Goal: Task Accomplishment & Management: Manage account settings

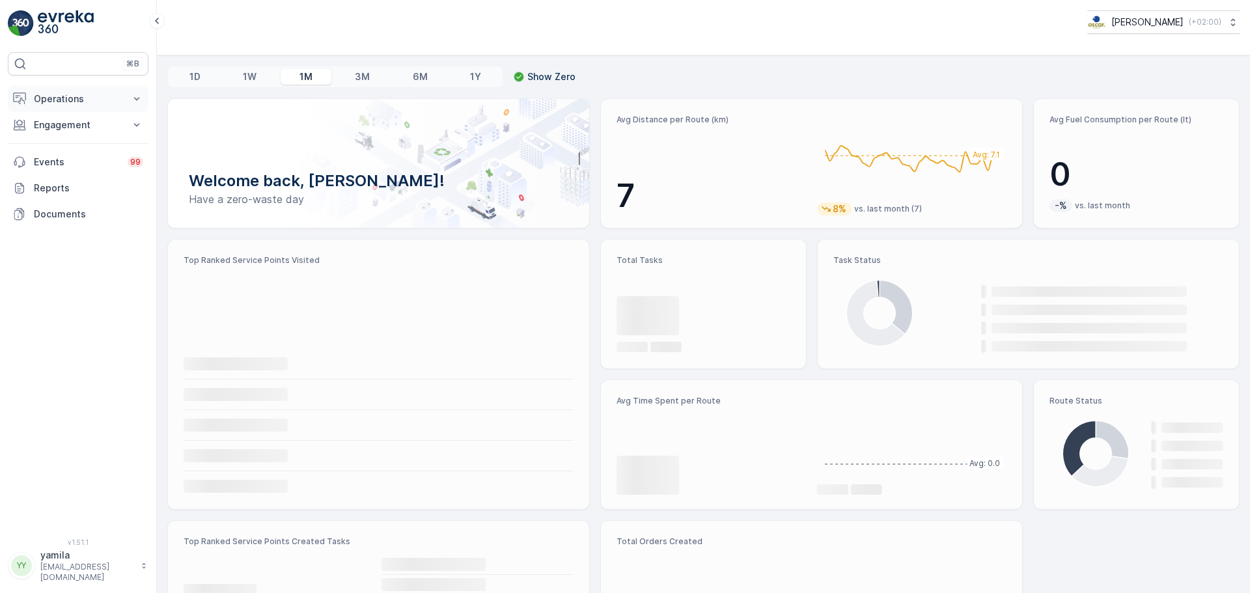
click at [74, 92] on p "Operations" at bounding box center [78, 98] width 89 height 13
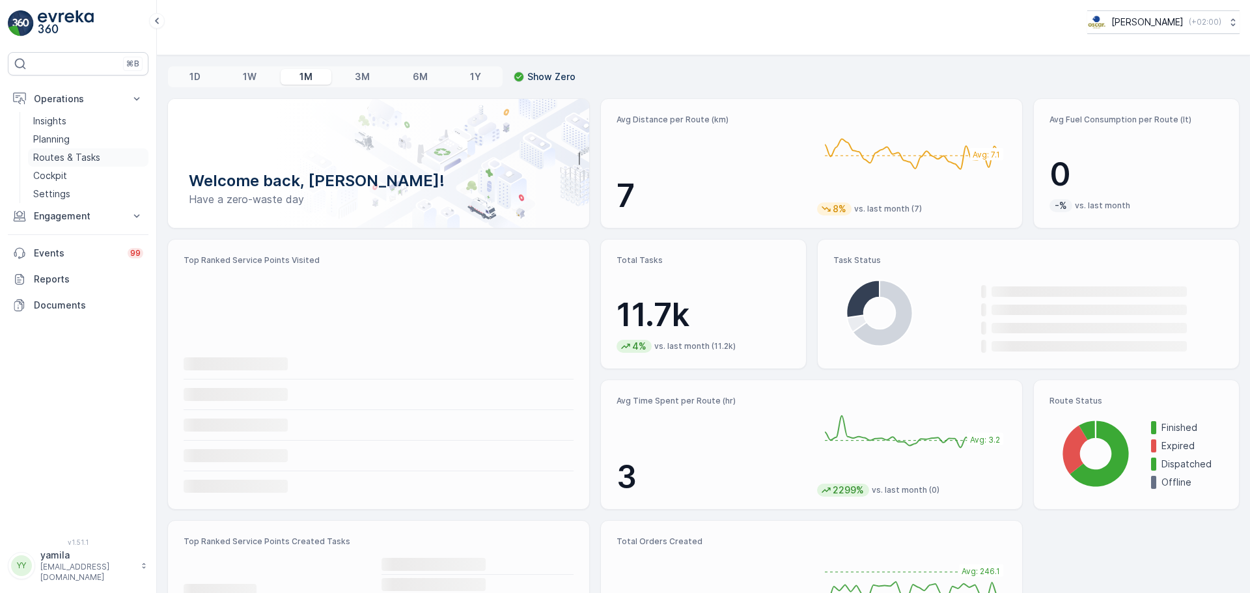
click at [76, 158] on p "Routes & Tasks" at bounding box center [66, 157] width 67 height 13
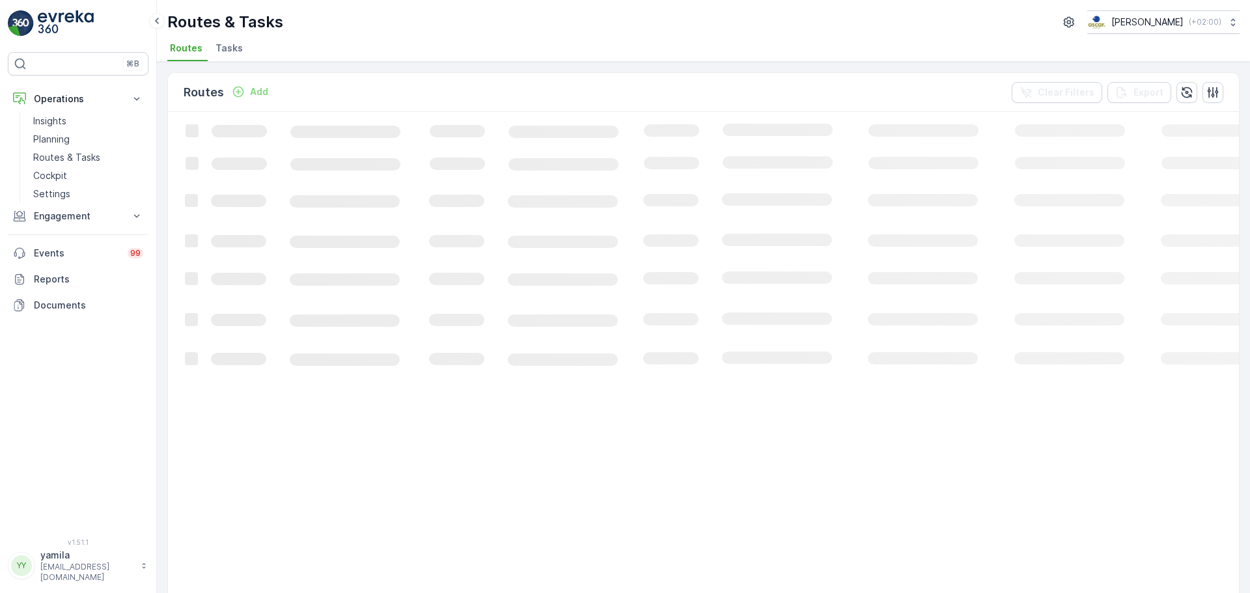
click at [227, 55] on li "Tasks" at bounding box center [230, 50] width 35 height 22
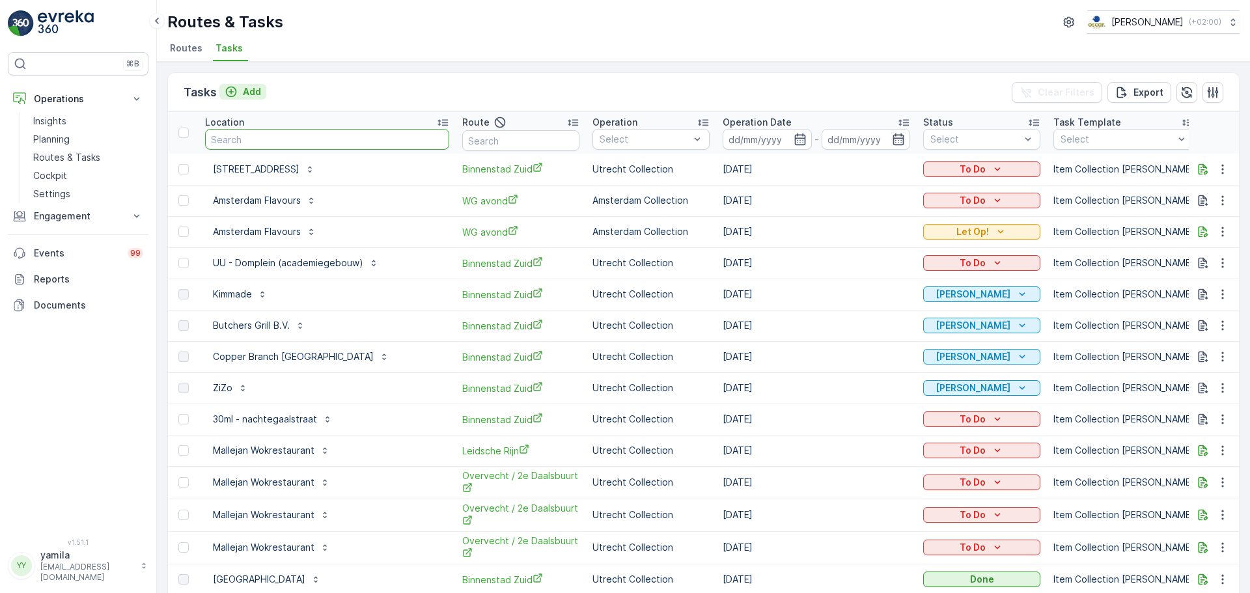
click at [240, 141] on input "text" at bounding box center [327, 139] width 244 height 21
type input "warmoesstraat"
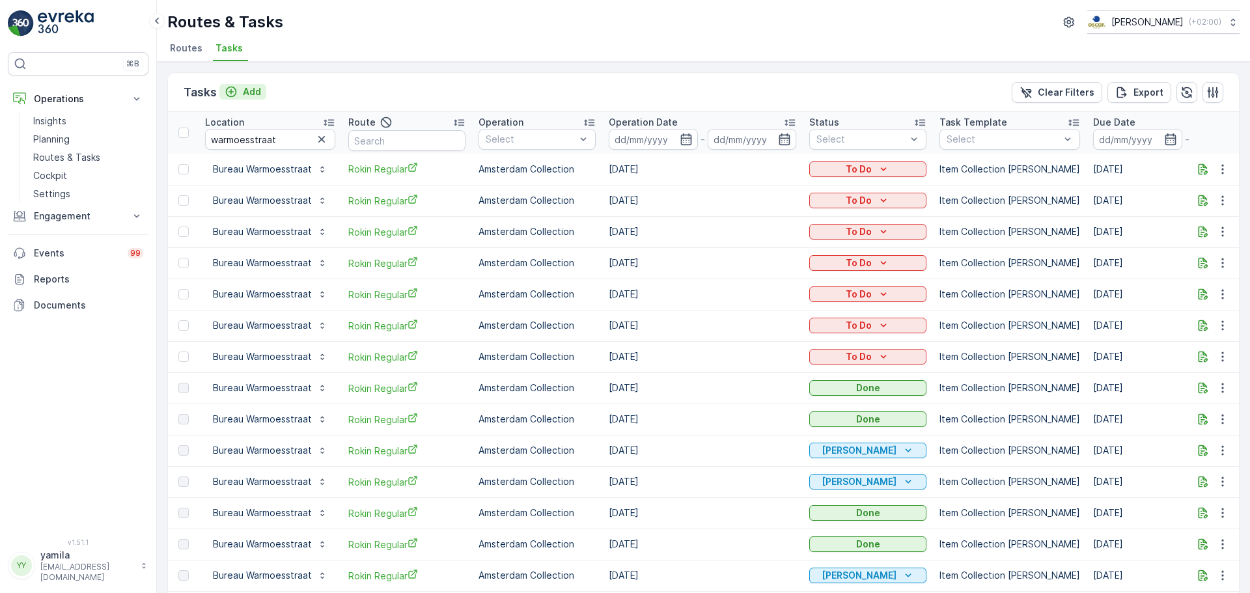
click at [242, 95] on div "Add" at bounding box center [243, 91] width 36 height 13
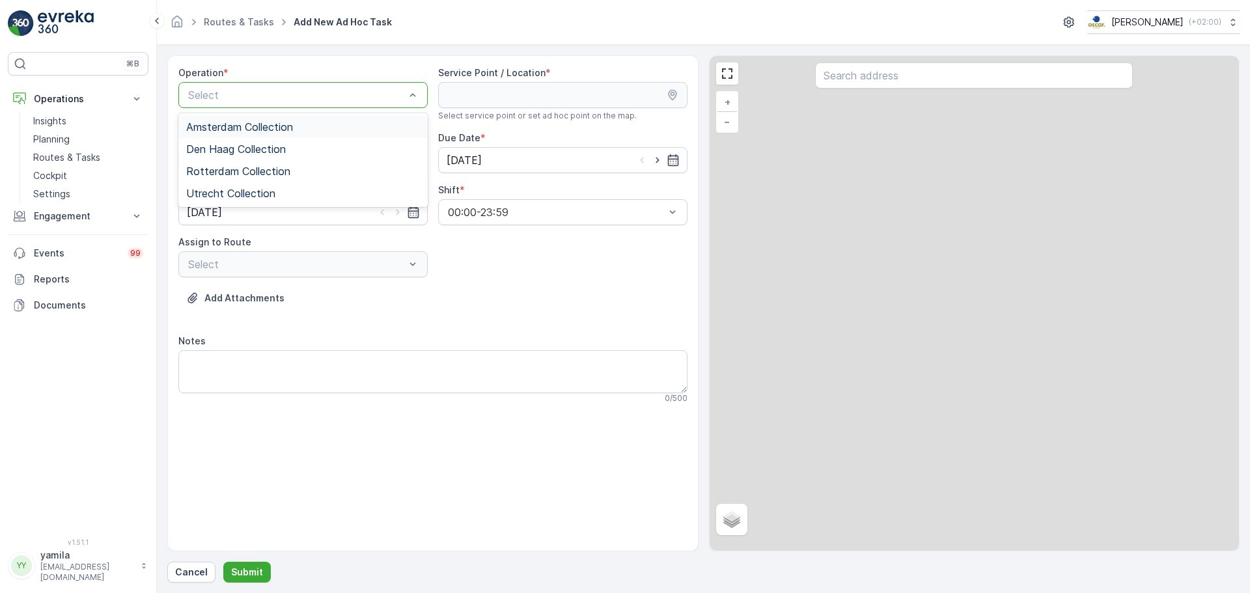
click at [229, 128] on span "Amsterdam Collection" at bounding box center [239, 127] width 107 height 12
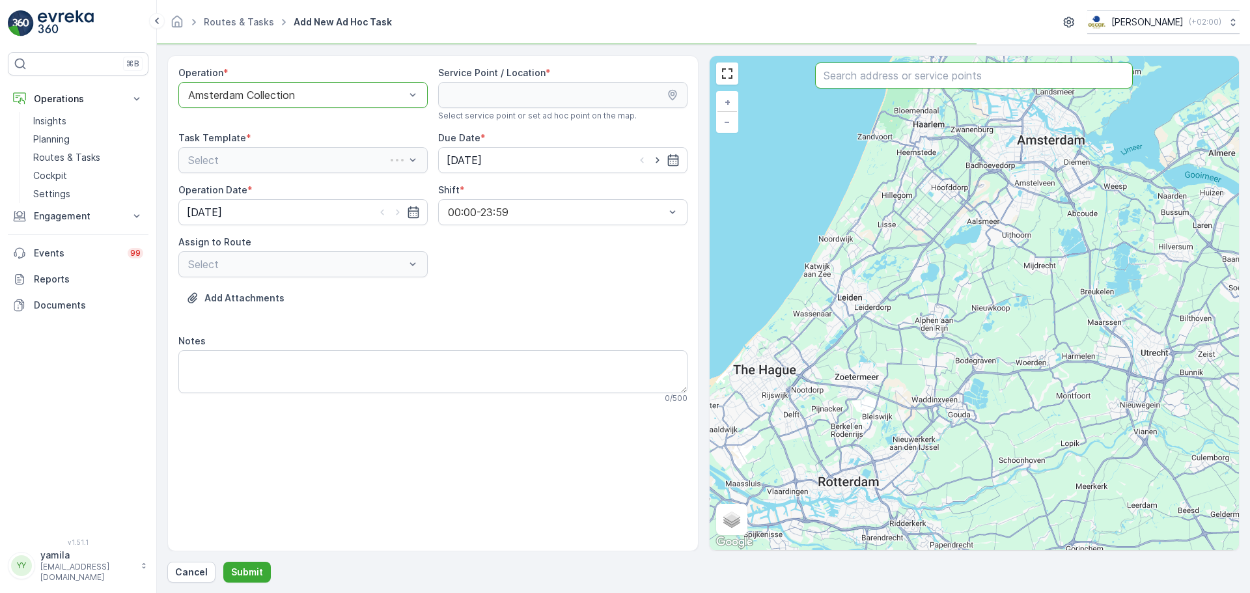
click at [854, 80] on input "text" at bounding box center [974, 76] width 318 height 26
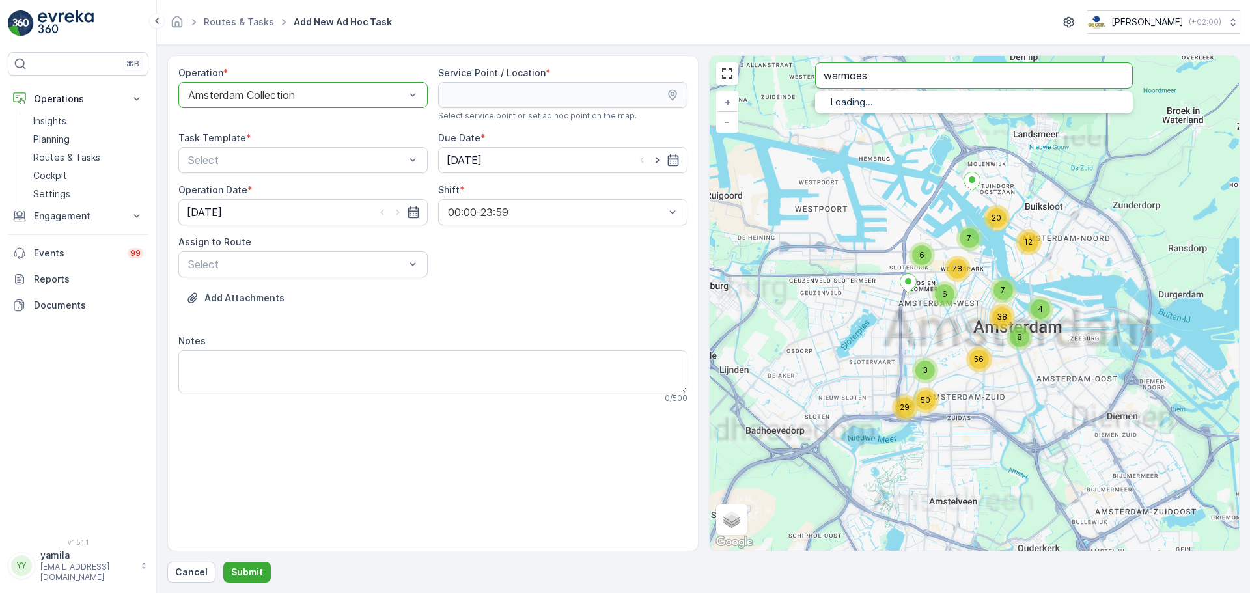
type input "warmoes"
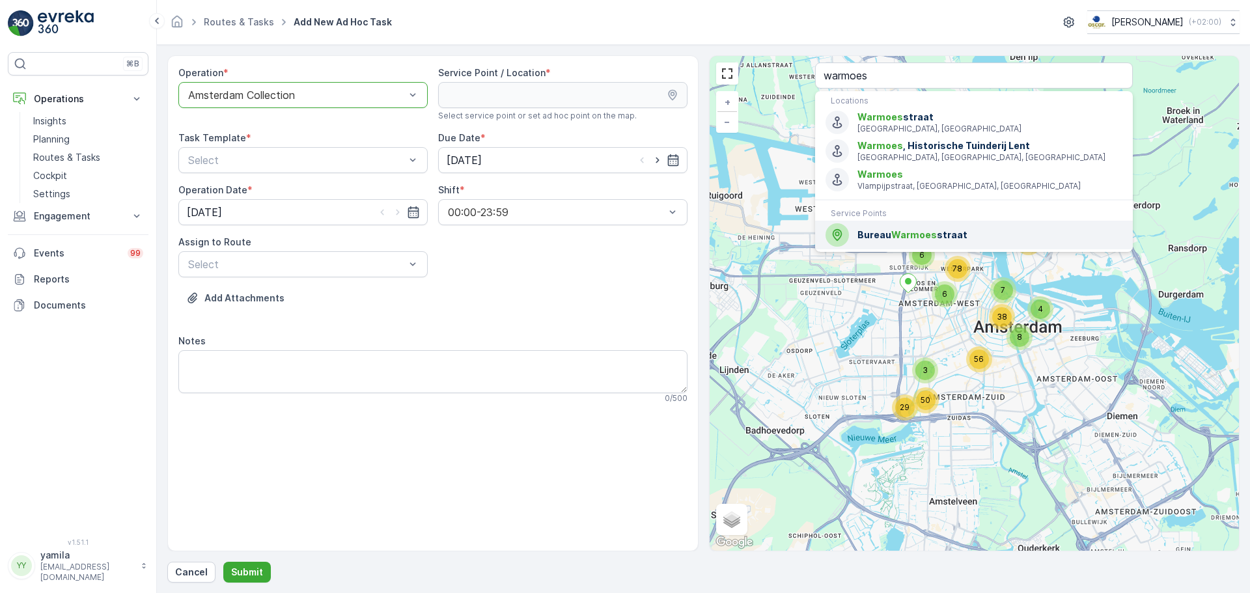
click at [894, 238] on span "Warmoes" at bounding box center [915, 234] width 46 height 11
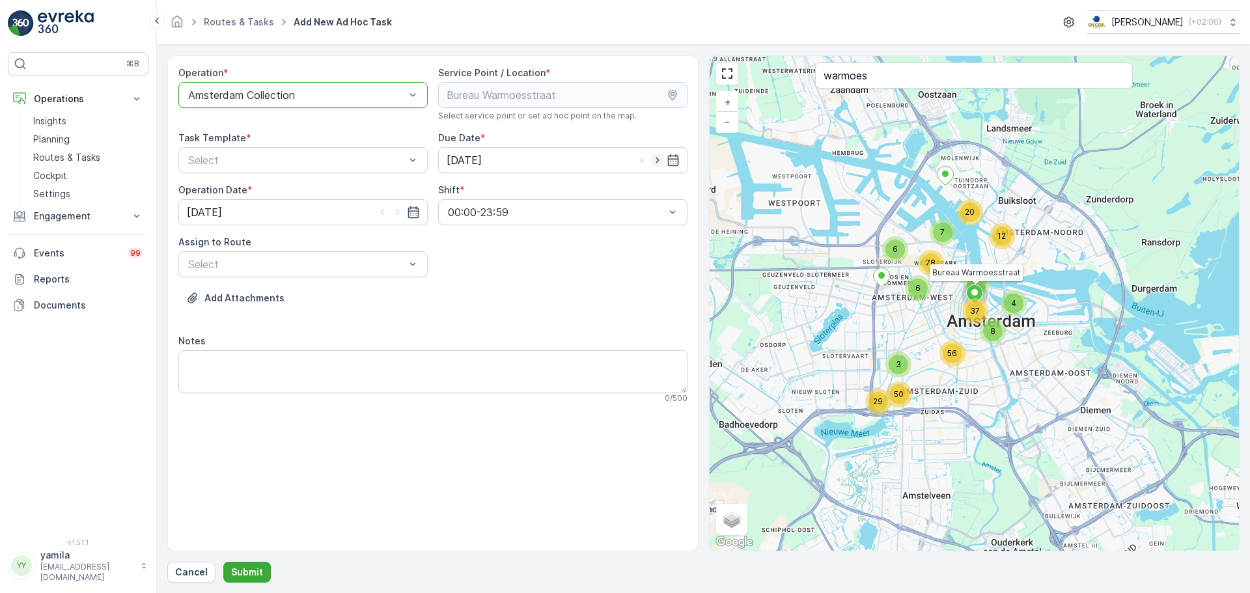
click at [658, 157] on icon "button" at bounding box center [657, 160] width 13 height 13
type input "[DATE]"
click at [397, 219] on input "[DATE]" at bounding box center [302, 212] width 249 height 26
click at [378, 176] on div "Operation * option Amsterdam Collection, selected. Amsterdam Collection Service…" at bounding box center [432, 240] width 509 height 348
click at [397, 216] on icon "button" at bounding box center [397, 212] width 13 height 13
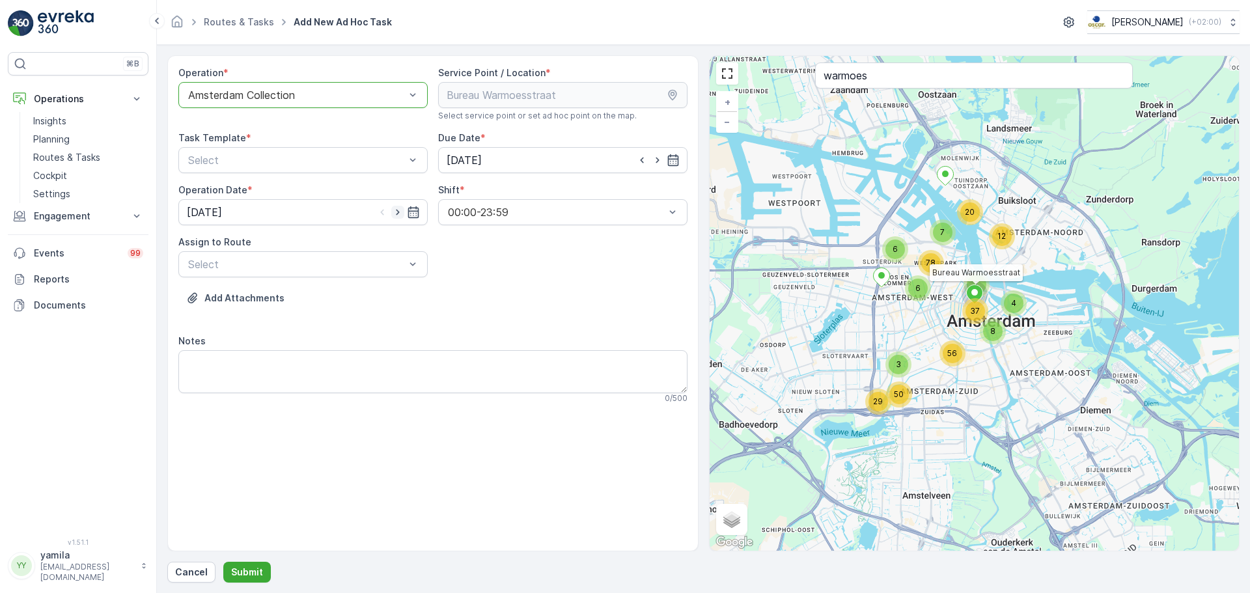
type input "[DATE]"
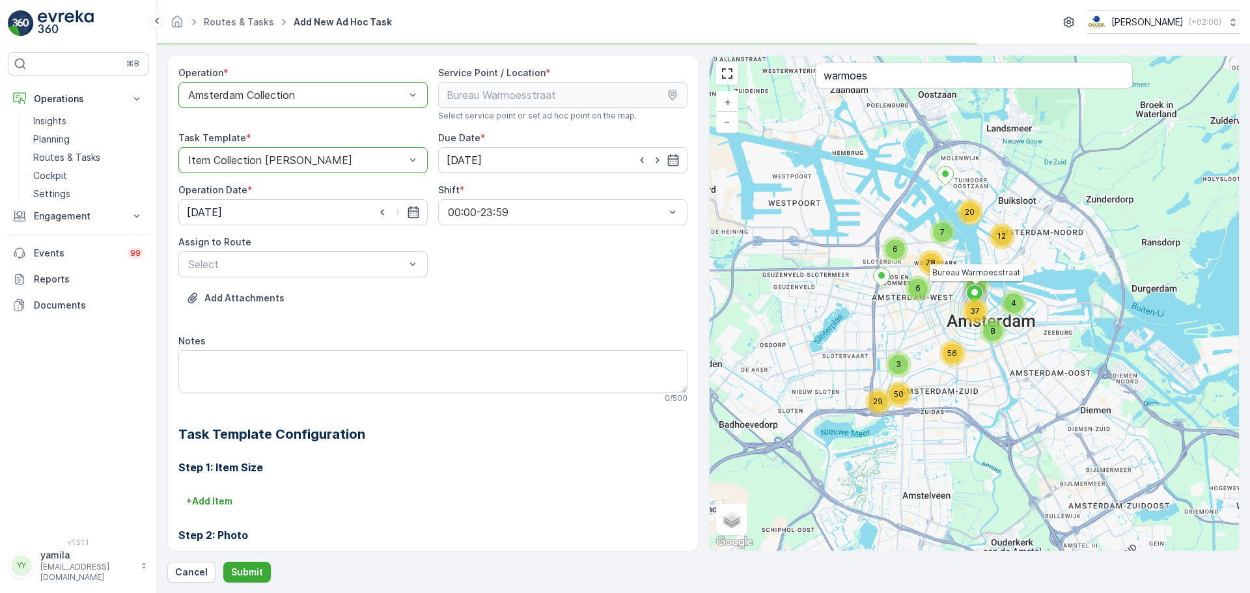
click at [281, 246] on div "Assign to Route" at bounding box center [302, 242] width 249 height 13
click at [267, 260] on div at bounding box center [296, 265] width 219 height 12
click at [253, 269] on div at bounding box center [296, 265] width 219 height 12
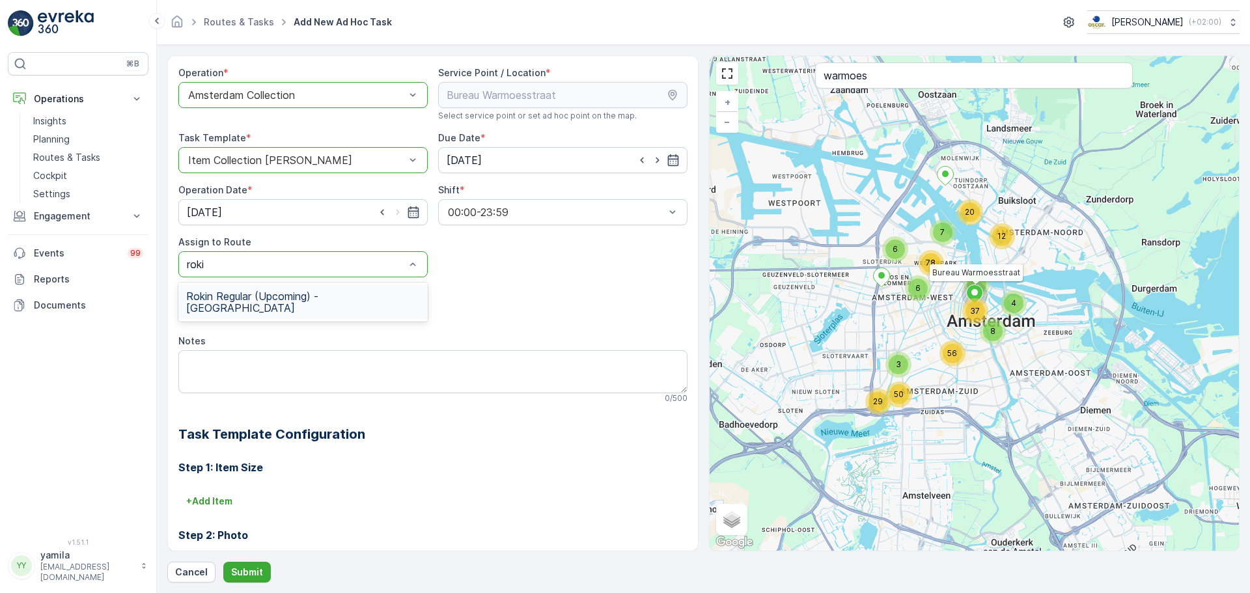
type input "rokin"
click at [248, 294] on span "Rokin Regular (Upcoming) - Amsterdam" at bounding box center [303, 301] width 234 height 23
click at [236, 363] on textarea "Notes" at bounding box center [432, 371] width 509 height 43
paste textarea "De kliko voor papierdoekjes mag gewisseld worden voor een kliko voor karton."
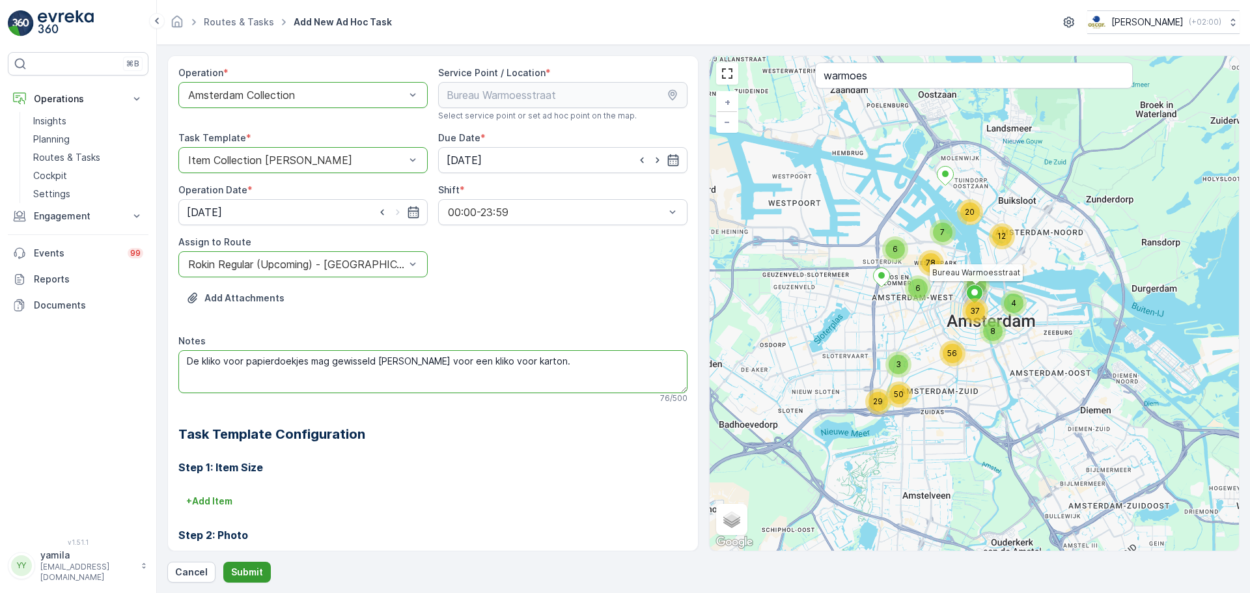
type textarea "De kliko voor papierdoekjes mag gewisseld worden voor een kliko voor karton."
click at [242, 568] on p "Submit" at bounding box center [247, 572] width 32 height 13
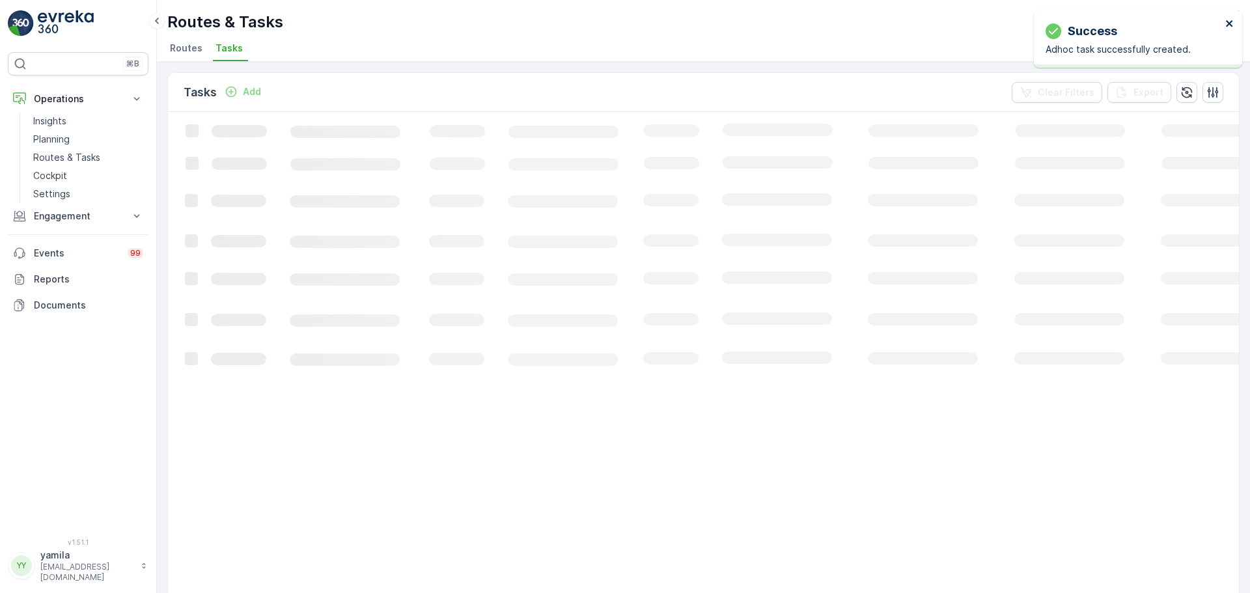
click at [1228, 26] on icon "close" at bounding box center [1230, 23] width 9 height 10
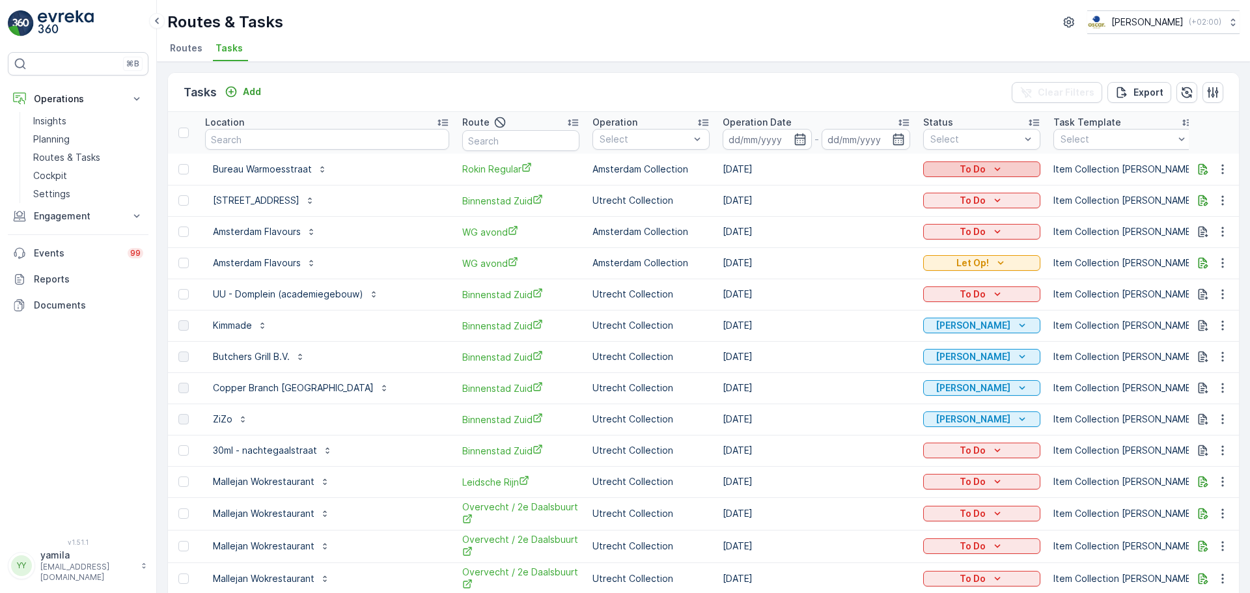
click at [961, 171] on p "To Do" at bounding box center [973, 169] width 26 height 13
click at [942, 188] on span "Let Op!" at bounding box center [945, 188] width 33 height 13
click at [251, 140] on input "text" at bounding box center [327, 139] width 244 height 21
type input "qeet paushuize"
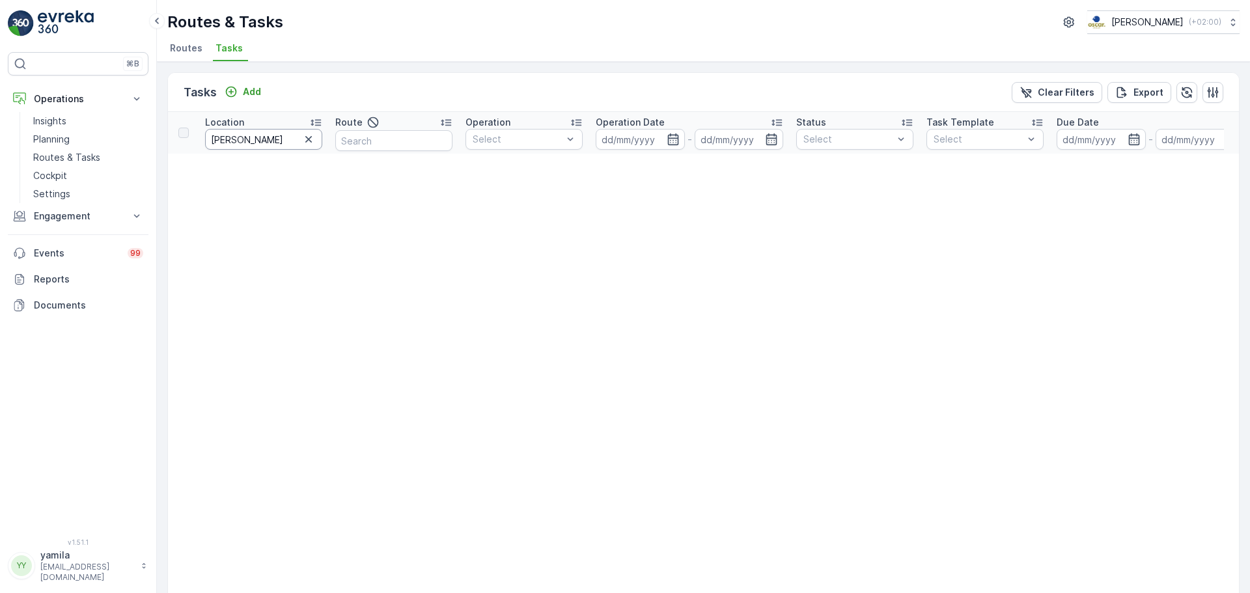
click at [275, 139] on input "qeet paushuize" at bounding box center [263, 139] width 117 height 21
type input "qeet"
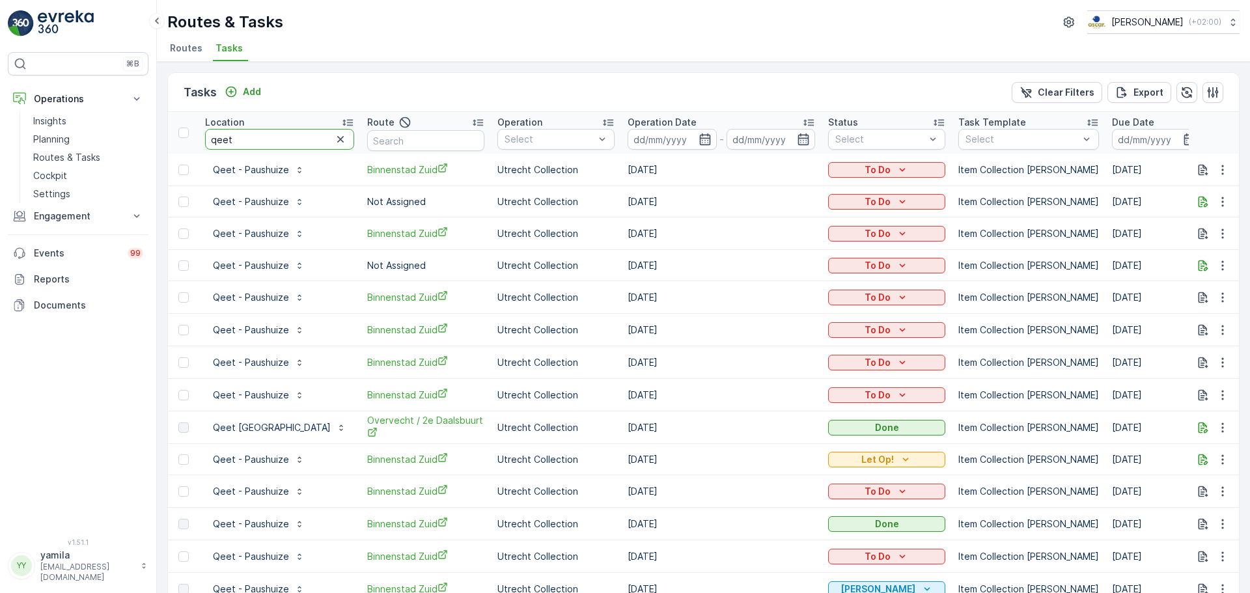
click at [226, 138] on input "qeet" at bounding box center [279, 139] width 149 height 21
click at [226, 138] on input "e" at bounding box center [279, 139] width 149 height 21
type input "dge"
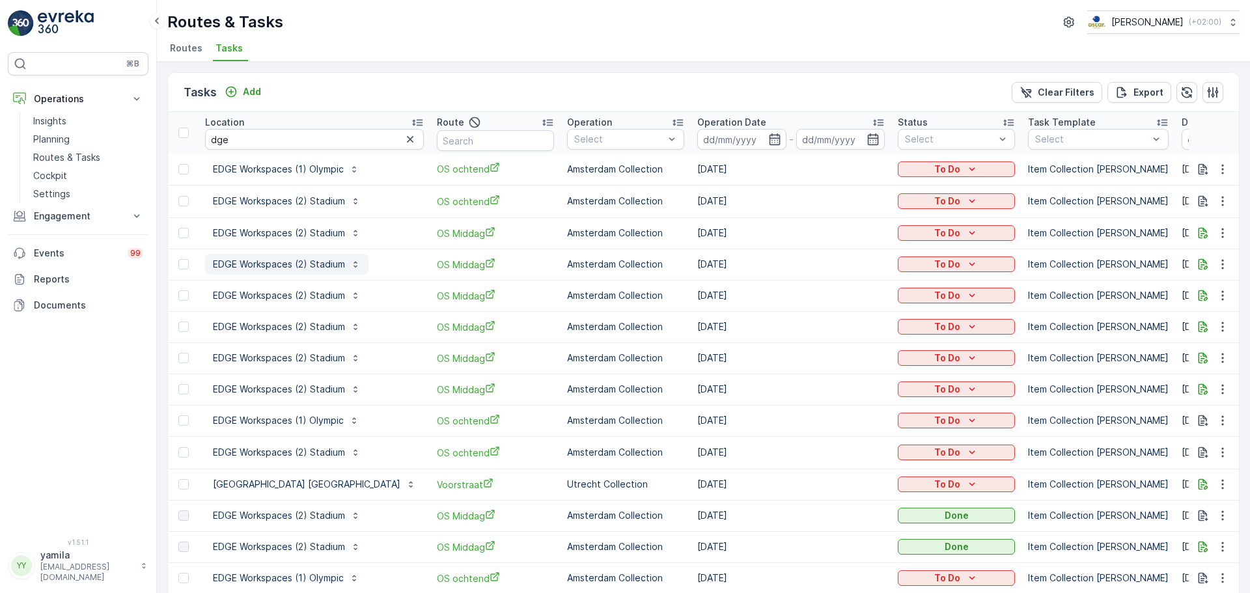
click at [280, 264] on p "EDGE Workspaces (2) Stadium" at bounding box center [279, 264] width 132 height 13
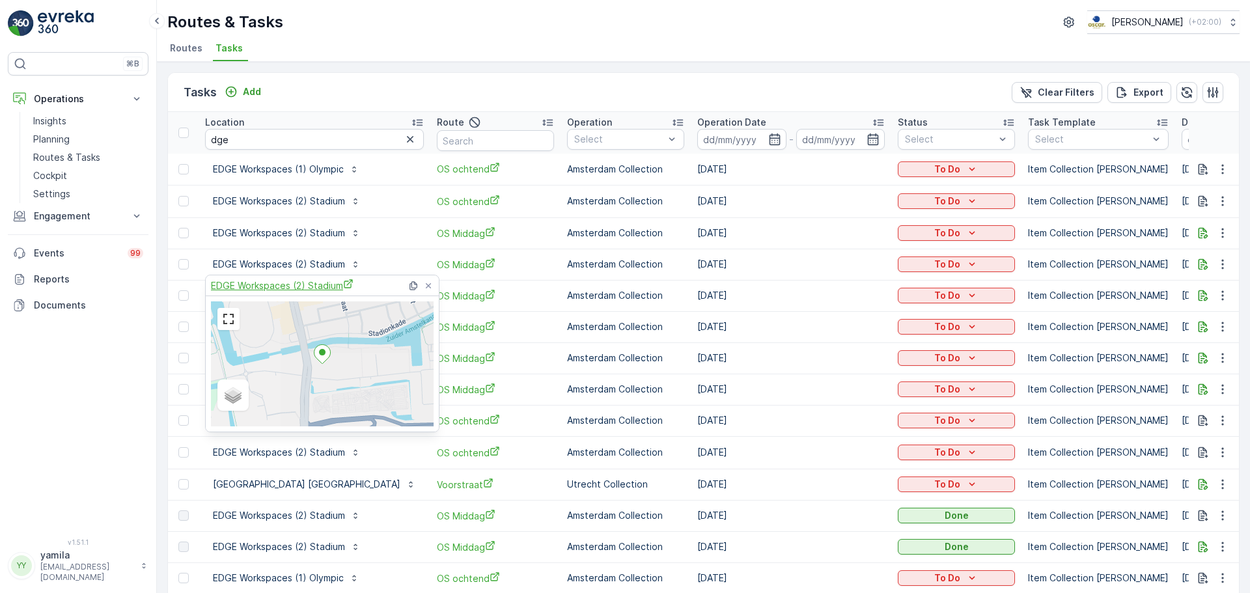
click at [274, 290] on span "EDGE Workspaces (2) Stadium" at bounding box center [282, 286] width 143 height 14
click at [312, 231] on p "EDGE Workspaces (2) Stadium" at bounding box center [279, 233] width 132 height 13
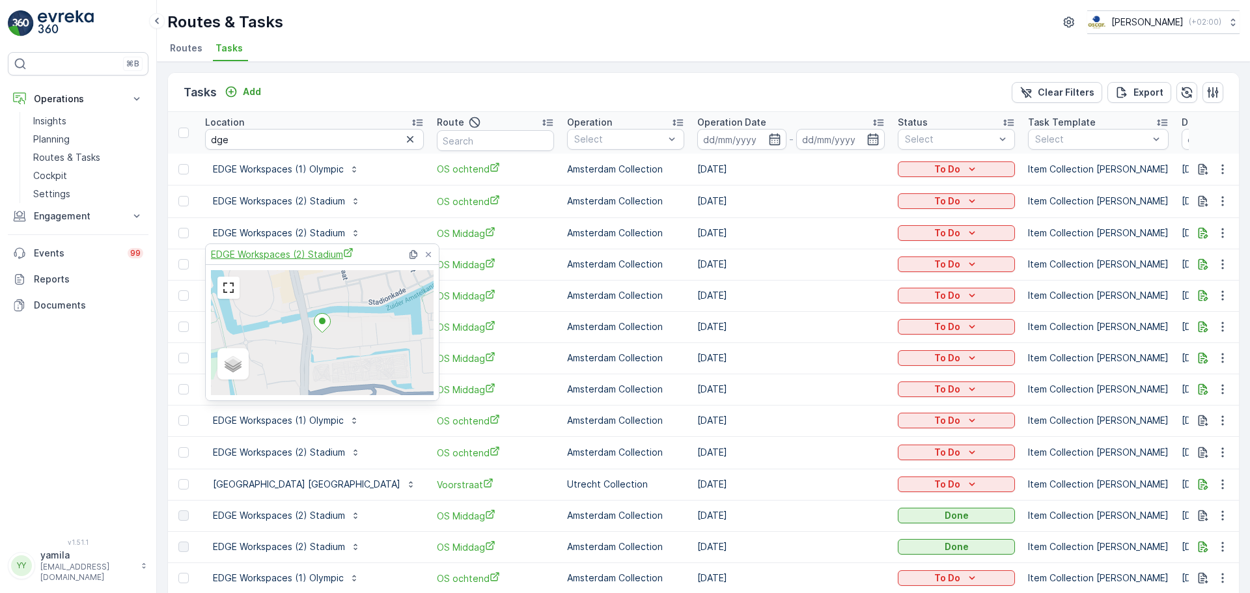
click at [307, 253] on span "EDGE Workspaces (2) Stadium" at bounding box center [282, 254] width 143 height 14
click at [341, 50] on ul "Routes Tasks" at bounding box center [698, 50] width 1062 height 22
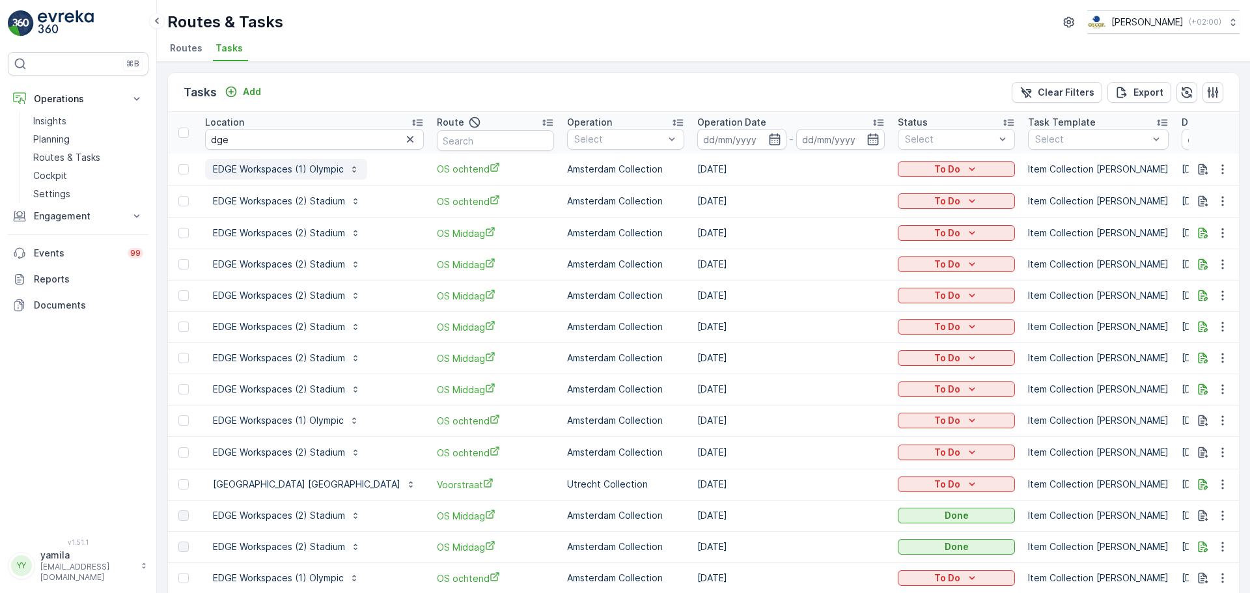
click at [298, 169] on p "EDGE Workspaces (1) Olympic" at bounding box center [278, 169] width 131 height 13
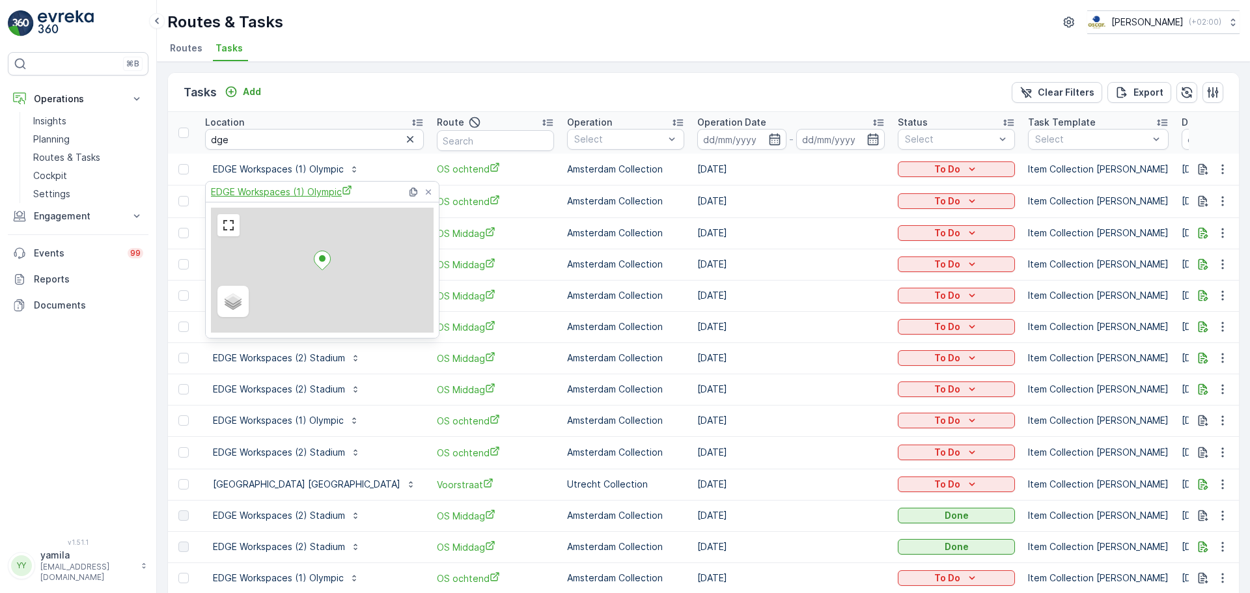
click at [294, 191] on span "EDGE Workspaces (1) Olympic" at bounding box center [281, 192] width 141 height 14
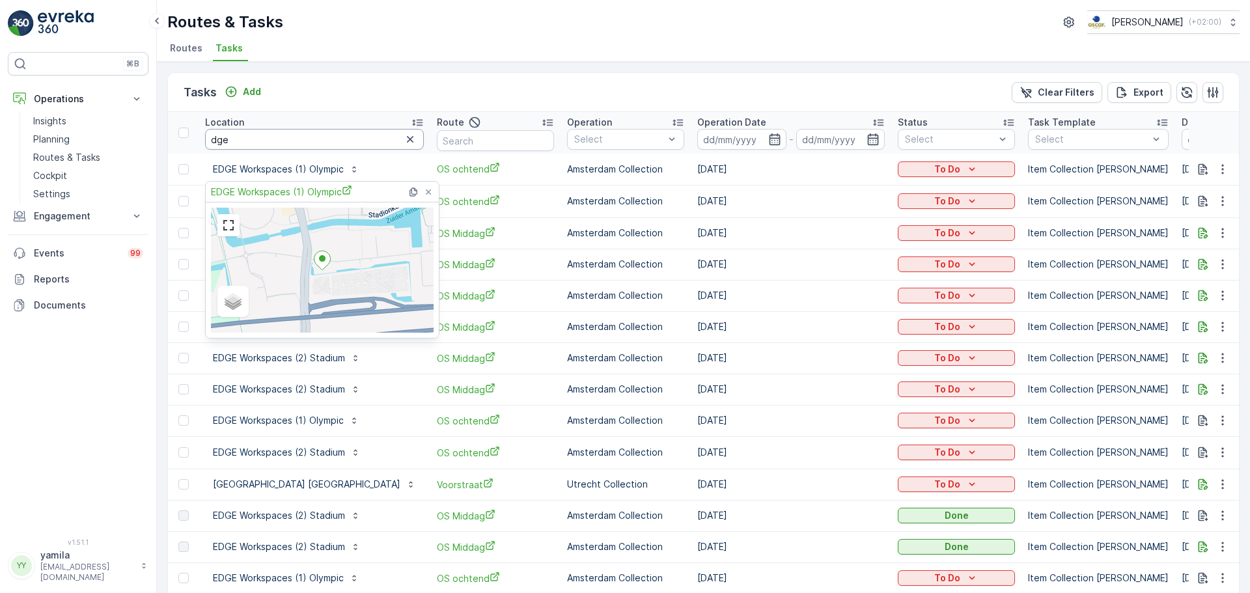
click at [242, 136] on input "dge" at bounding box center [314, 139] width 219 height 21
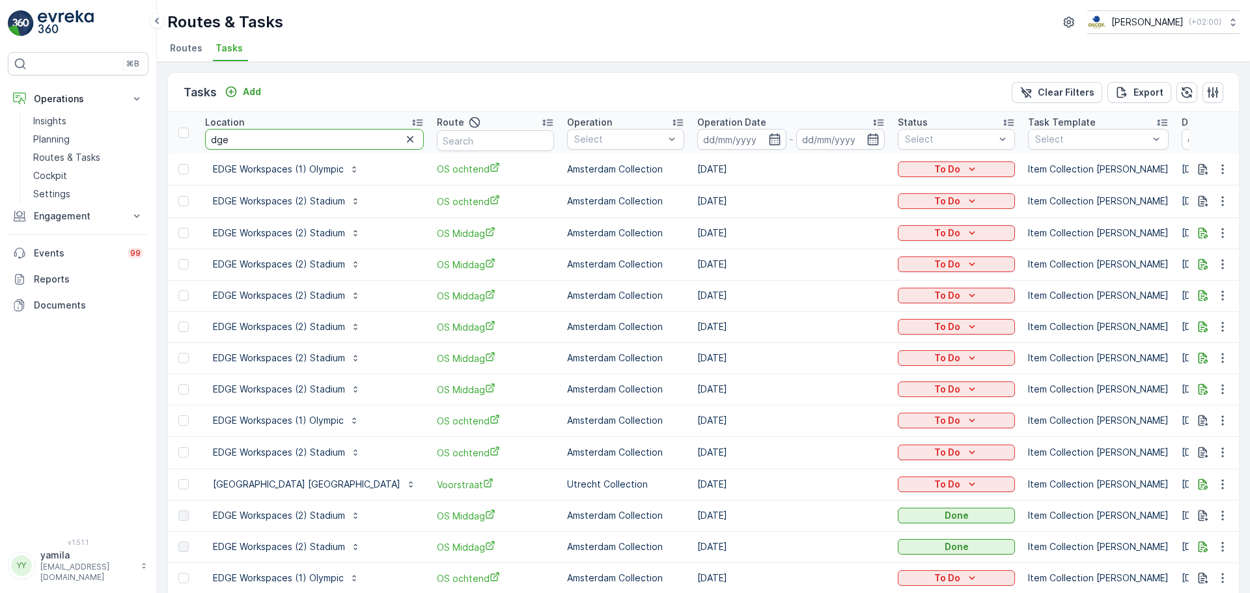
click at [242, 136] on input "dge" at bounding box center [314, 139] width 219 height 21
type input "buitenlust"
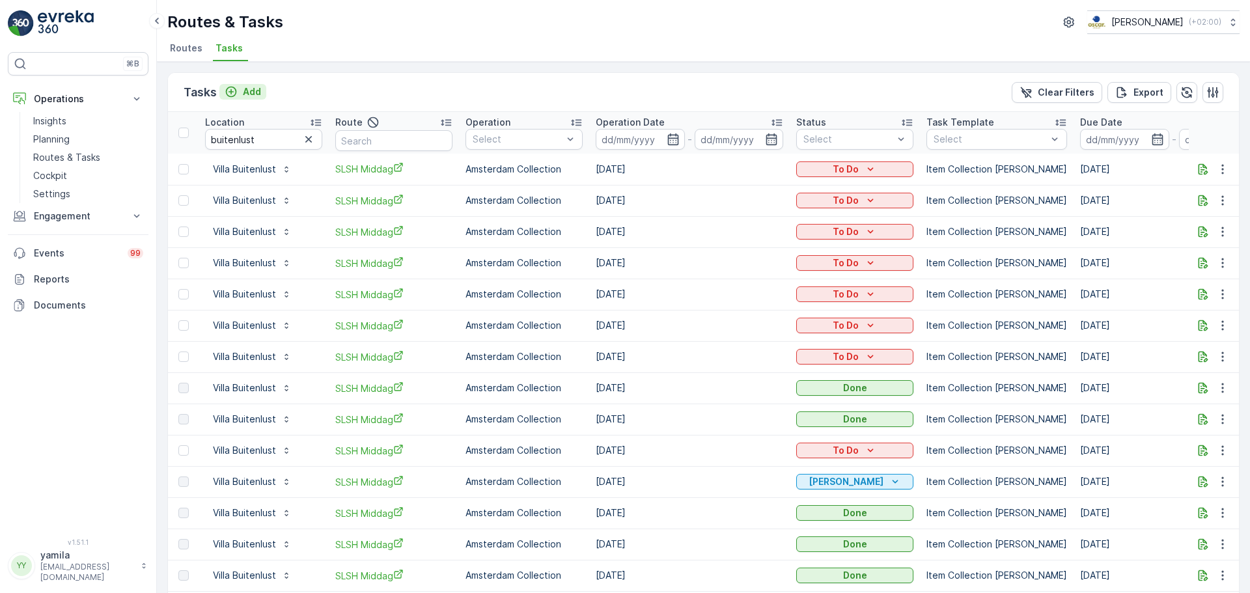
click at [247, 94] on p "Add" at bounding box center [252, 91] width 18 height 13
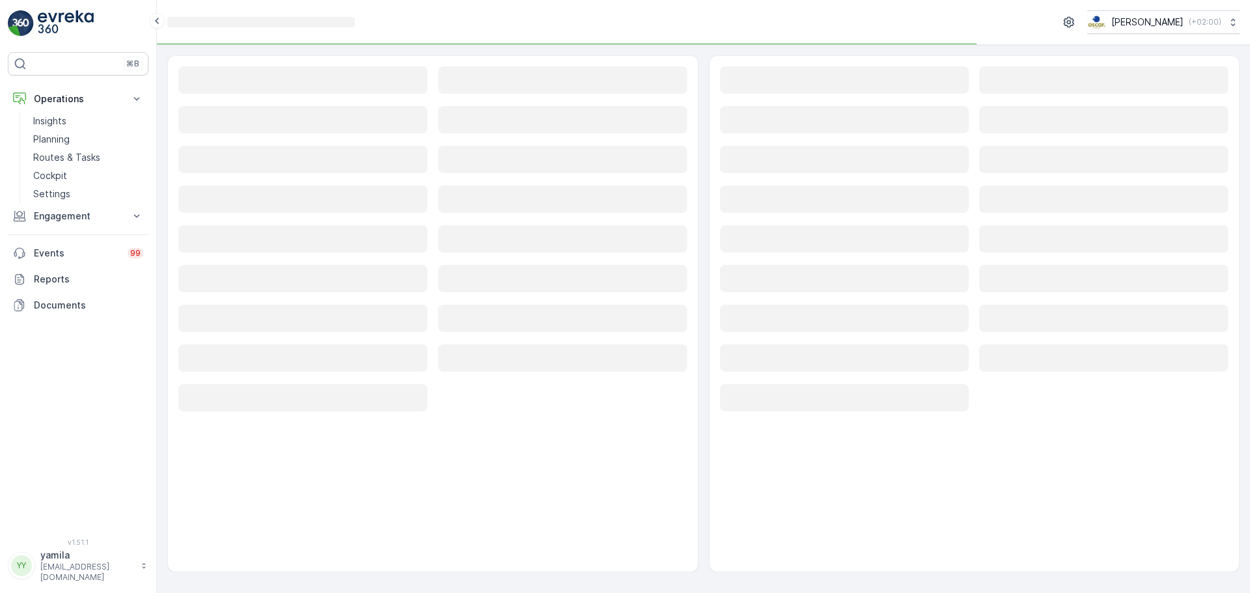
click at [233, 94] on div "Loading..." at bounding box center [302, 80] width 249 height 29
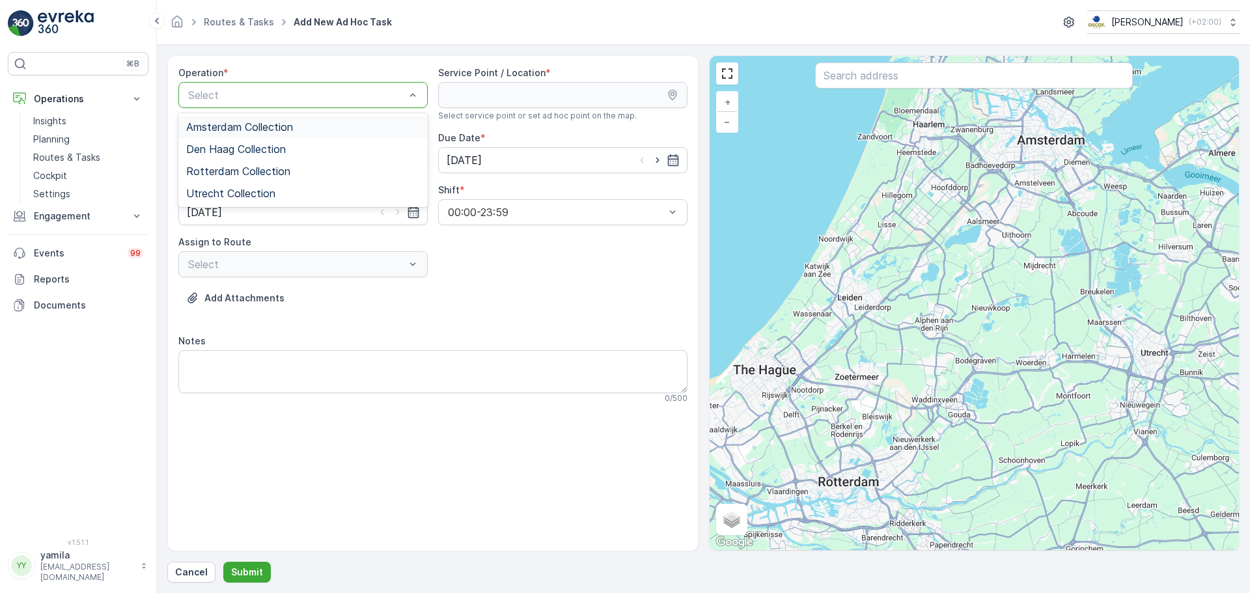
drag, startPoint x: 233, startPoint y: 94, endPoint x: 246, endPoint y: 120, distance: 28.8
click at [330, 122] on div "Amsterdam Collection" at bounding box center [303, 127] width 234 height 12
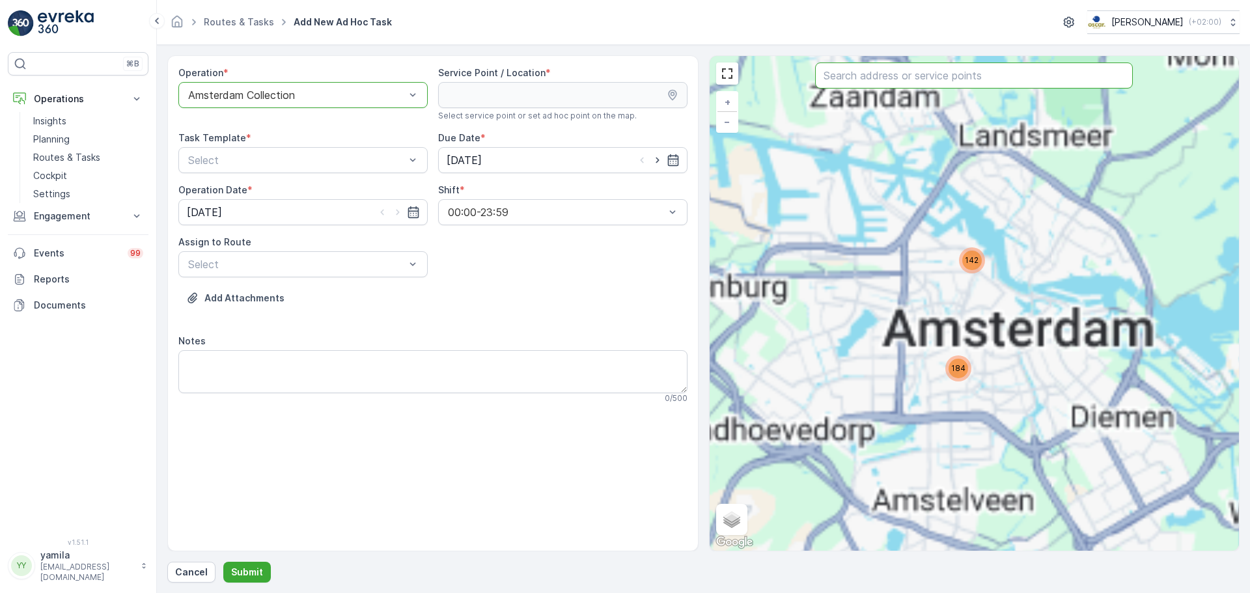
click at [877, 76] on input "text" at bounding box center [974, 76] width 318 height 26
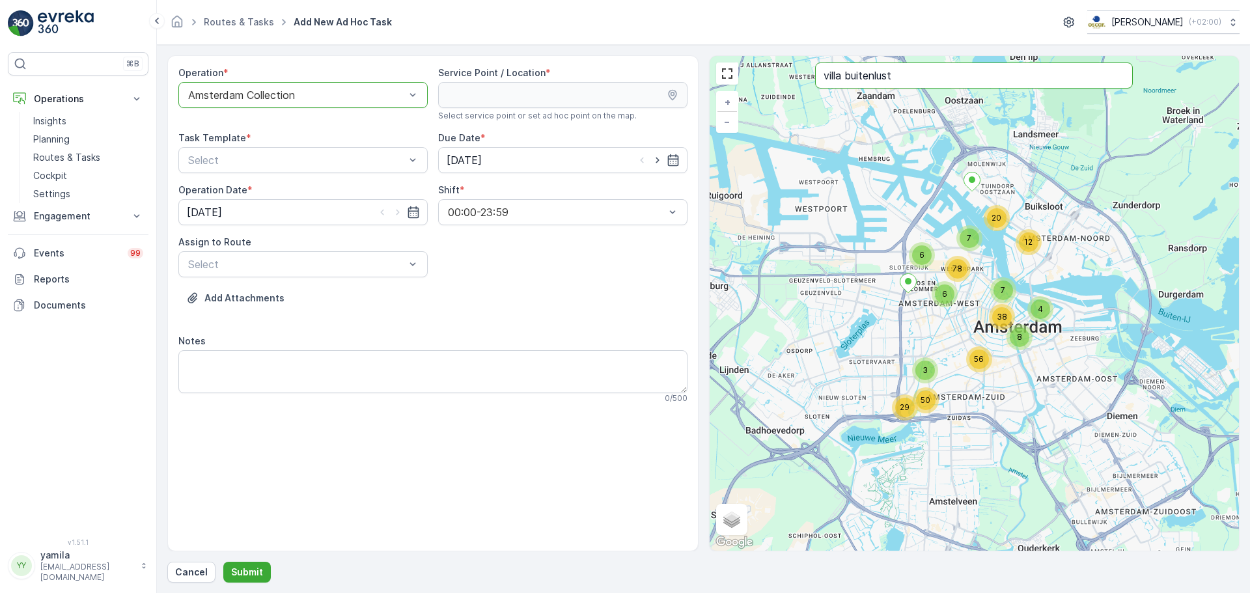
type input "villa buitenlust"
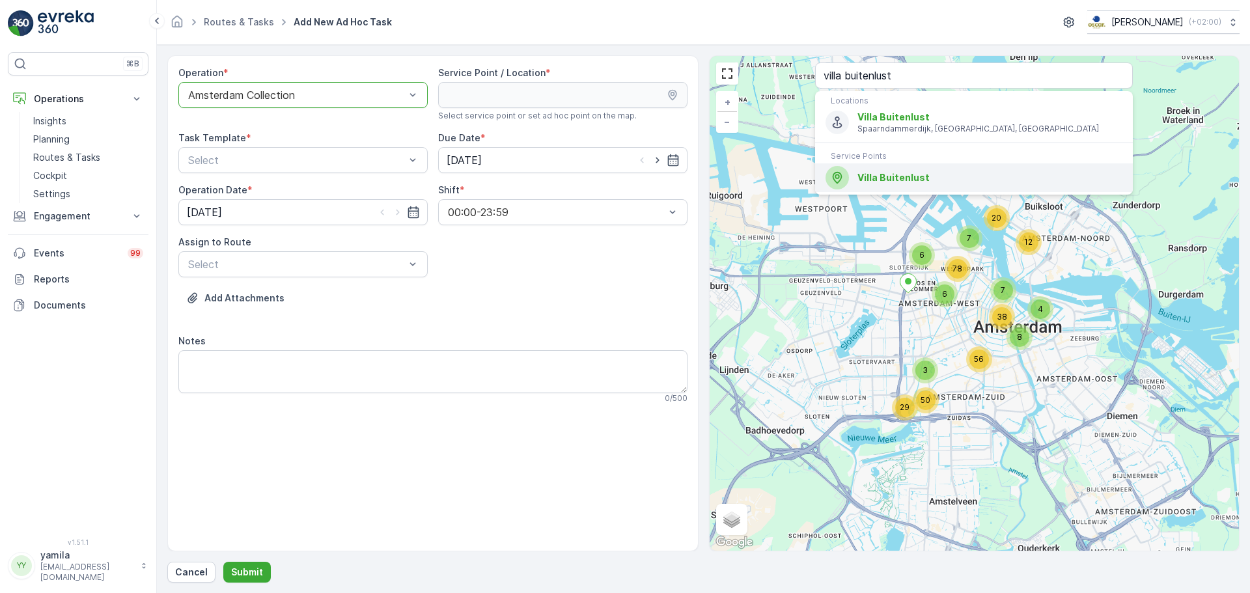
click at [875, 182] on span "Villa Buitenlust" at bounding box center [894, 177] width 72 height 11
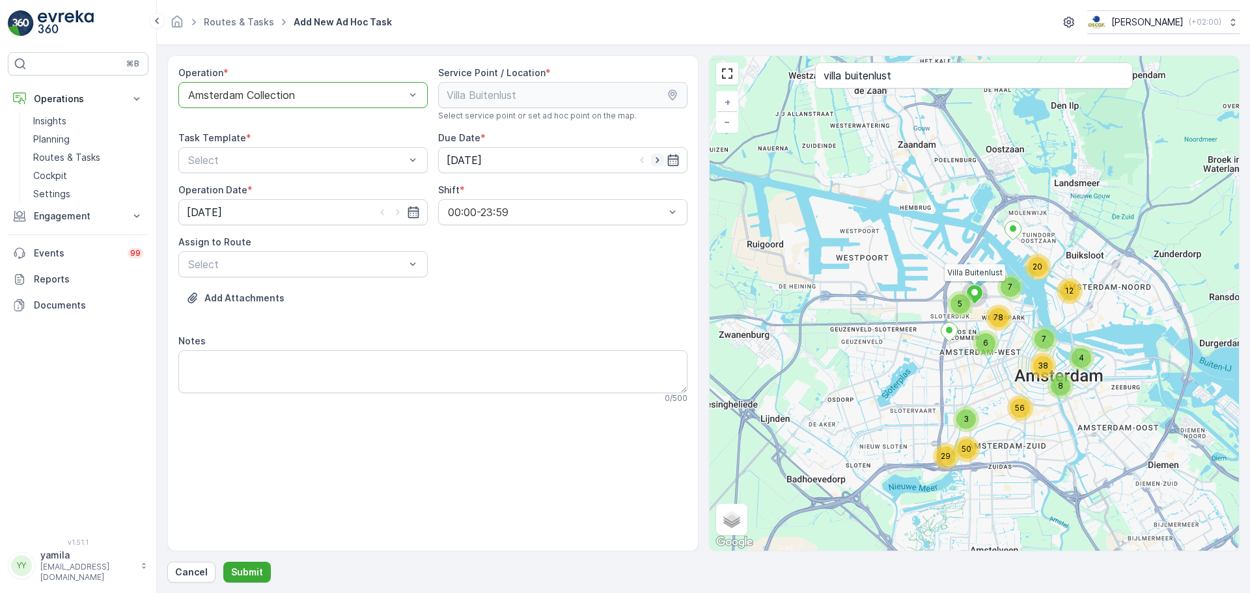
click at [658, 162] on icon "button" at bounding box center [657, 161] width 3 height 6
type input "[DATE]"
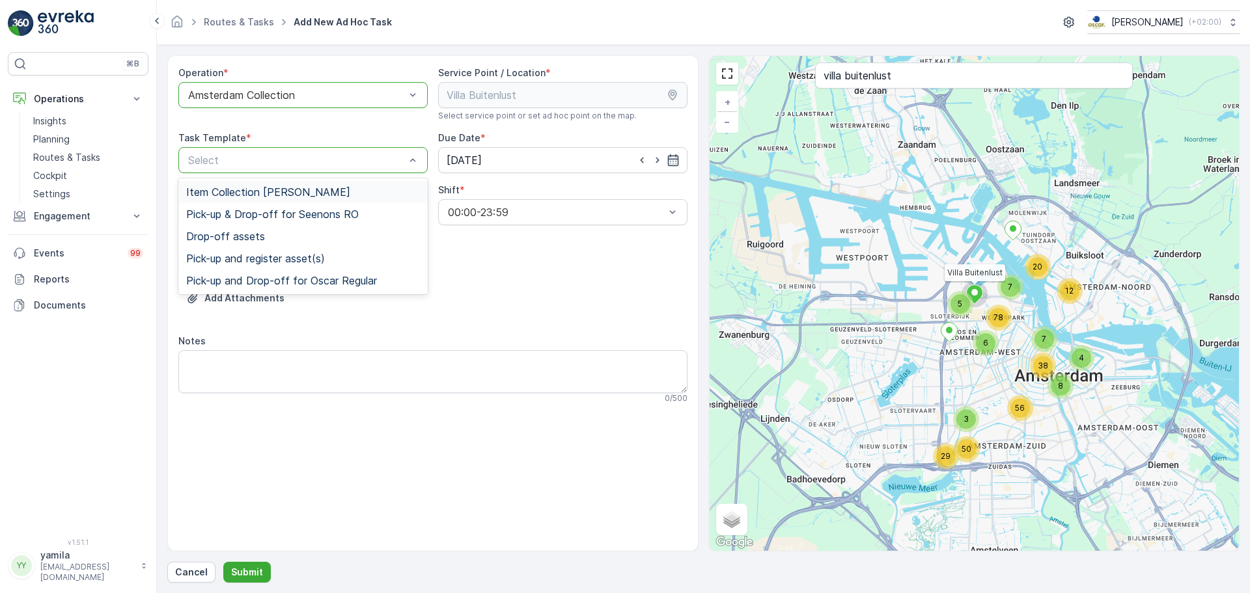
click at [355, 195] on div "Item Collection [PERSON_NAME]" at bounding box center [303, 192] width 234 height 12
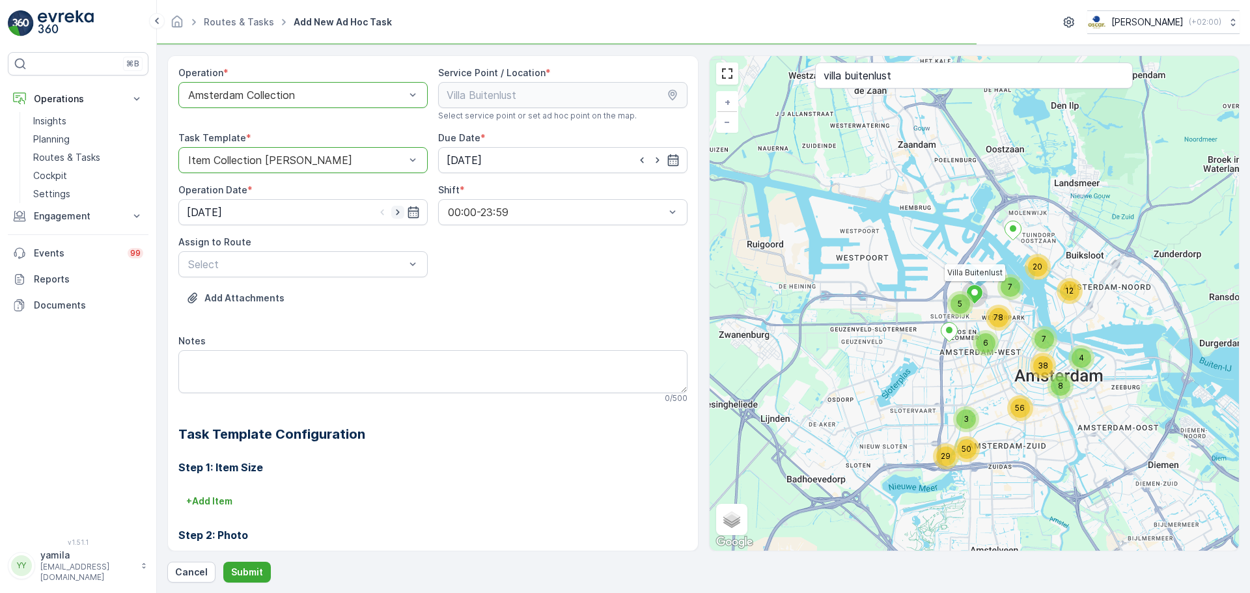
click at [397, 208] on icon "button" at bounding box center [397, 212] width 13 height 13
type input "[DATE]"
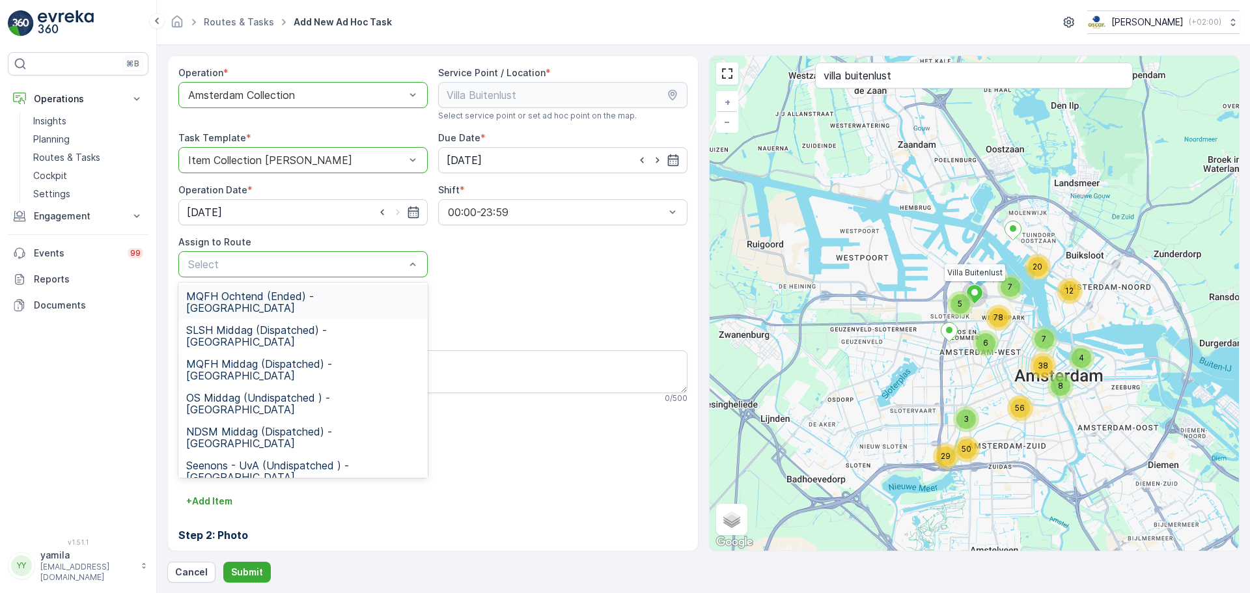
click at [337, 276] on div "Select" at bounding box center [302, 264] width 249 height 26
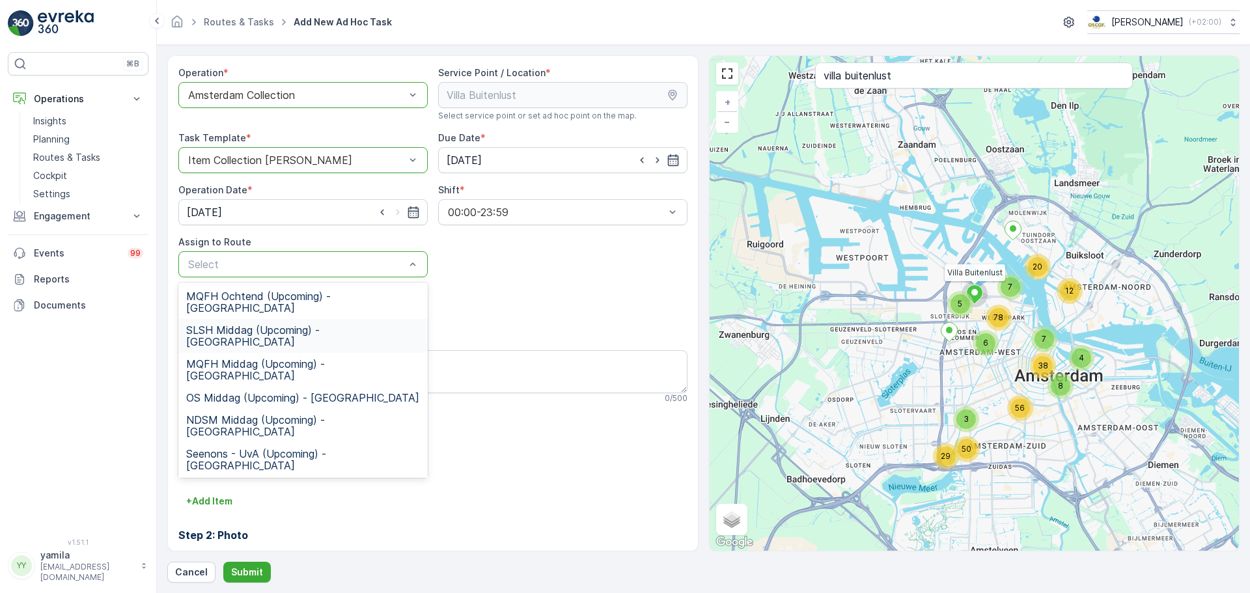
click at [298, 324] on span "SLSH Middag (Upcoming) - Amsterdam" at bounding box center [303, 335] width 234 height 23
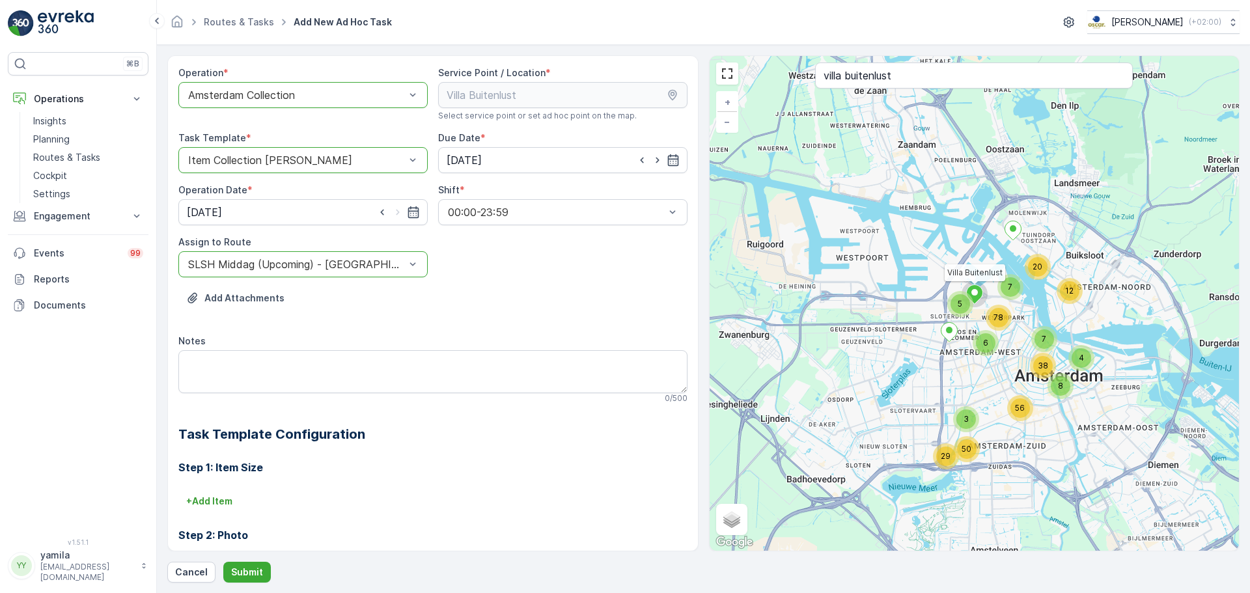
click at [280, 348] on div "Notes 0 / 500" at bounding box center [432, 369] width 509 height 69
click at [271, 367] on textarea "Notes" at bounding box center [432, 371] width 509 height 43
type textarea "Brengen: 3x plastic zak (60) + 2x swill zakjes - graag taak op done zetten"
click at [246, 579] on button "Submit" at bounding box center [247, 572] width 48 height 21
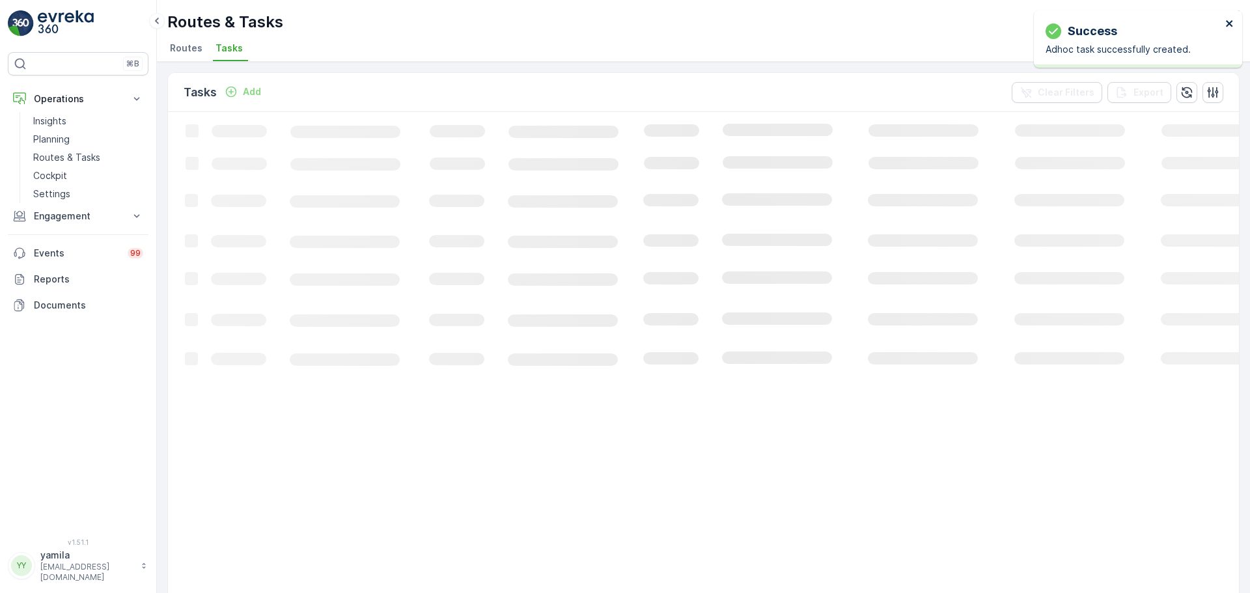
click at [1230, 25] on icon "close" at bounding box center [1230, 23] width 9 height 10
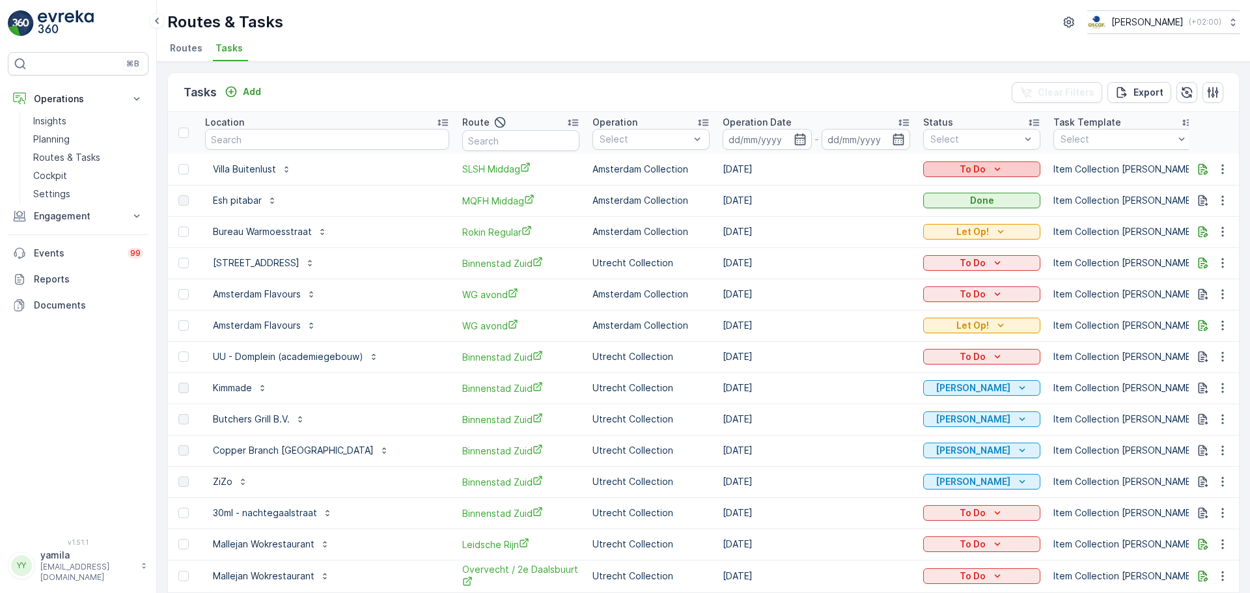
click at [977, 173] on p "To Do" at bounding box center [973, 169] width 26 height 13
click at [954, 187] on span "Let Op!" at bounding box center [945, 188] width 33 height 13
click at [238, 134] on input "text" at bounding box center [327, 139] width 244 height 21
type input "hamburg"
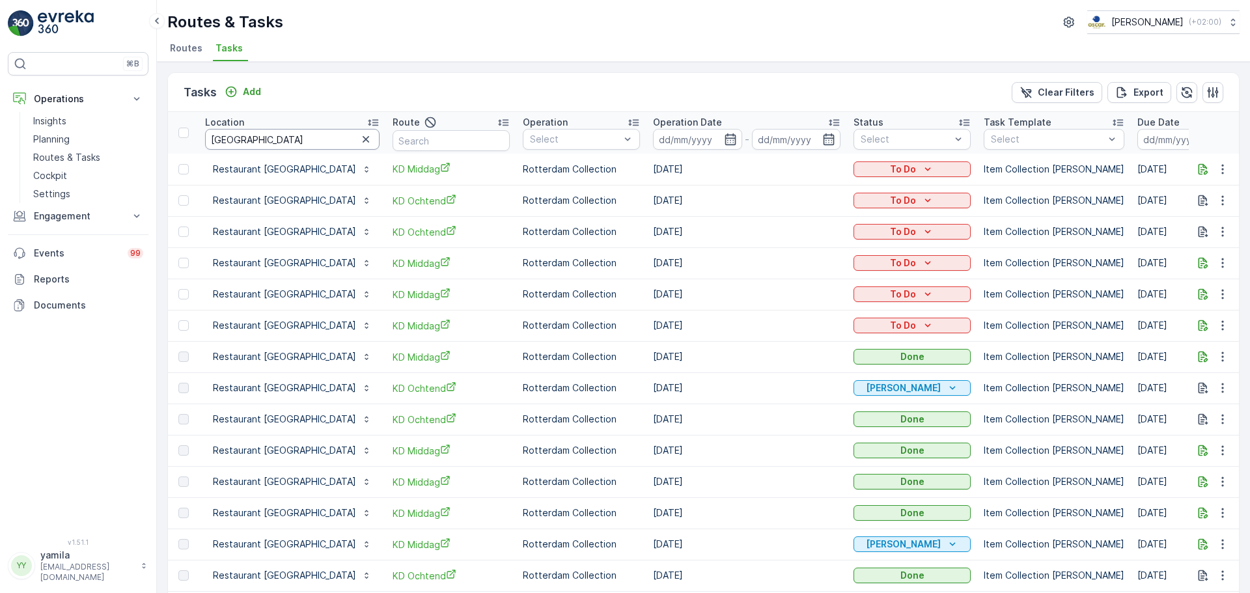
click at [259, 144] on input "hamburg" at bounding box center [292, 139] width 175 height 21
type input "rino"
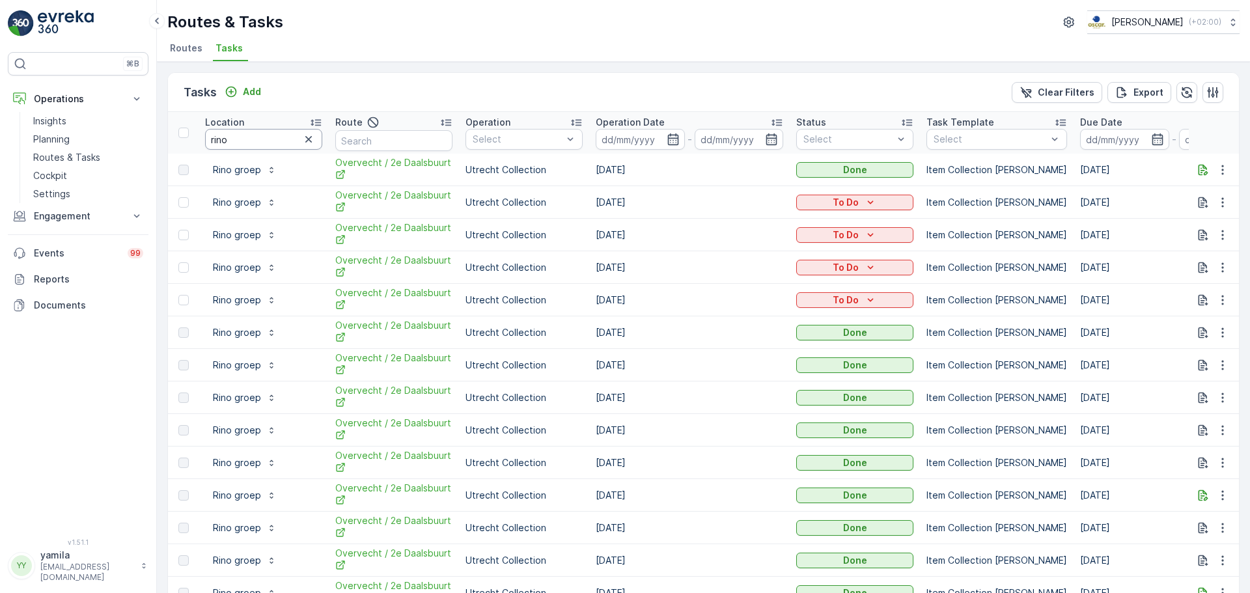
click at [227, 132] on input "rino" at bounding box center [263, 139] width 117 height 21
type input "damrak"
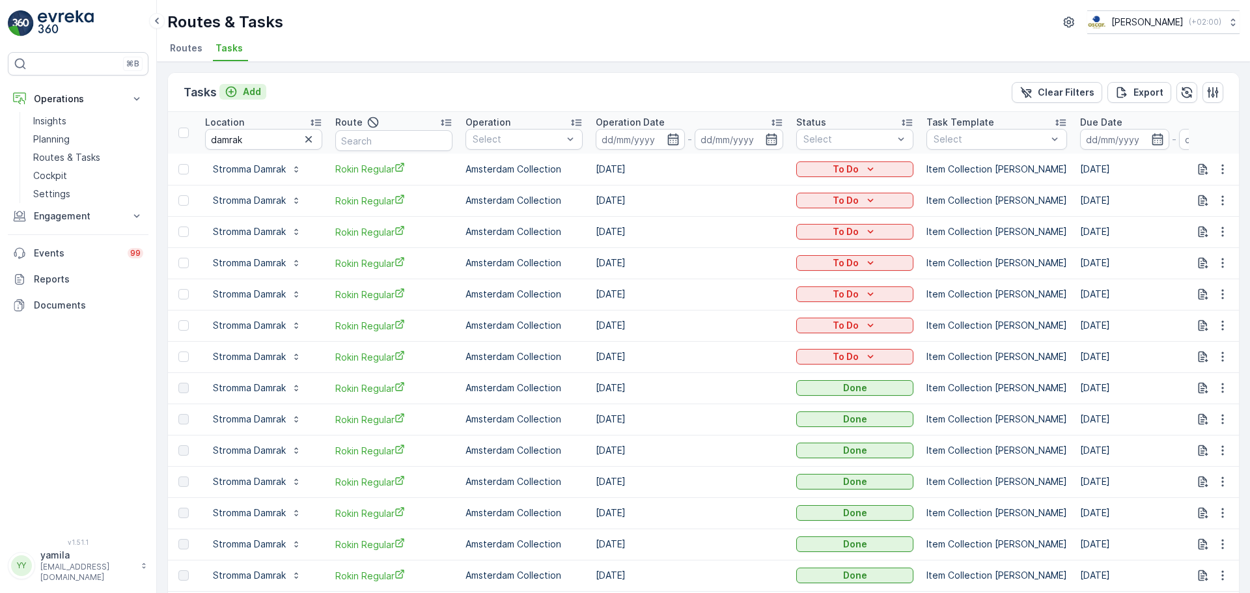
click at [260, 94] on p "Add" at bounding box center [252, 91] width 18 height 13
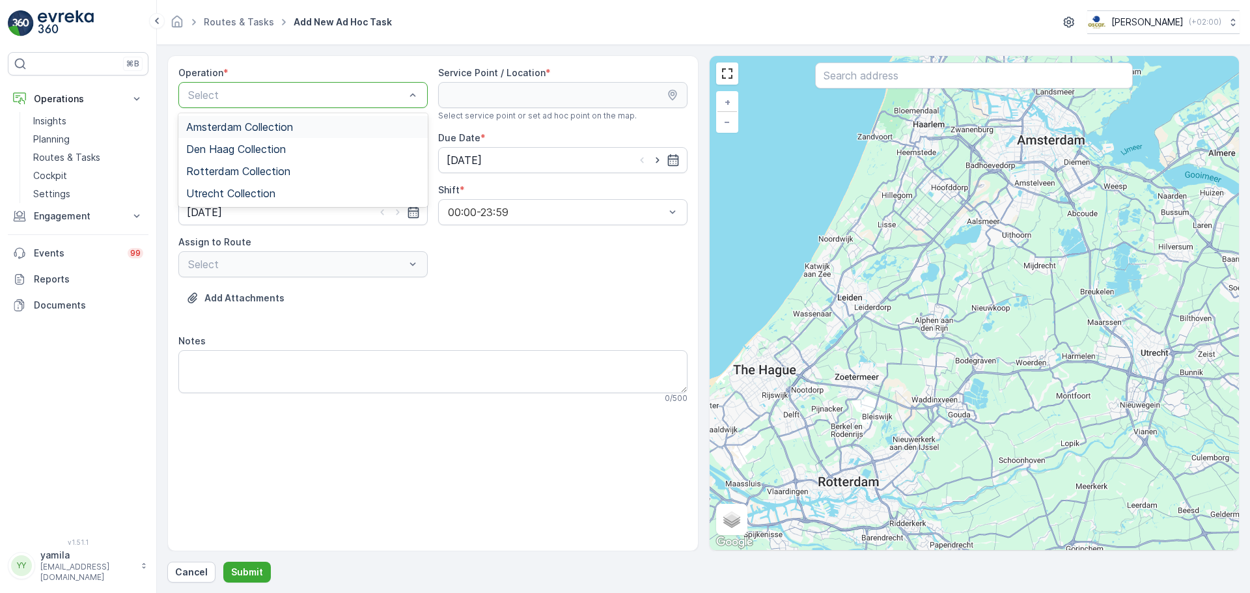
click at [242, 116] on div "Amsterdam Collection" at bounding box center [302, 127] width 249 height 22
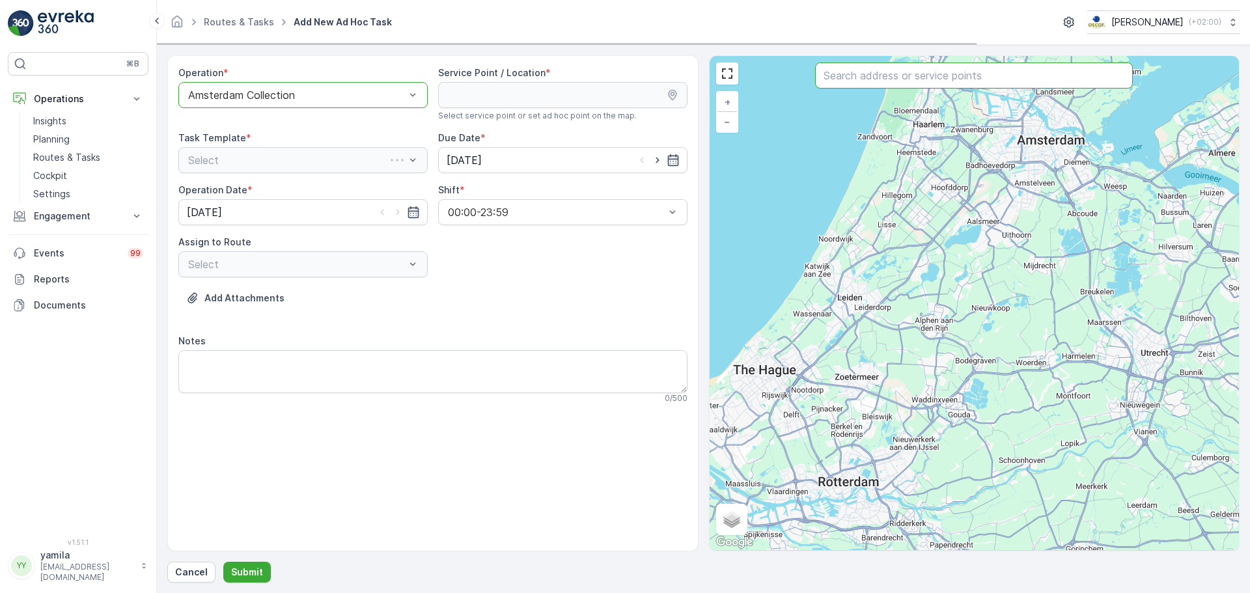
click at [888, 72] on input "text" at bounding box center [974, 76] width 318 height 26
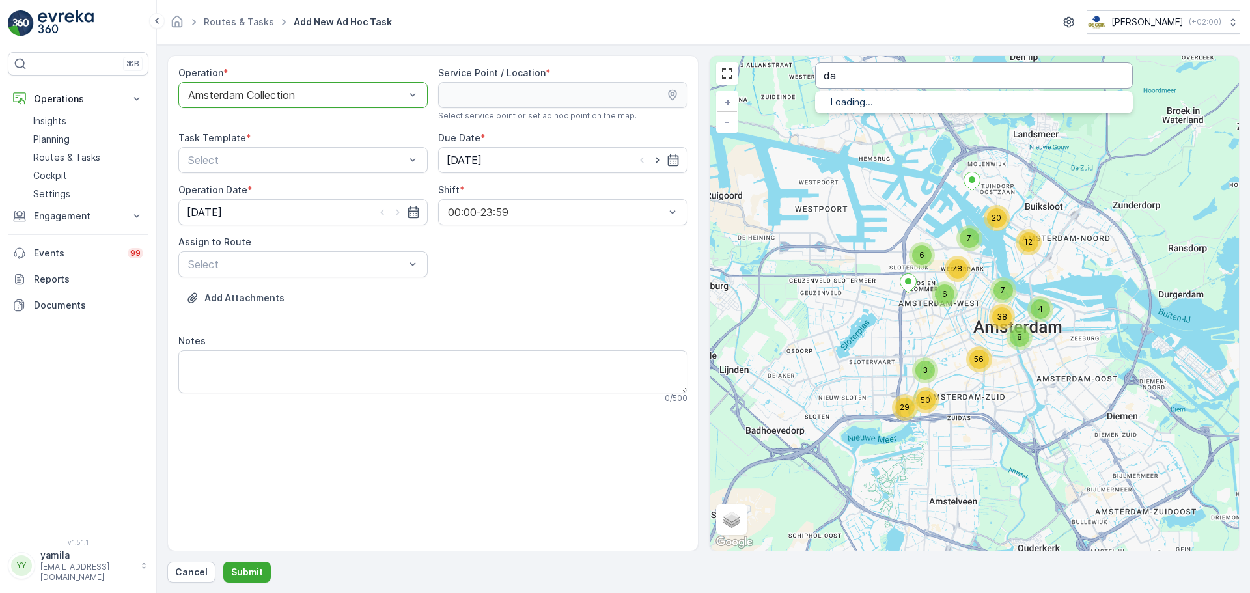
click at [888, 72] on input "da" at bounding box center [974, 76] width 318 height 26
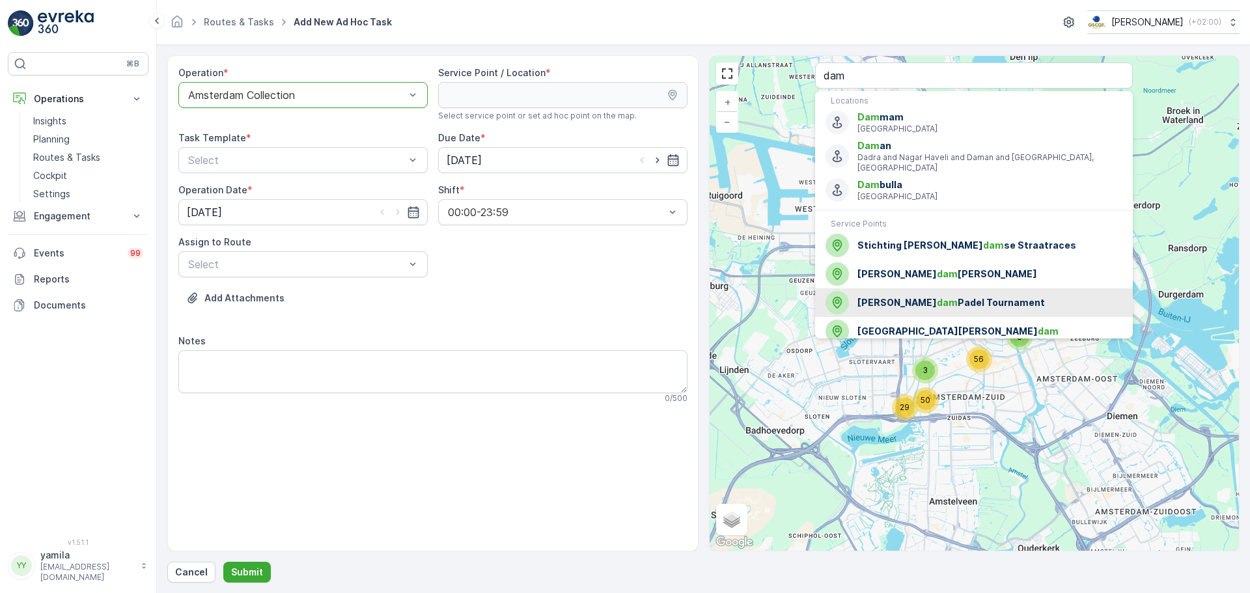
scroll to position [54, 0]
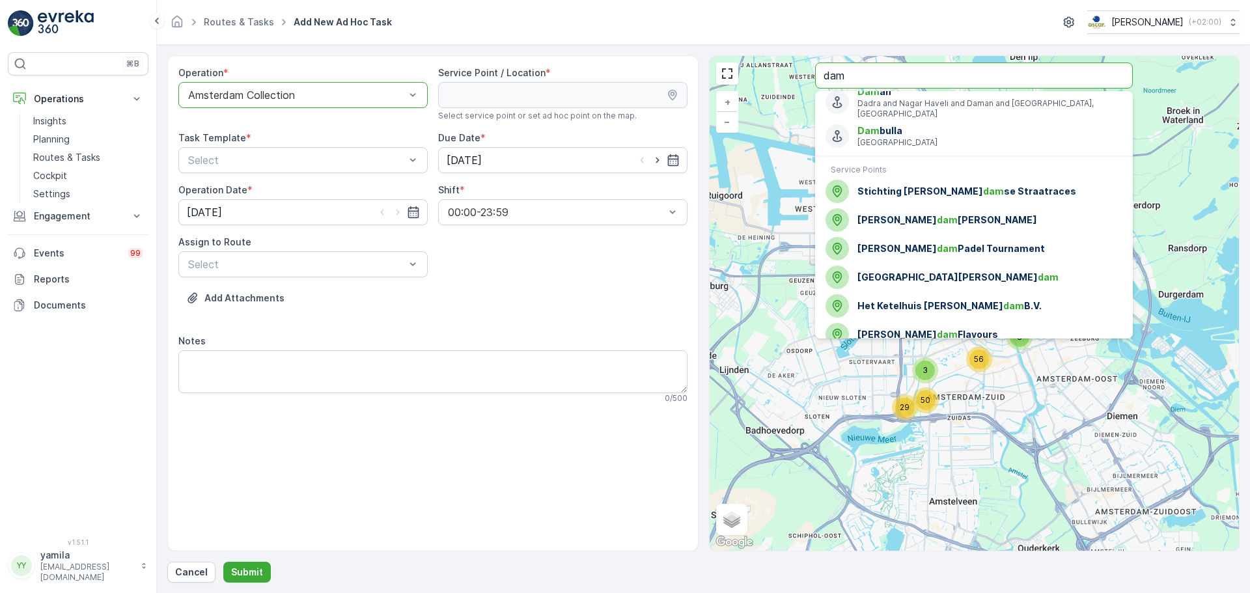
click at [870, 83] on input "dam" at bounding box center [974, 76] width 318 height 26
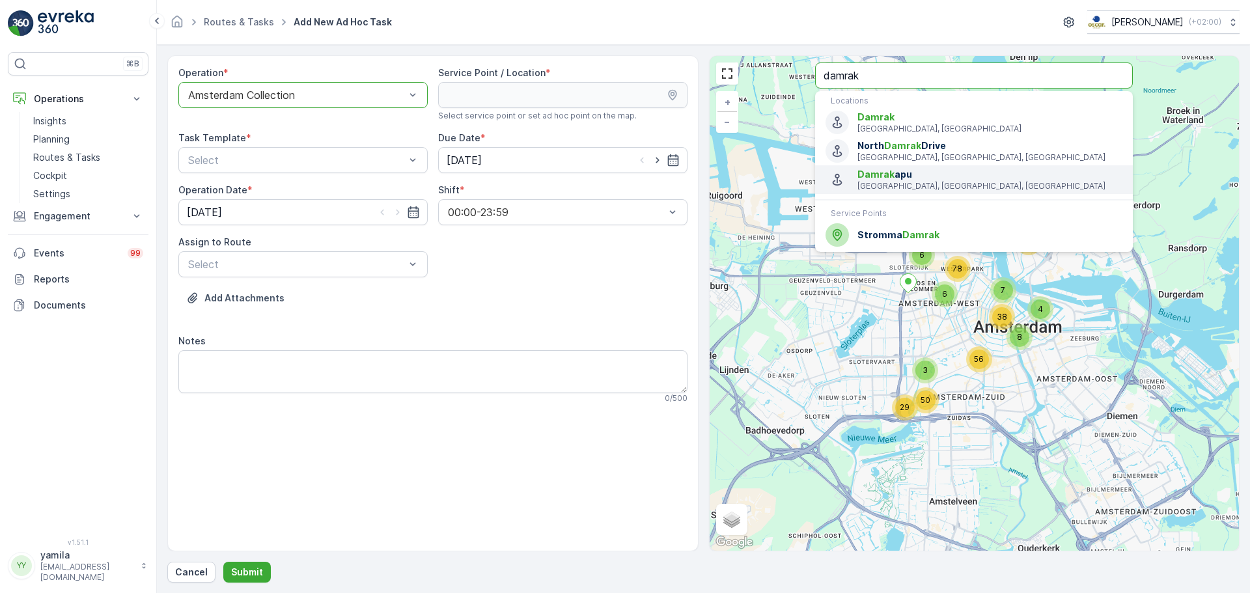
type input "damrak"
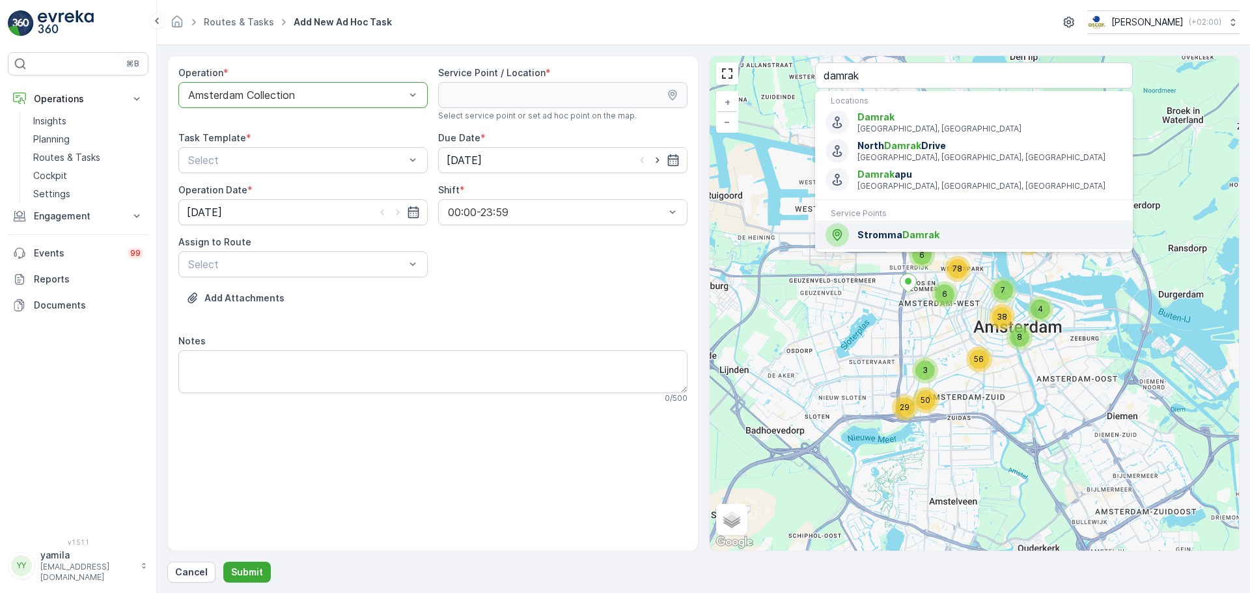
click at [878, 231] on span "Stromma Damrak" at bounding box center [990, 235] width 265 height 13
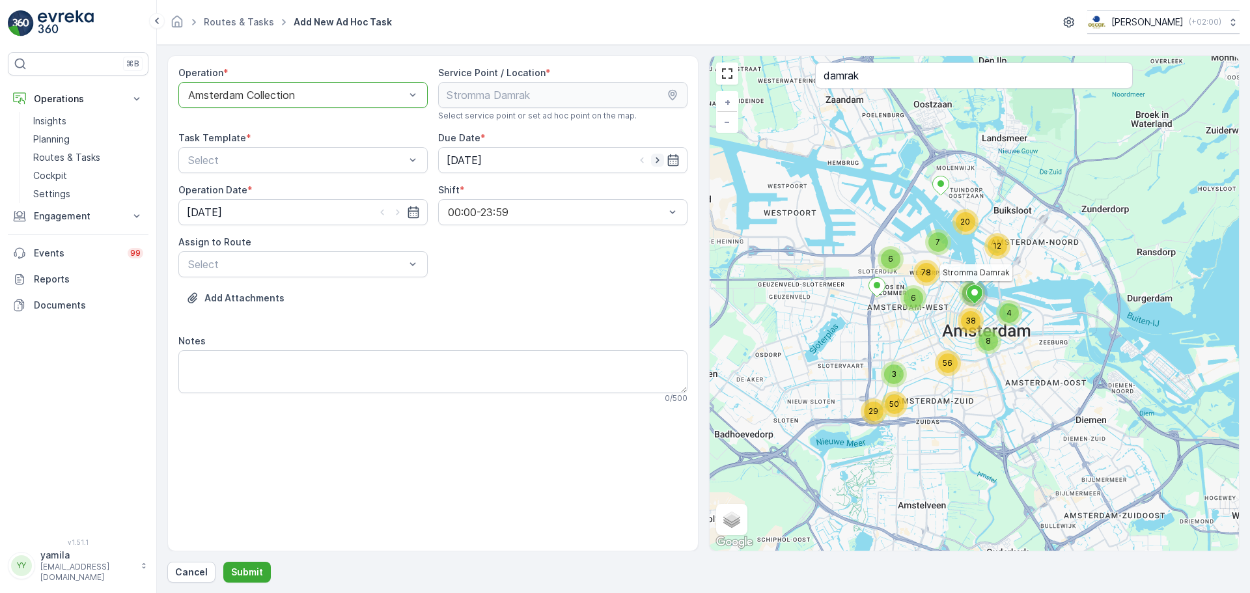
click at [656, 156] on icon "button" at bounding box center [657, 160] width 13 height 13
type input "[DATE]"
click at [397, 213] on icon "button" at bounding box center [397, 212] width 13 height 13
type input "[DATE]"
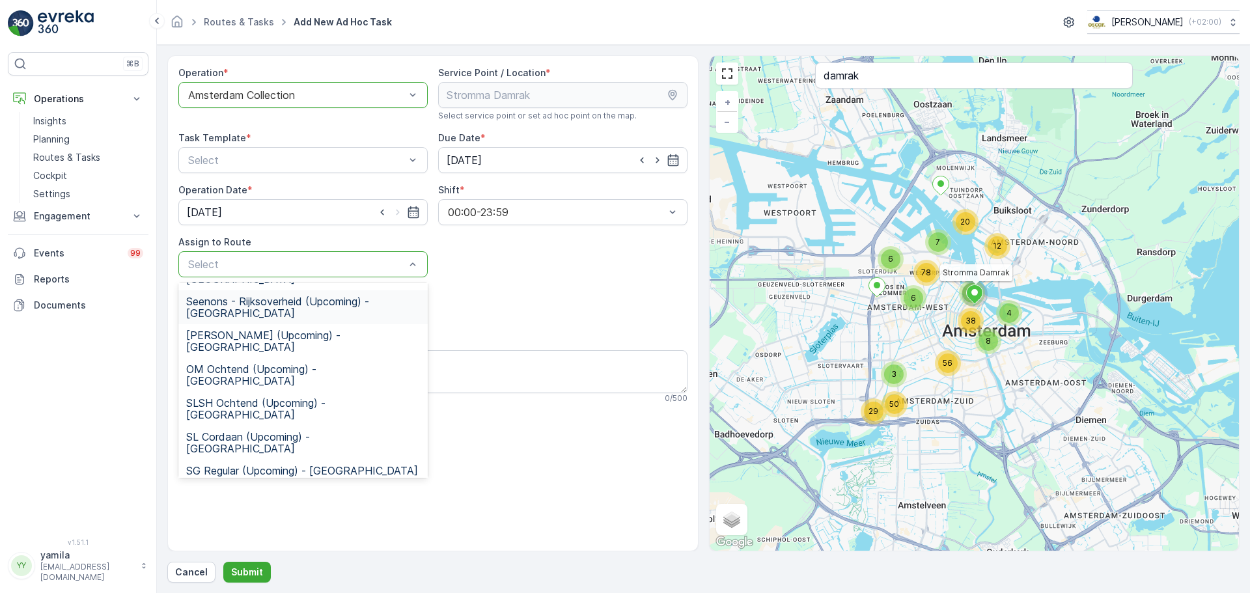
scroll to position [242, 0]
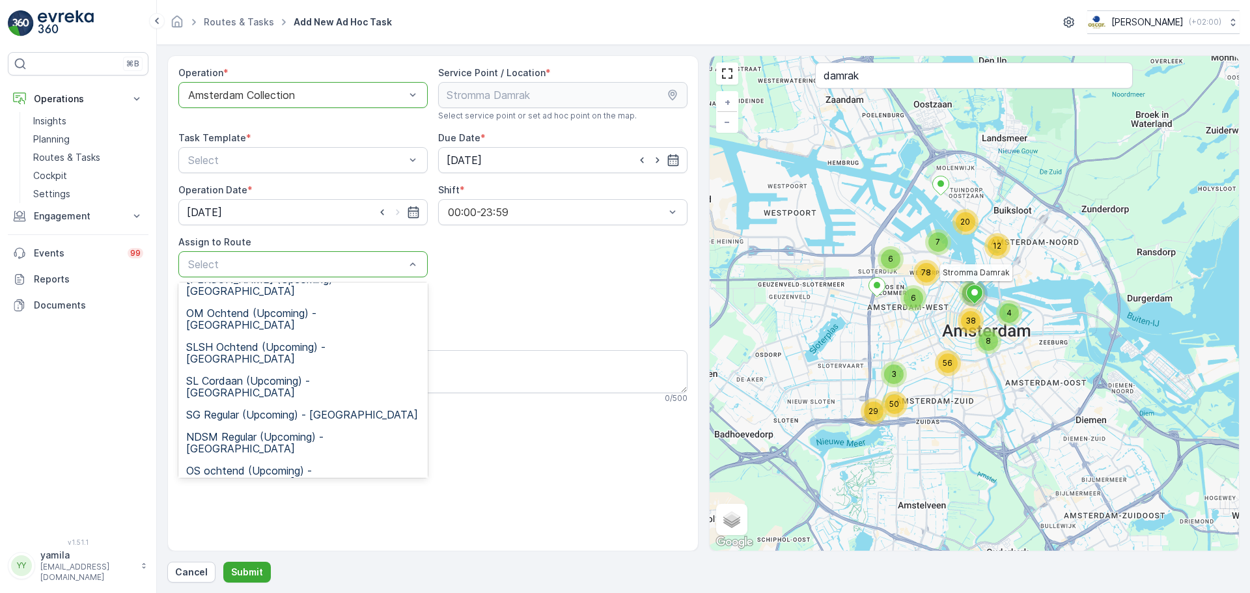
click at [252, 589] on span "Rokin Regular (Upcoming) - Amsterdam" at bounding box center [303, 600] width 234 height 23
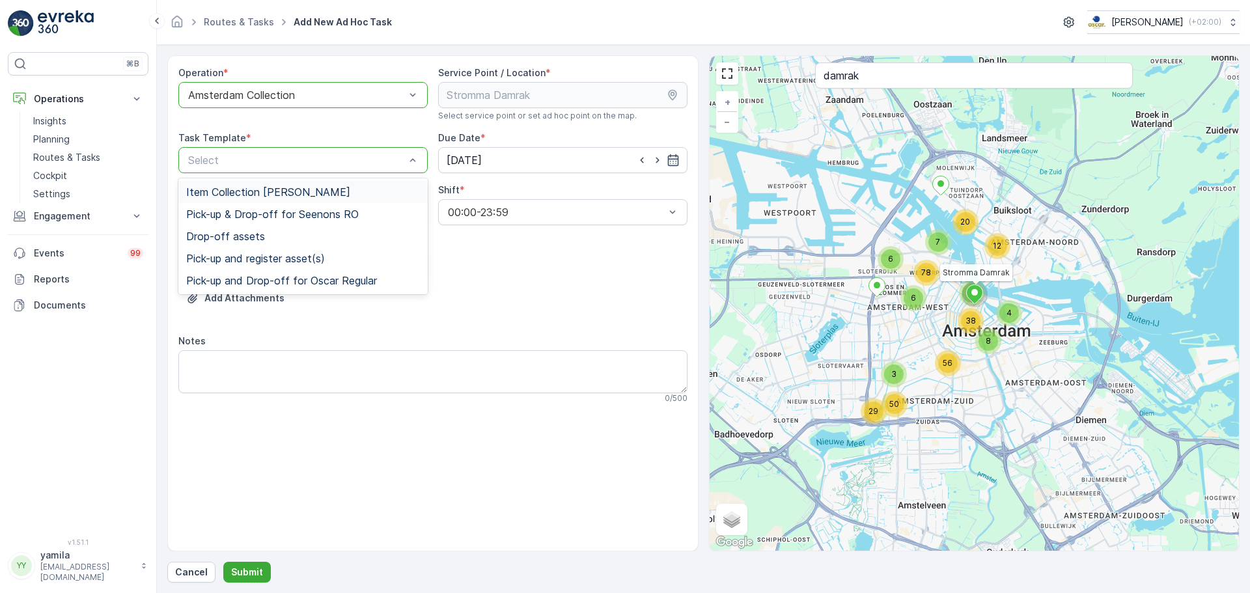
click at [283, 180] on div "Item Collection Oscar Regulier Pick-up & Drop-off for Seenons RO Drop-off asset…" at bounding box center [302, 236] width 249 height 116
click at [280, 188] on span "Item Collection [PERSON_NAME]" at bounding box center [268, 192] width 164 height 12
click at [280, 188] on div "Operation Date *" at bounding box center [302, 190] width 249 height 13
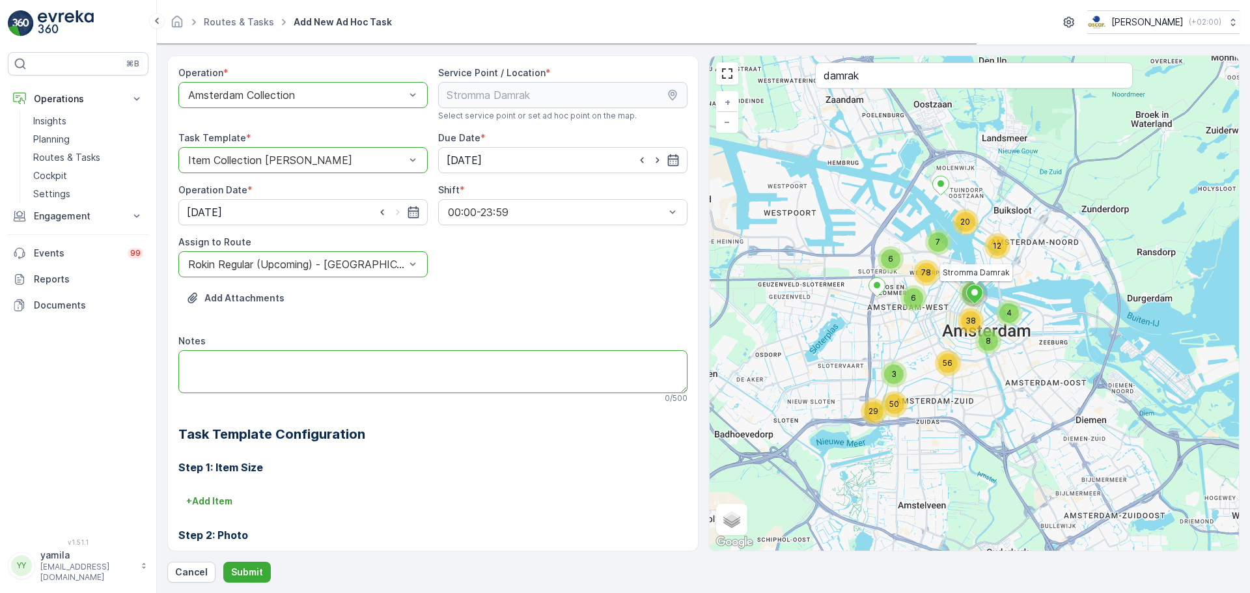
click at [251, 382] on textarea "Notes" at bounding box center [432, 371] width 509 height 43
click at [296, 376] on textarea "Notes" at bounding box center [432, 371] width 509 height 43
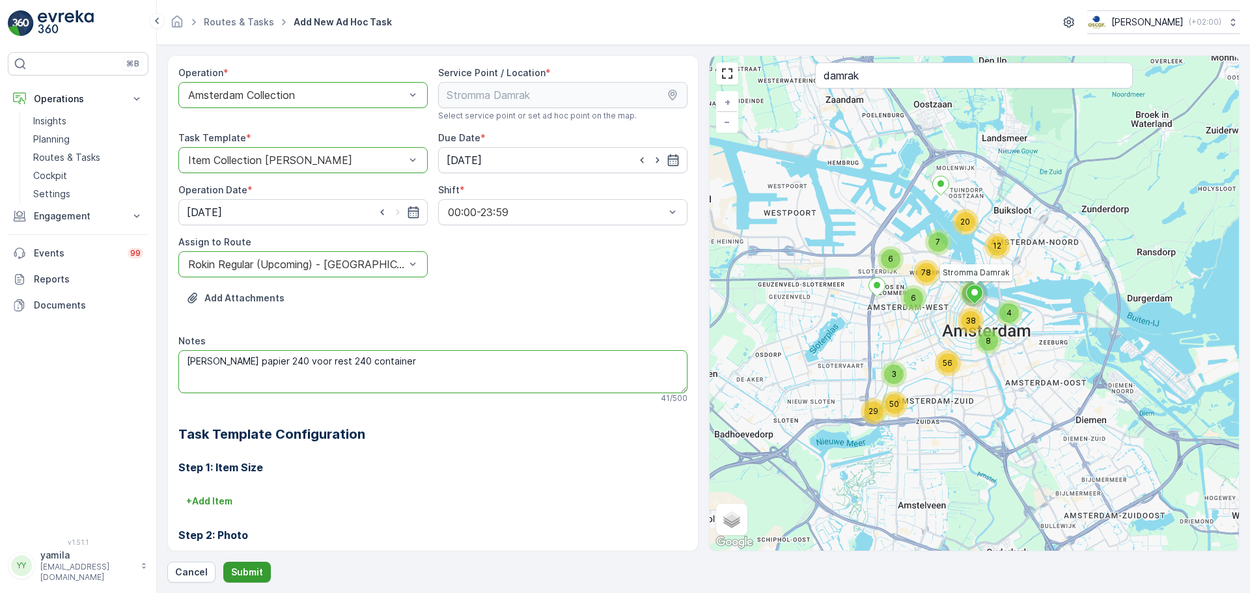
type textarea "Wissel papier 240 voor rest 240 container"
click at [261, 569] on button "Submit" at bounding box center [247, 572] width 48 height 21
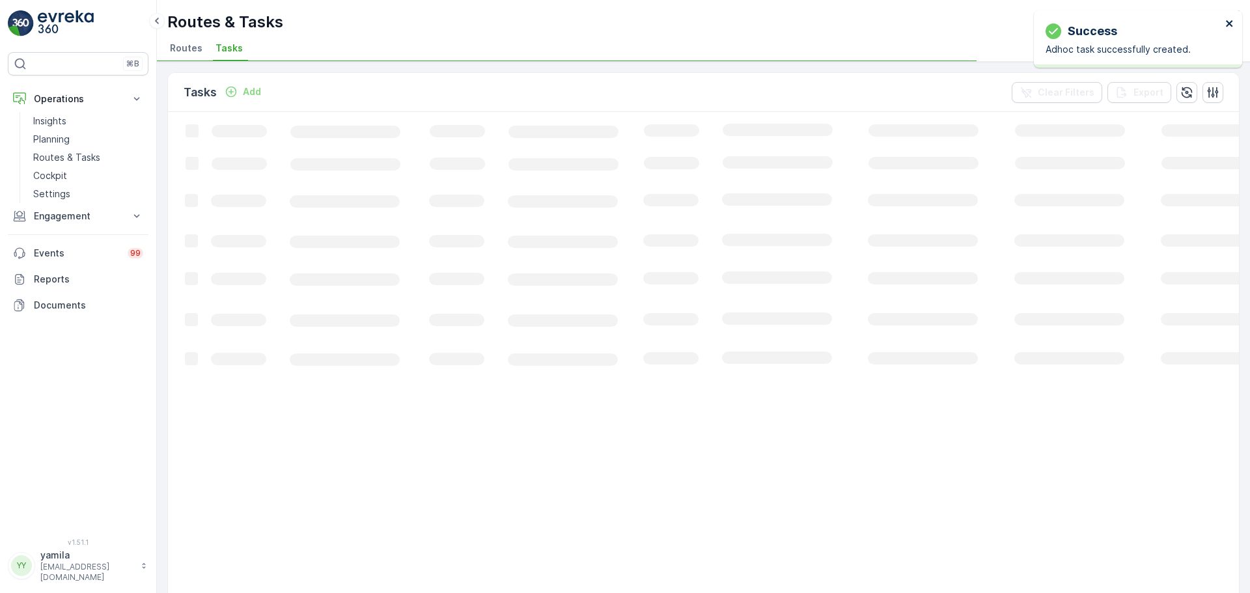
click at [1234, 25] on icon "close" at bounding box center [1230, 23] width 9 height 10
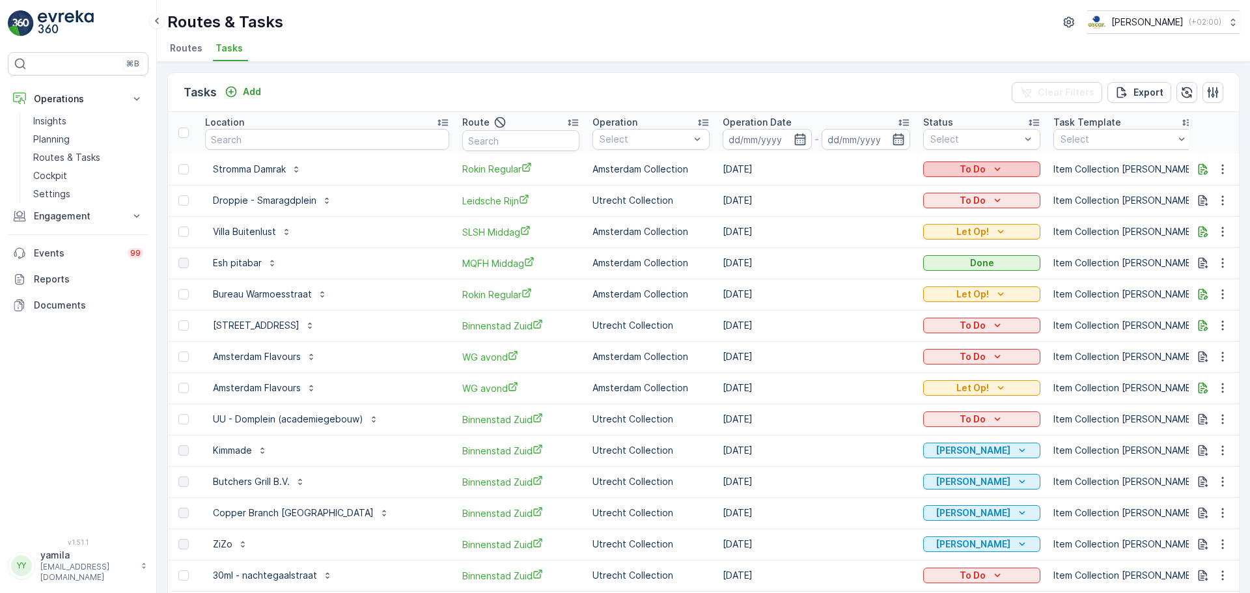
click at [983, 173] on p "To Do" at bounding box center [973, 169] width 26 height 13
click at [948, 190] on span "Let Op!" at bounding box center [945, 188] width 33 height 13
click at [242, 131] on input "text" at bounding box center [327, 139] width 244 height 21
type input "oudezijds"
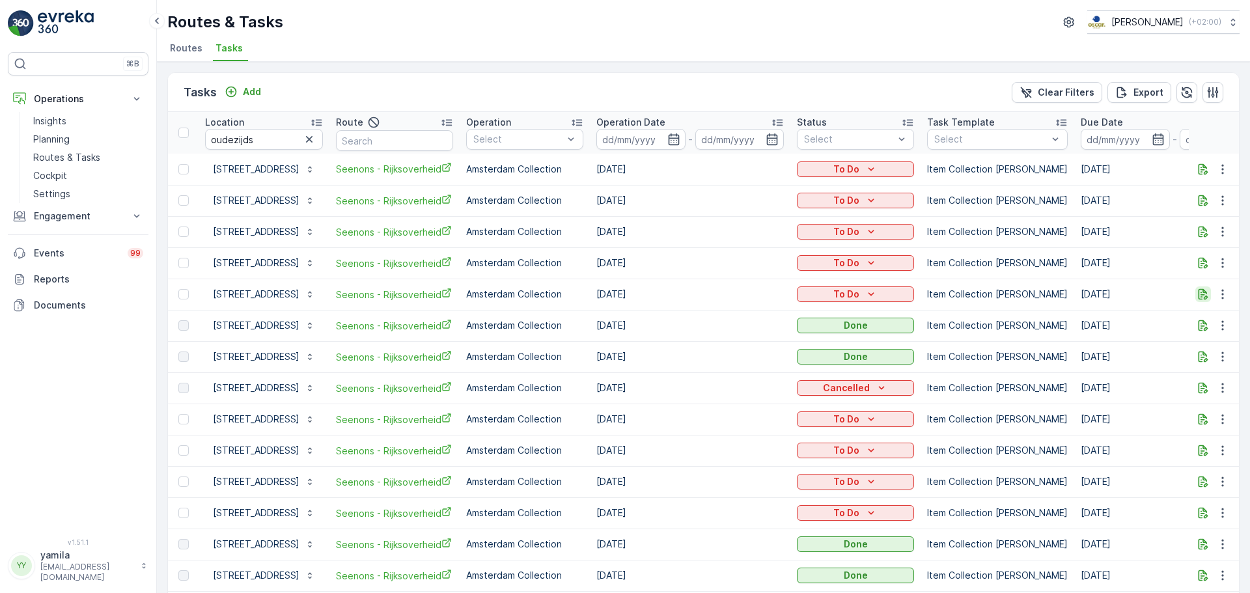
click at [1203, 302] on button "button" at bounding box center [1204, 295] width 16 height 16
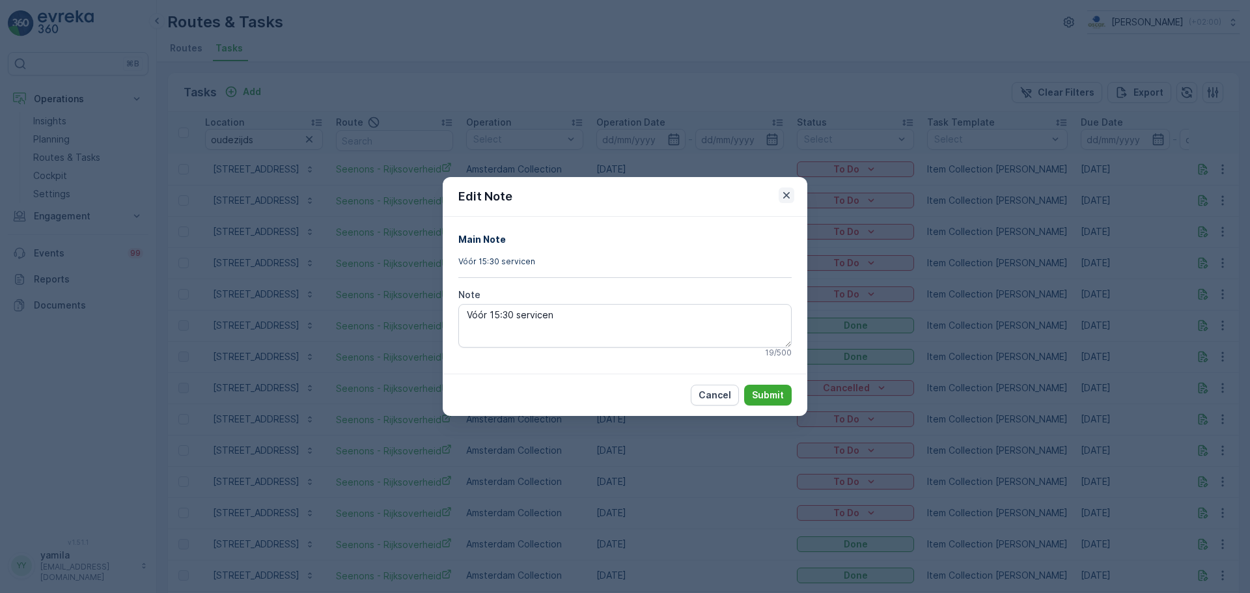
click at [793, 193] on icon "button" at bounding box center [786, 195] width 13 height 13
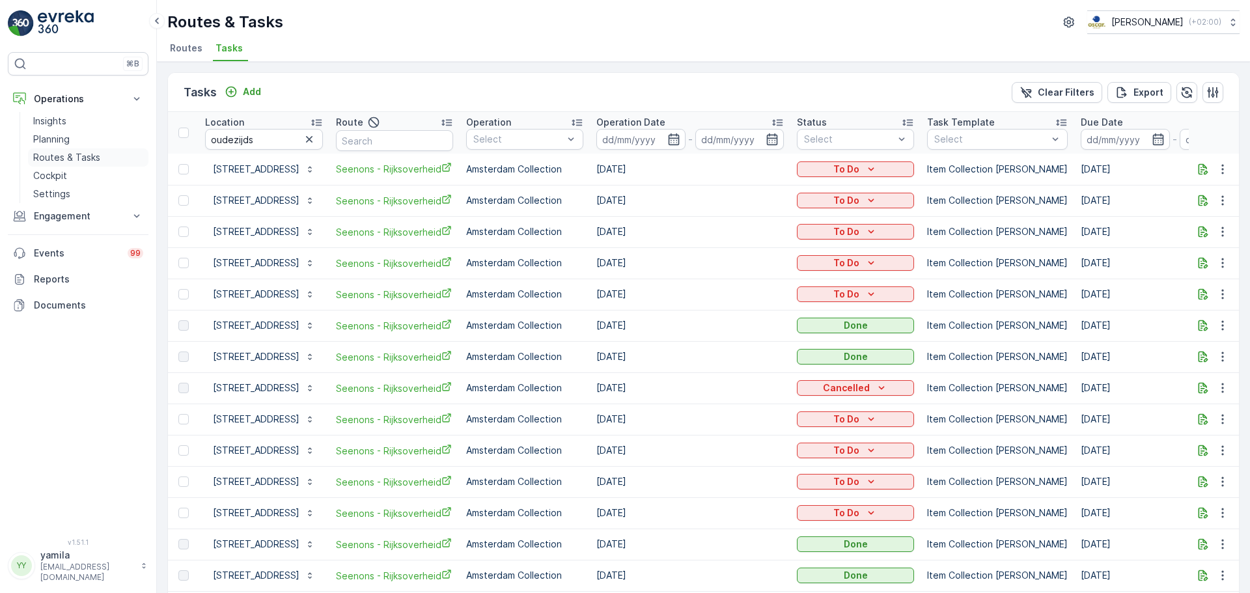
click at [89, 158] on p "Routes & Tasks" at bounding box center [66, 157] width 67 height 13
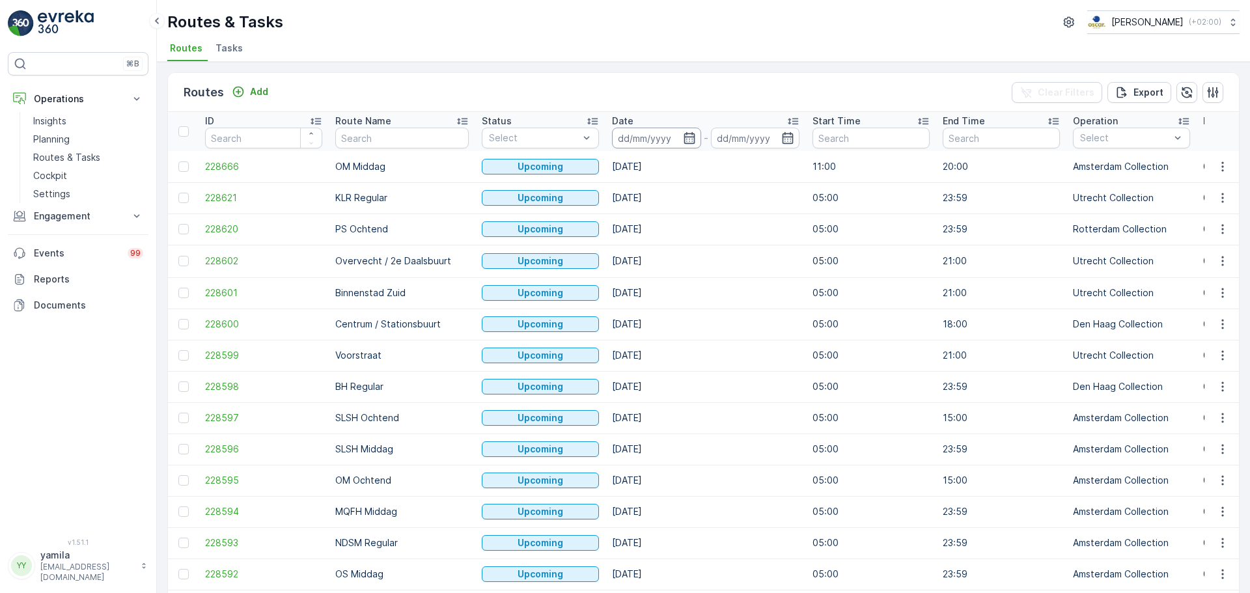
click at [644, 147] on input at bounding box center [656, 138] width 89 height 21
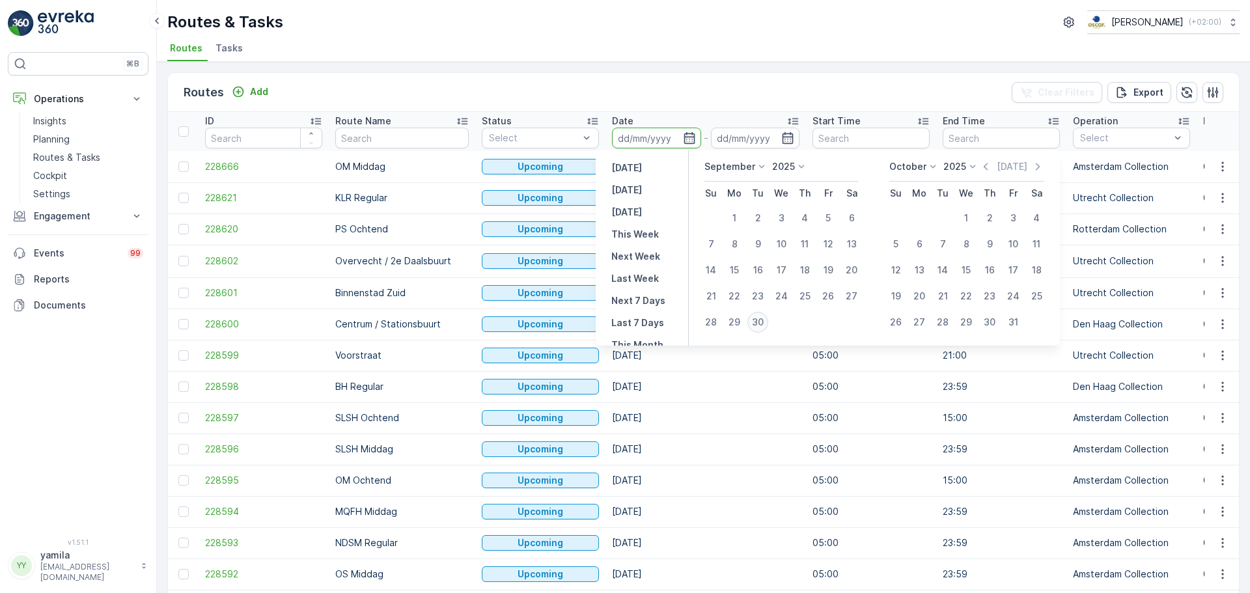
click at [759, 324] on div "30" at bounding box center [758, 322] width 21 height 21
type input "[DATE]"
click at [759, 324] on div "30" at bounding box center [758, 322] width 21 height 21
type input "[DATE]"
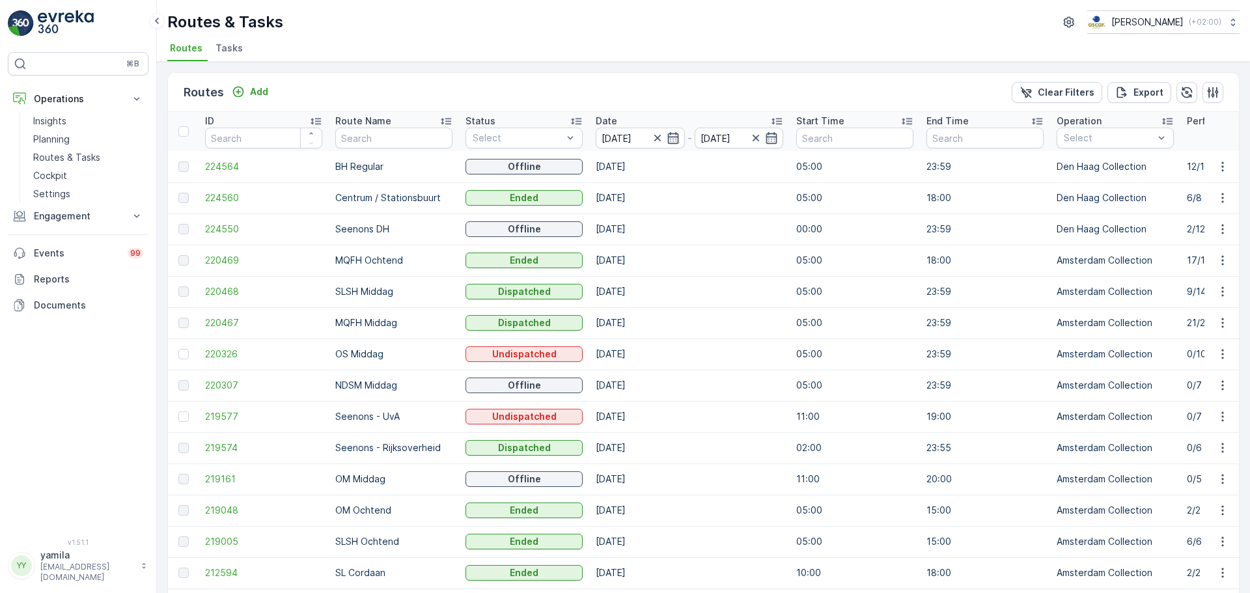
click at [383, 419] on p "Seenons - UvA" at bounding box center [393, 416] width 117 height 13
click at [1211, 418] on button "button" at bounding box center [1222, 417] width 23 height 16
click at [1194, 438] on span "See More Details" at bounding box center [1193, 436] width 76 height 13
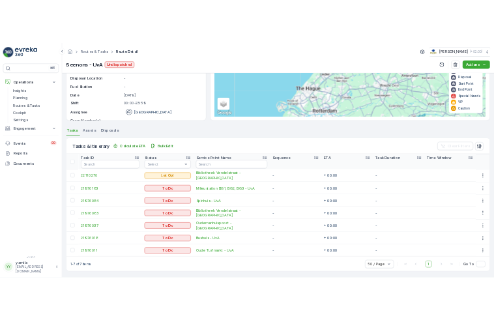
scroll to position [215, 0]
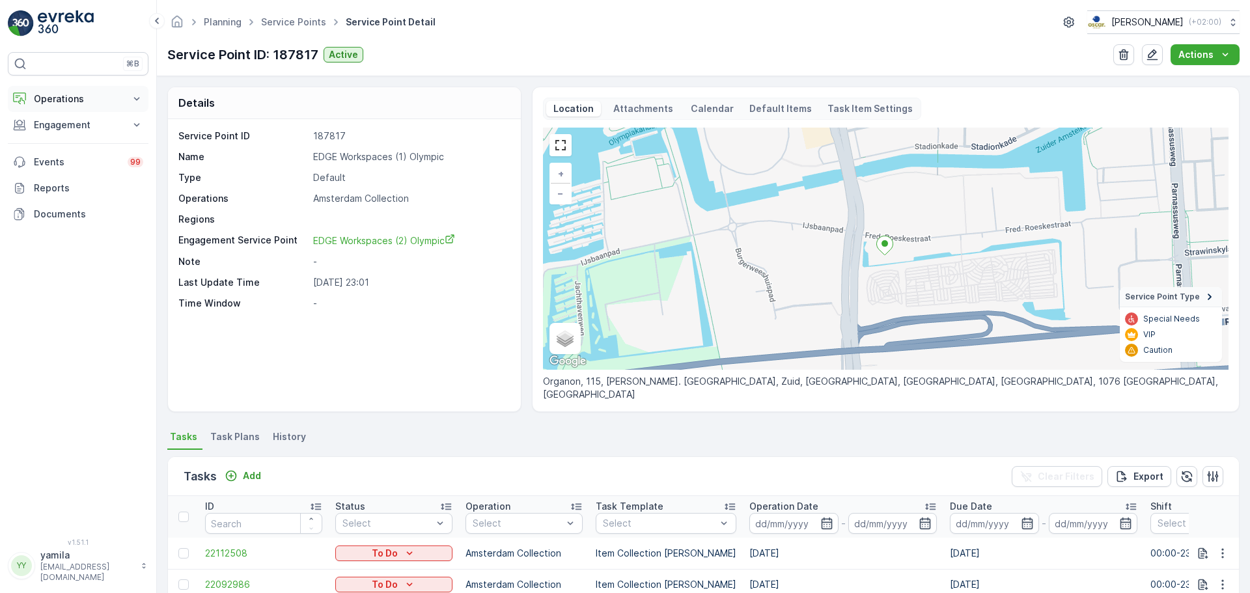
drag, startPoint x: 0, startPoint y: 0, endPoint x: 86, endPoint y: 97, distance: 129.6
click at [86, 97] on p "Operations" at bounding box center [78, 98] width 89 height 13
click at [72, 153] on p "Routes & Tasks" at bounding box center [66, 157] width 67 height 13
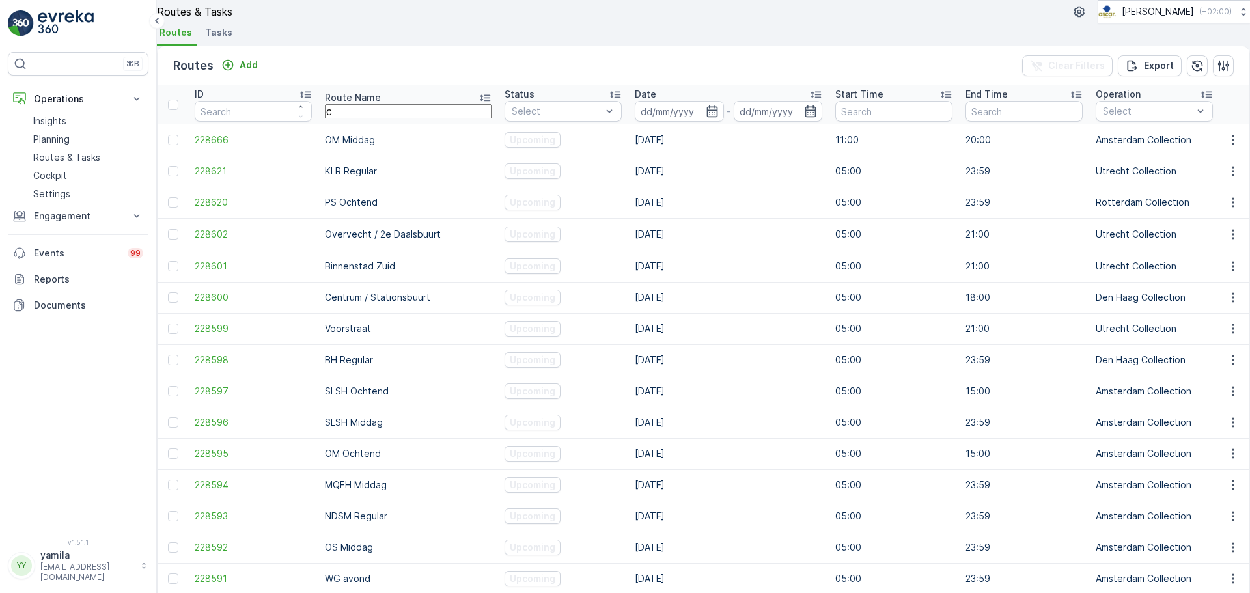
click at [358, 119] on input "c" at bounding box center [408, 111] width 167 height 14
type input "cs"
click at [635, 122] on input at bounding box center [679, 111] width 89 height 21
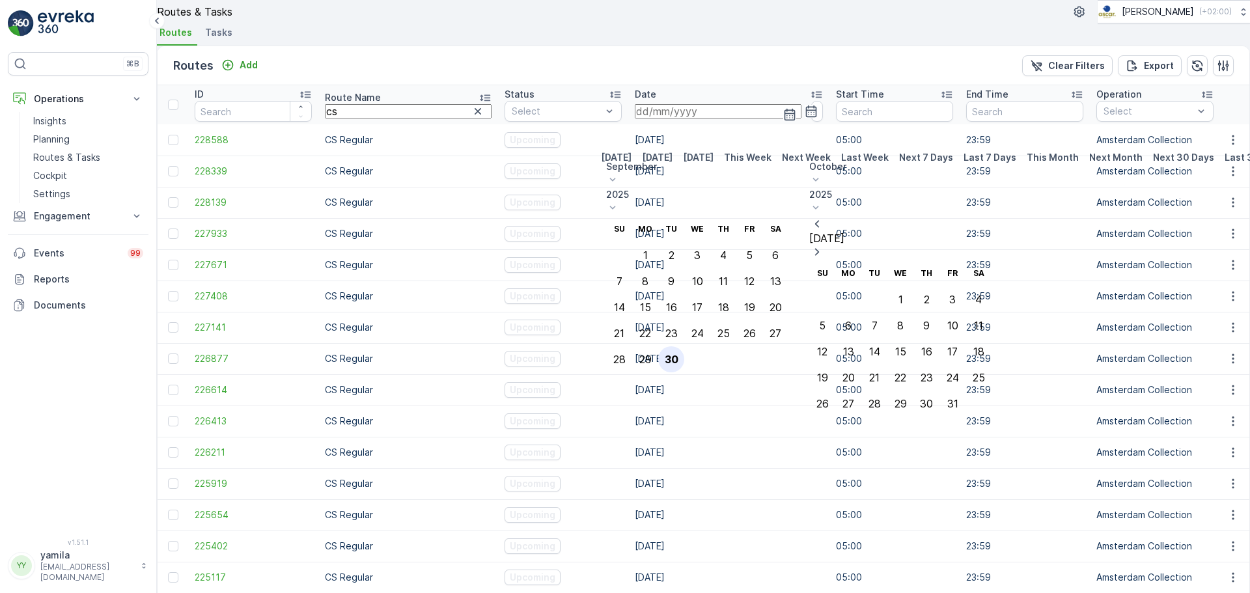
click at [679, 354] on div "30" at bounding box center [672, 360] width 14 height 12
type input "[DATE]"
click at [679, 354] on div "30" at bounding box center [672, 360] width 14 height 12
type input "[DATE]"
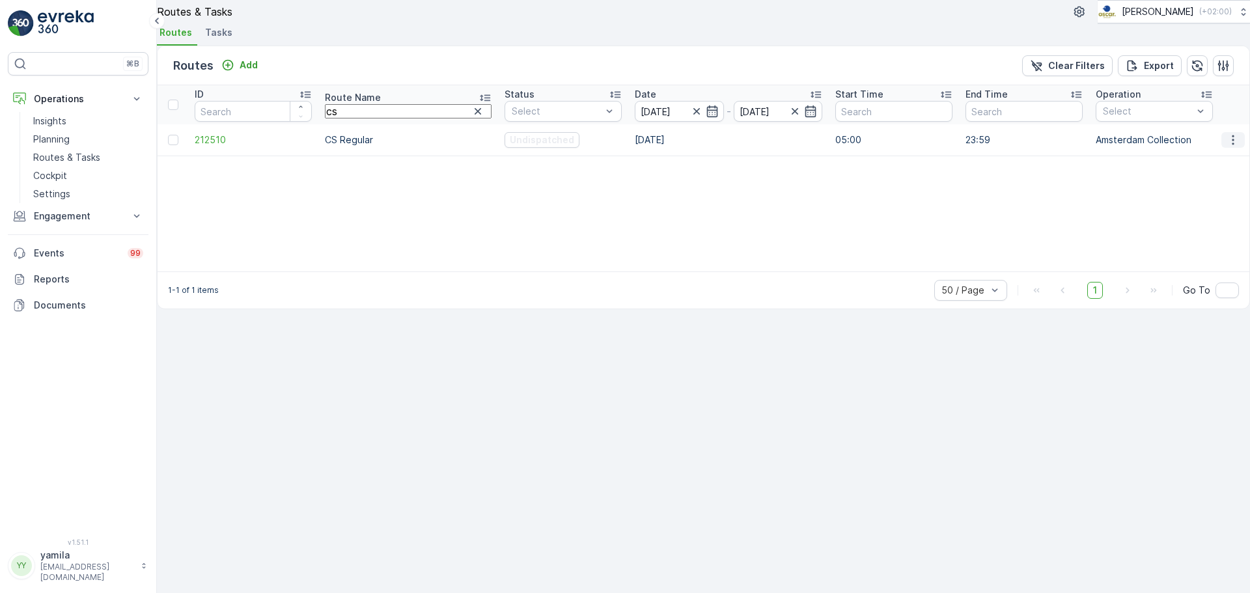
click at [1227, 147] on icon "button" at bounding box center [1233, 139] width 13 height 13
click at [1190, 191] on span "See More Details" at bounding box center [1200, 187] width 76 height 13
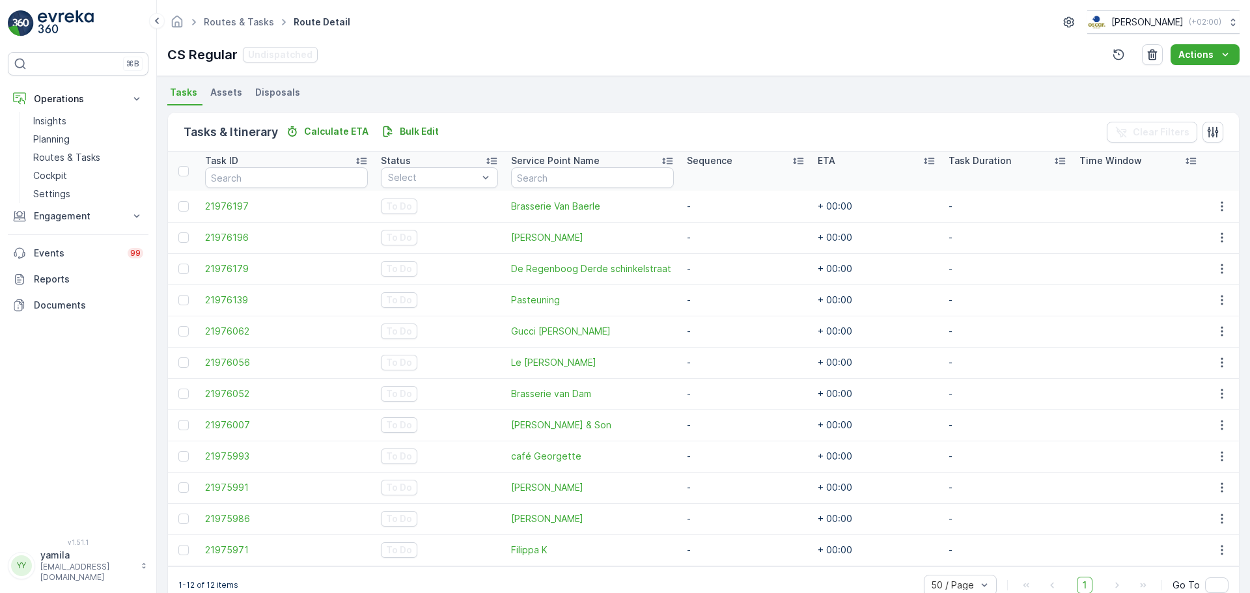
scroll to position [307, 0]
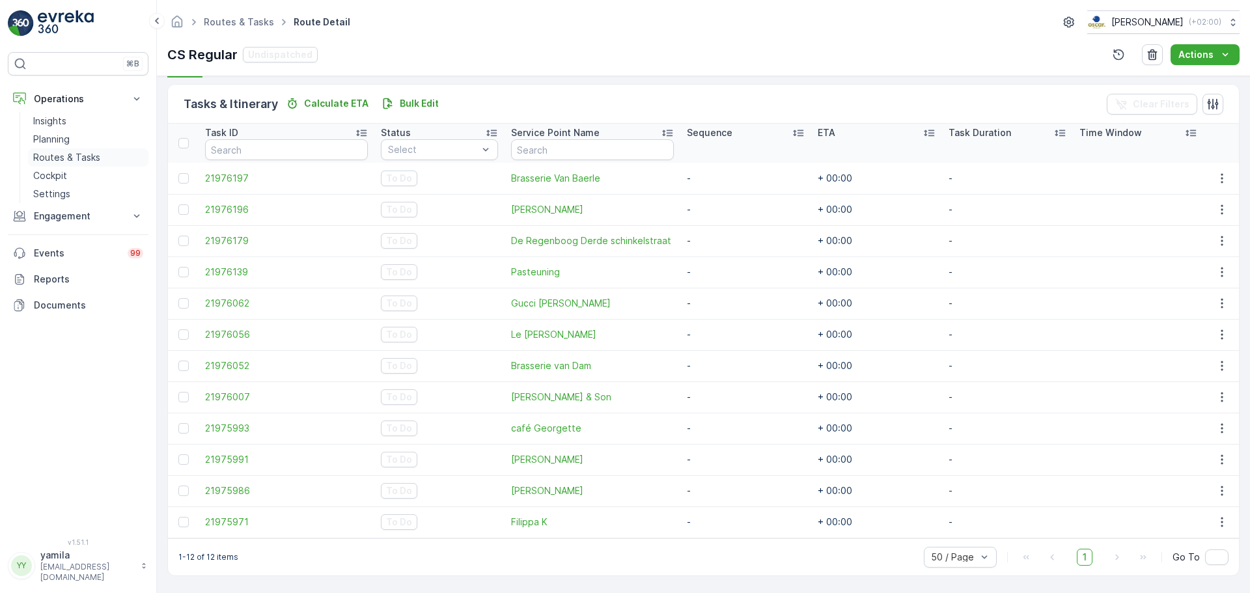
click at [88, 159] on p "Routes & Tasks" at bounding box center [66, 157] width 67 height 13
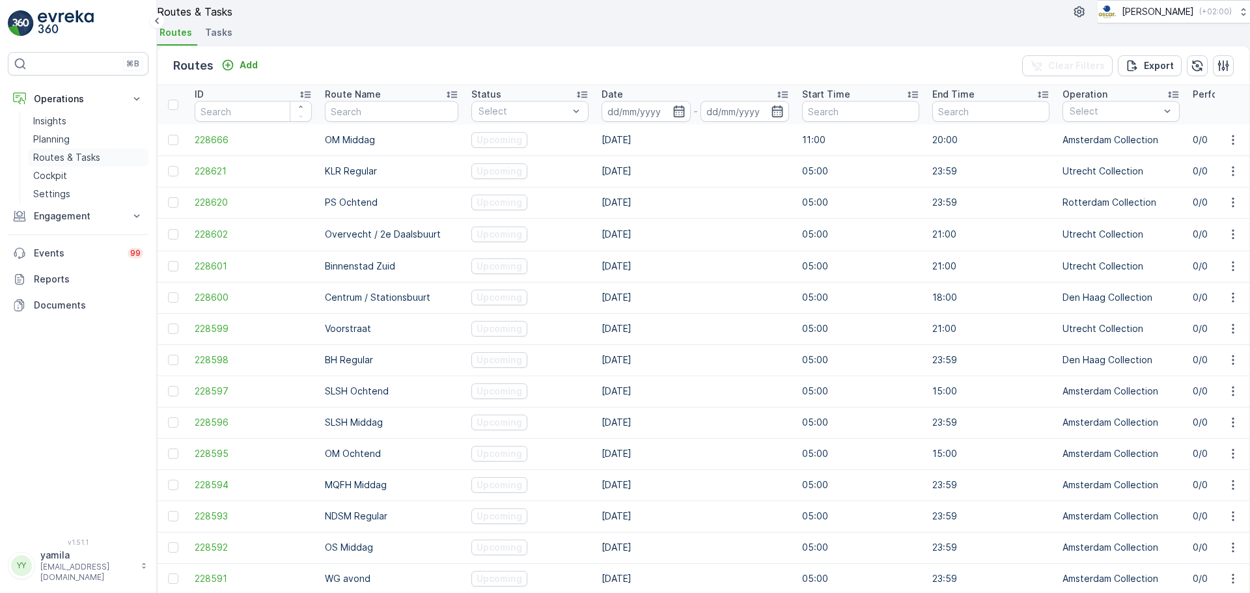
click at [68, 152] on p "Routes & Tasks" at bounding box center [66, 157] width 67 height 13
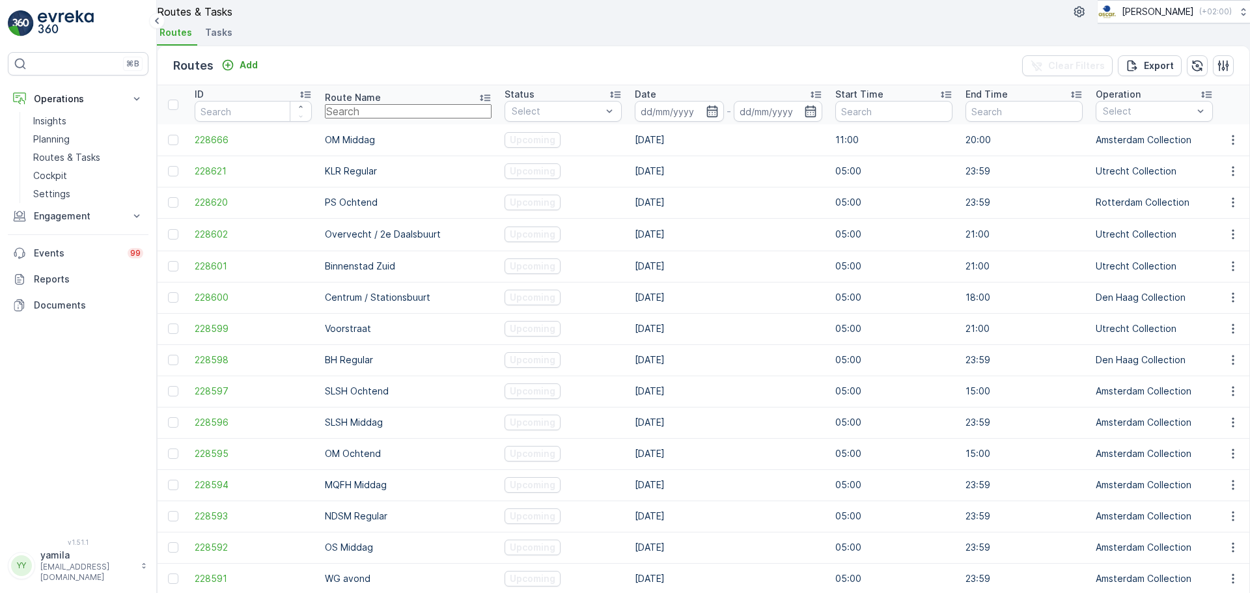
click at [367, 119] on input "text" at bounding box center [408, 111] width 167 height 14
type input "uva"
click at [635, 122] on input at bounding box center [679, 111] width 89 height 21
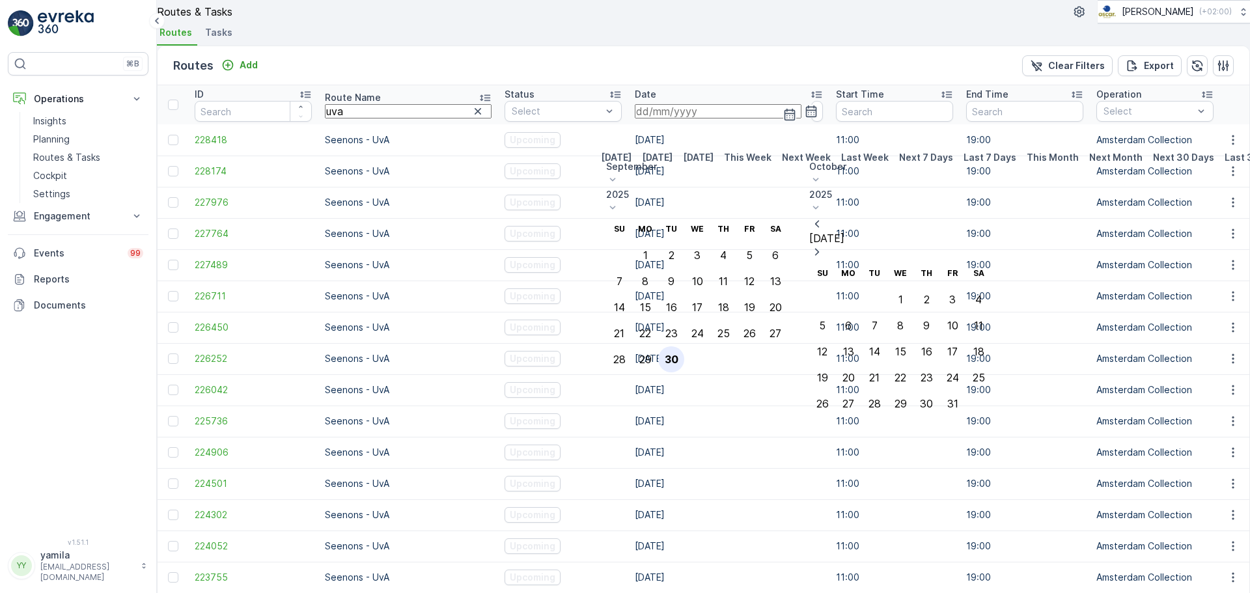
click at [679, 354] on div "30" at bounding box center [672, 360] width 14 height 12
type input "[DATE]"
click at [679, 354] on div "30" at bounding box center [672, 360] width 14 height 12
type input "[DATE]"
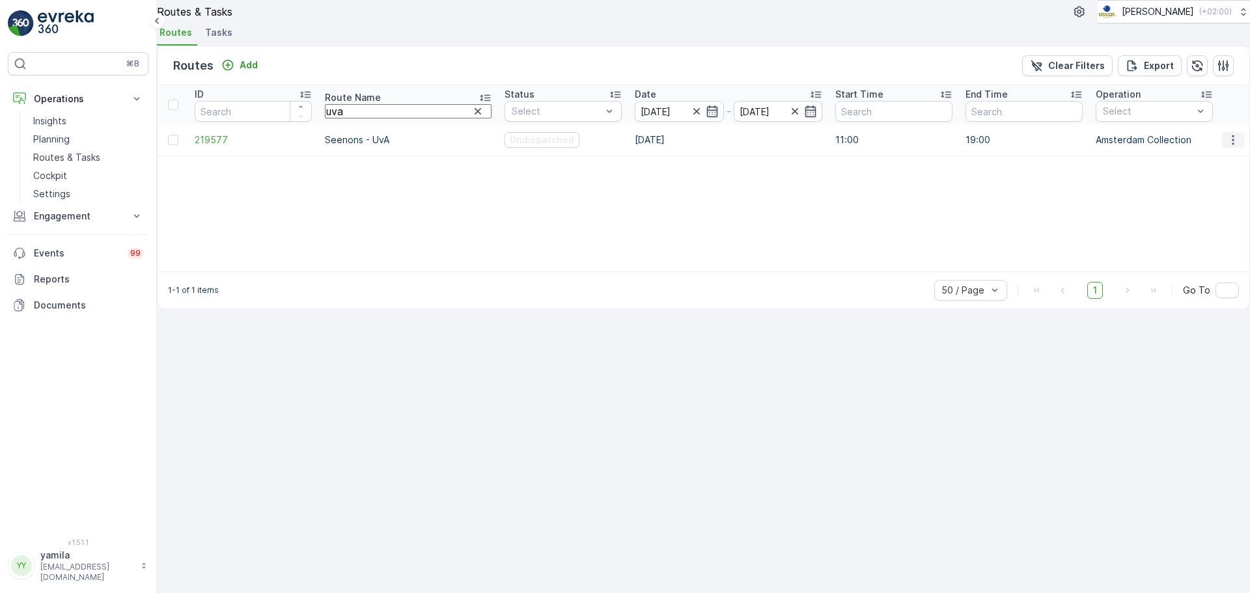
click at [1234, 148] on button "button" at bounding box center [1233, 140] width 23 height 16
click at [1215, 182] on span "See More Details" at bounding box center [1200, 187] width 76 height 13
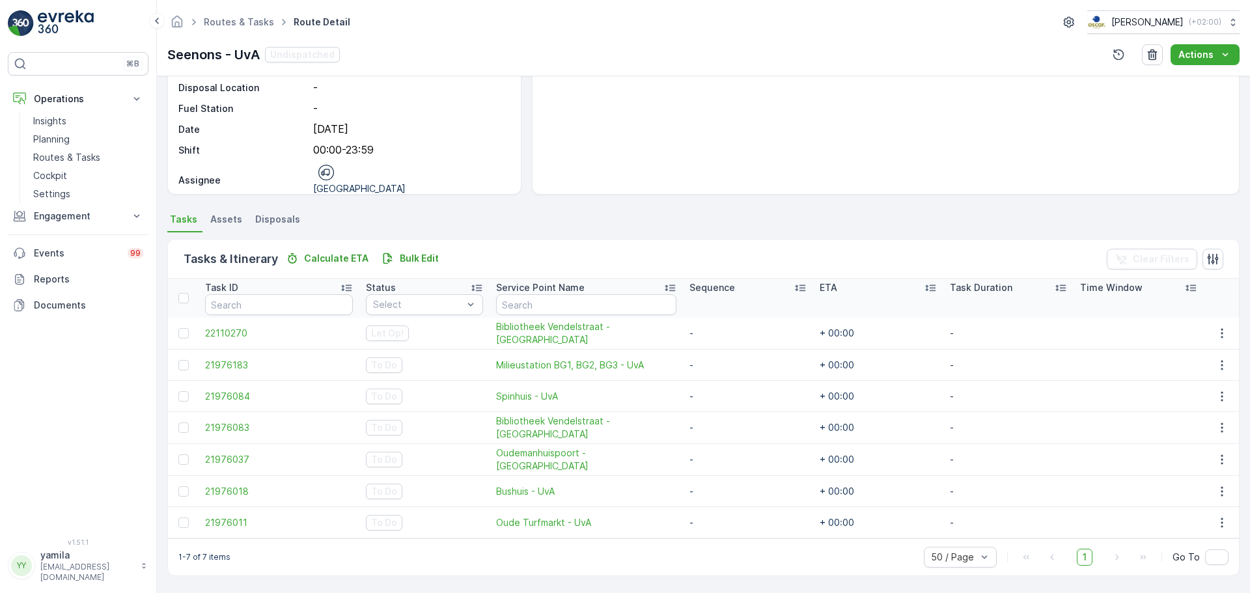
scroll to position [151, 0]
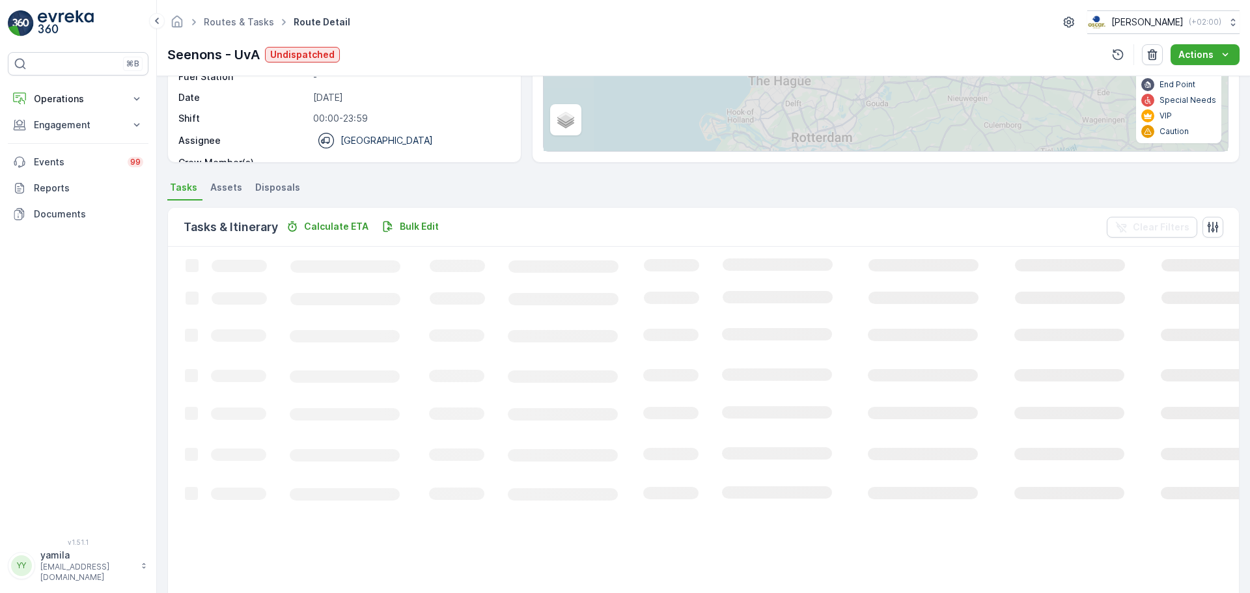
scroll to position [183, 0]
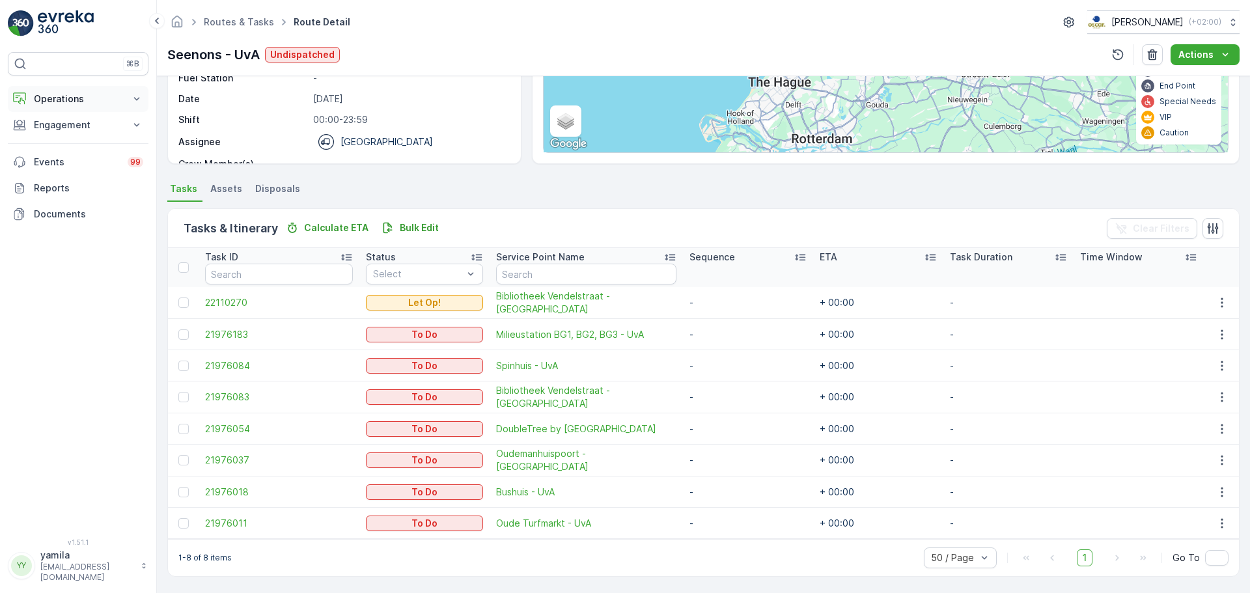
click at [91, 104] on p "Operations" at bounding box center [78, 98] width 89 height 13
click at [83, 156] on p "Routes & Tasks" at bounding box center [66, 157] width 67 height 13
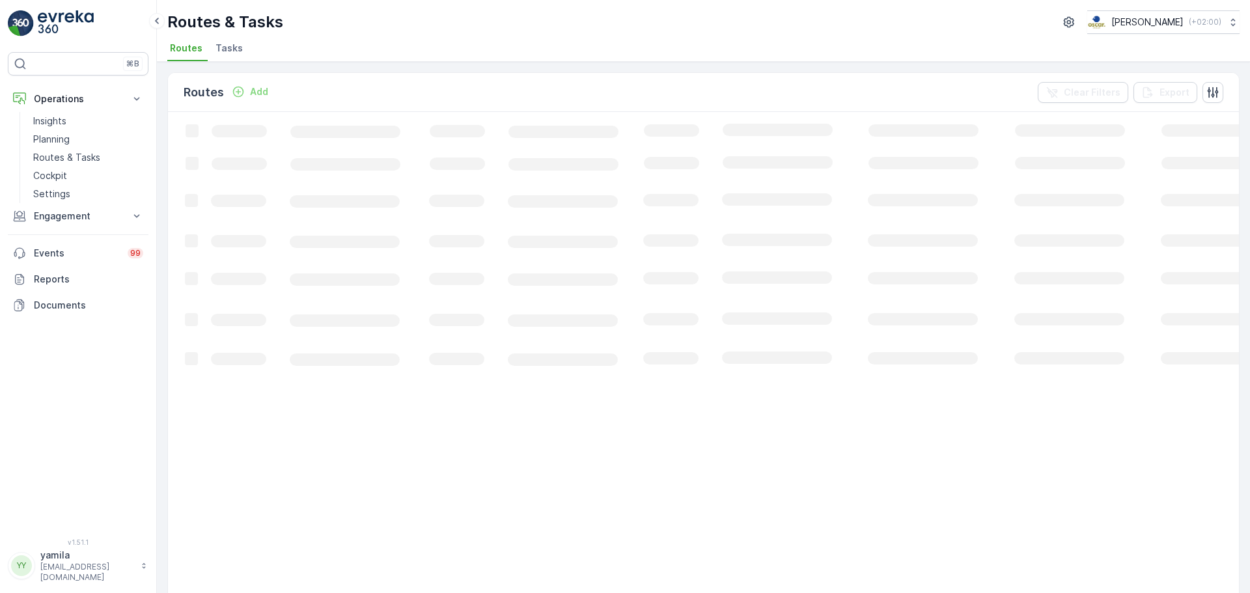
click at [236, 45] on span "Tasks" at bounding box center [229, 48] width 27 height 13
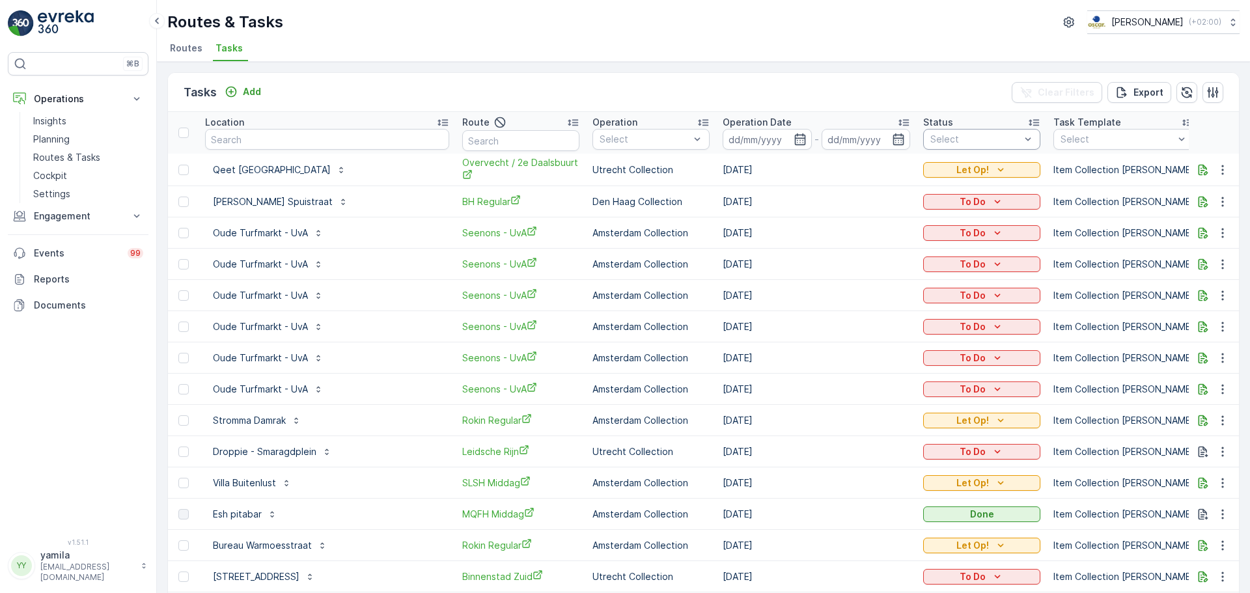
drag, startPoint x: 958, startPoint y: 150, endPoint x: 966, endPoint y: 136, distance: 16.1
click at [966, 136] on th "Status Select" at bounding box center [982, 133] width 130 height 42
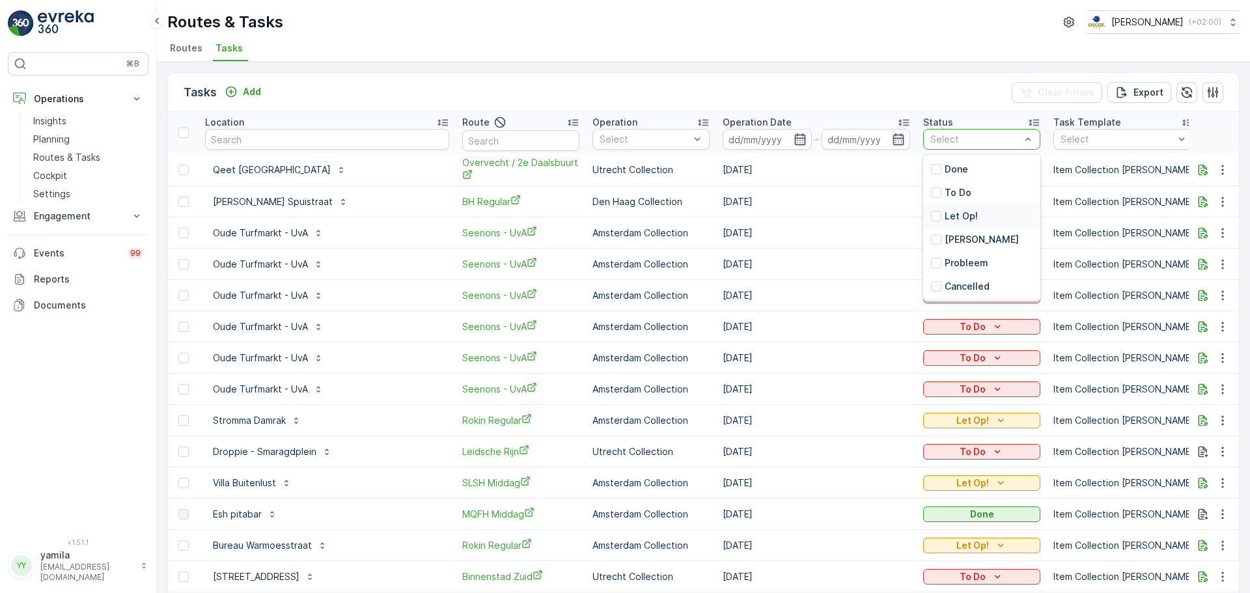
click at [937, 210] on div "Let Op!" at bounding box center [954, 216] width 47 height 13
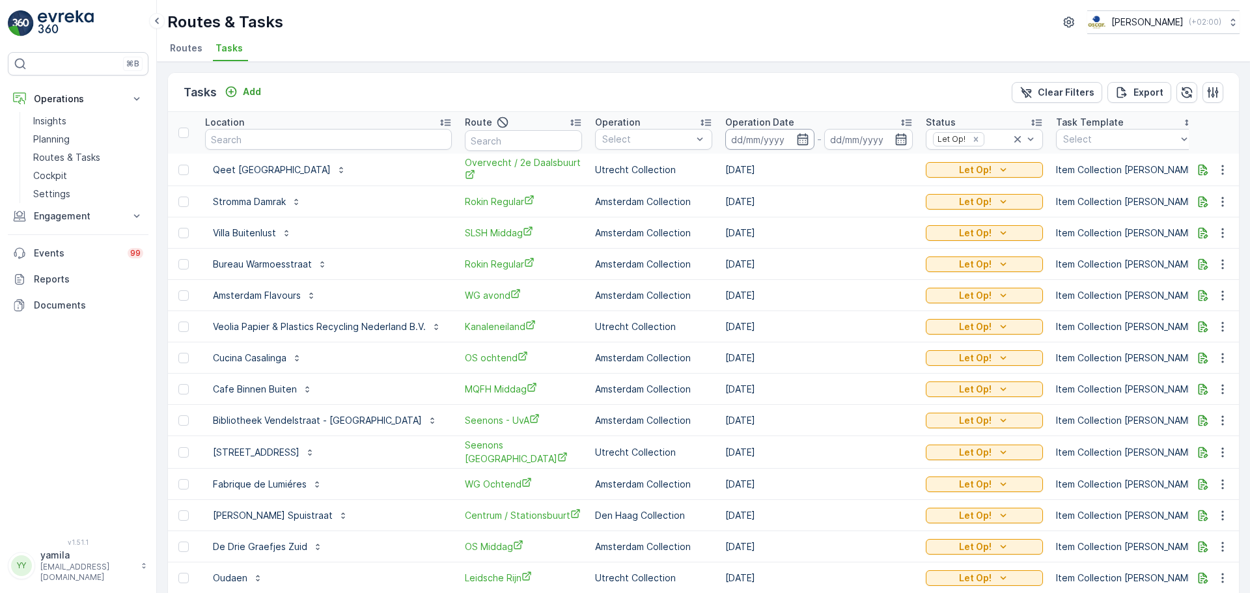
click at [745, 147] on input at bounding box center [769, 139] width 89 height 21
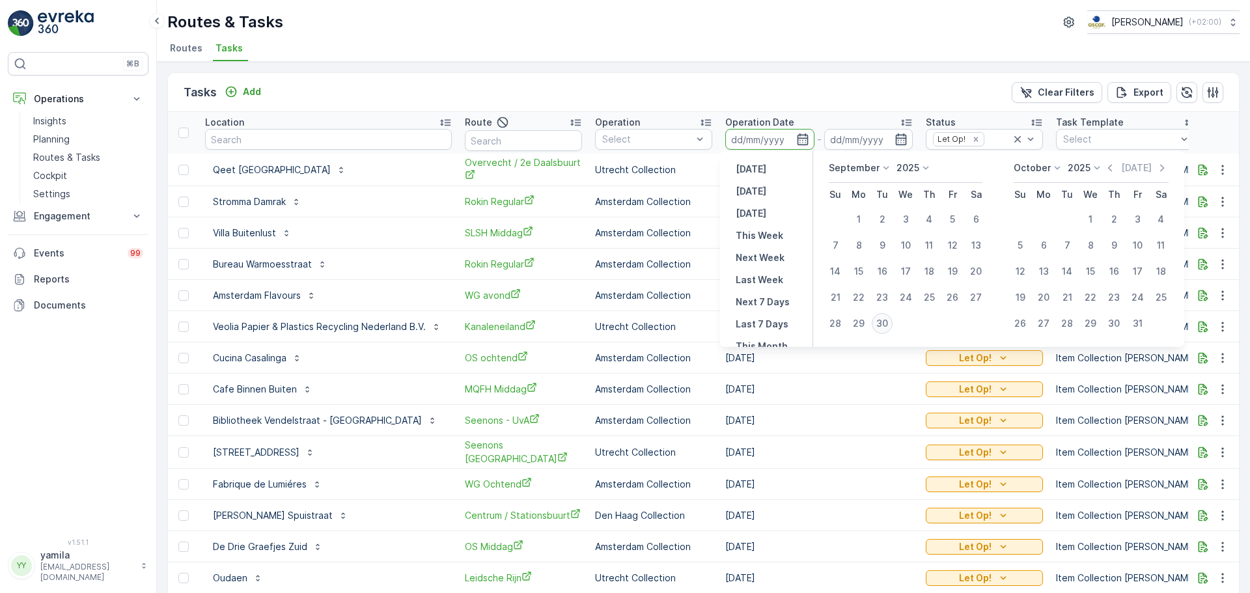
click at [878, 327] on div "30" at bounding box center [882, 323] width 21 height 21
type input "[DATE]"
click at [878, 327] on div "30" at bounding box center [882, 323] width 21 height 21
type input "[DATE]"
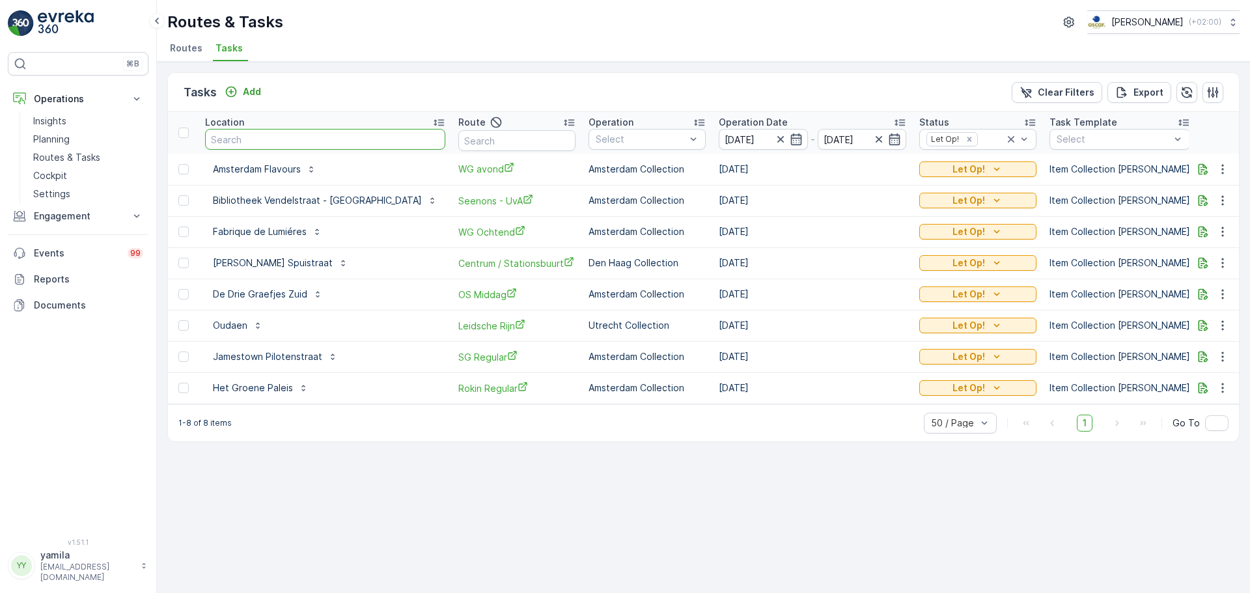
click at [287, 135] on input "text" at bounding box center [325, 139] width 240 height 21
type input "hamburg"
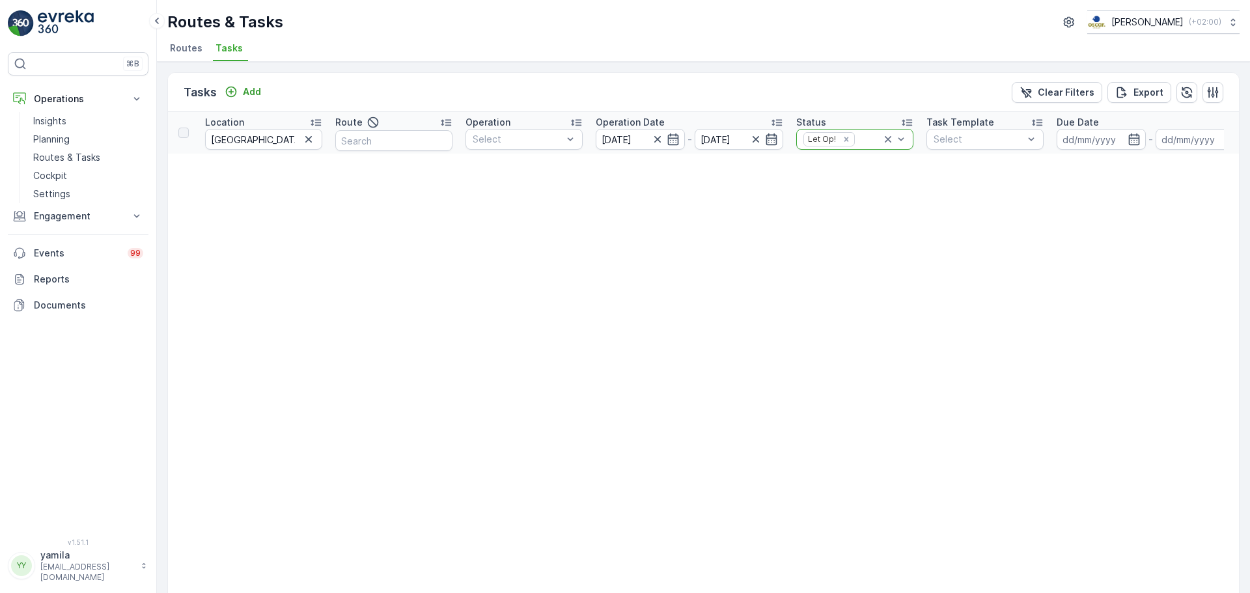
click at [887, 141] on icon at bounding box center [888, 139] width 7 height 7
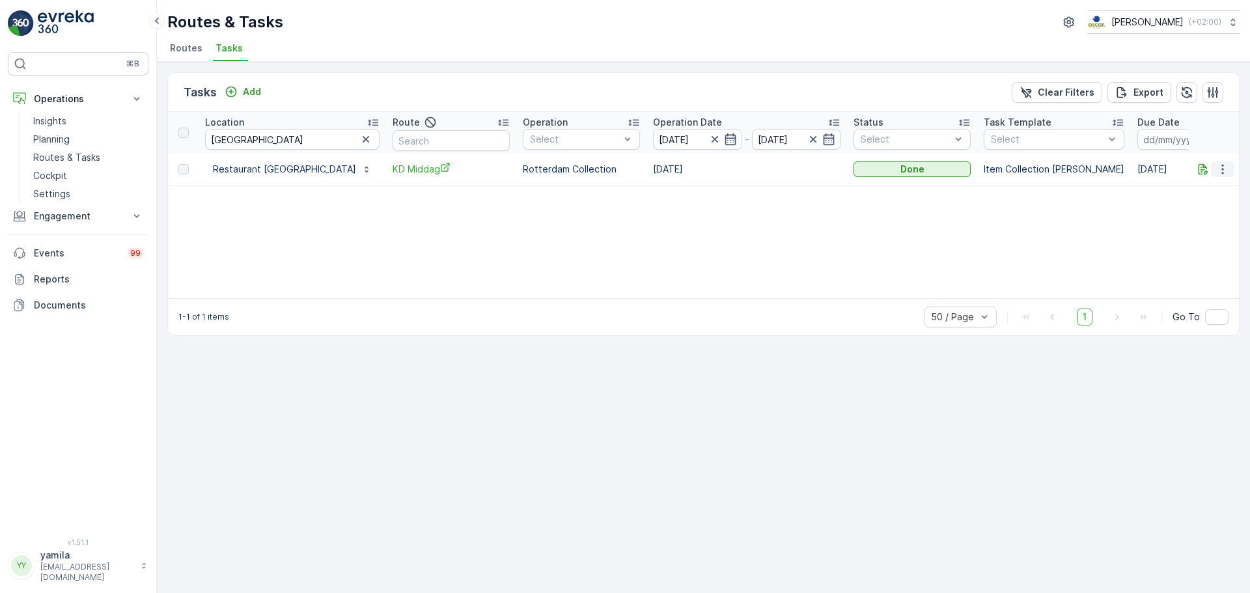
click at [1218, 176] on button "button" at bounding box center [1222, 170] width 23 height 16
click at [1194, 184] on span "See More Details" at bounding box center [1208, 188] width 76 height 13
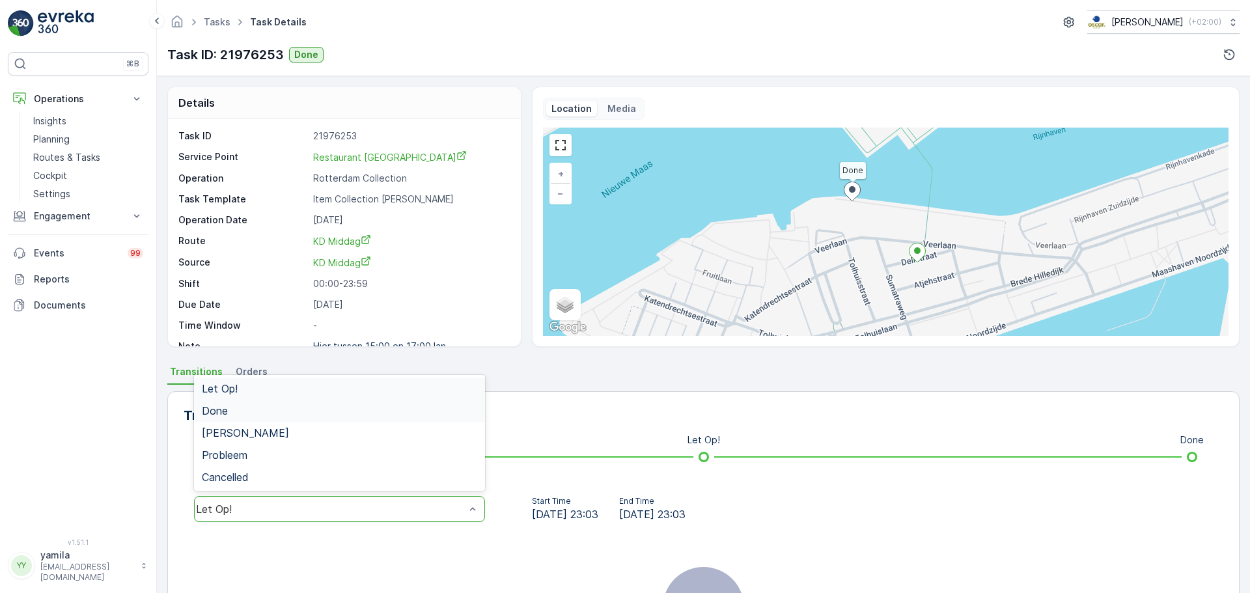
click at [374, 405] on div "Done" at bounding box center [339, 411] width 275 height 12
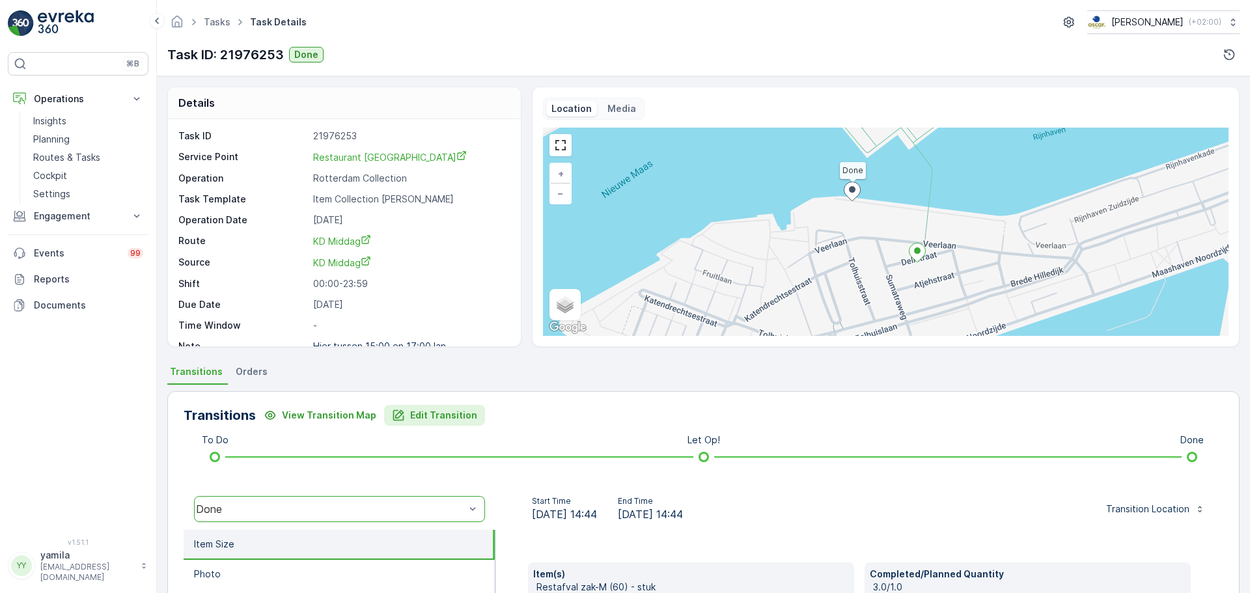
click at [423, 412] on p "Edit Transition" at bounding box center [443, 415] width 67 height 13
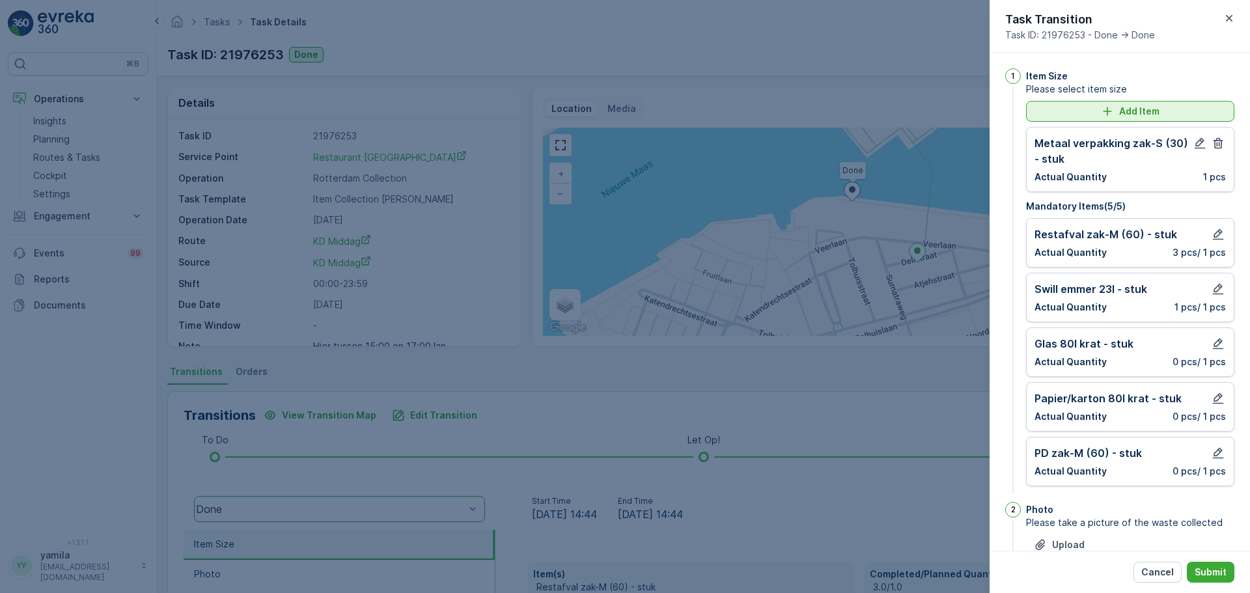
click at [1154, 113] on p "Add Item" at bounding box center [1139, 111] width 40 height 13
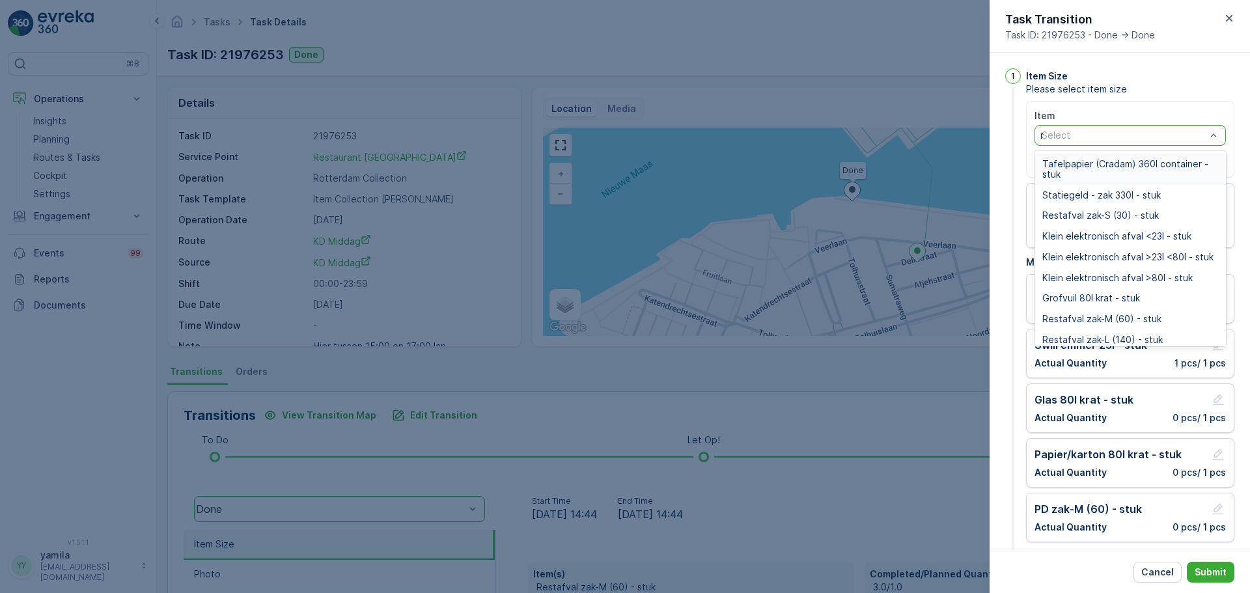
type input "rest"
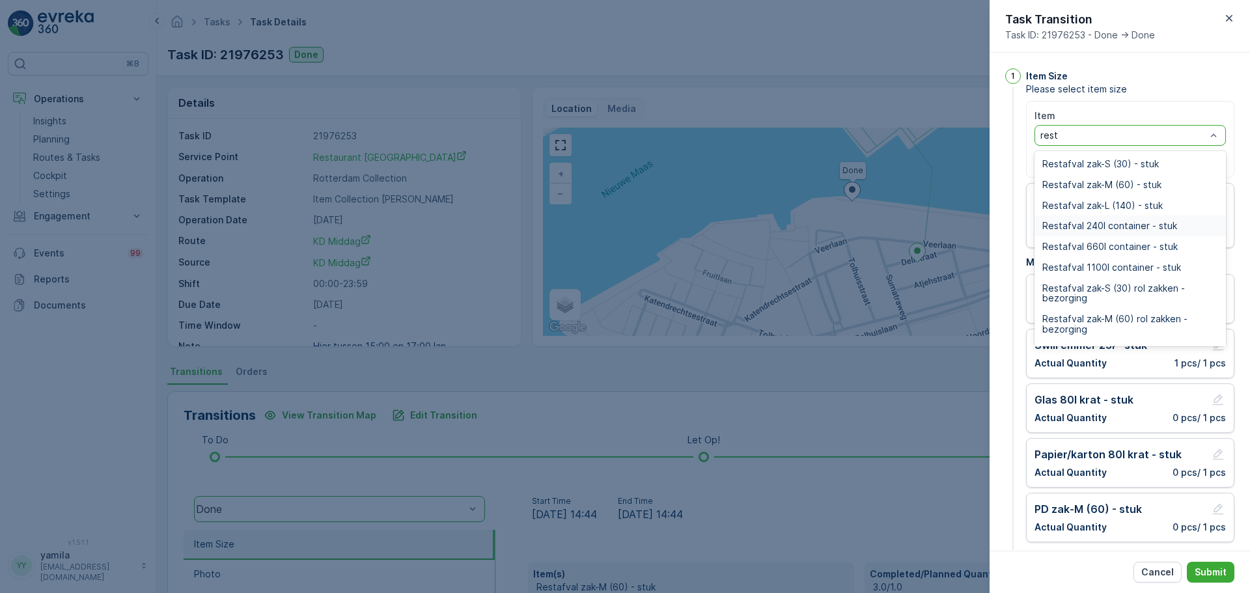
click at [1113, 221] on span "Restafval 240l container - stuk" at bounding box center [1110, 226] width 135 height 10
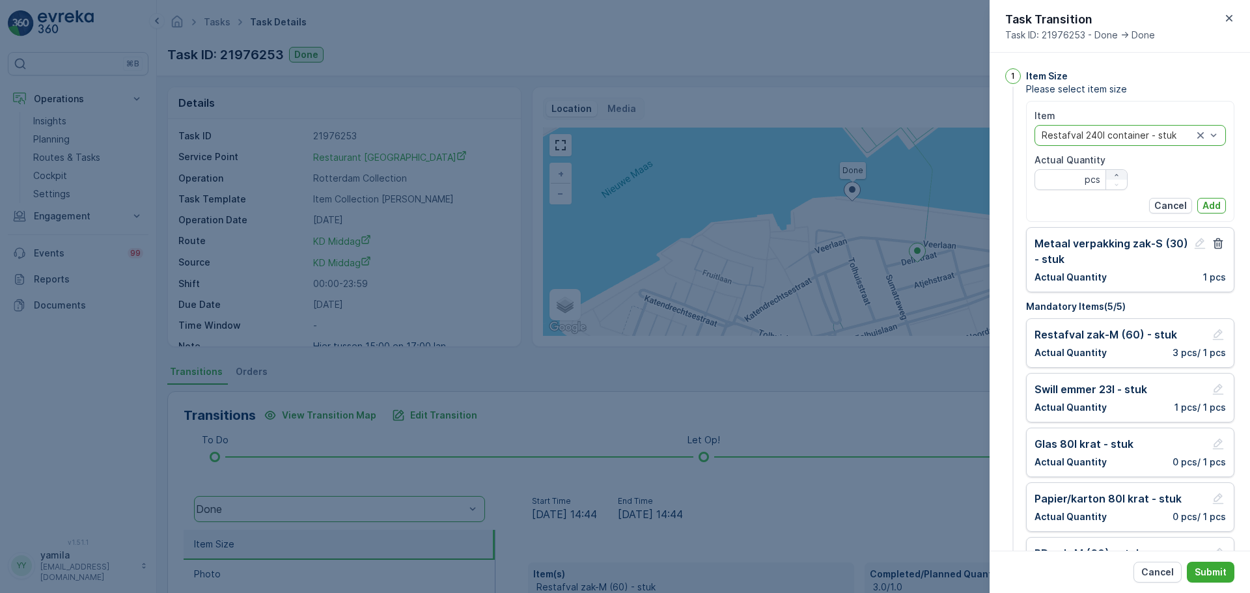
click at [1119, 173] on icon "button" at bounding box center [1117, 175] width 8 height 8
type Quantity "2"
click at [1207, 206] on p "Add" at bounding box center [1212, 205] width 18 height 13
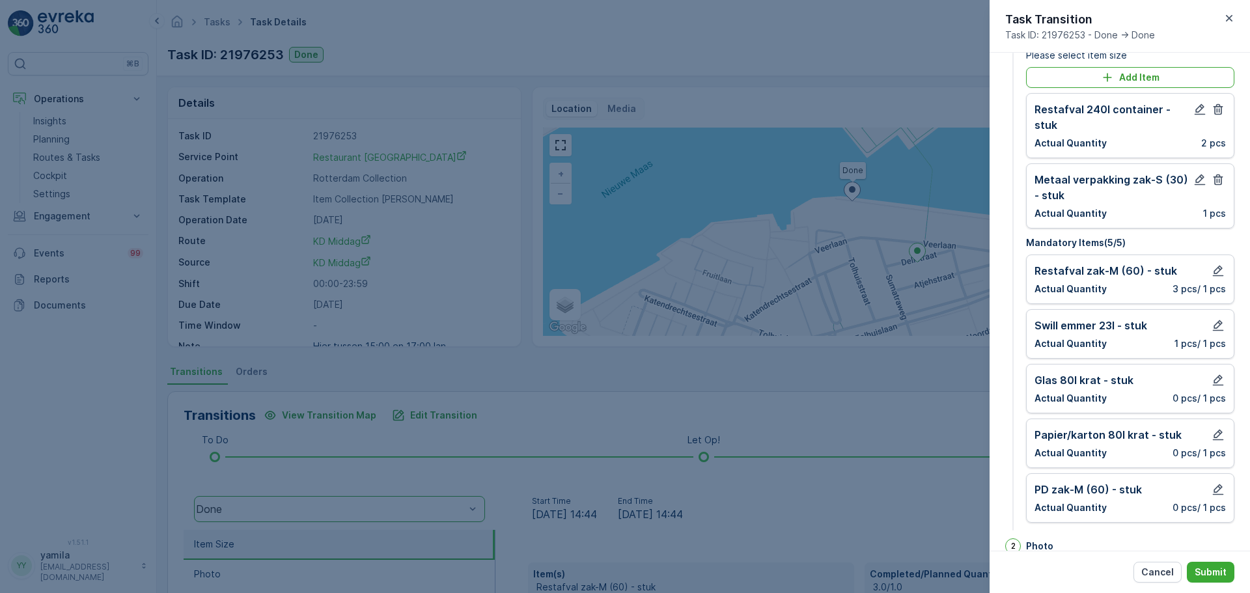
scroll to position [35, 0]
click at [1218, 436] on icon "button" at bounding box center [1218, 434] width 13 height 13
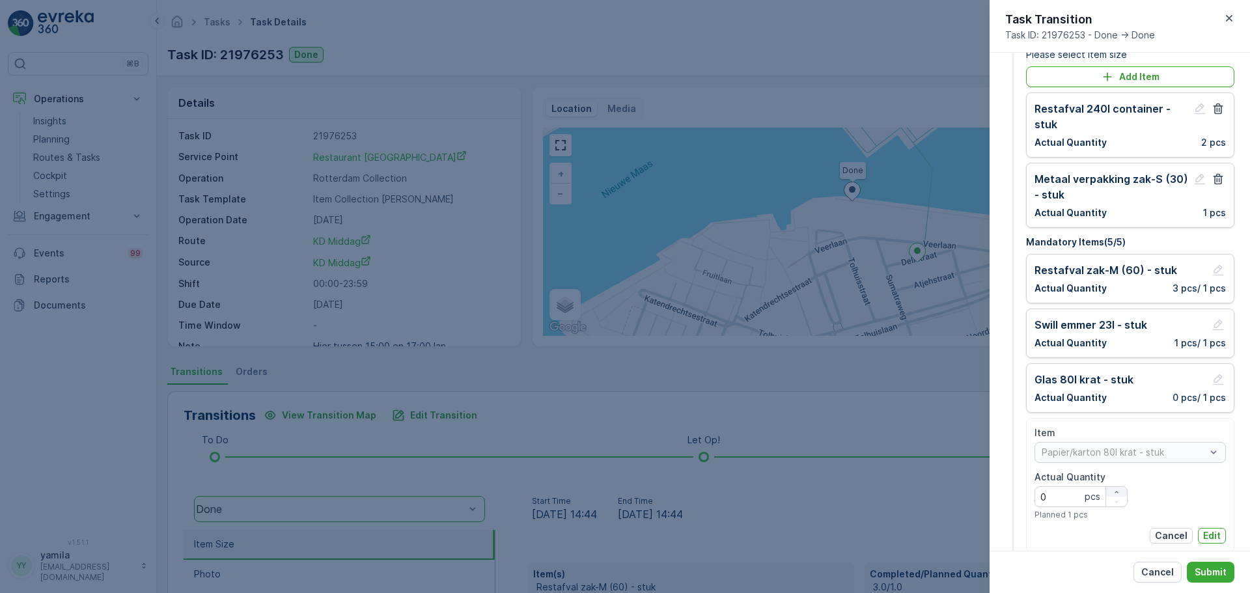
click at [1117, 492] on icon "button" at bounding box center [1117, 492] width 8 height 8
type Quantity "1"
click at [1216, 531] on p "Edit" at bounding box center [1212, 535] width 18 height 13
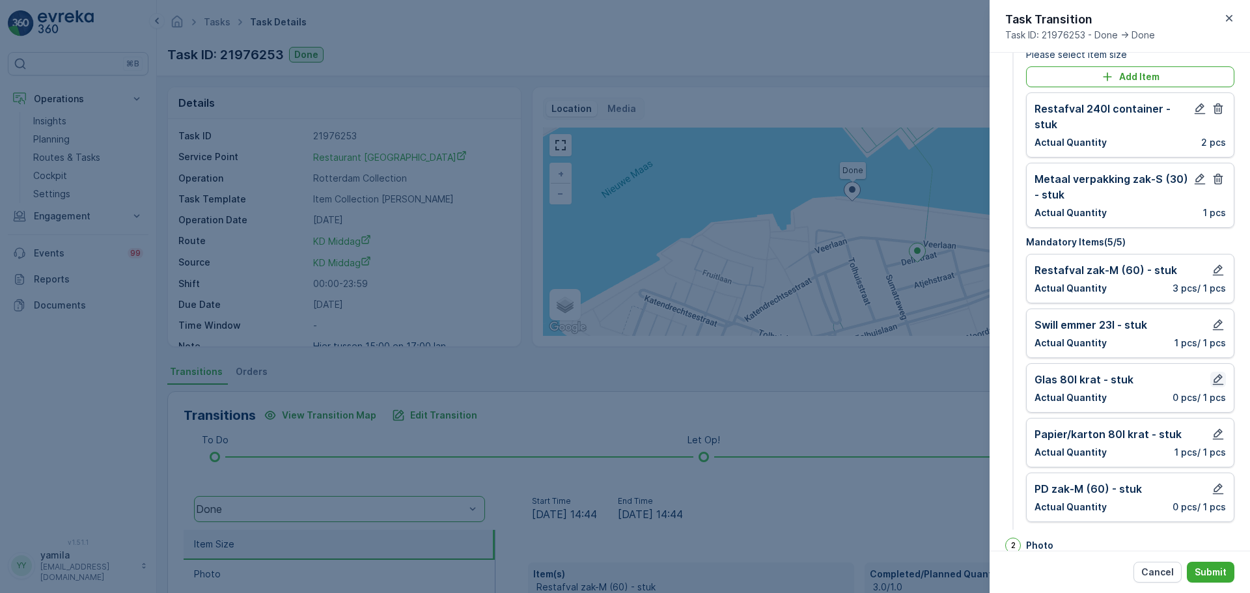
click at [1215, 380] on icon "button" at bounding box center [1218, 379] width 11 height 11
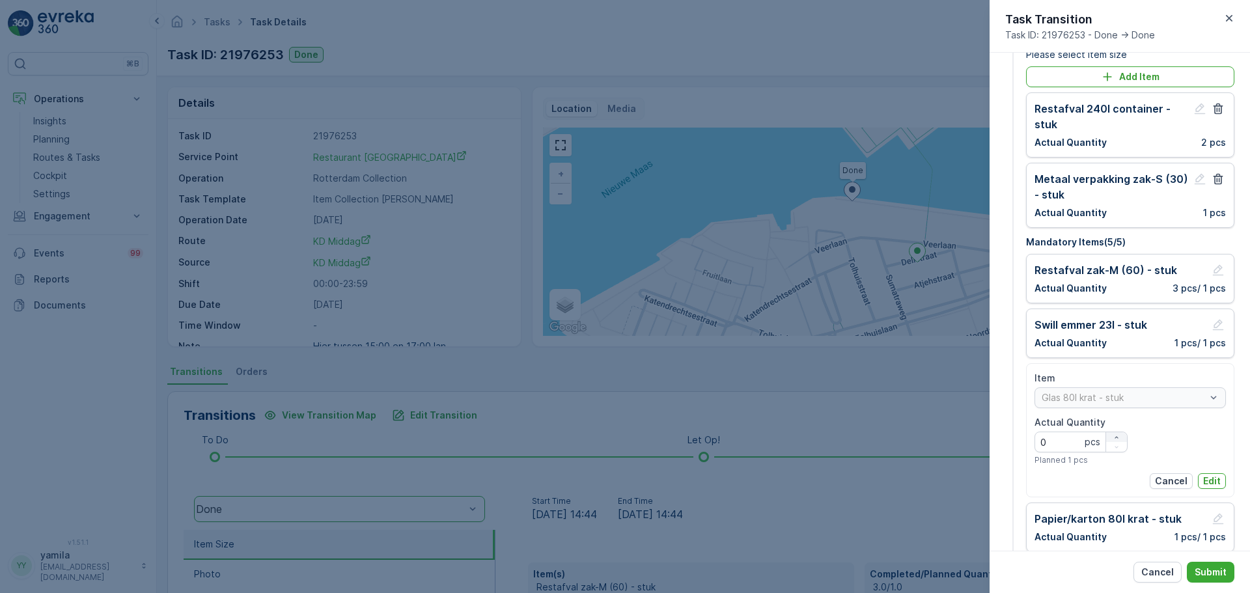
click at [1110, 434] on div "button" at bounding box center [1116, 438] width 21 height 8
type Quantity "1"
click at [1210, 481] on p "Edit" at bounding box center [1212, 481] width 18 height 13
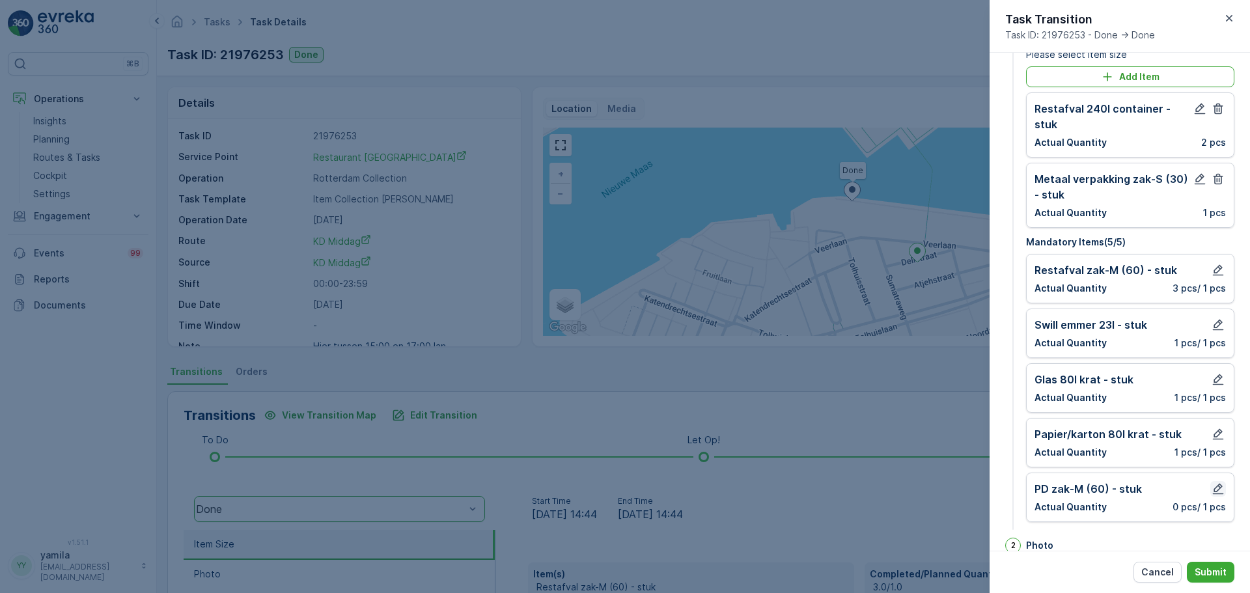
click at [1215, 481] on button "button" at bounding box center [1219, 489] width 16 height 16
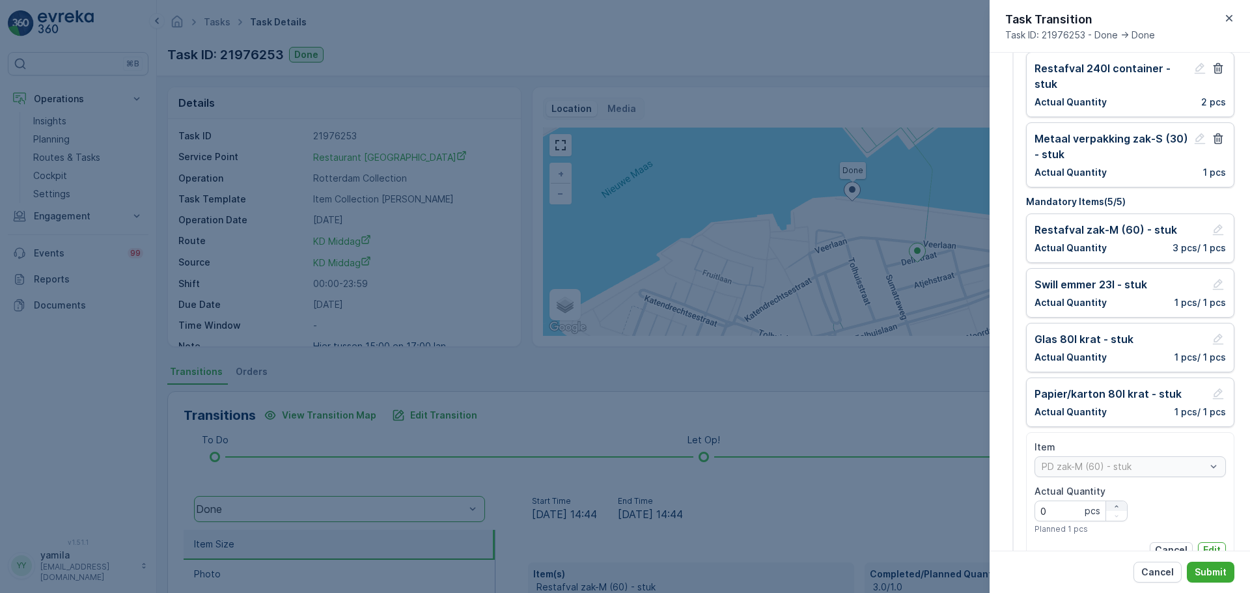
click at [1113, 505] on icon "button" at bounding box center [1117, 507] width 8 height 8
type Quantity "1"
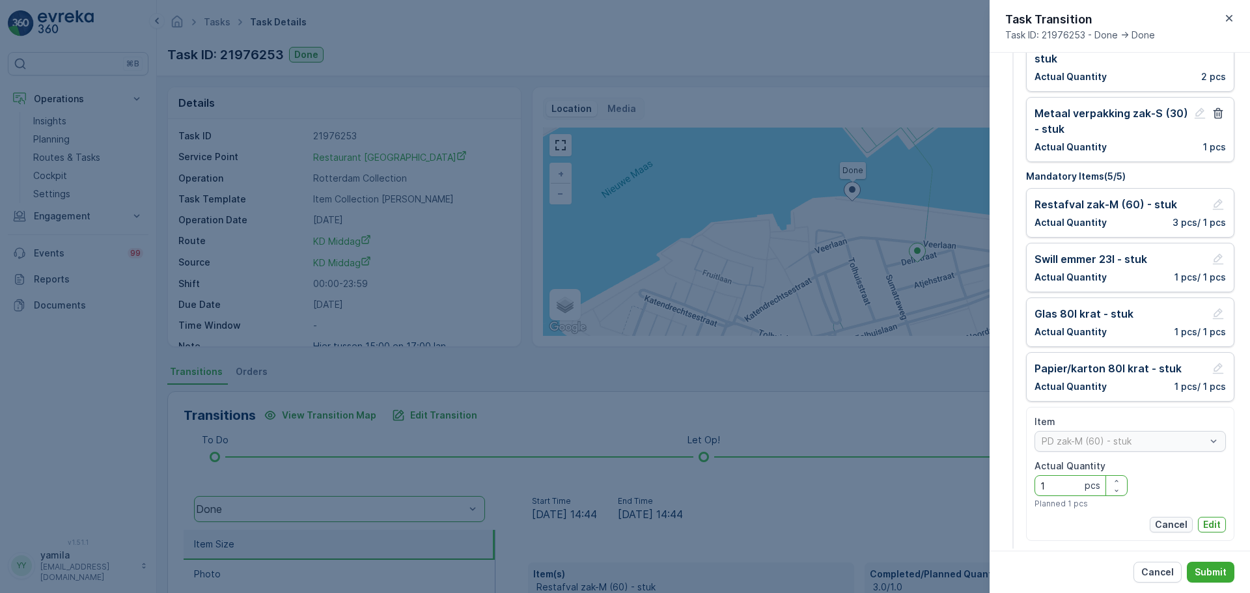
scroll to position [102, 0]
click at [1215, 516] on button "Edit" at bounding box center [1212, 524] width 28 height 16
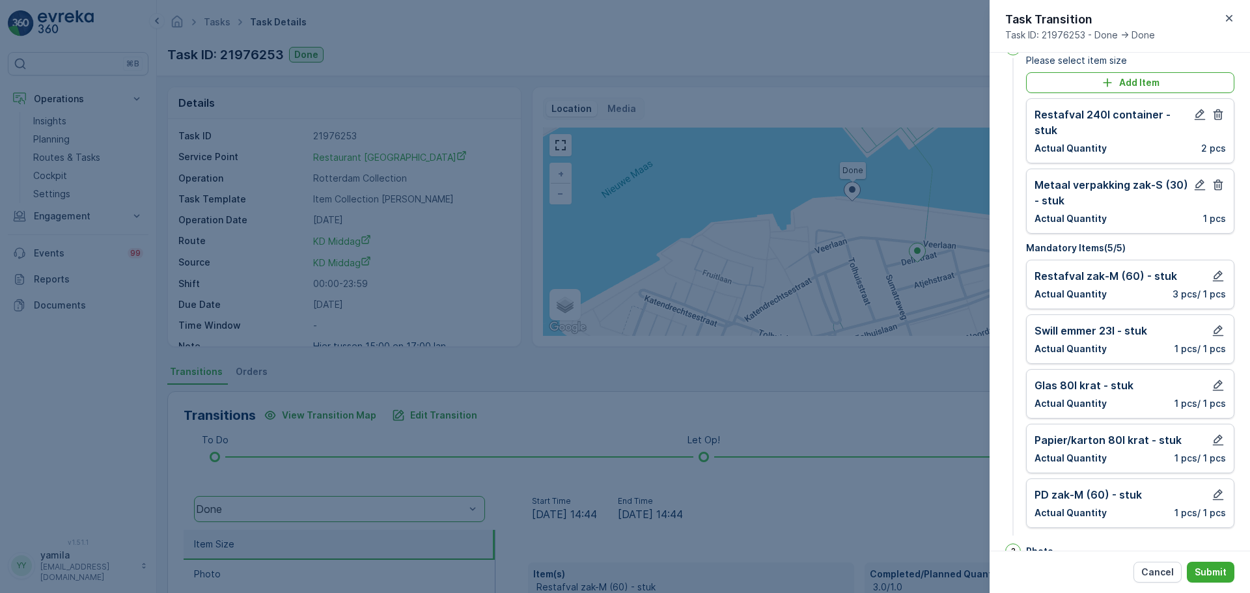
scroll to position [28, 0]
click at [1209, 565] on button "Submit" at bounding box center [1211, 572] width 48 height 21
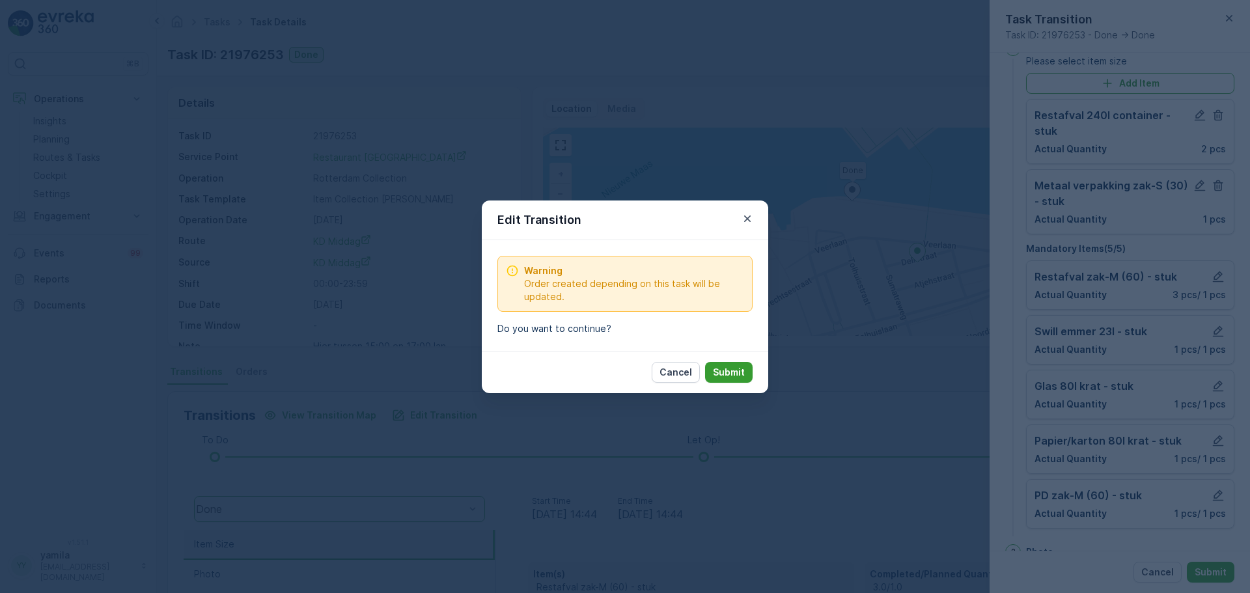
click at [746, 371] on button "Submit" at bounding box center [729, 372] width 48 height 21
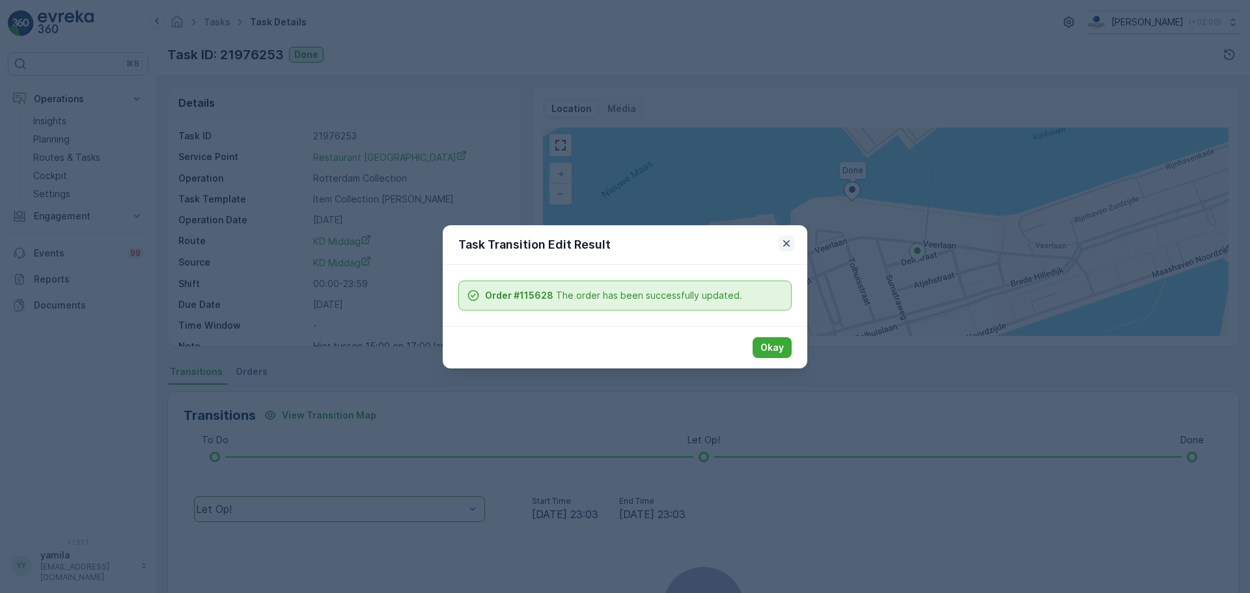
click at [782, 237] on icon "button" at bounding box center [786, 243] width 13 height 13
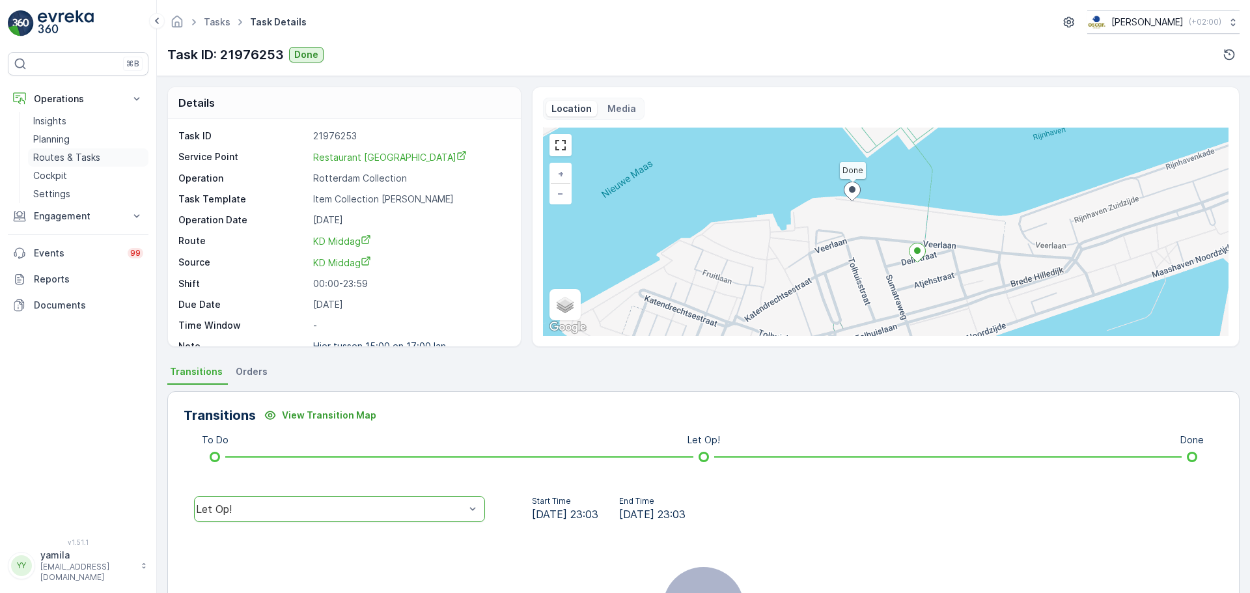
click at [84, 158] on p "Routes & Tasks" at bounding box center [66, 157] width 67 height 13
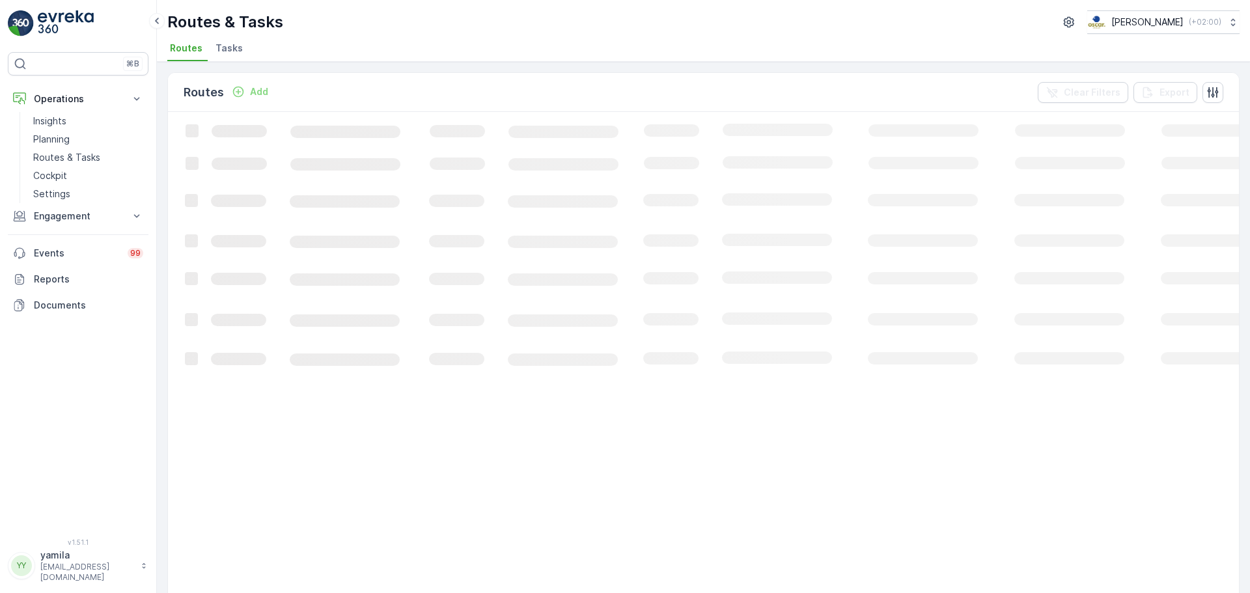
click at [229, 51] on span "Tasks" at bounding box center [229, 48] width 27 height 13
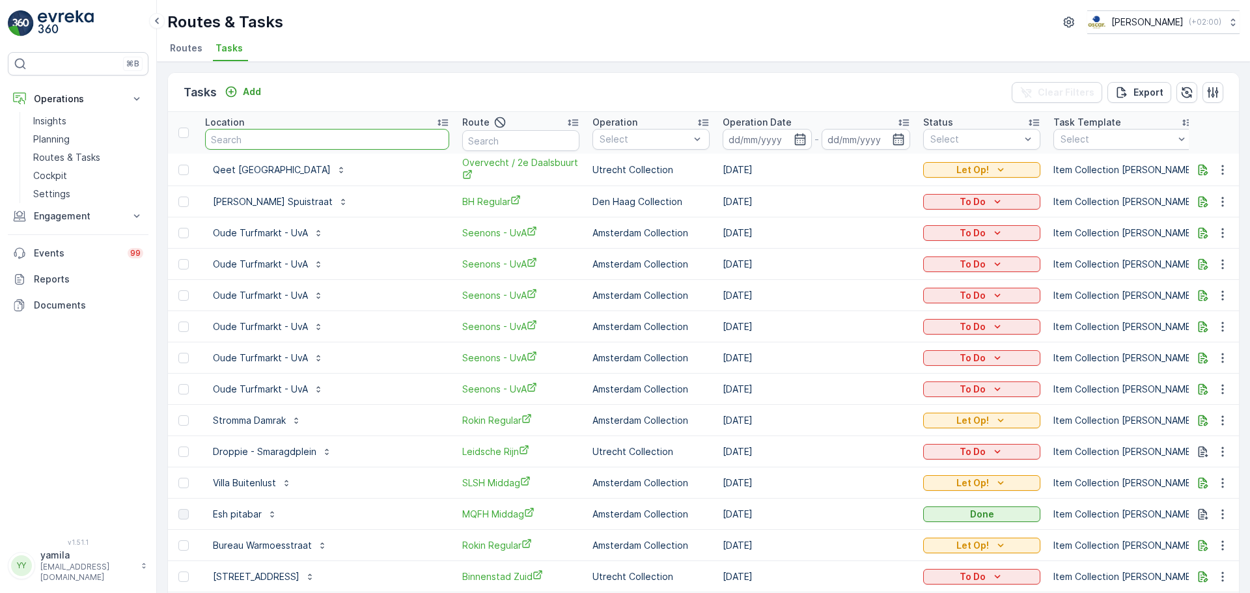
click at [262, 147] on input "text" at bounding box center [327, 139] width 244 height 21
type input "amstel 1"
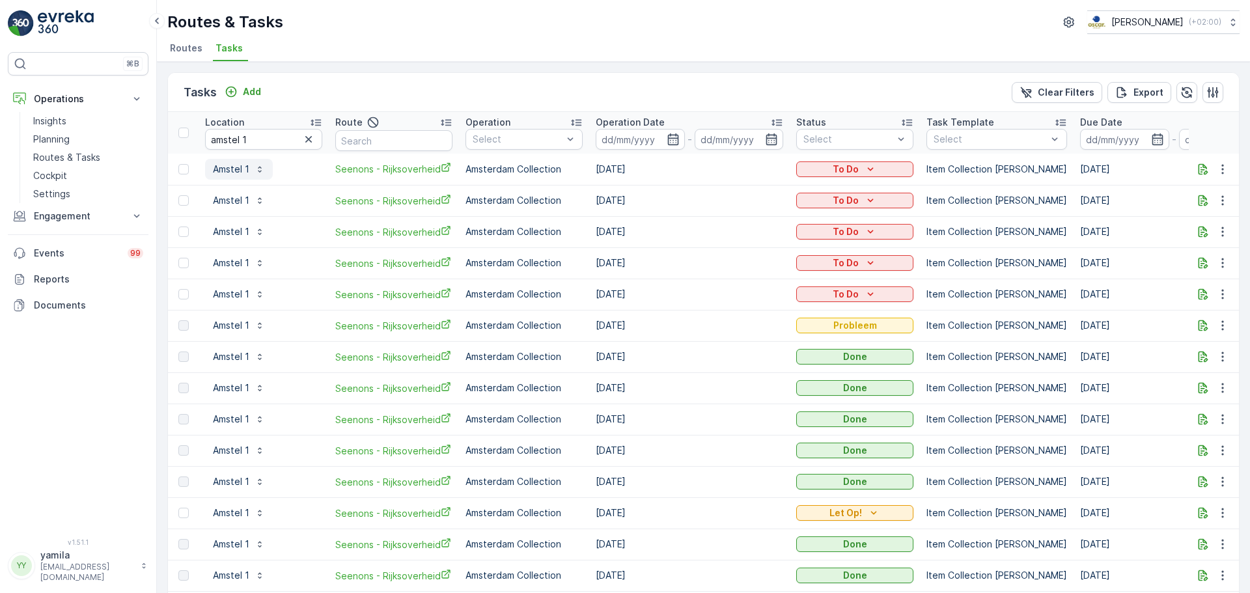
click at [230, 173] on p "Amstel 1" at bounding box center [231, 169] width 36 height 13
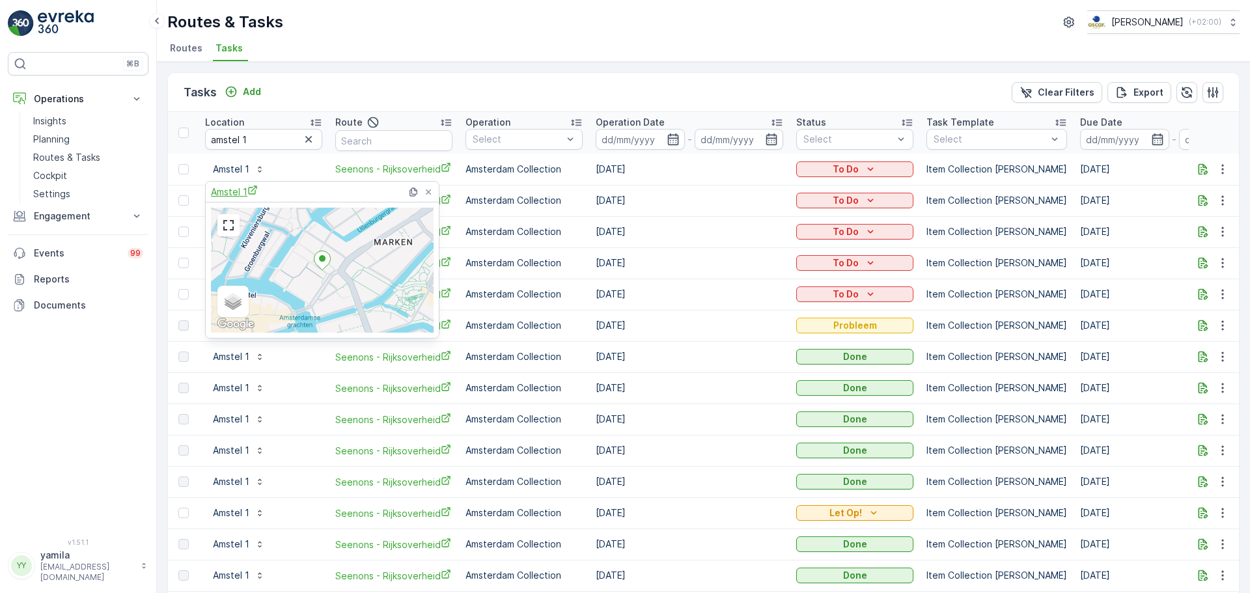
click at [234, 193] on span "Amstel 1" at bounding box center [234, 192] width 47 height 14
click at [249, 146] on input "amstel 1" at bounding box center [263, 139] width 117 height 21
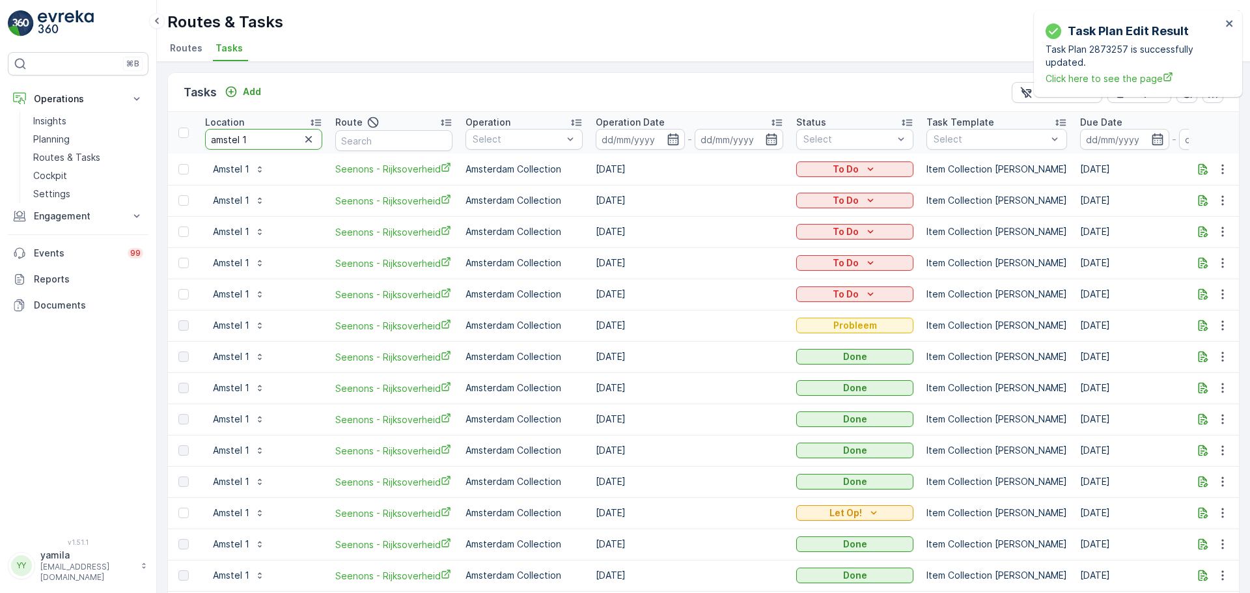
click at [249, 146] on input "amstel 1" at bounding box center [263, 139] width 117 height 21
type input "lagerhuys"
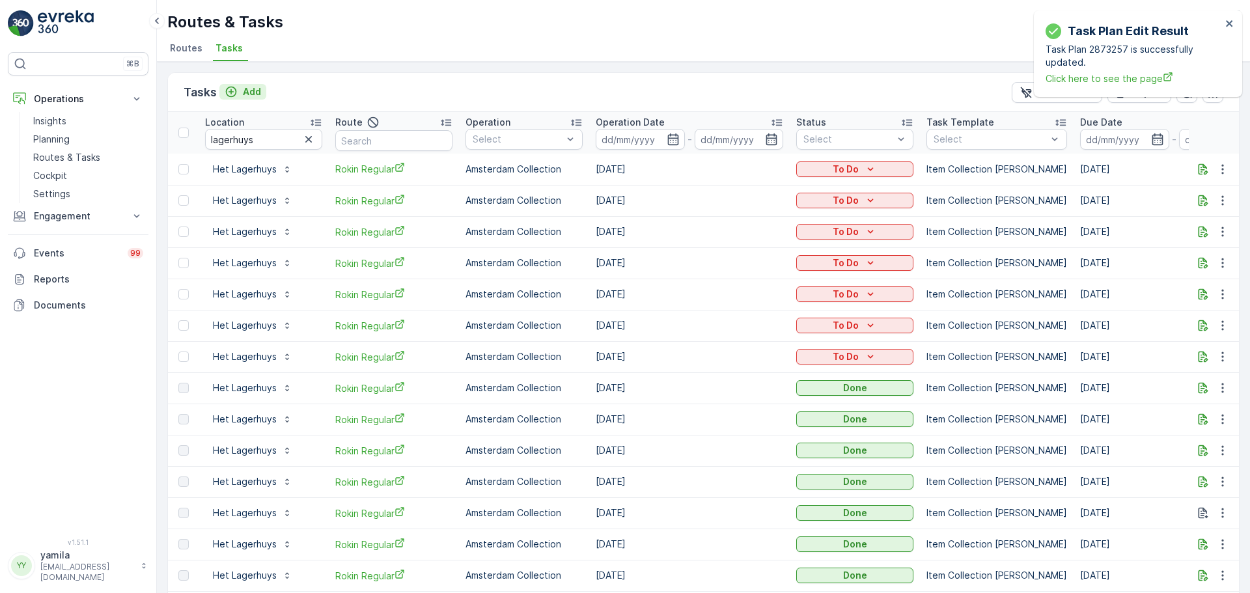
click at [252, 92] on p "Add" at bounding box center [252, 91] width 18 height 13
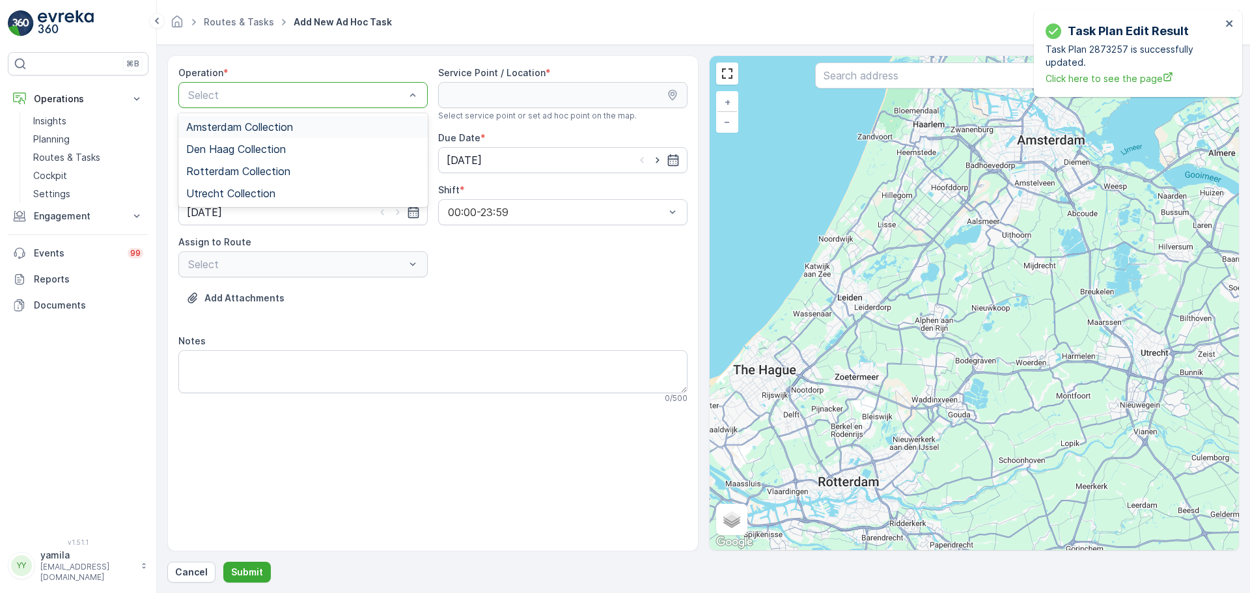
click at [231, 124] on span "Amsterdam Collection" at bounding box center [239, 127] width 107 height 12
click at [834, 81] on input "text" at bounding box center [974, 76] width 318 height 26
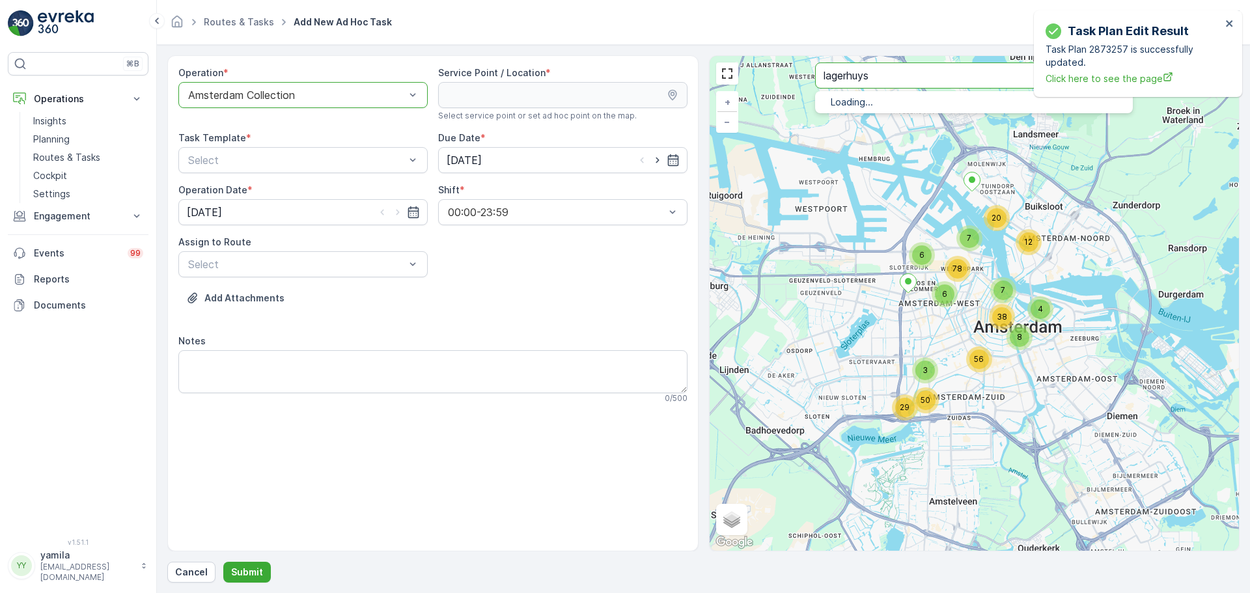
type input "lagerhuys"
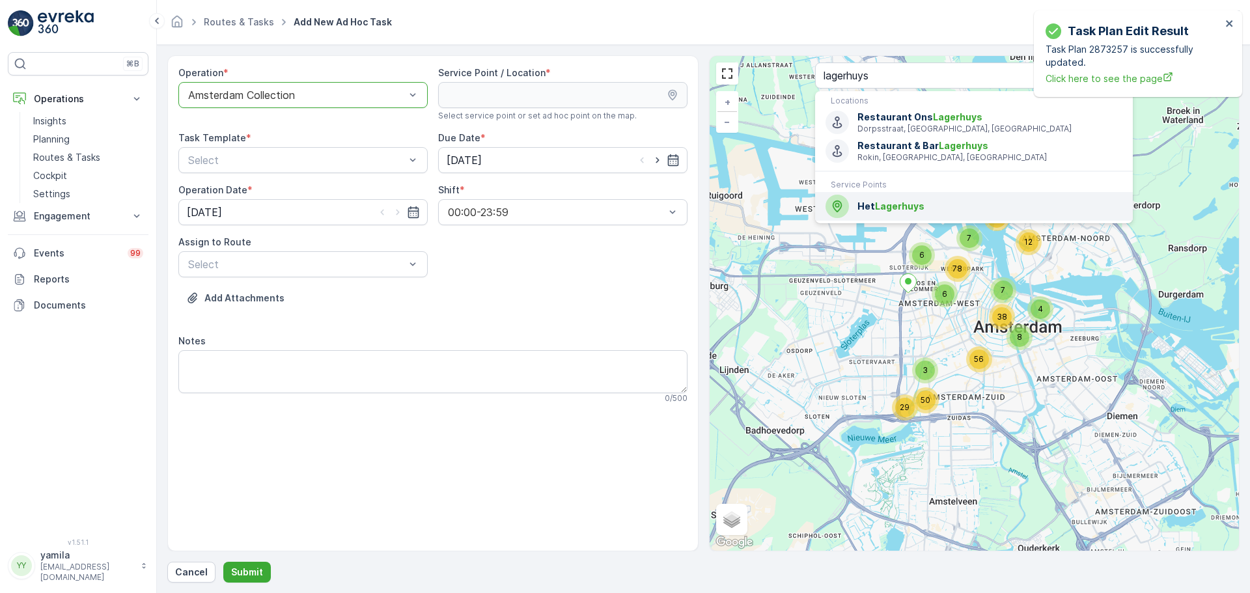
click at [880, 208] on span "Lagerhuys" at bounding box center [899, 206] width 49 height 11
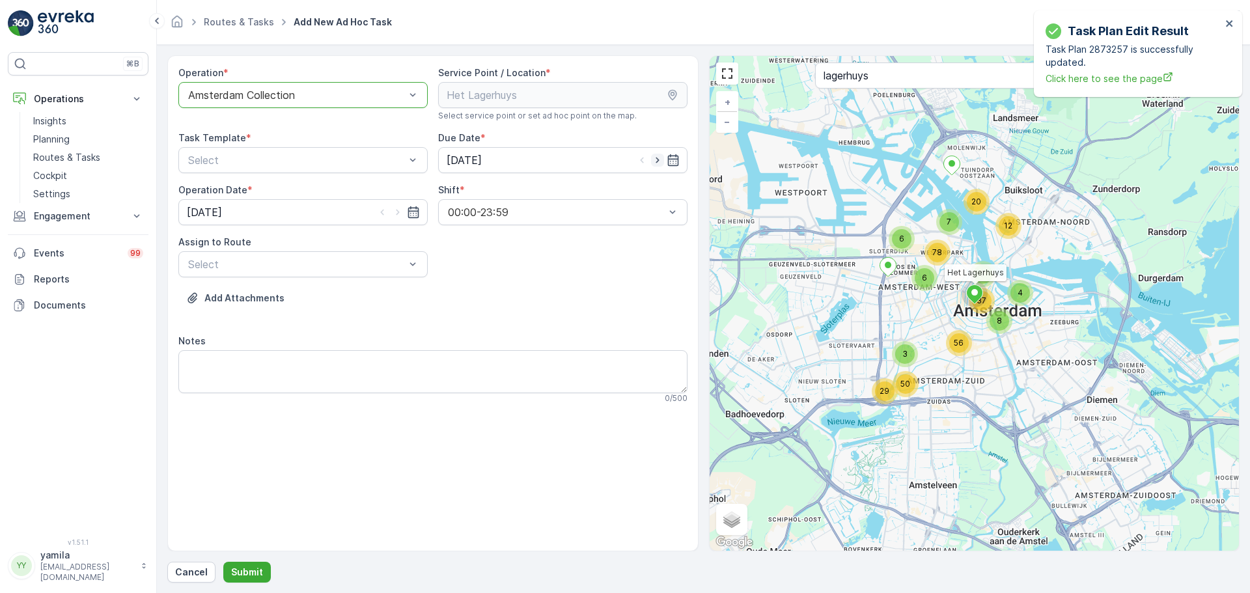
click at [659, 161] on icon "button" at bounding box center [657, 160] width 13 height 13
type input "[DATE]"
click at [300, 370] on textarea "Notes" at bounding box center [432, 371] width 509 height 43
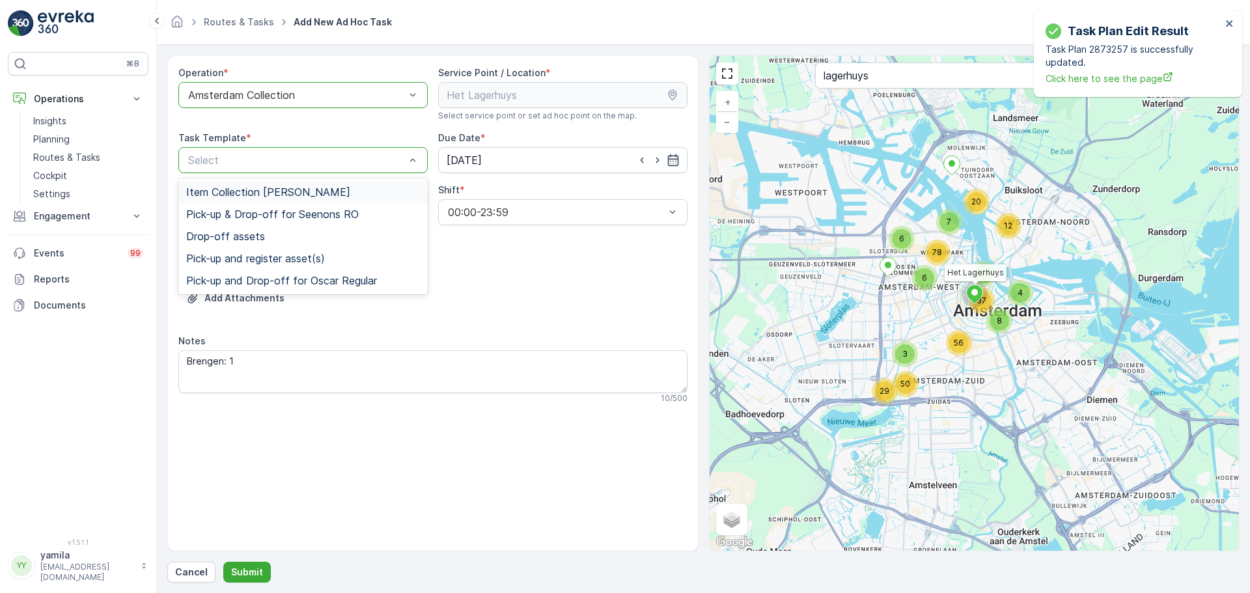
click at [254, 168] on div "Select" at bounding box center [302, 160] width 249 height 26
click at [242, 190] on span "Item Collection [PERSON_NAME]" at bounding box center [268, 192] width 164 height 12
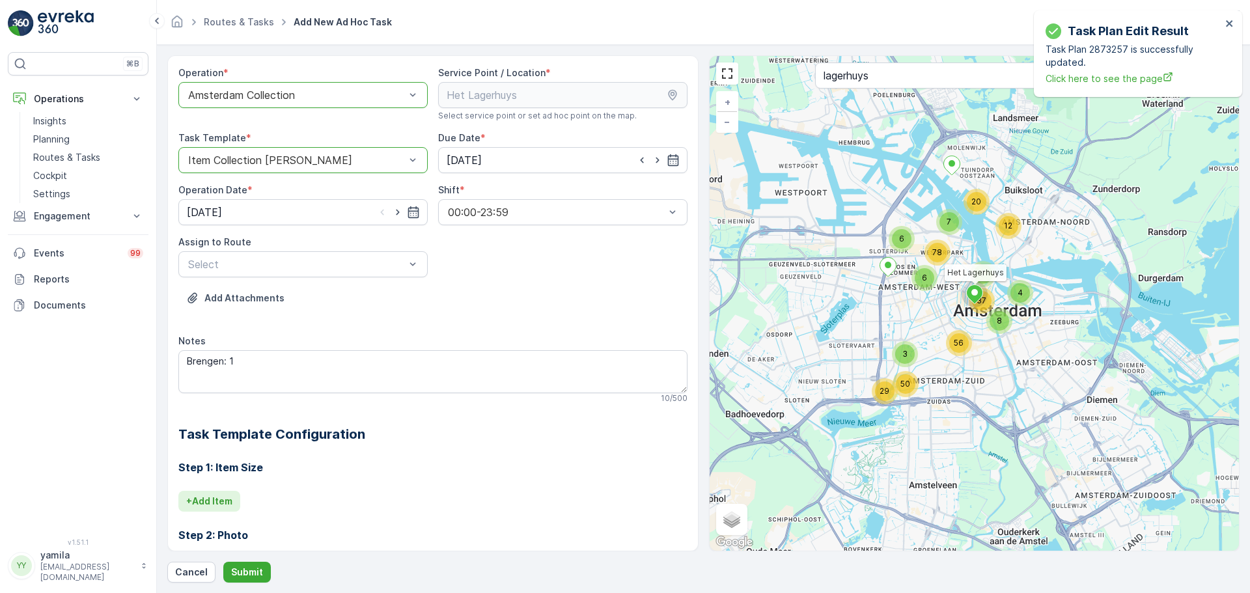
click at [207, 507] on p "+ Add Item" at bounding box center [209, 501] width 46 height 13
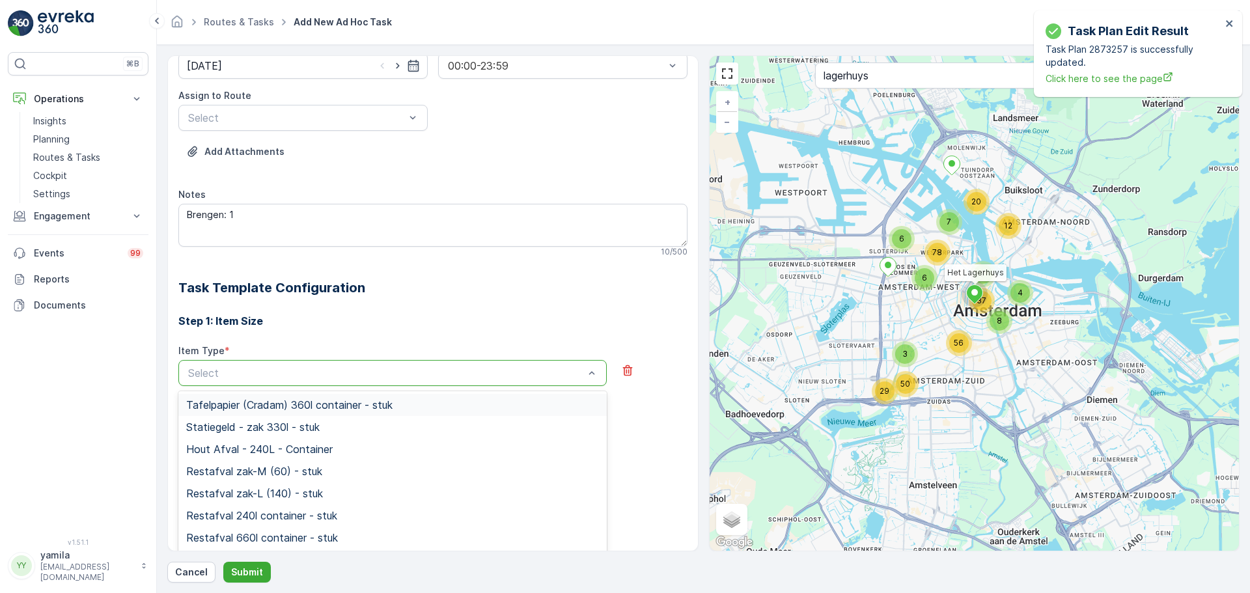
scroll to position [147, 0]
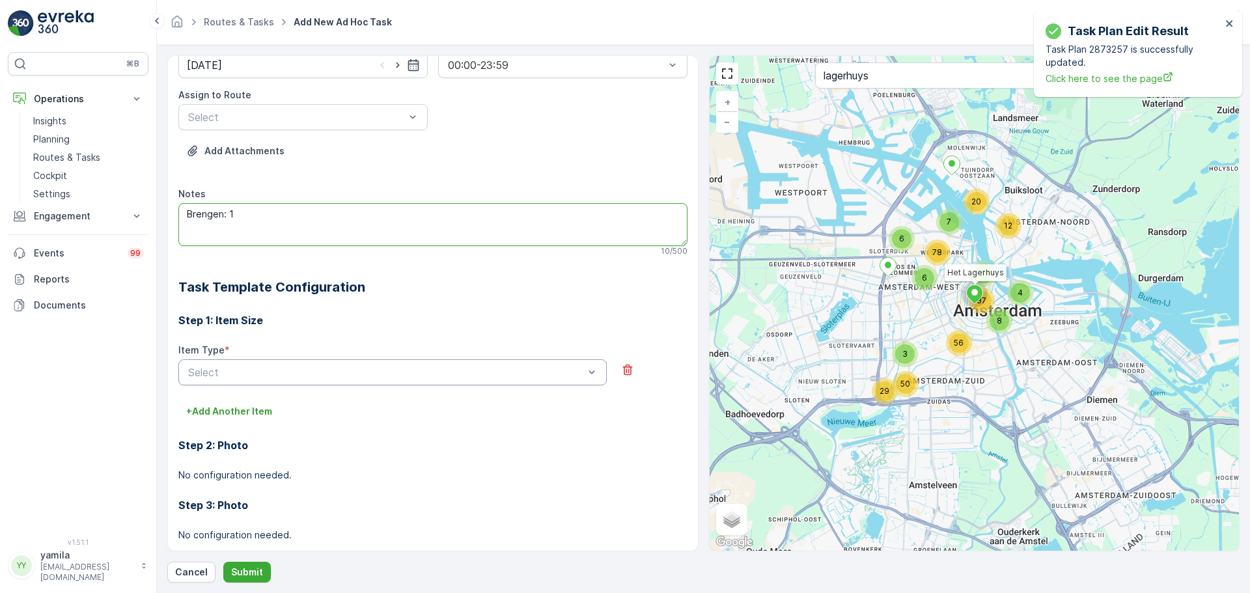
click at [262, 220] on textarea "Brengen: 1" at bounding box center [432, 224] width 509 height 43
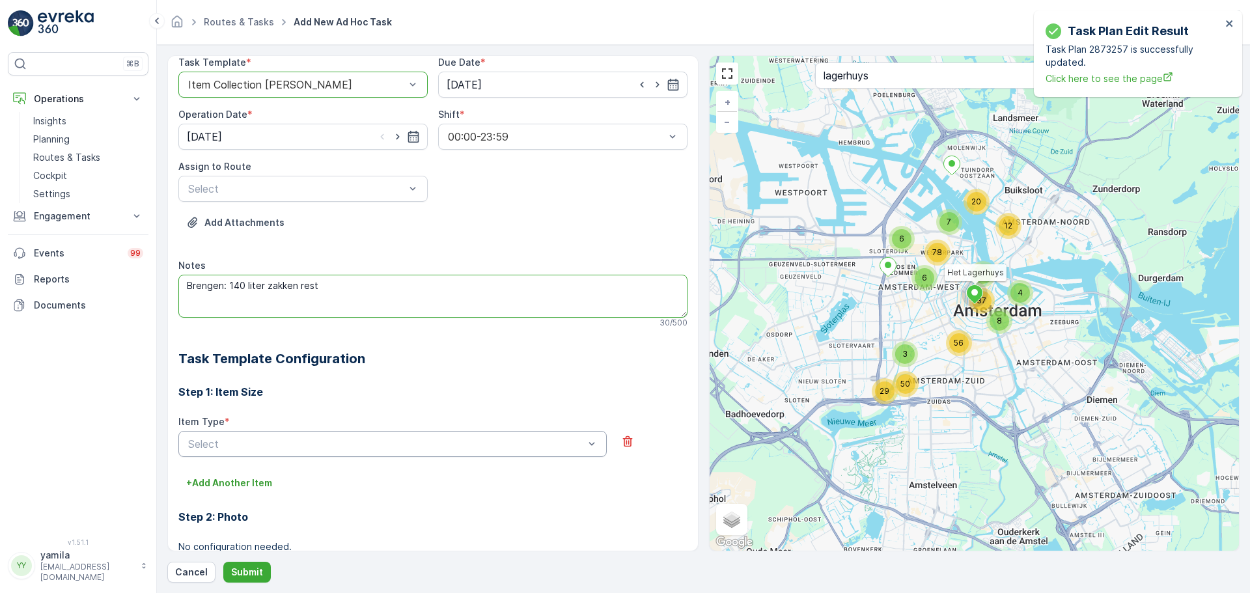
scroll to position [0, 0]
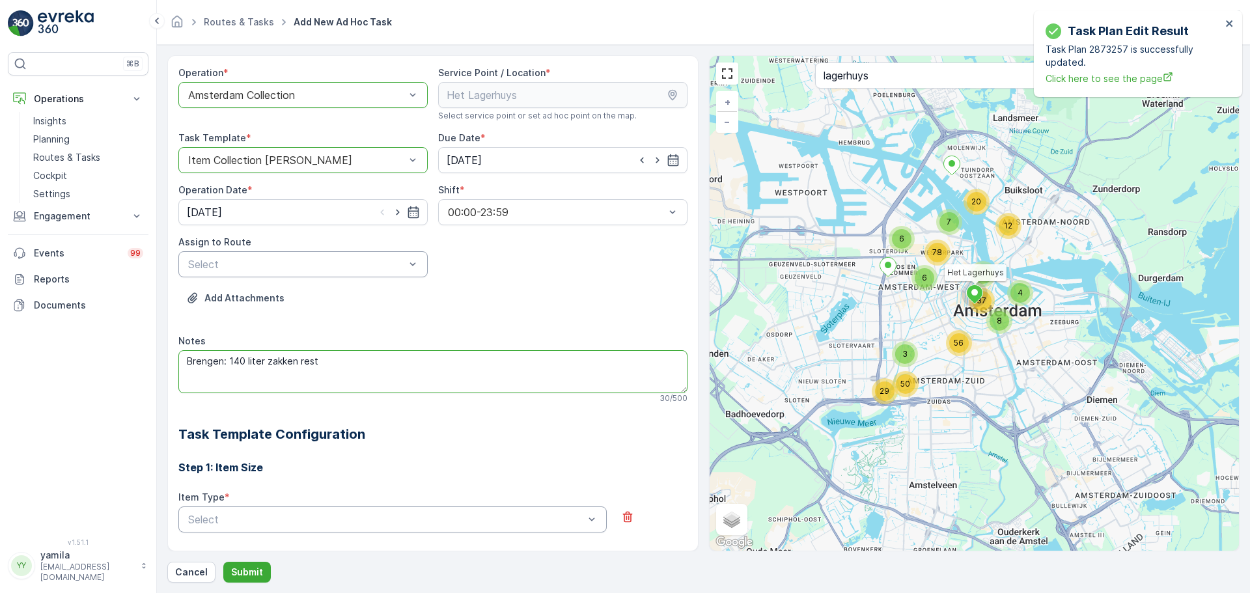
type textarea "Brengen: 140 liter zakken rest"
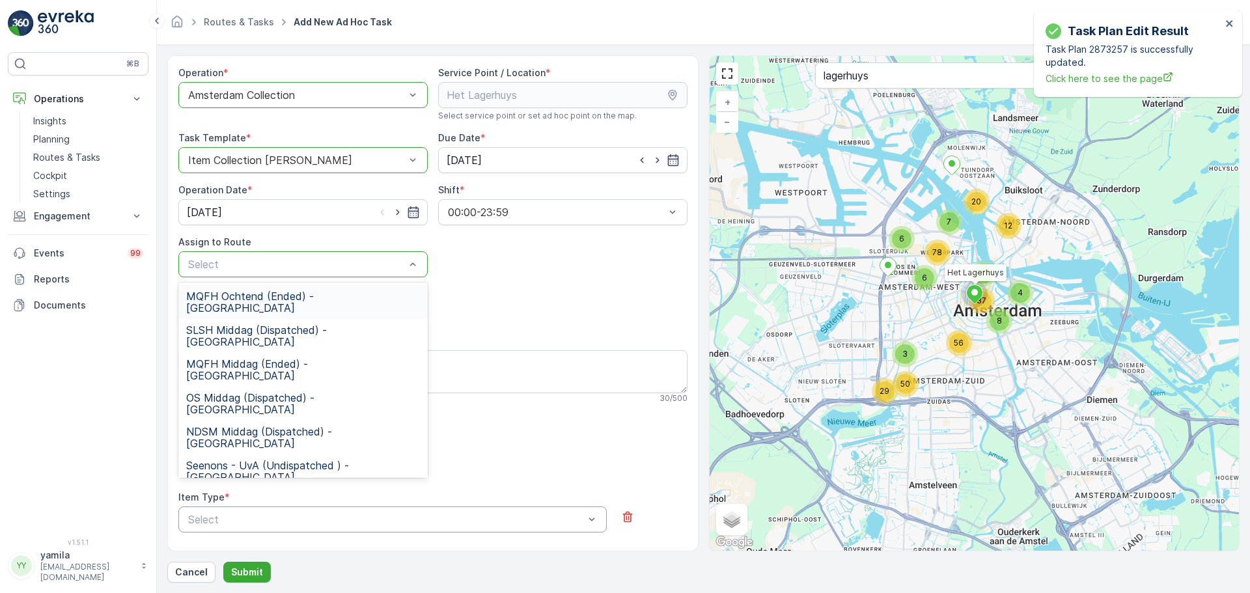
click at [223, 291] on span "MQFH Ochtend (Ended) - Amsterdam" at bounding box center [303, 301] width 234 height 23
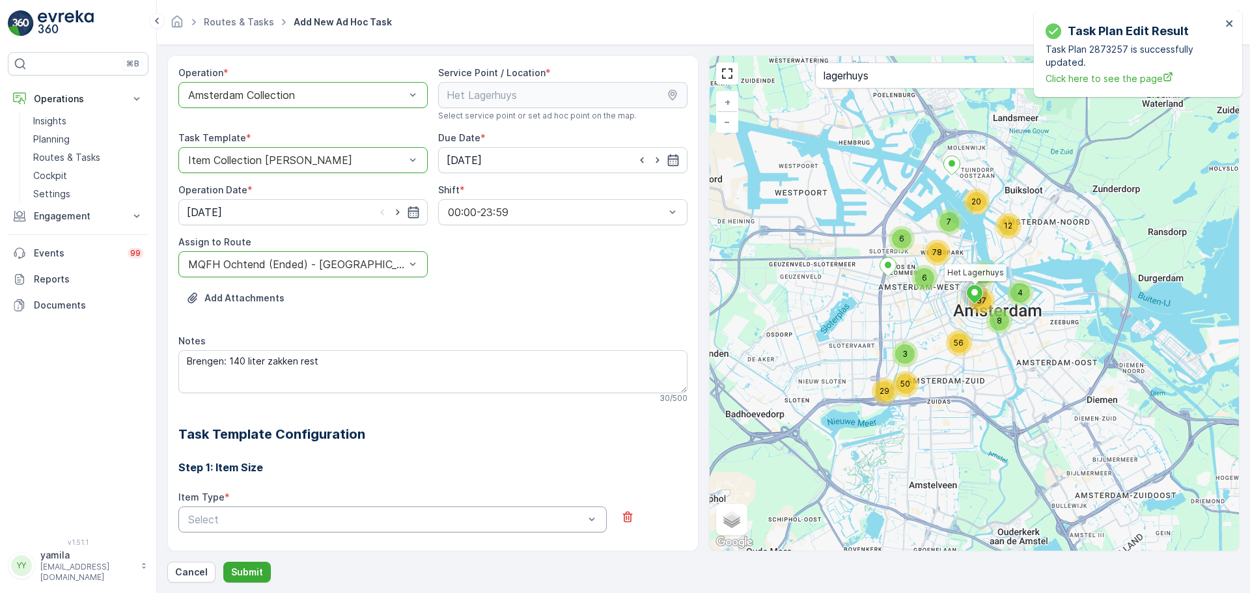
click at [322, 265] on div at bounding box center [296, 265] width 219 height 12
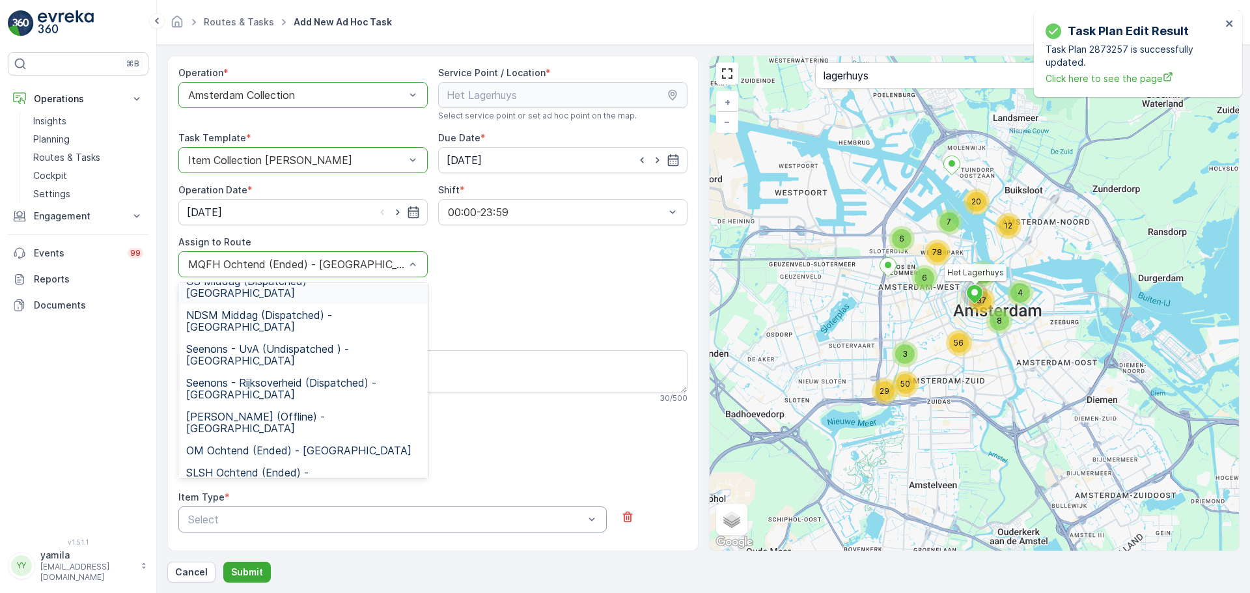
scroll to position [242, 0]
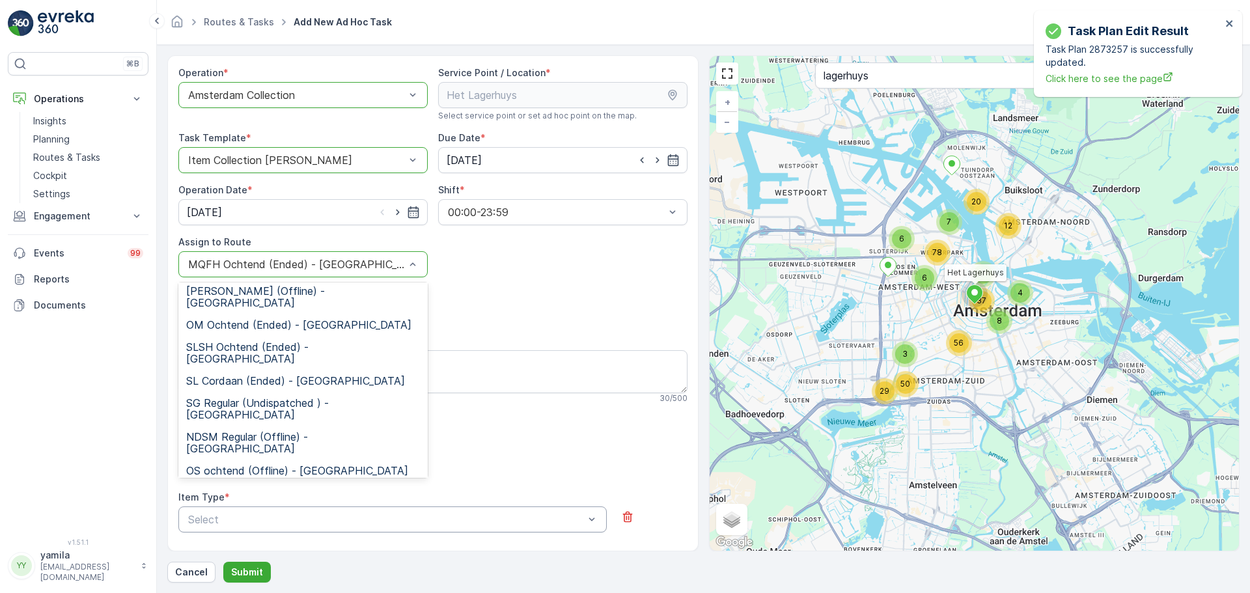
click at [244, 555] on span "Rokin Regular (Offline) - Amsterdam" at bounding box center [300, 561] width 229 height 12
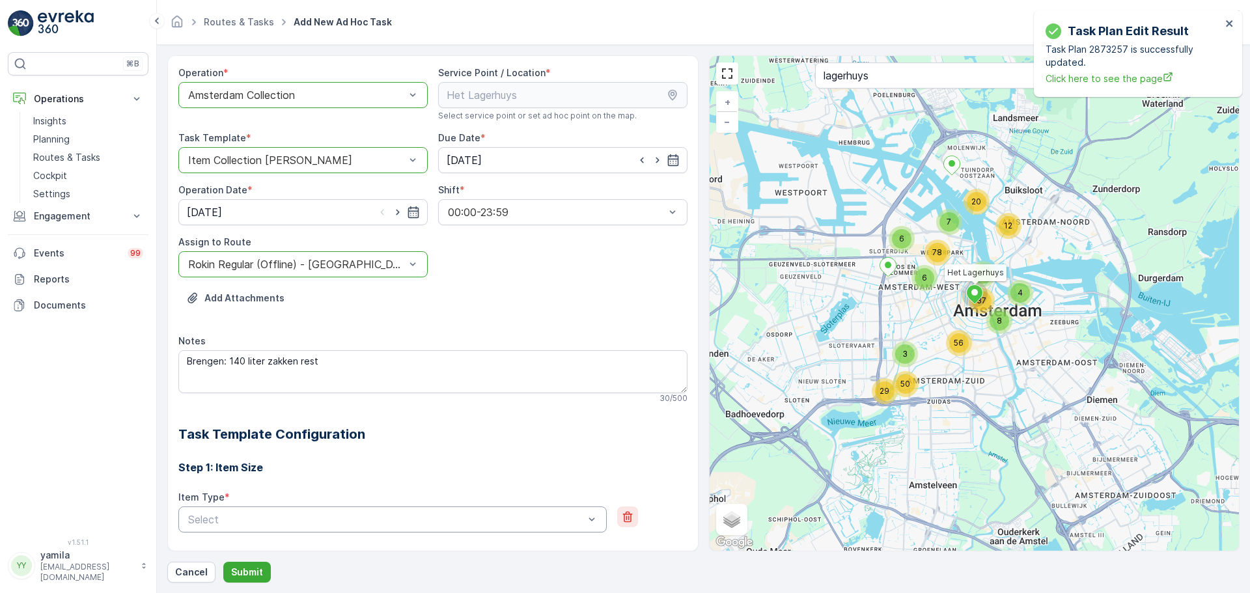
click at [618, 513] on button "button" at bounding box center [627, 517] width 21 height 21
drag, startPoint x: 254, startPoint y: 574, endPoint x: 538, endPoint y: 130, distance: 526.6
click at [538, 130] on div "Operation * option Amsterdam Collection, selected. Amsterdam Collection Service…" at bounding box center [703, 318] width 1073 height 527
click at [401, 216] on icon "button" at bounding box center [397, 212] width 13 height 13
type input "[DATE]"
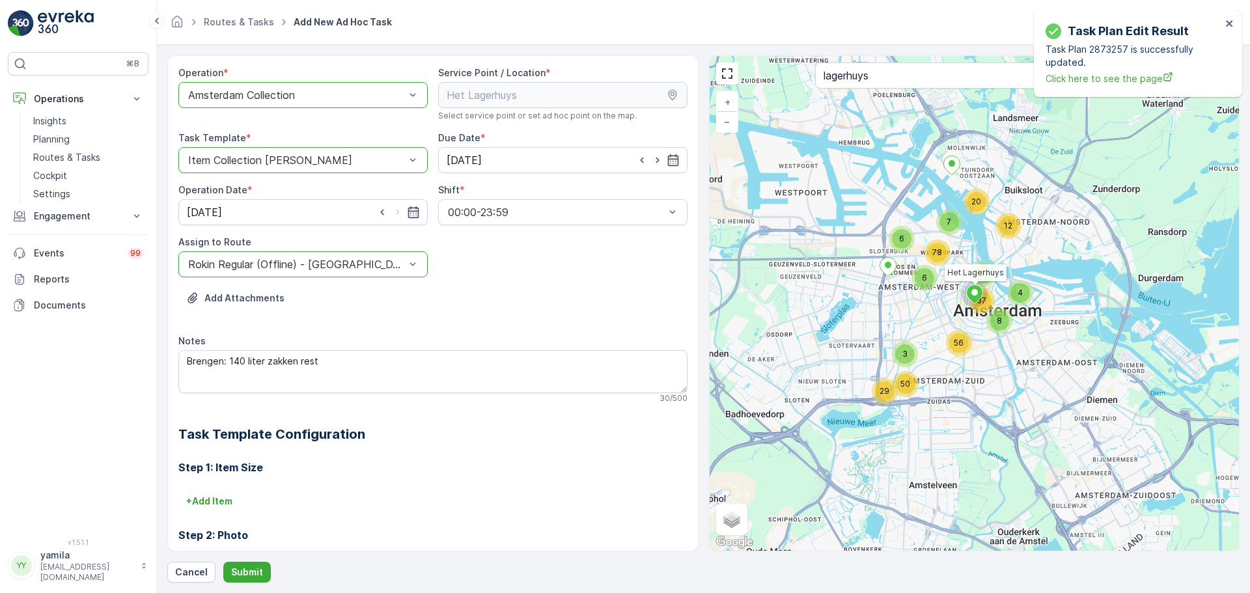
click at [271, 578] on div "Cancel Submit" at bounding box center [703, 572] width 1073 height 21
click at [253, 570] on p "Submit" at bounding box center [247, 572] width 32 height 13
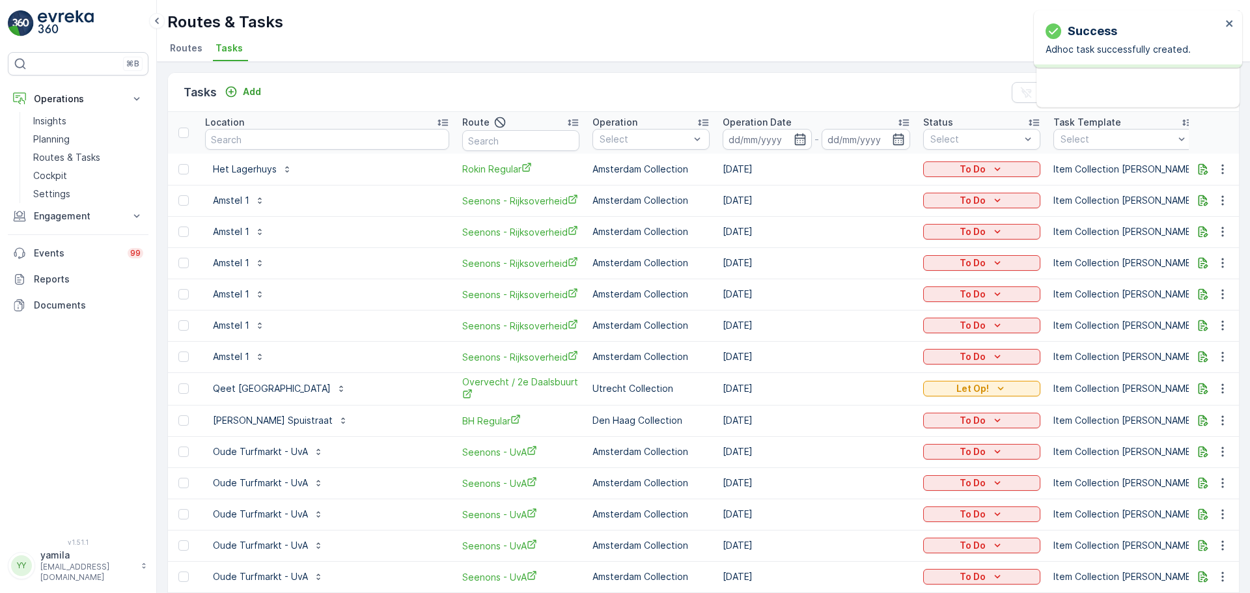
click at [989, 182] on td "To Do" at bounding box center [982, 169] width 130 height 31
click at [979, 171] on p "To Do" at bounding box center [973, 169] width 26 height 13
click at [955, 186] on span "Let Op!" at bounding box center [945, 188] width 33 height 13
click at [268, 139] on input "text" at bounding box center [327, 139] width 244 height 21
type input "weesperstraat"
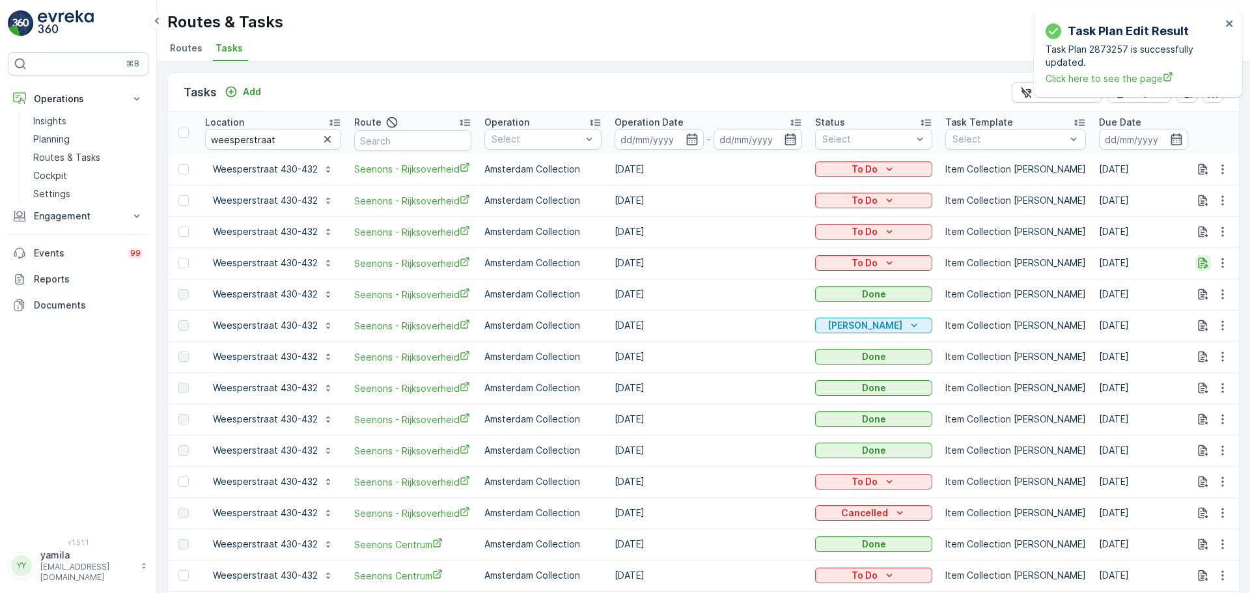
click at [1197, 262] on icon "button" at bounding box center [1203, 263] width 13 height 13
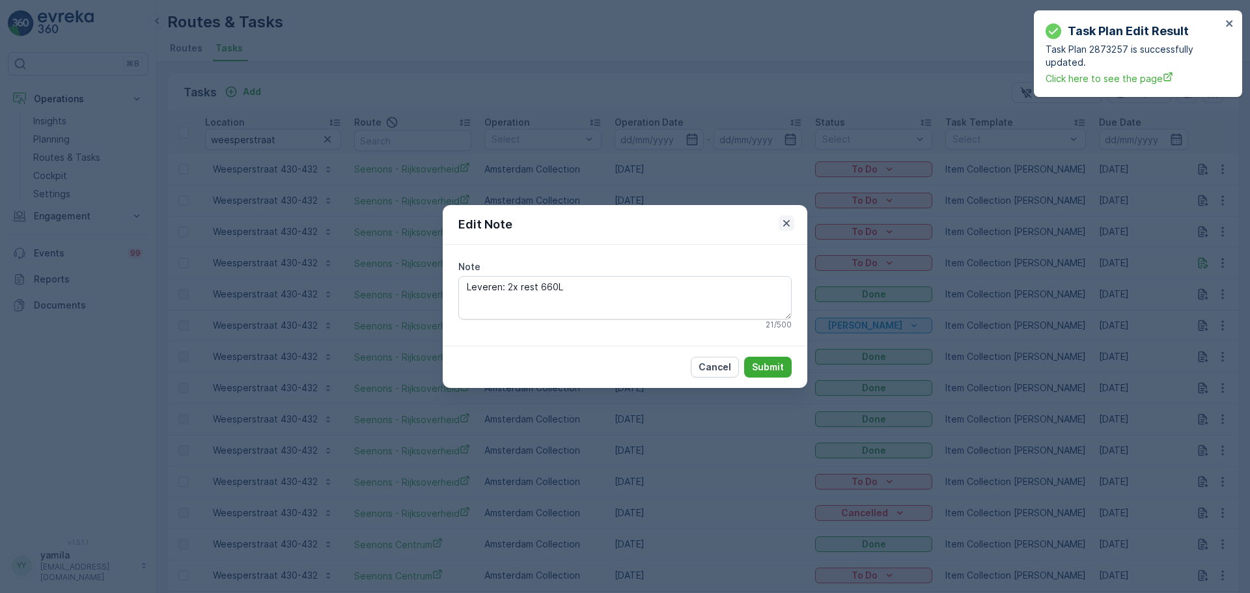
click at [783, 218] on icon "button" at bounding box center [786, 223] width 13 height 13
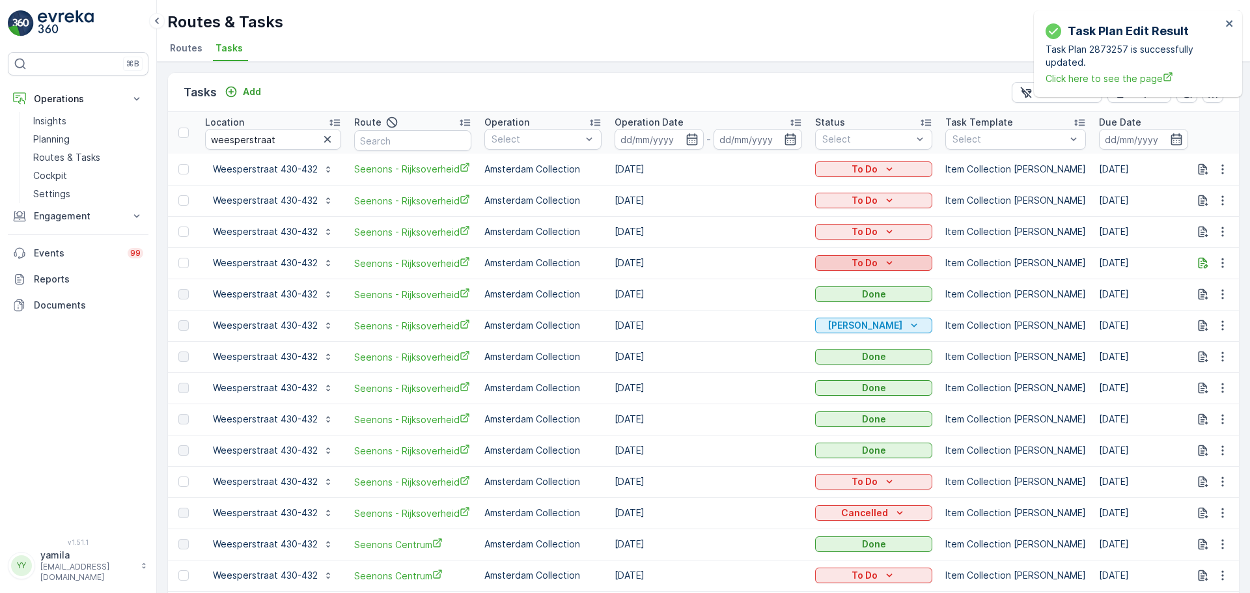
click at [890, 257] on icon "To Do" at bounding box center [889, 263] width 13 height 13
click at [847, 277] on span "Let Op!" at bounding box center [838, 282] width 33 height 13
click at [102, 157] on link "Routes & Tasks" at bounding box center [88, 157] width 120 height 18
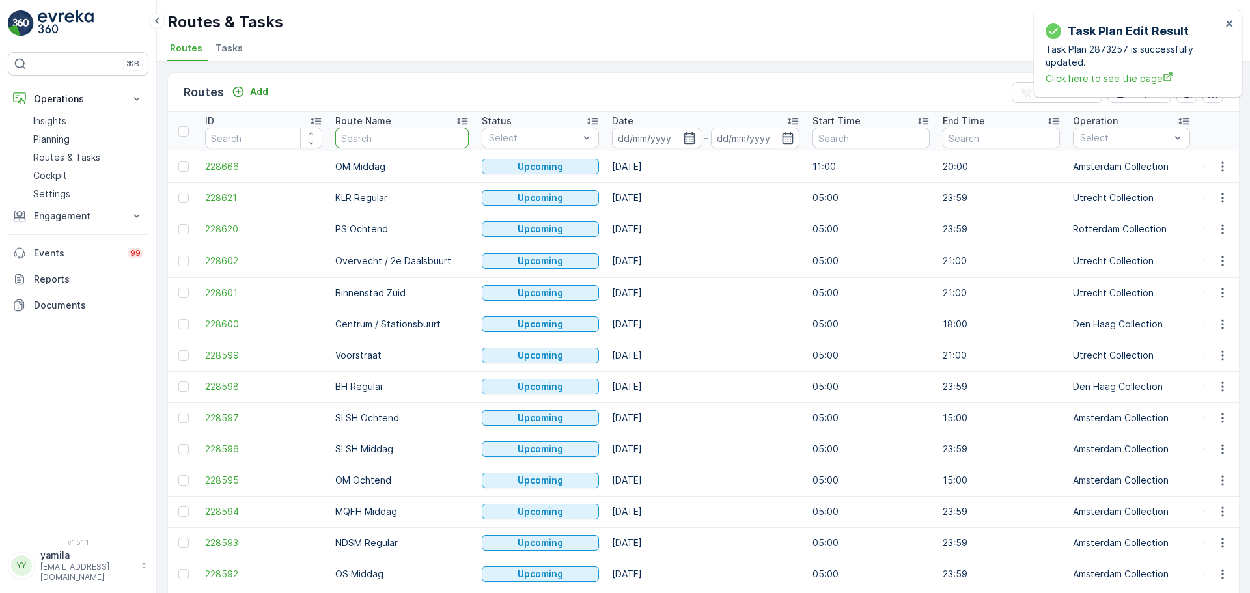
click at [362, 132] on input "text" at bounding box center [401, 138] width 133 height 21
type input "uva"
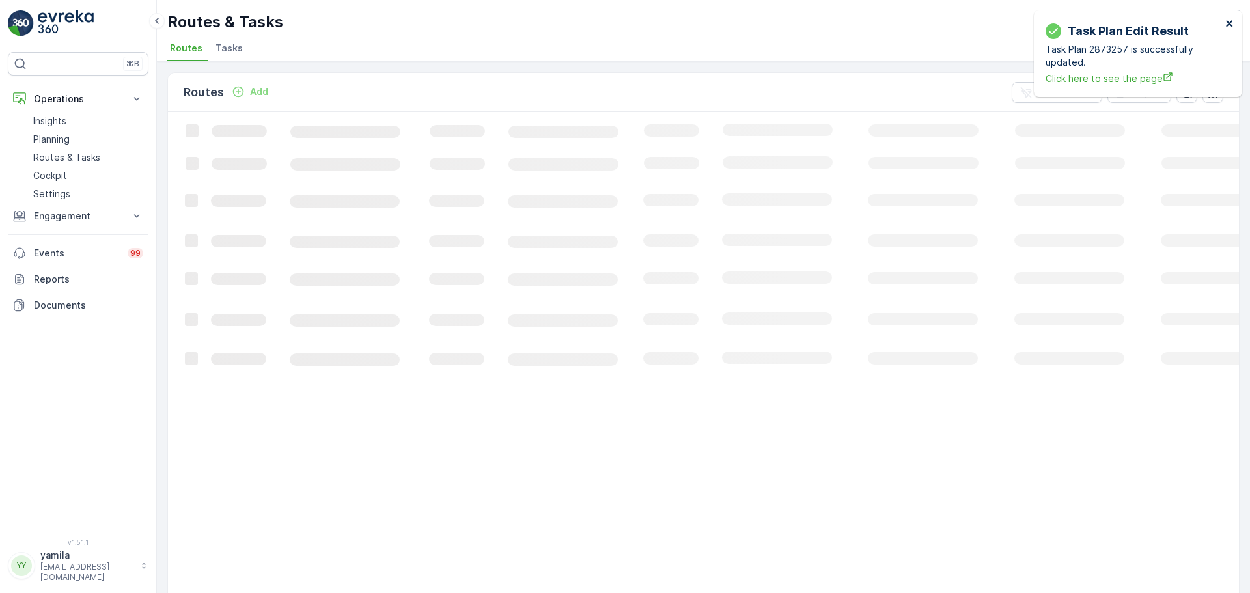
click at [1226, 20] on icon "close" at bounding box center [1230, 23] width 9 height 10
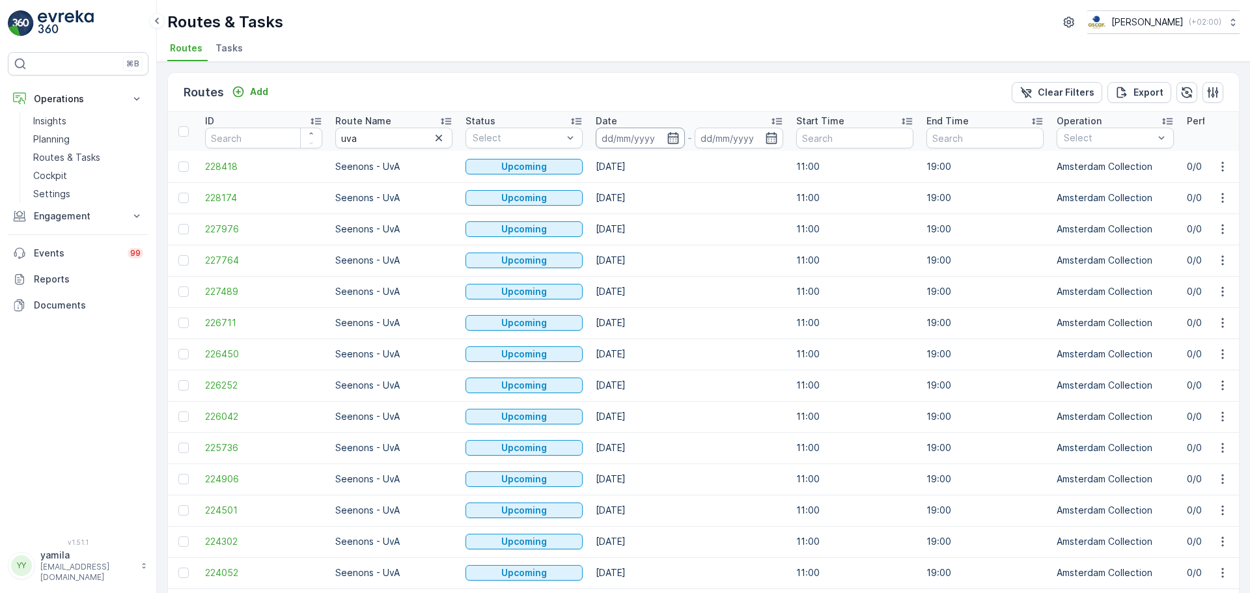
click at [638, 135] on input at bounding box center [640, 138] width 89 height 21
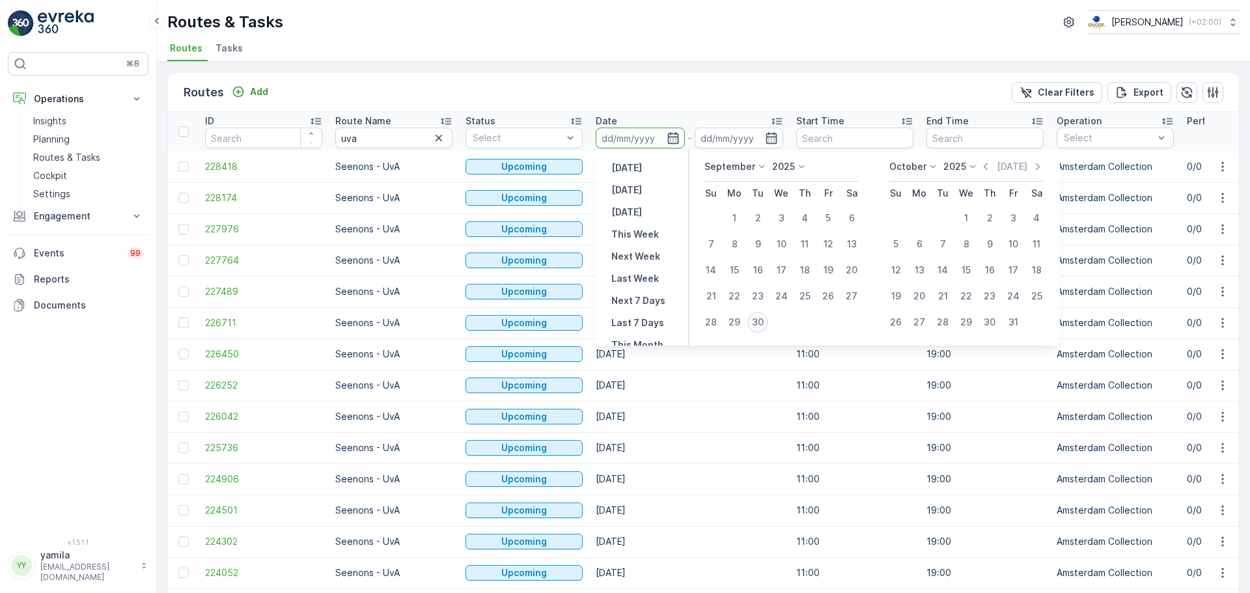
click at [759, 324] on div "30" at bounding box center [758, 322] width 21 height 21
type input "[DATE]"
click at [759, 324] on div "30" at bounding box center [758, 322] width 21 height 21
type input "[DATE]"
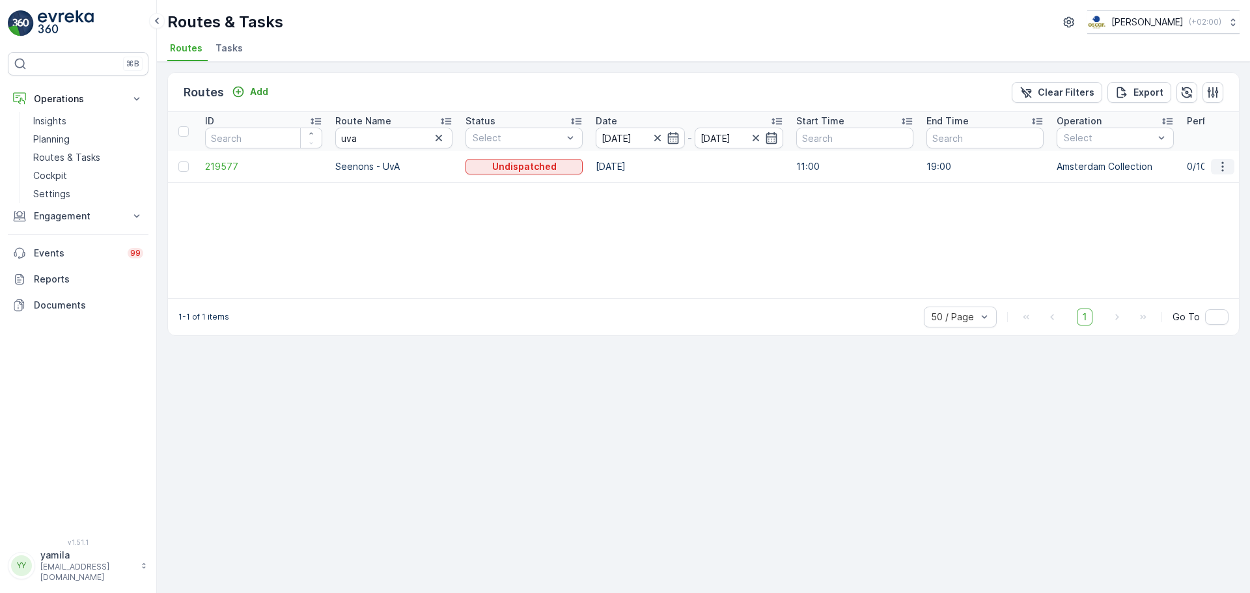
click at [1228, 165] on icon "button" at bounding box center [1222, 166] width 13 height 13
click at [1203, 190] on span "See More Details" at bounding box center [1193, 186] width 76 height 13
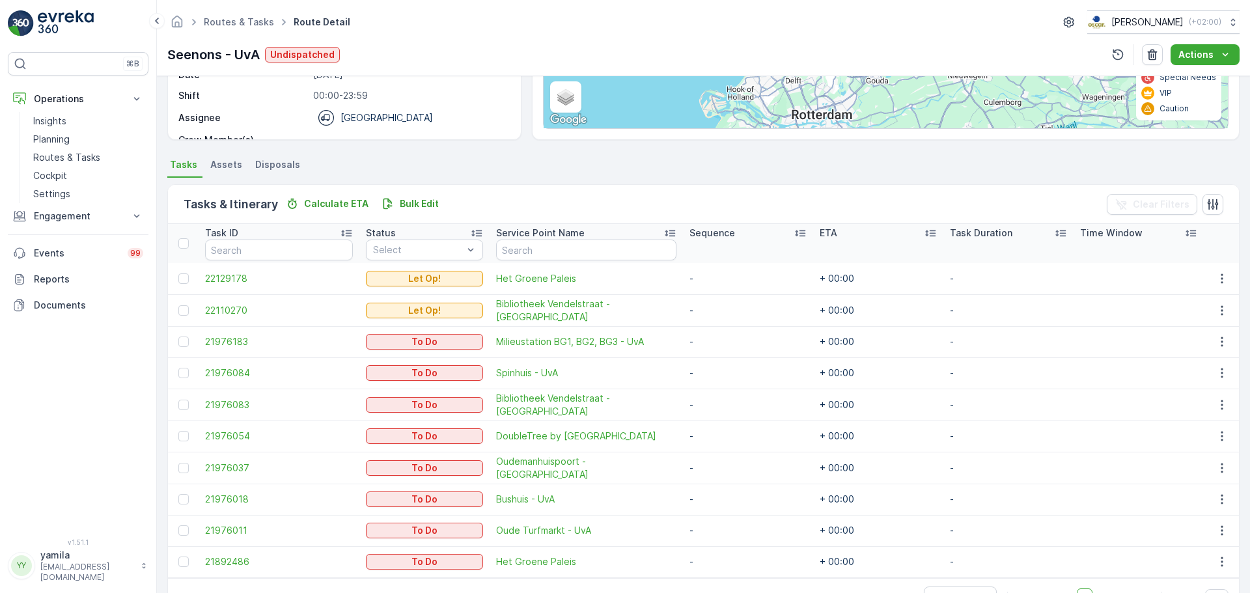
scroll to position [246, 0]
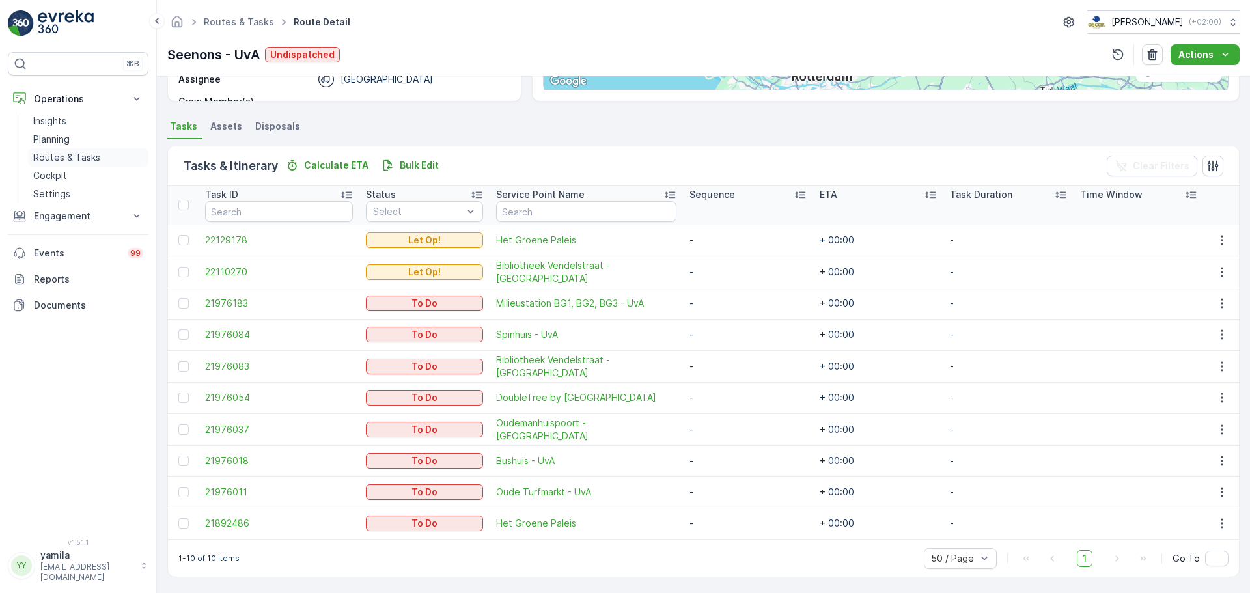
click at [80, 150] on link "Routes & Tasks" at bounding box center [88, 157] width 120 height 18
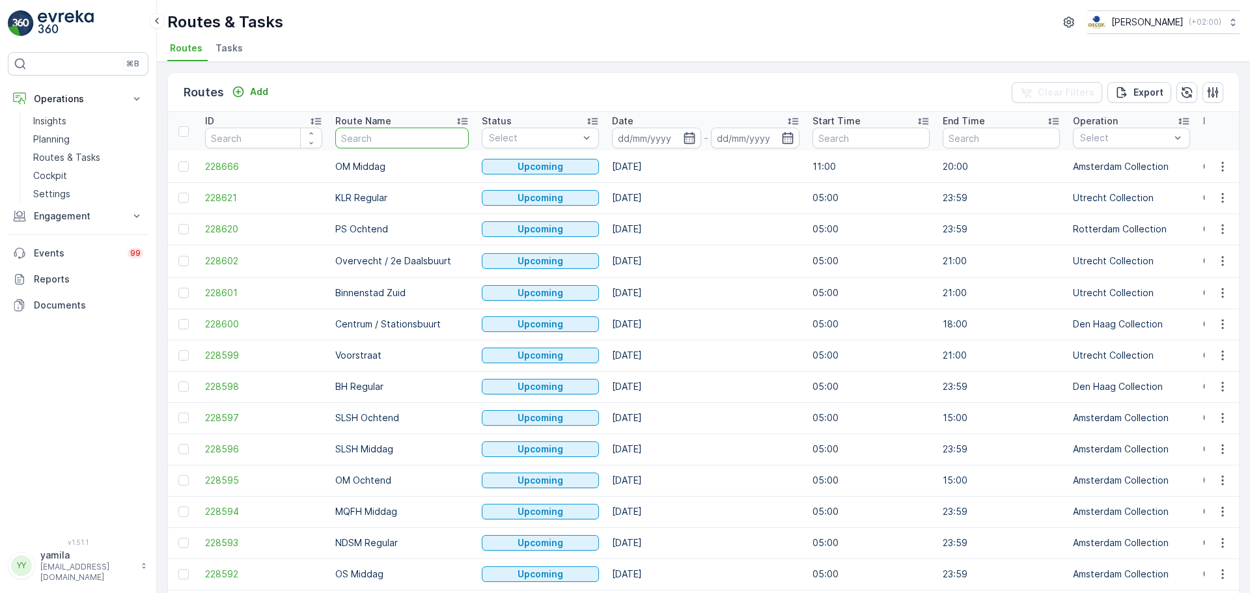
click at [380, 138] on input "text" at bounding box center [401, 138] width 133 height 21
type input "sg"
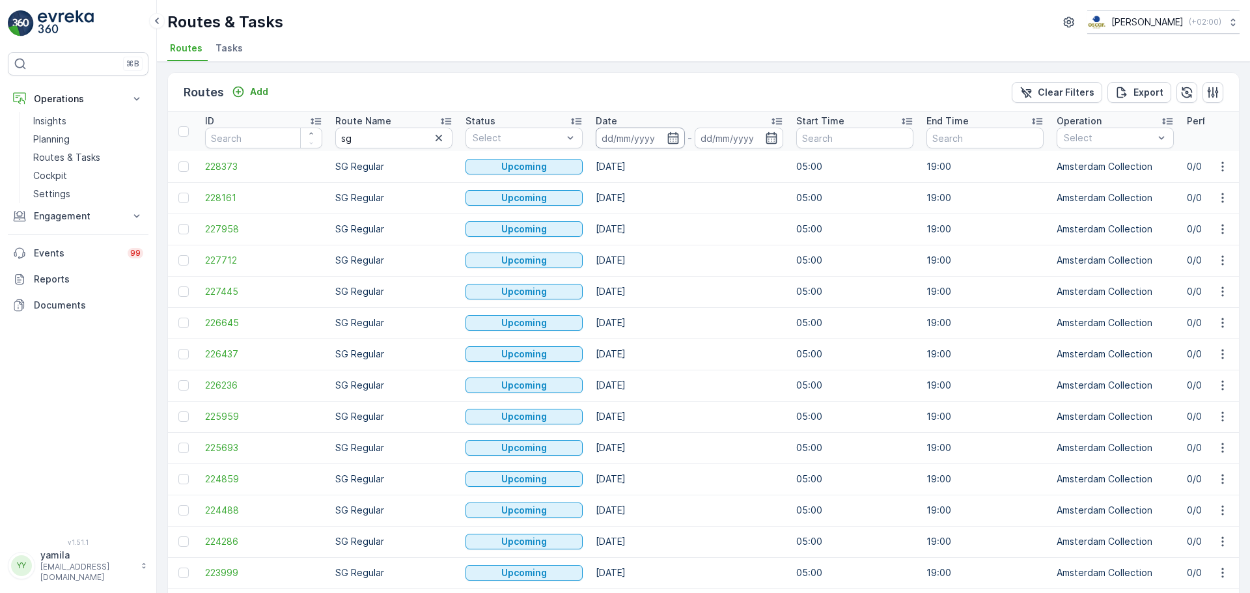
click at [647, 148] on input at bounding box center [640, 138] width 89 height 21
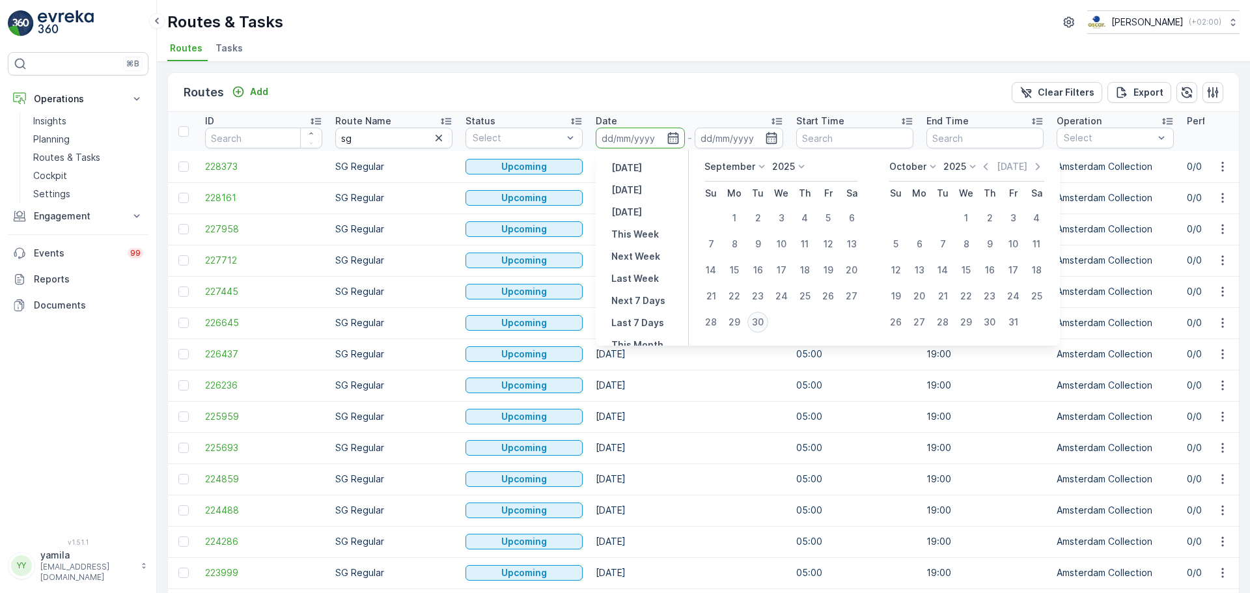
click at [766, 326] on div "30" at bounding box center [758, 322] width 21 height 21
type input "[DATE]"
click at [766, 326] on div "30" at bounding box center [758, 322] width 21 height 21
type input "[DATE]"
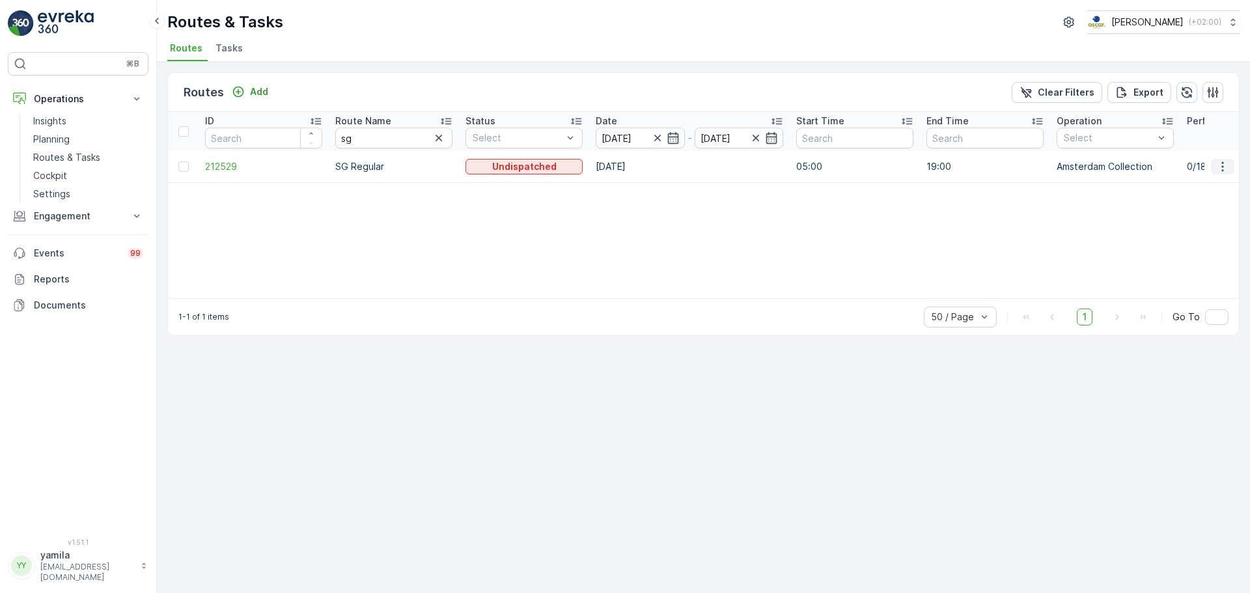
click at [1231, 173] on button "button" at bounding box center [1222, 167] width 23 height 16
click at [1184, 188] on span "See More Details" at bounding box center [1193, 186] width 76 height 13
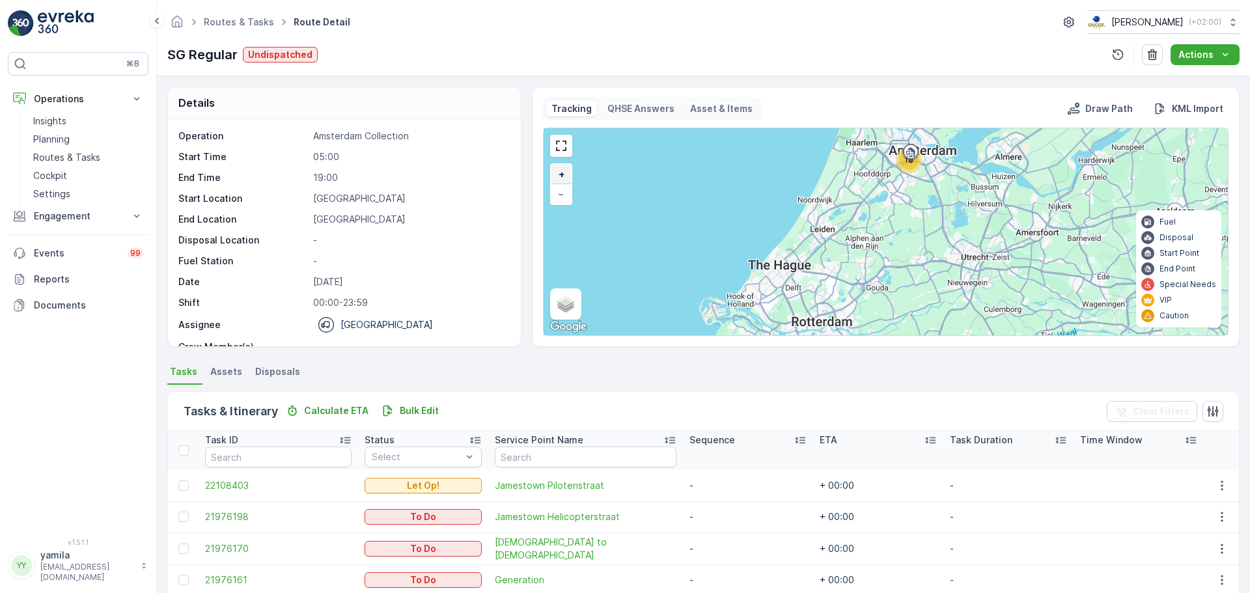
click at [561, 178] on span "+" at bounding box center [562, 174] width 6 height 11
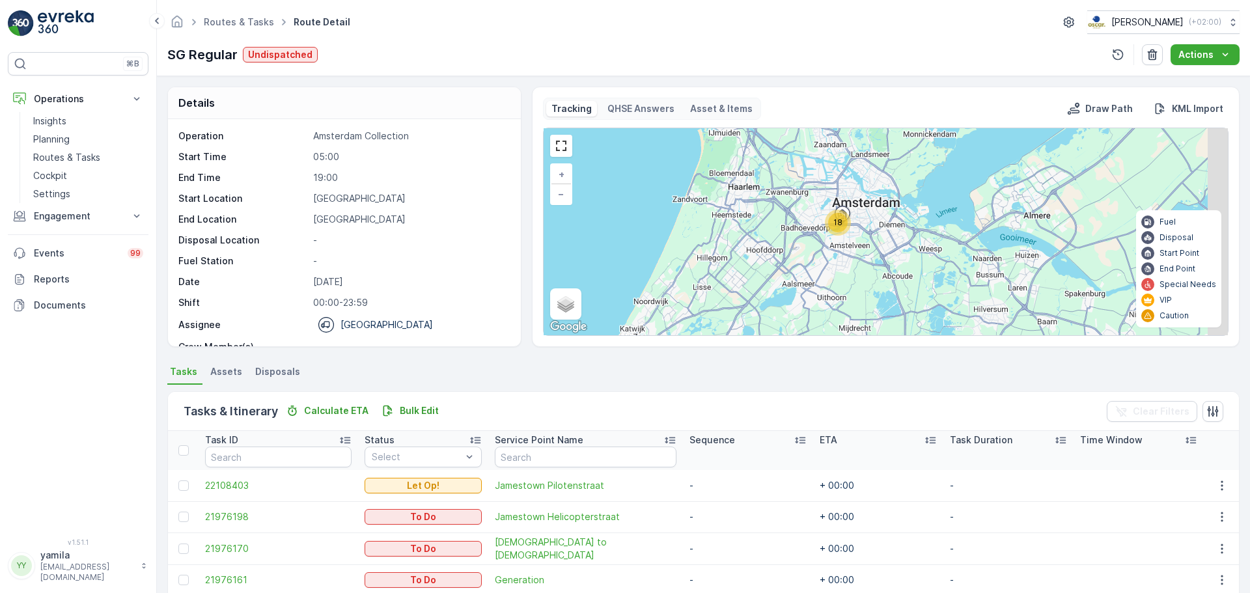
drag, startPoint x: 881, startPoint y: 185, endPoint x: 789, endPoint y: 320, distance: 163.6
click at [789, 320] on div "18 + − Satellite Roadmap Terrain Hybrid Leaflet Keyboard shortcuts Map Data Map…" at bounding box center [886, 231] width 684 height 207
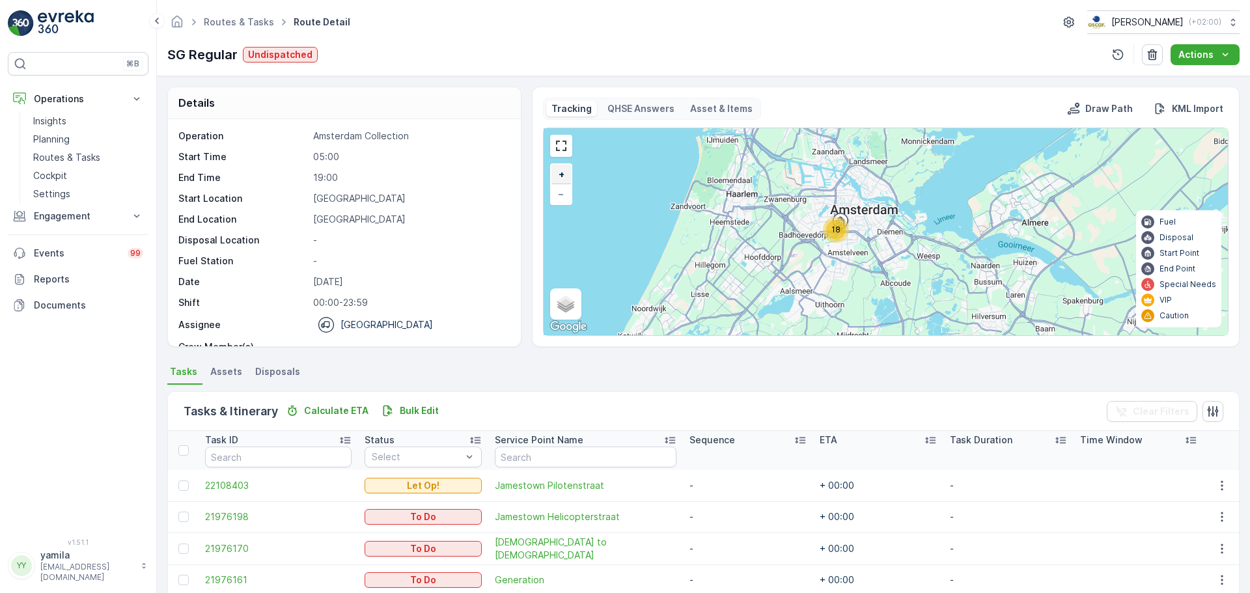
click at [554, 175] on link "+" at bounding box center [562, 175] width 20 height 20
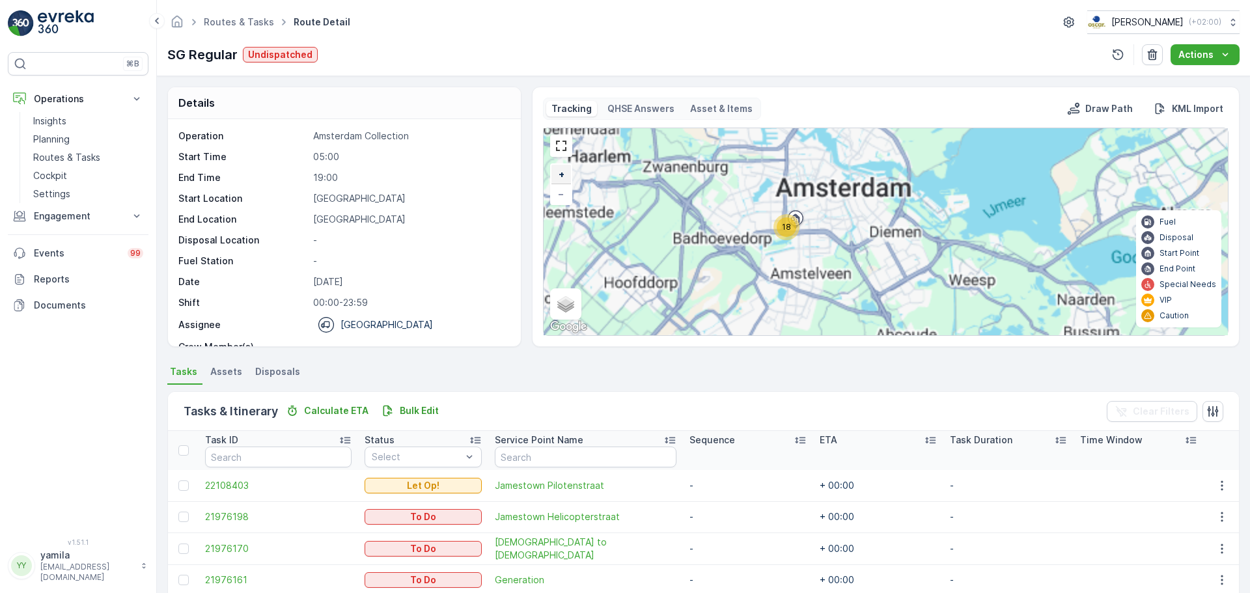
click at [554, 175] on link "+" at bounding box center [562, 175] width 20 height 20
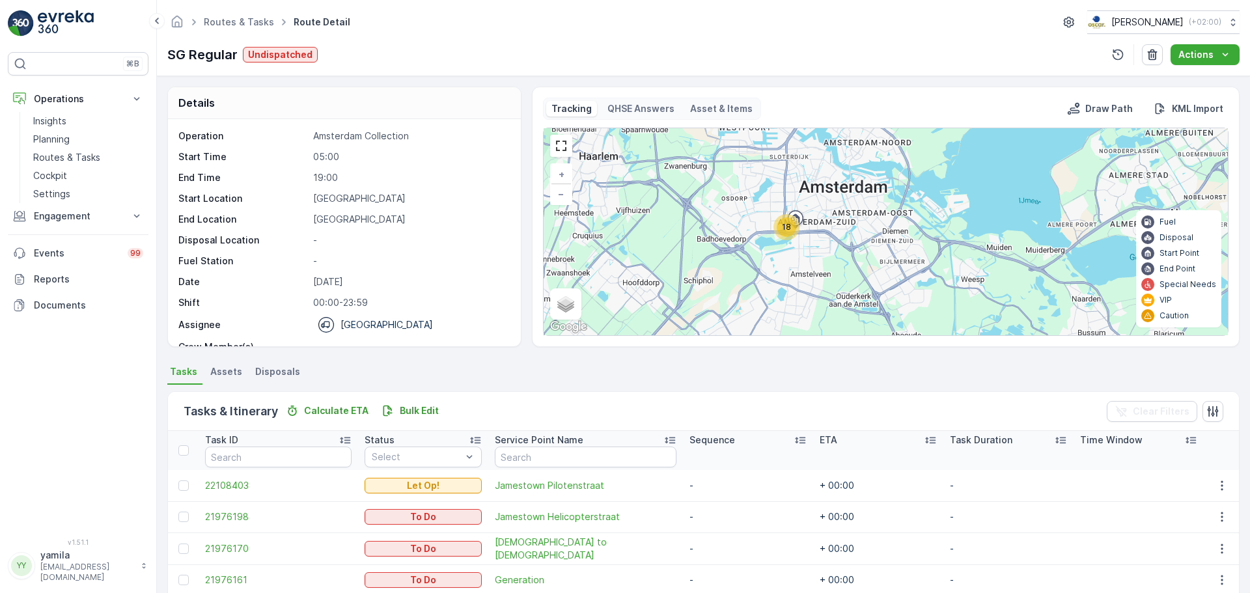
drag, startPoint x: 697, startPoint y: 230, endPoint x: 712, endPoint y: 231, distance: 15.7
click at [712, 231] on div "18 + − Satellite Roadmap Terrain Hybrid Leaflet Keyboard shortcuts Map Data Map…" at bounding box center [886, 231] width 684 height 207
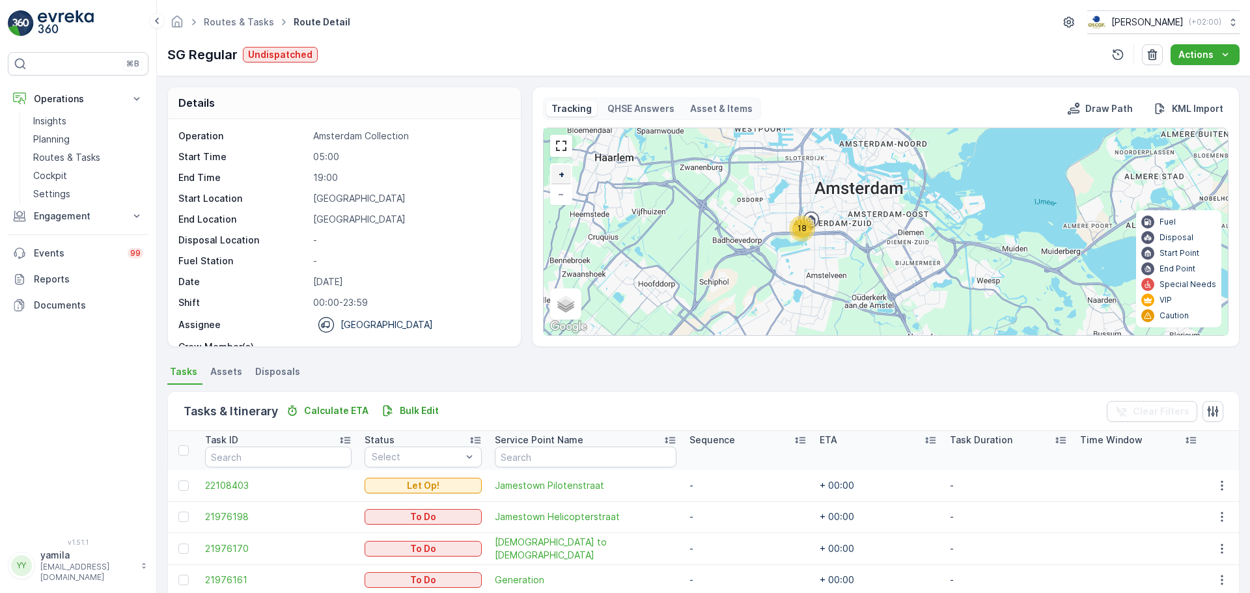
click at [559, 175] on span "+" at bounding box center [562, 174] width 6 height 11
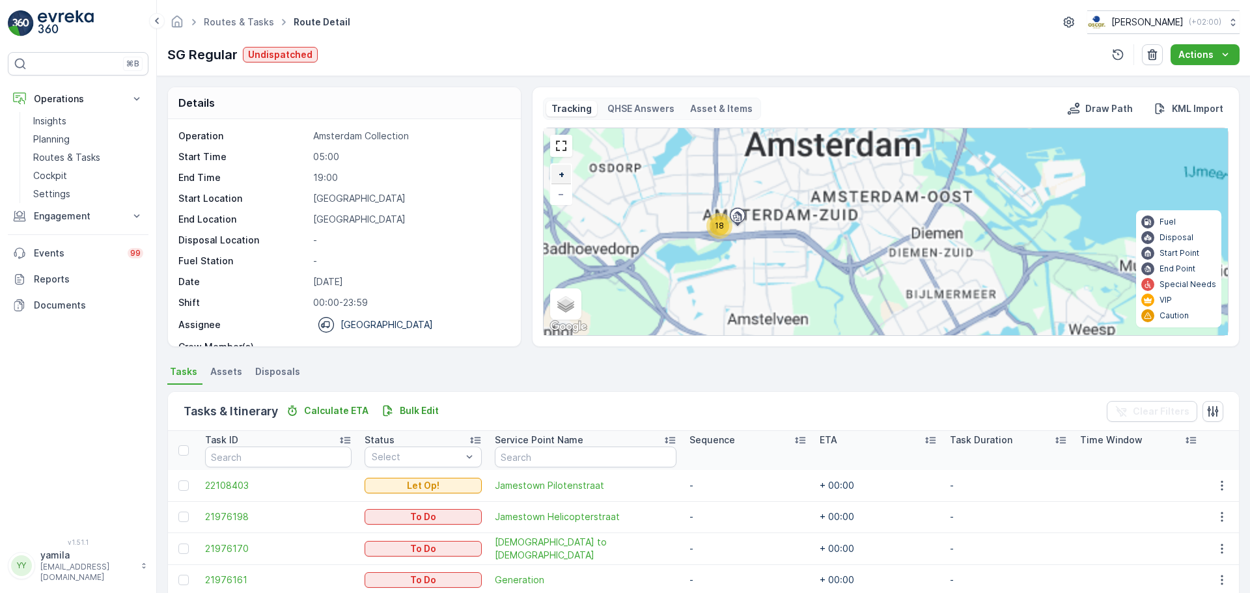
click at [559, 175] on span "+" at bounding box center [562, 174] width 6 height 11
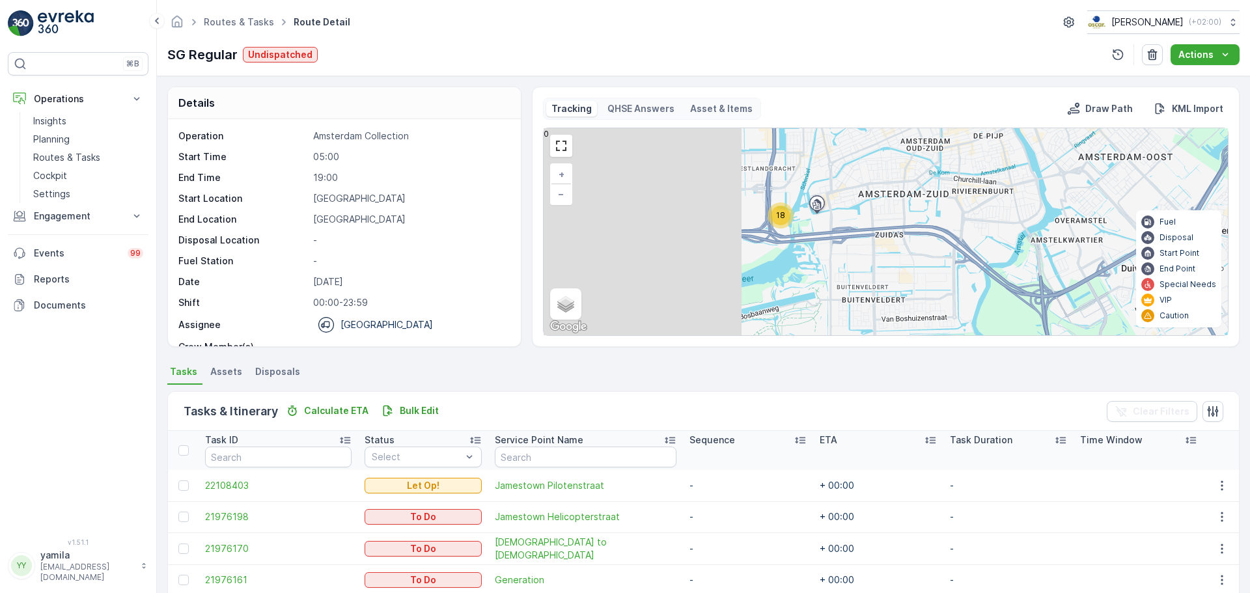
drag, startPoint x: 668, startPoint y: 232, endPoint x: 895, endPoint y: 229, distance: 226.7
click at [895, 229] on div "18 + − Satellite Roadmap Terrain Hybrid Leaflet Keyboard shortcuts Map Data Map…" at bounding box center [886, 231] width 684 height 207
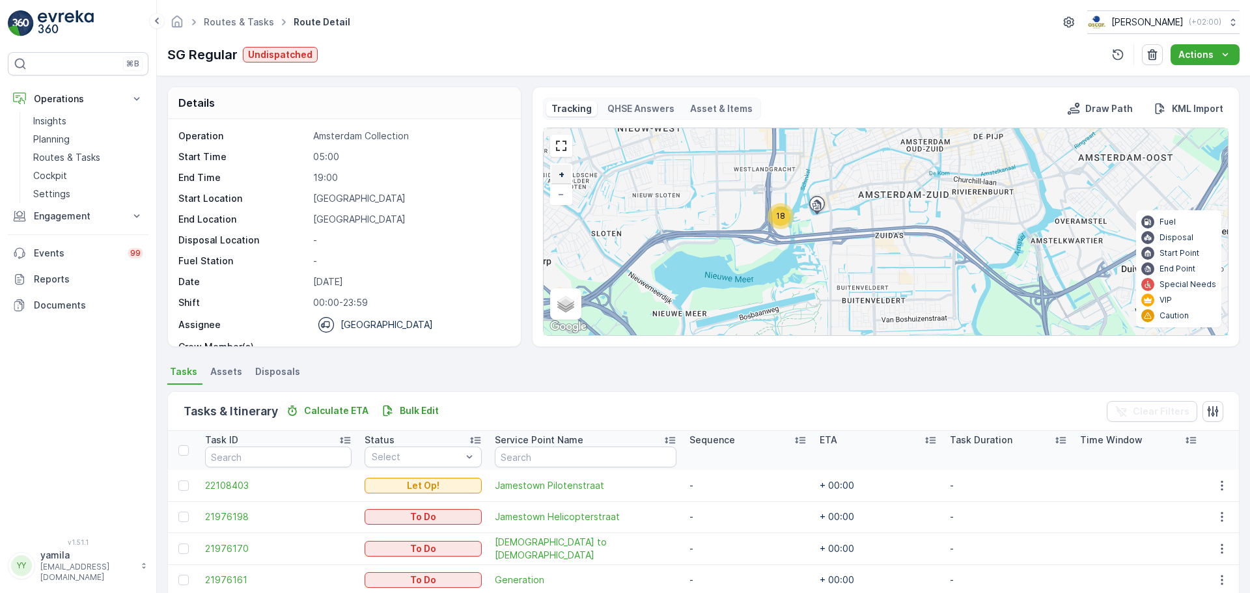
click at [558, 180] on link "+" at bounding box center [562, 175] width 20 height 20
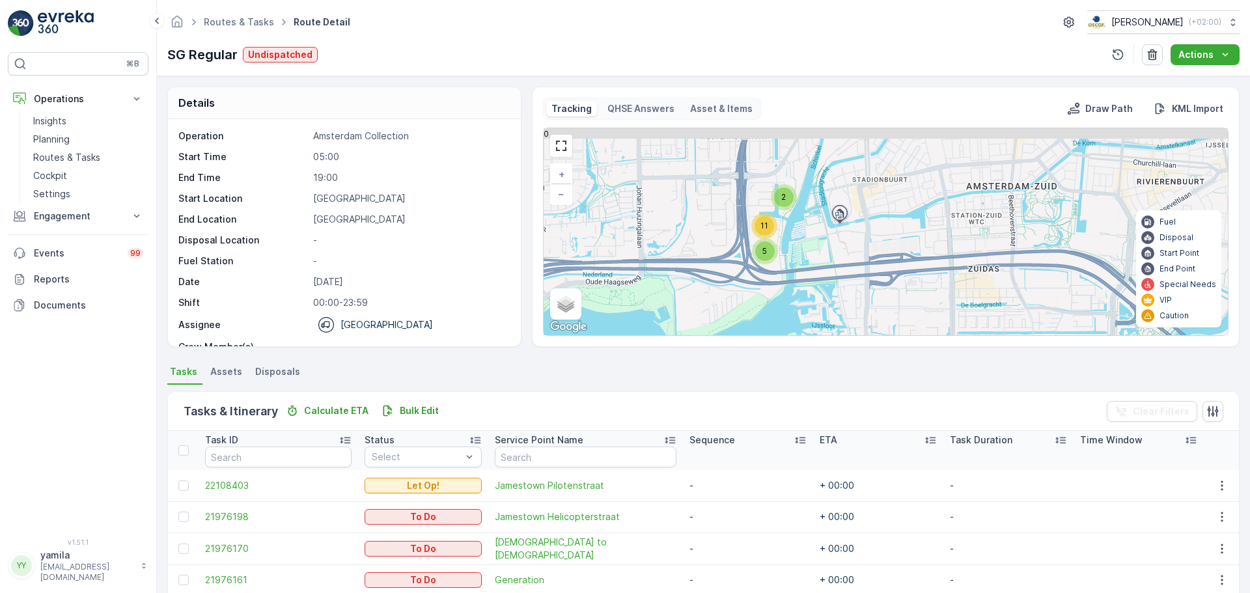
drag, startPoint x: 615, startPoint y: 201, endPoint x: 707, endPoint y: 231, distance: 96.8
click at [707, 231] on div "2 5 11 + − Satellite Roadmap Terrain Hybrid Leaflet Keyboard shortcuts Map Data…" at bounding box center [886, 231] width 684 height 207
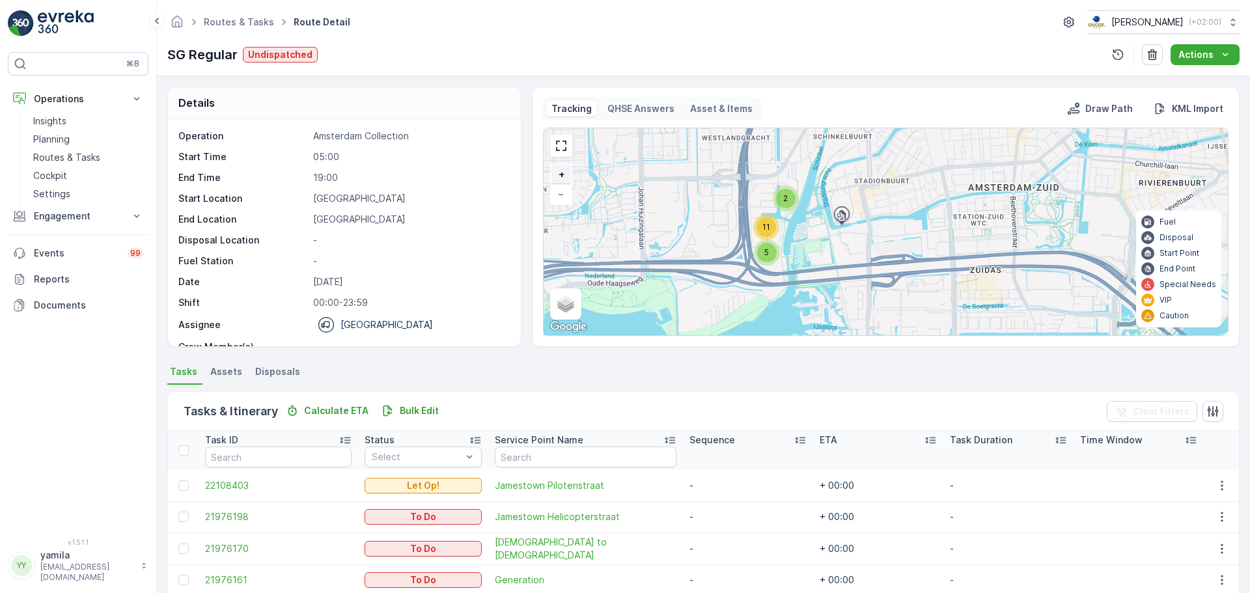
click at [552, 178] on link "+" at bounding box center [562, 175] width 20 height 20
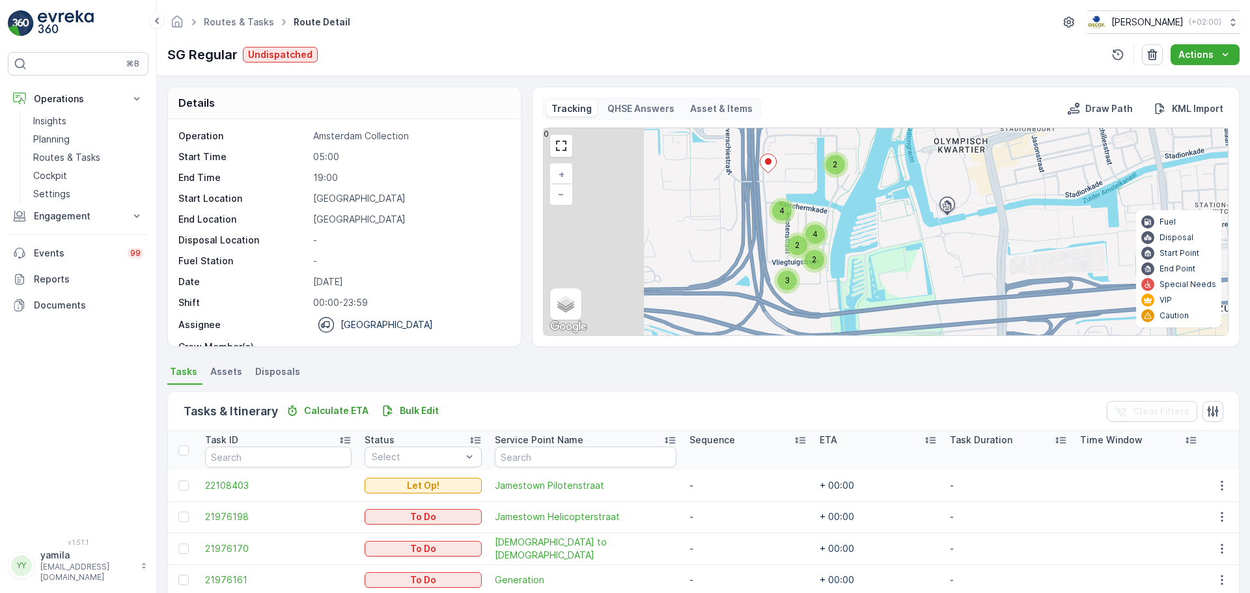
drag, startPoint x: 672, startPoint y: 253, endPoint x: 839, endPoint y: 252, distance: 167.4
click at [839, 252] on div "2 2 3 2 4 4 + − Satellite Roadmap Terrain Hybrid Leaflet Keyboard shortcuts Map…" at bounding box center [886, 231] width 684 height 207
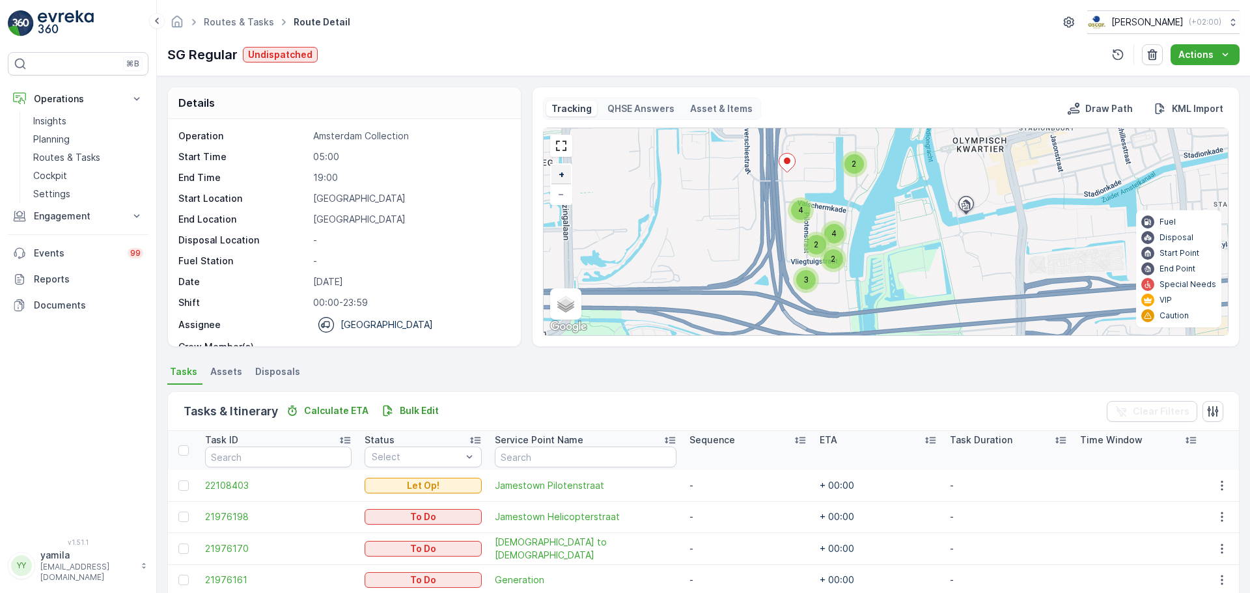
click at [559, 176] on span "+" at bounding box center [562, 174] width 6 height 11
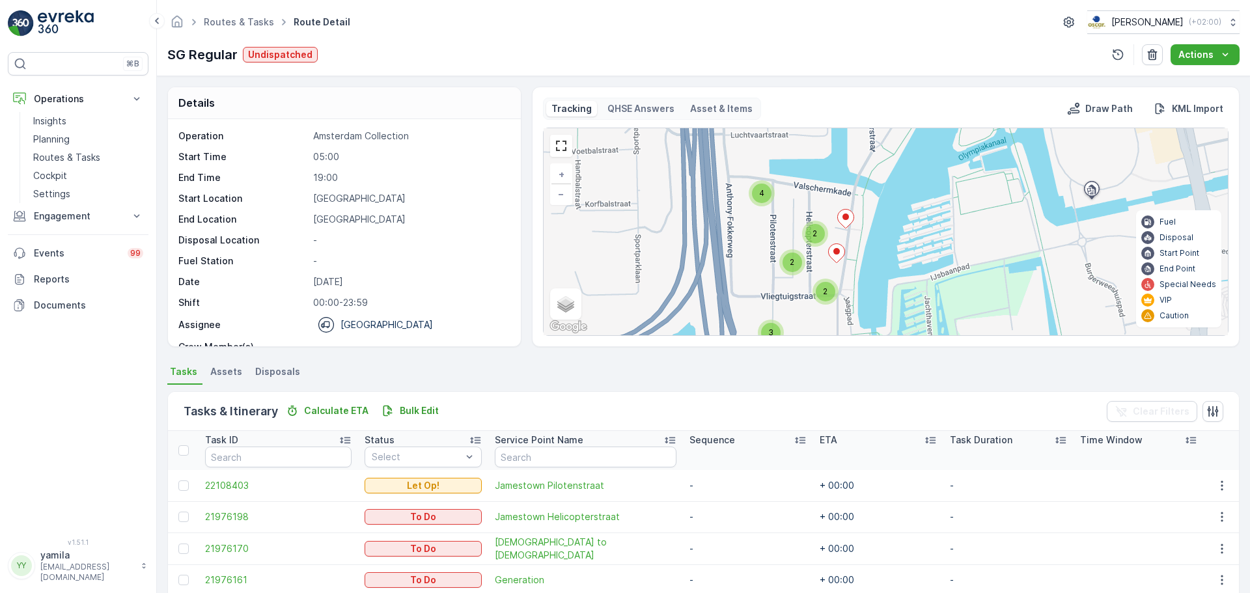
drag, startPoint x: 649, startPoint y: 281, endPoint x: 698, endPoint y: 276, distance: 49.1
click at [698, 276] on div "2 3 2 2 4 + − Satellite Roadmap Terrain Hybrid Leaflet Keyboard shortcuts Map D…" at bounding box center [886, 231] width 684 height 207
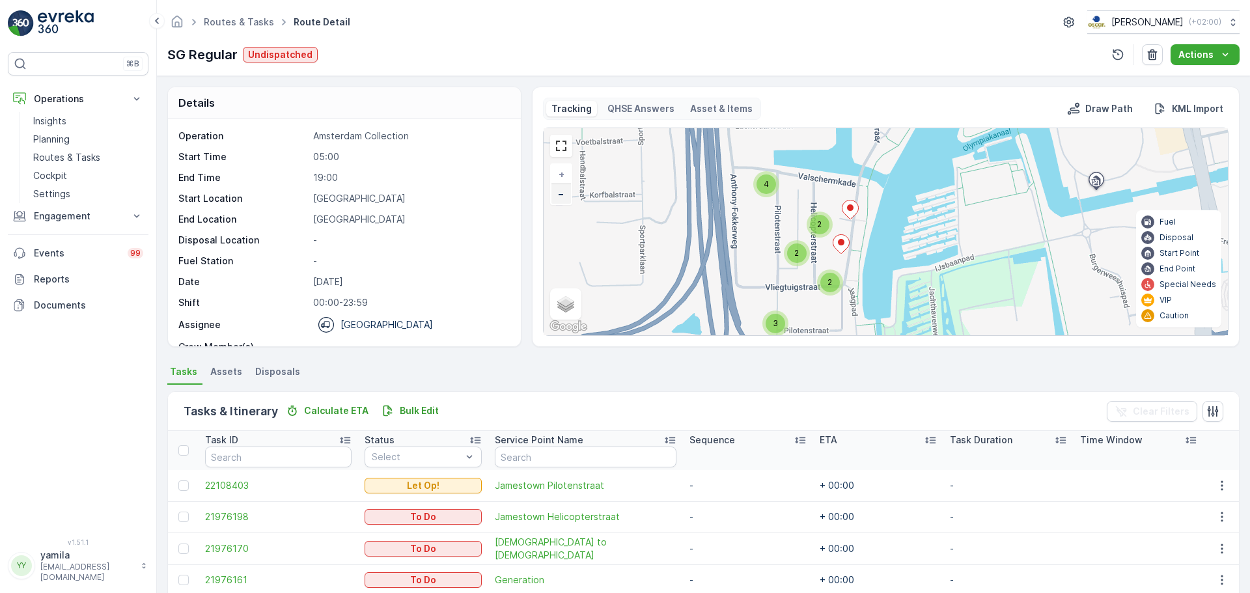
click at [561, 198] on span "−" at bounding box center [561, 193] width 7 height 11
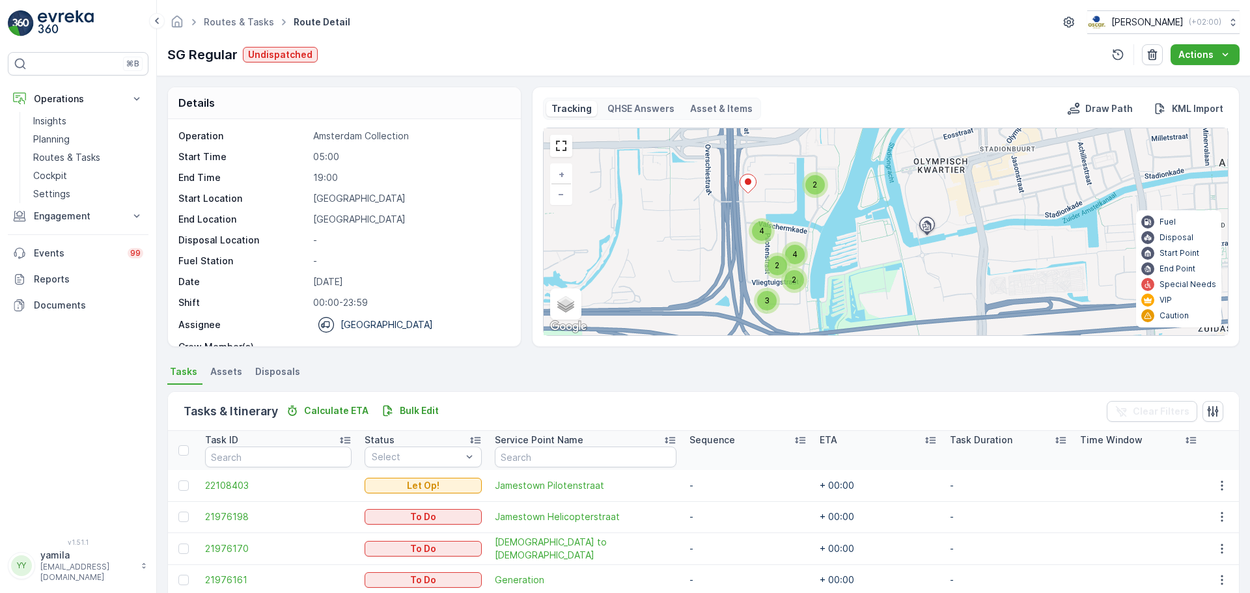
drag, startPoint x: 836, startPoint y: 247, endPoint x: 766, endPoint y: 282, distance: 78.6
click at [768, 275] on div "2" at bounding box center [778, 266] width 20 height 20
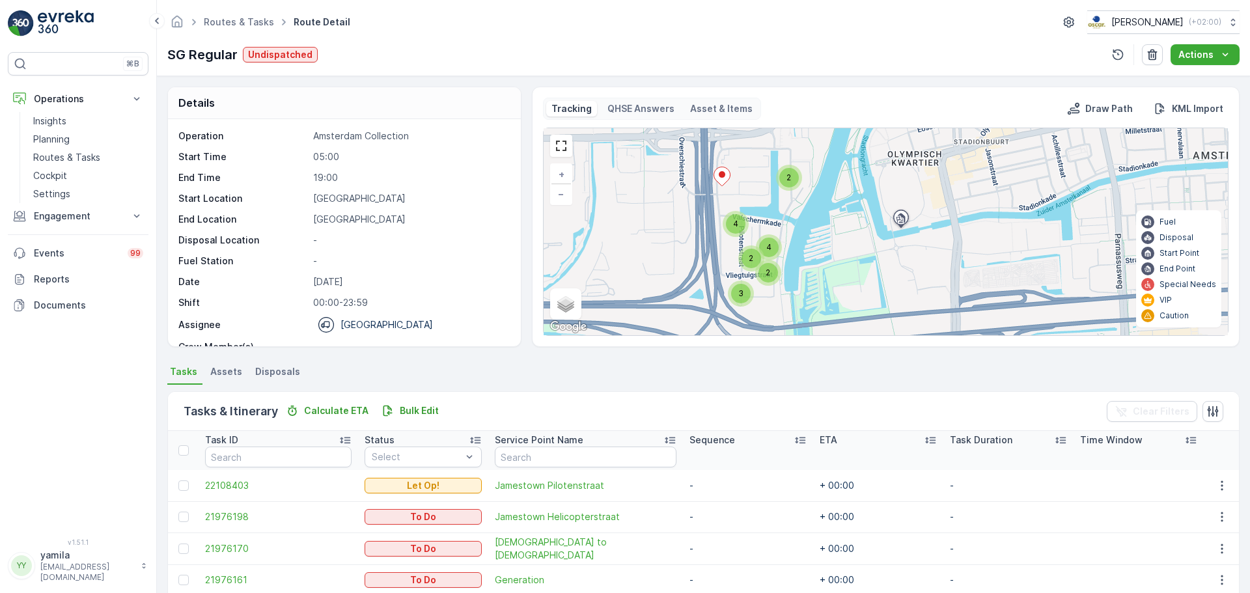
drag, startPoint x: 766, startPoint y: 282, endPoint x: 743, endPoint y: 257, distance: 33.6
click at [743, 257] on div "2" at bounding box center [752, 259] width 20 height 20
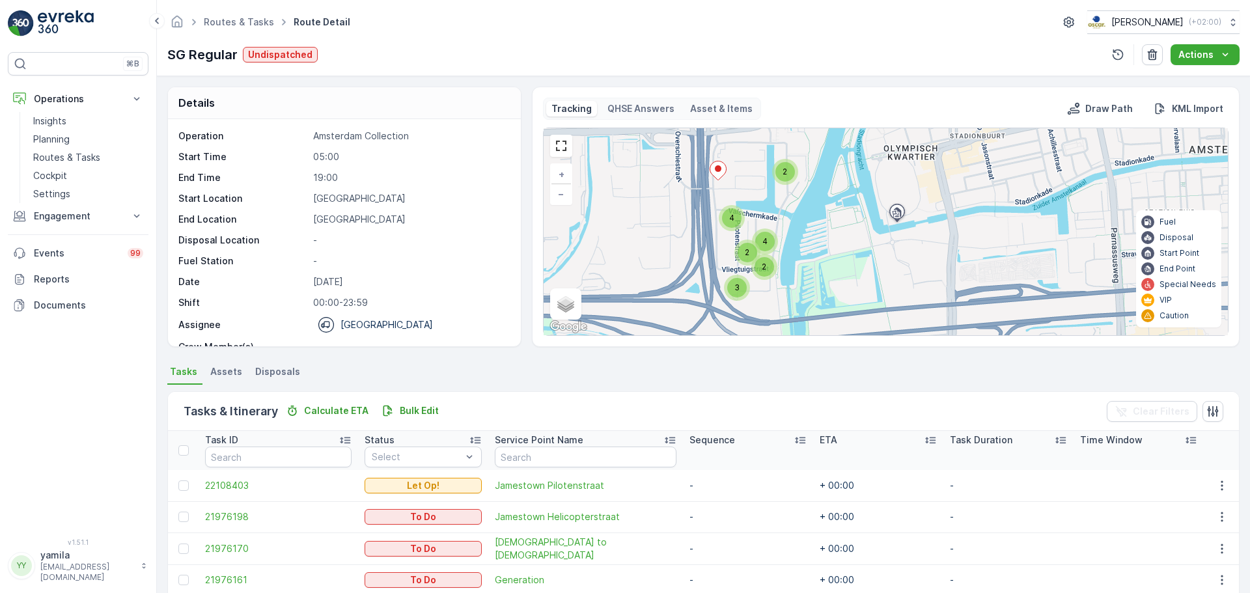
click at [735, 285] on span "3" at bounding box center [737, 288] width 5 height 10
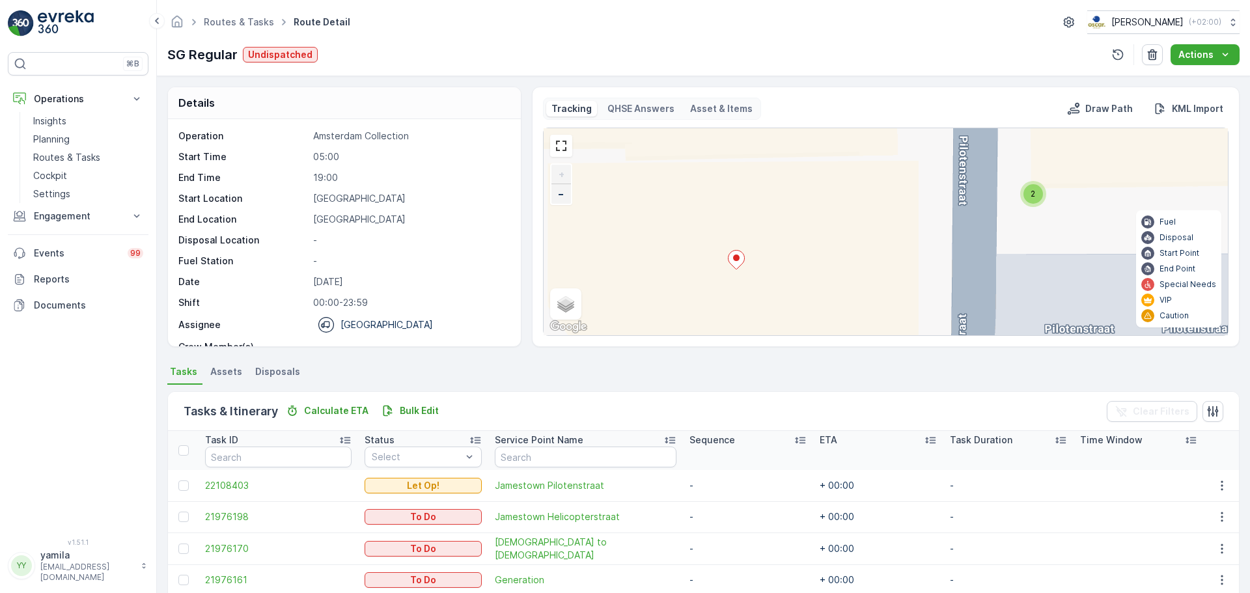
click at [561, 196] on span "−" at bounding box center [561, 193] width 7 height 11
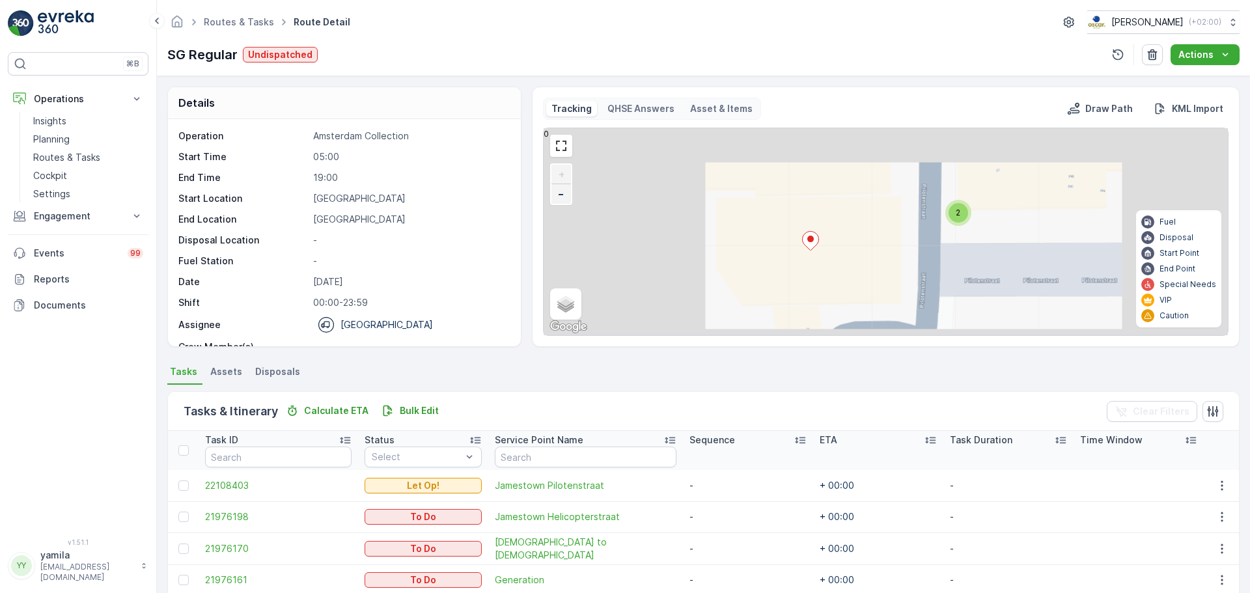
click at [561, 196] on span "−" at bounding box center [561, 193] width 7 height 11
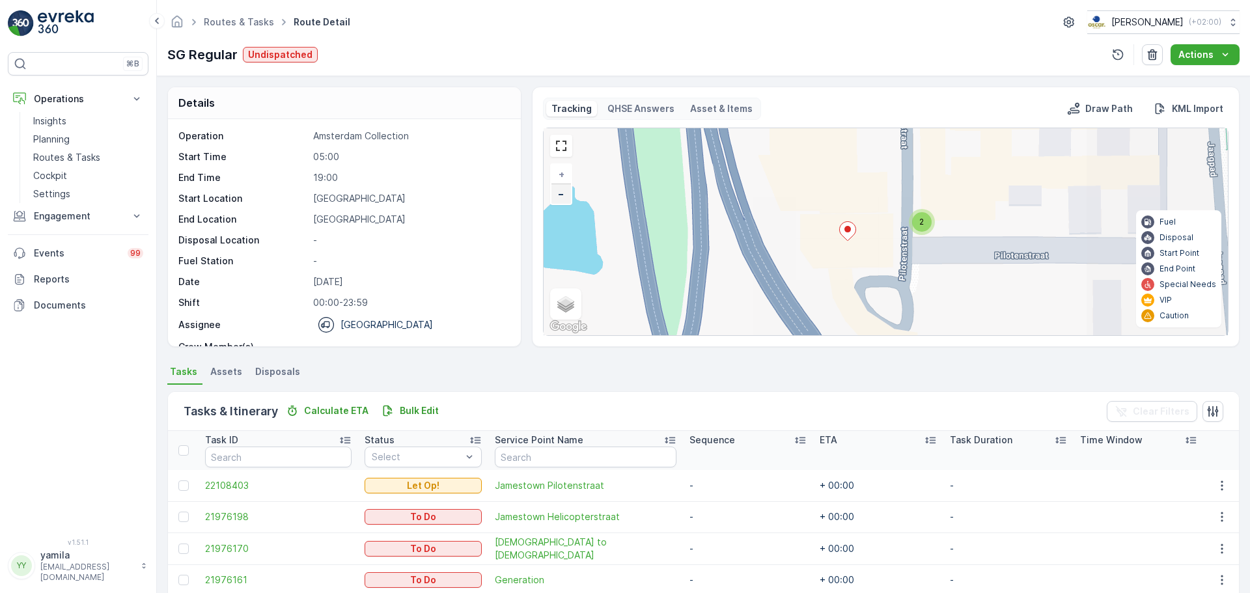
click at [561, 196] on span "−" at bounding box center [561, 193] width 7 height 11
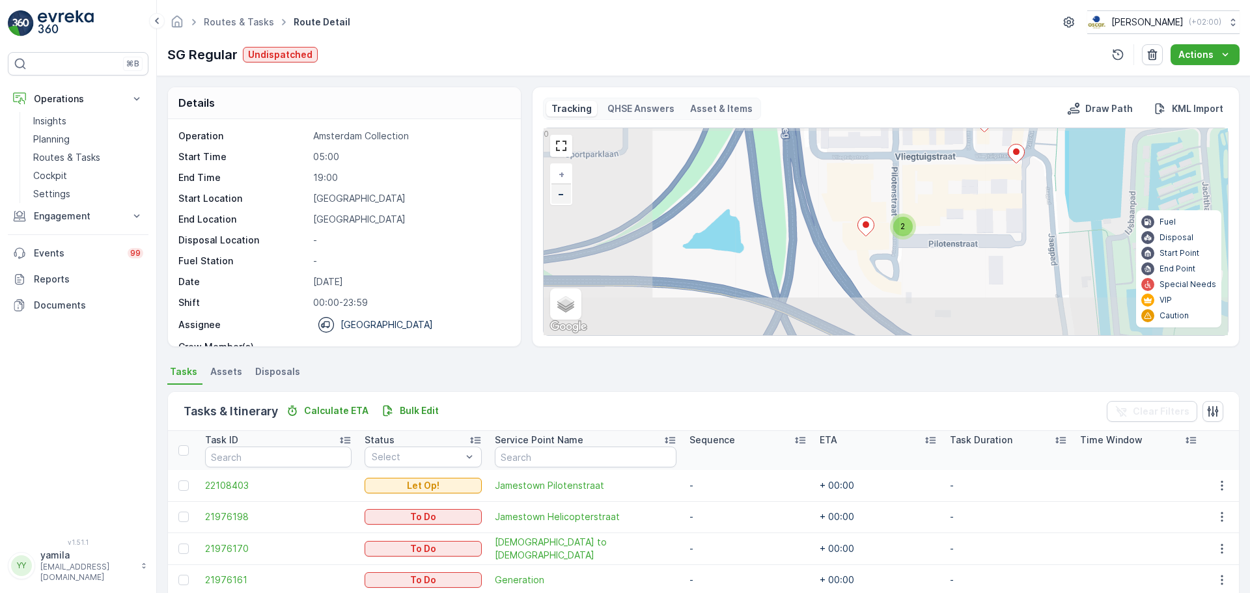
click at [561, 196] on span "−" at bounding box center [561, 193] width 7 height 11
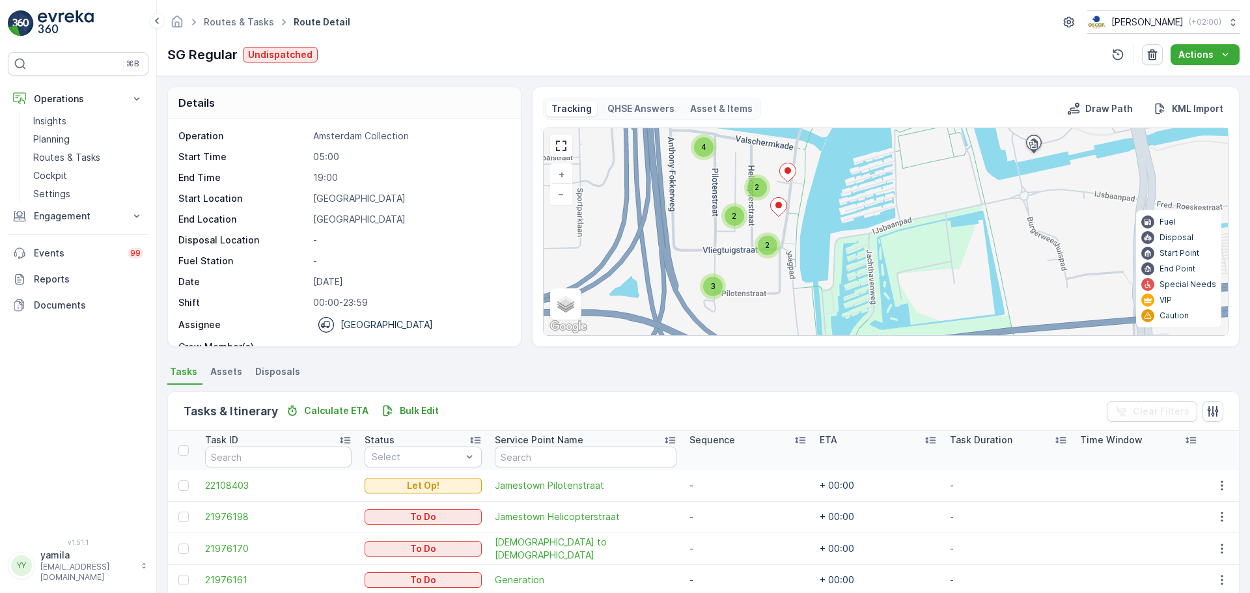
drag, startPoint x: 816, startPoint y: 203, endPoint x: 638, endPoint y: 257, distance: 186.0
click at [638, 257] on div "2 3 2 2 4 + − Satellite Roadmap Terrain Hybrid Leaflet Keyboard shortcuts Map D…" at bounding box center [886, 231] width 684 height 207
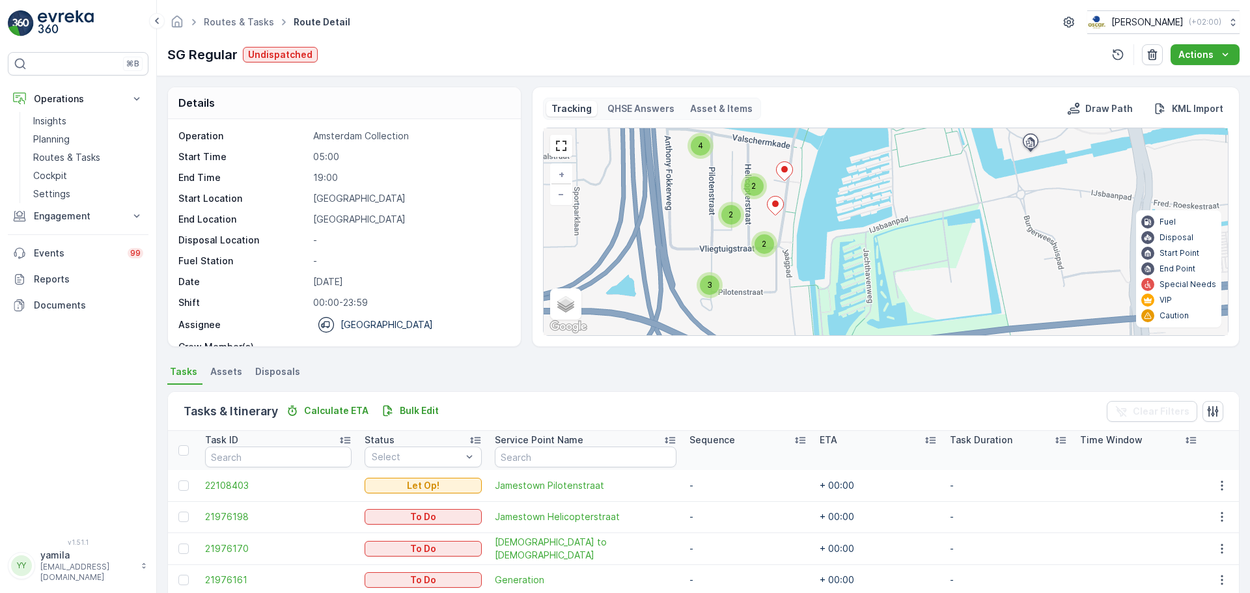
drag, startPoint x: 638, startPoint y: 257, endPoint x: 658, endPoint y: 317, distance: 63.2
click at [658, 317] on div "2 3 2 2 4 + − Satellite Roadmap Terrain Hybrid Leaflet Keyboard shortcuts Map D…" at bounding box center [886, 231] width 684 height 207
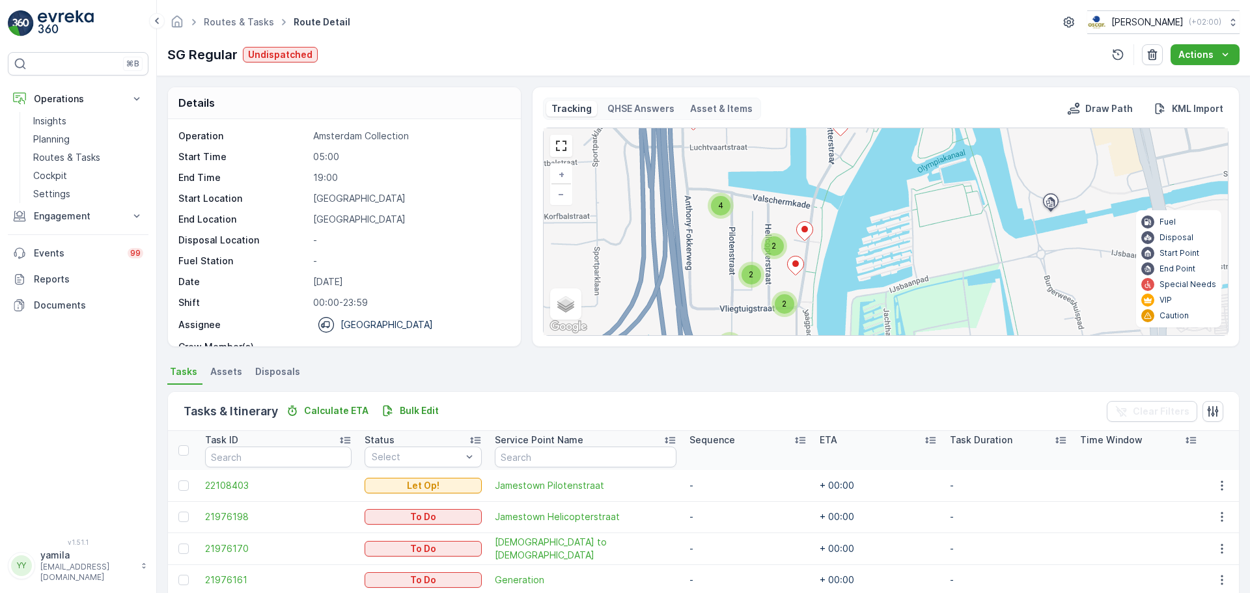
click at [570, 201] on div "+ −" at bounding box center [561, 184] width 22 height 42
click at [566, 199] on link "−" at bounding box center [562, 194] width 20 height 20
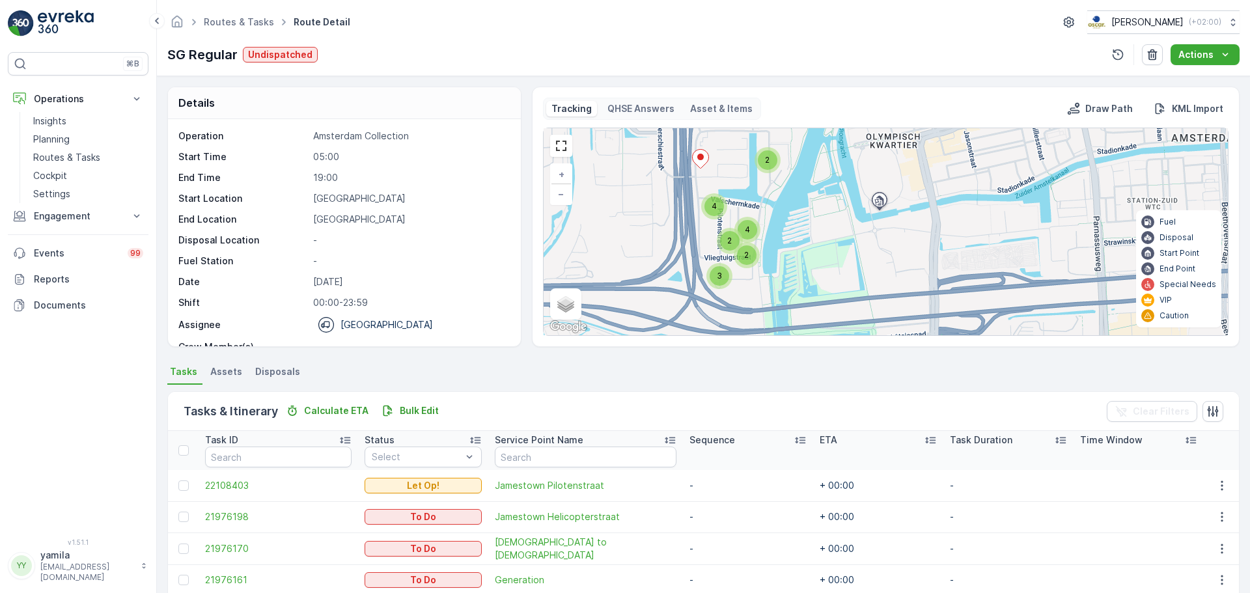
drag, startPoint x: 684, startPoint y: 206, endPoint x: 596, endPoint y: 194, distance: 88.8
click at [596, 194] on div "2 2 3 2 4 4 + − Satellite Roadmap Terrain Hybrid Leaflet Keyboard shortcuts Map…" at bounding box center [886, 231] width 684 height 207
click at [565, 154] on link at bounding box center [562, 146] width 20 height 20
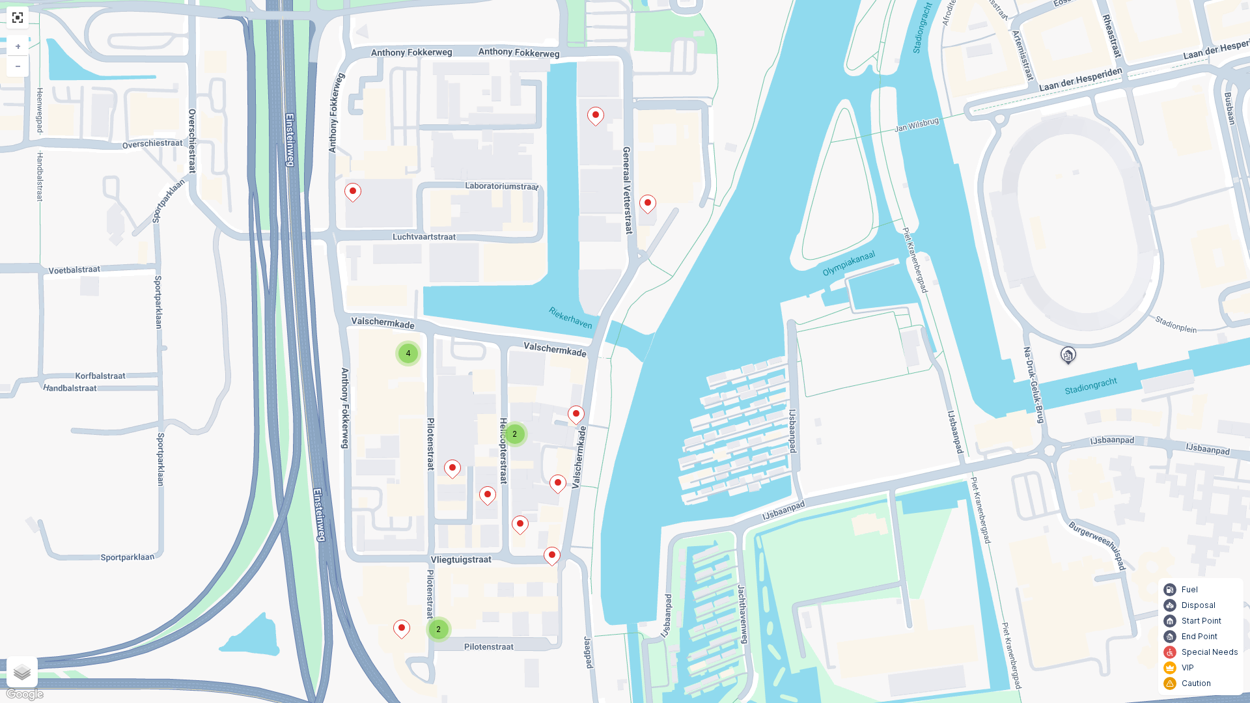
click at [404, 593] on icon at bounding box center [402, 630] width 16 height 19
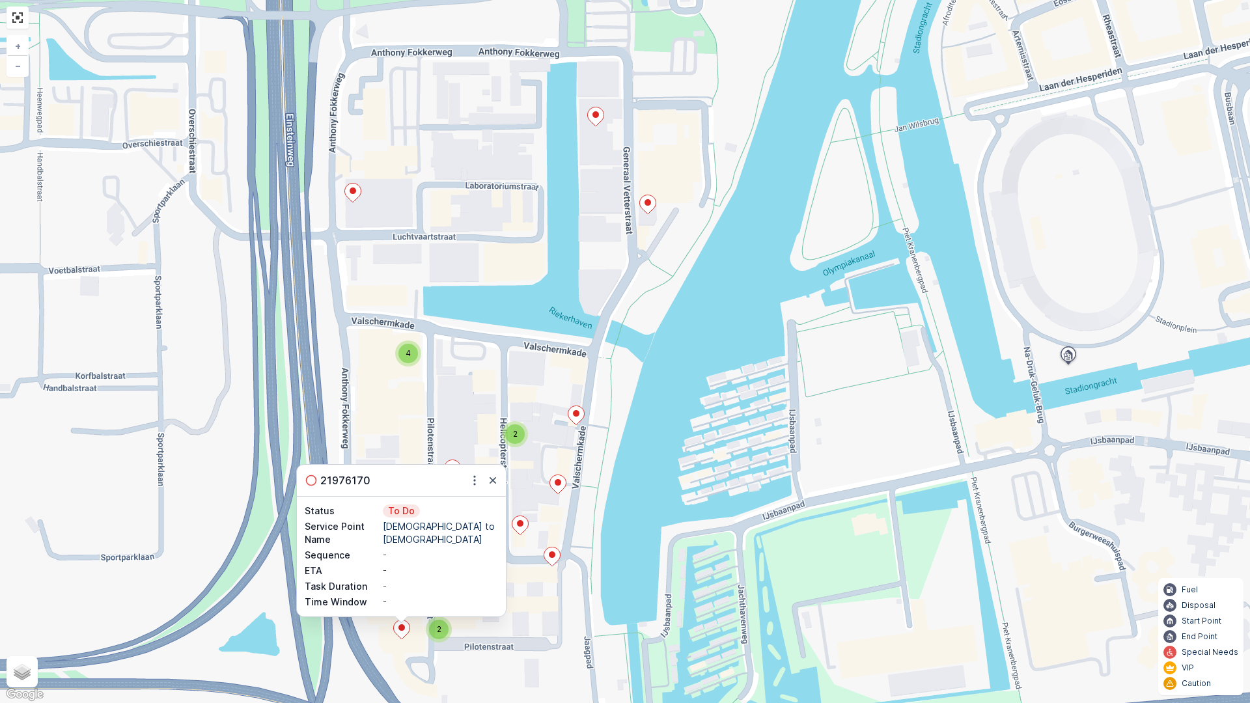
drag, startPoint x: 491, startPoint y: 483, endPoint x: 434, endPoint y: 626, distance: 153.7
click at [38, 350] on div "2 2 4 21976170 Status To Do Service Point Name Buddha to Buddha Sequence - ETA …" at bounding box center [38, 350] width 0 height 0
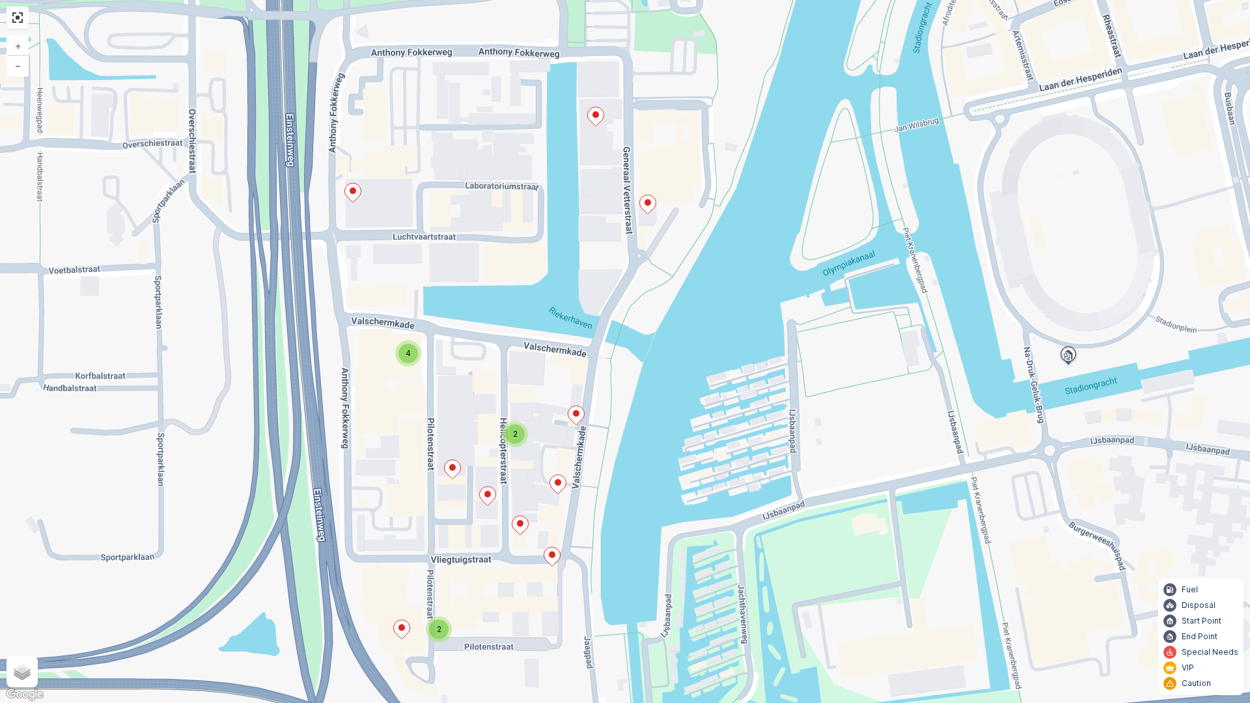
click at [434, 593] on div "2" at bounding box center [439, 630] width 20 height 20
click at [418, 593] on ellipse at bounding box center [416, 624] width 7 height 7
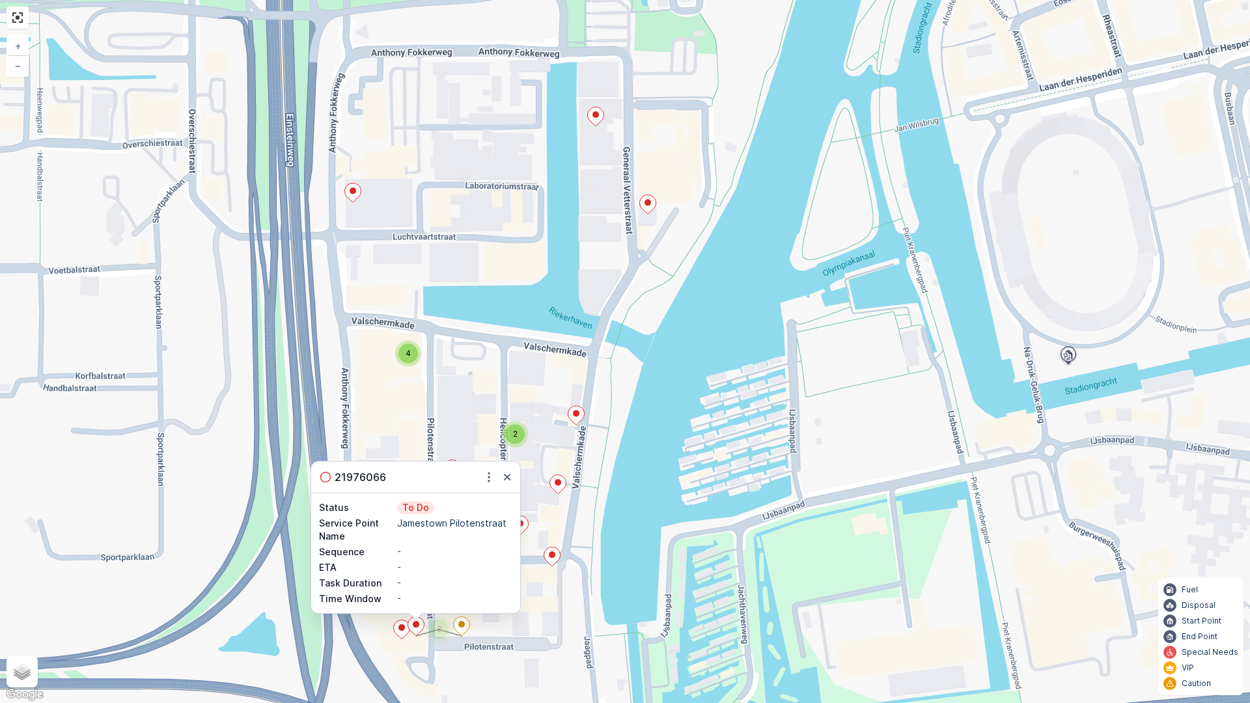
click at [458, 593] on icon at bounding box center [462, 626] width 16 height 19
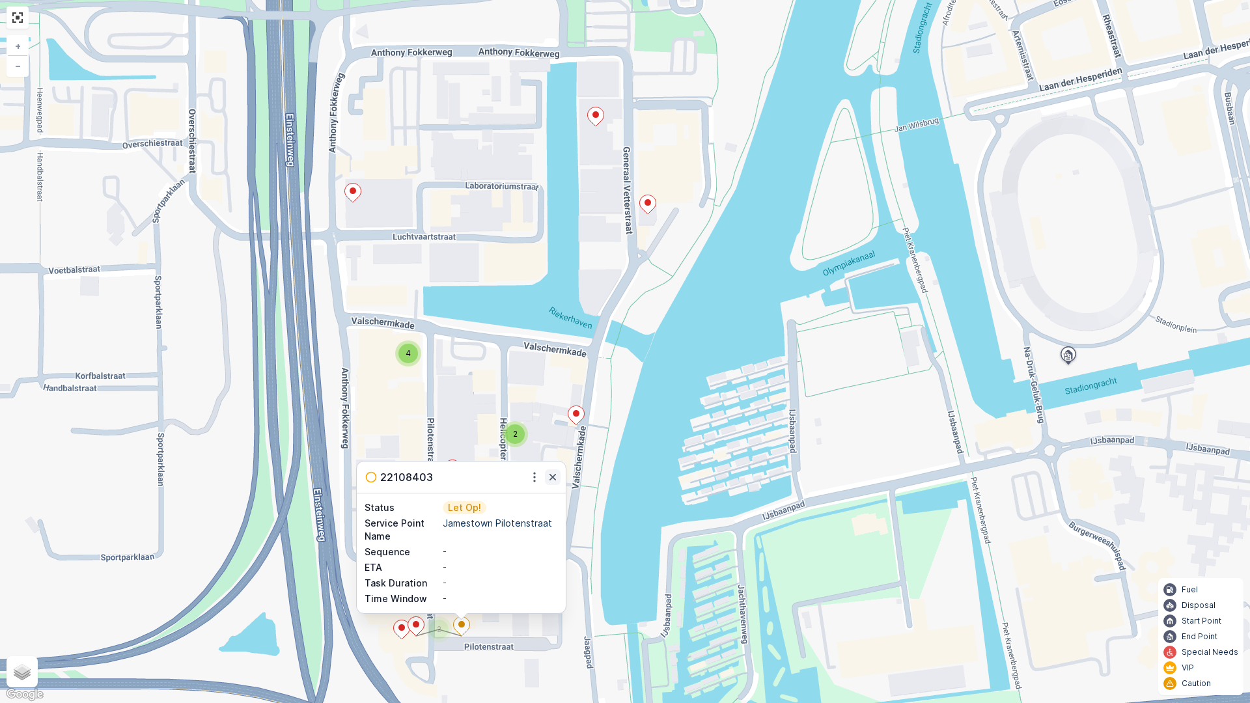
click at [557, 480] on icon "button" at bounding box center [552, 477] width 13 height 13
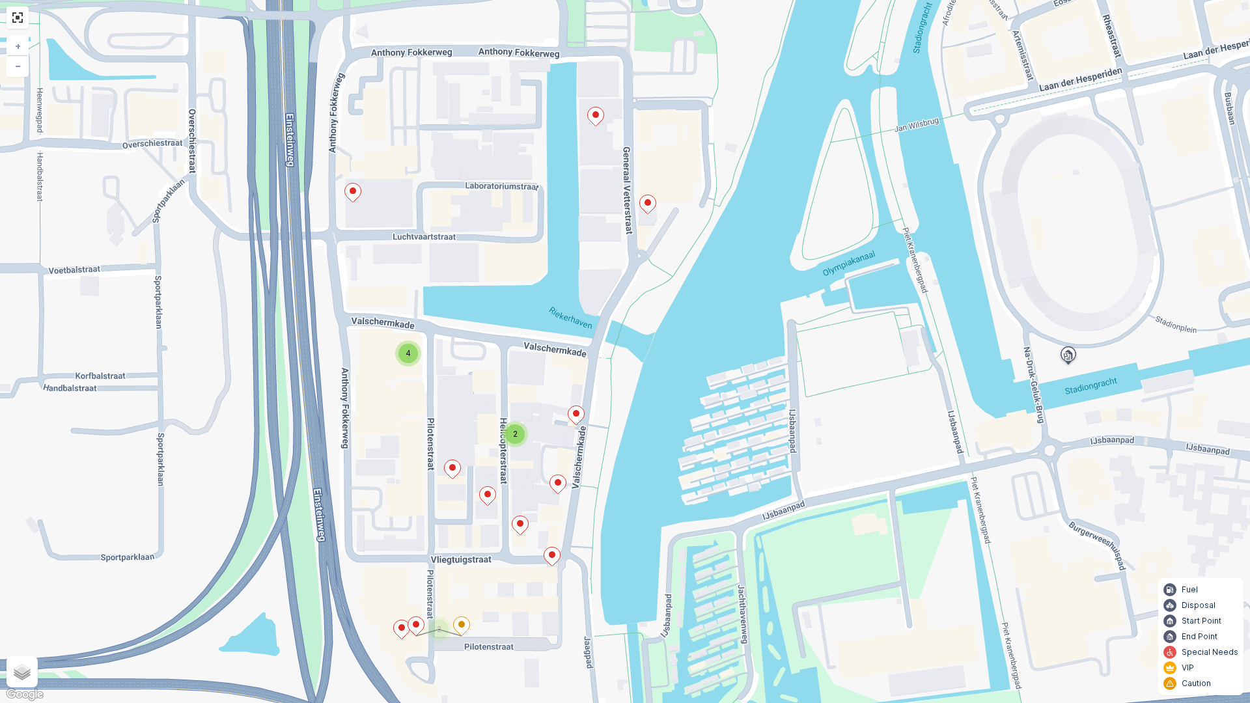
click at [552, 555] on ellipse at bounding box center [552, 555] width 7 height 7
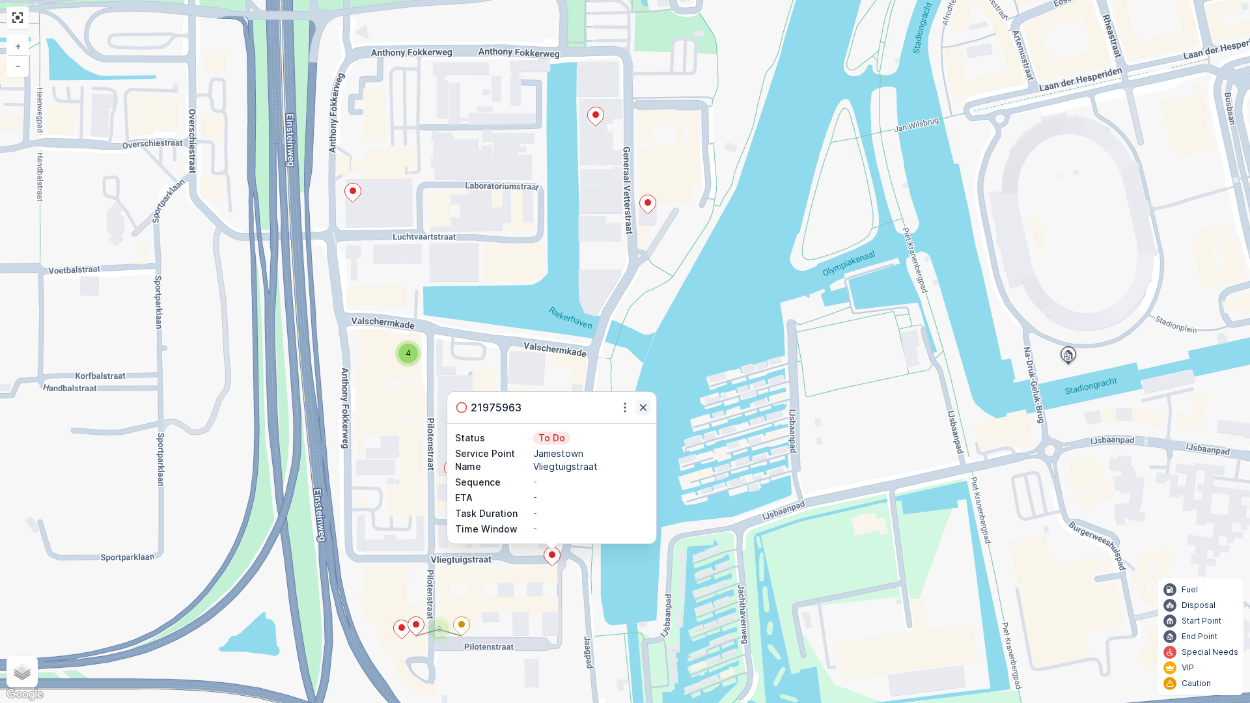
click at [647, 410] on icon "button" at bounding box center [643, 407] width 13 height 13
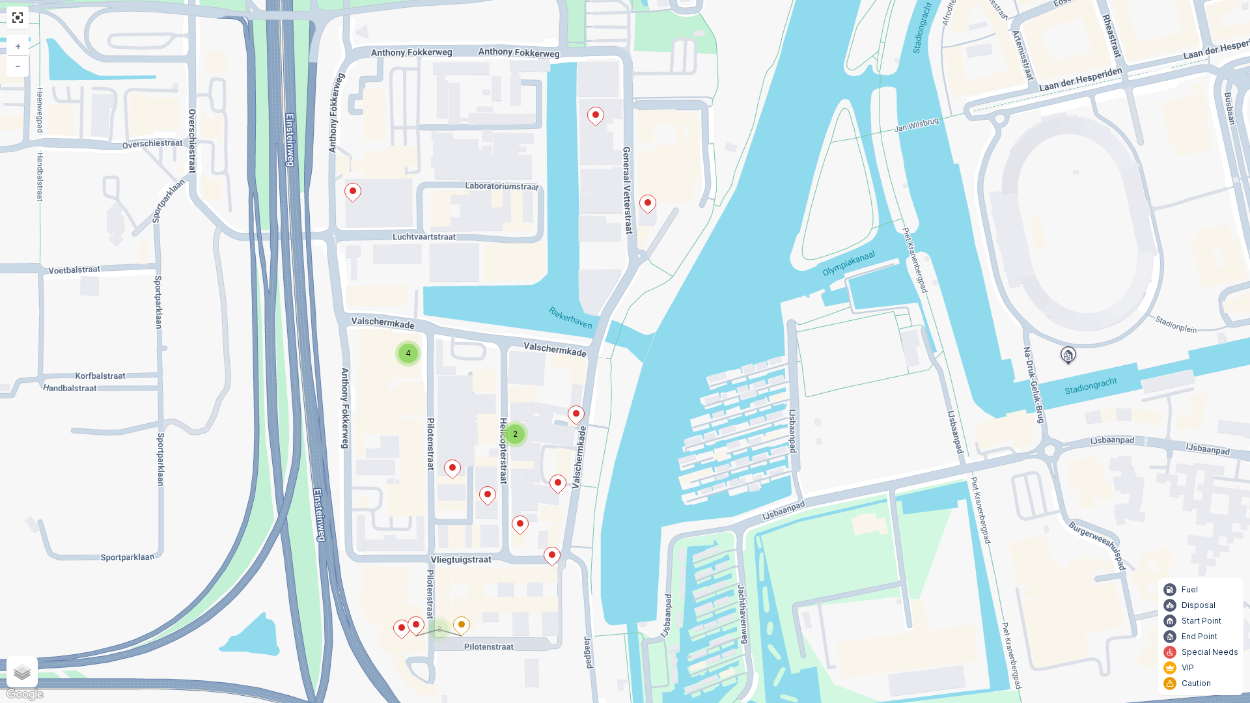
click at [524, 530] on icon at bounding box center [521, 525] width 16 height 19
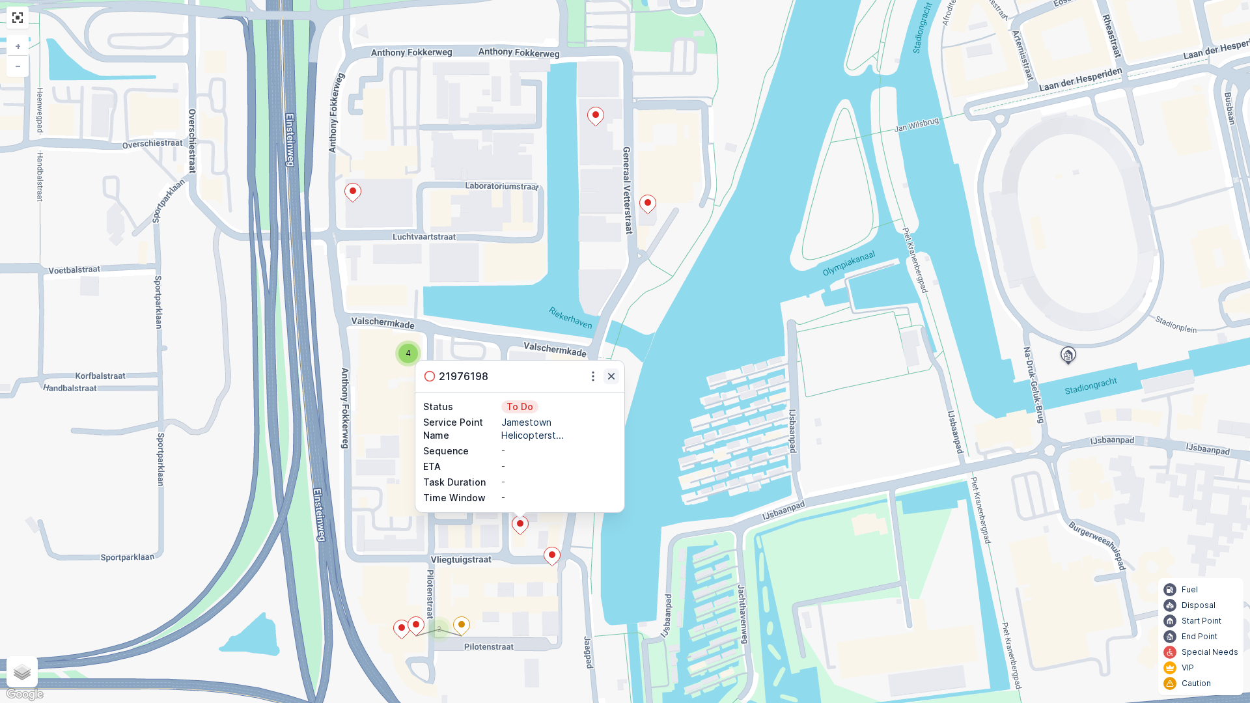
click at [617, 379] on icon "button" at bounding box center [611, 376] width 13 height 13
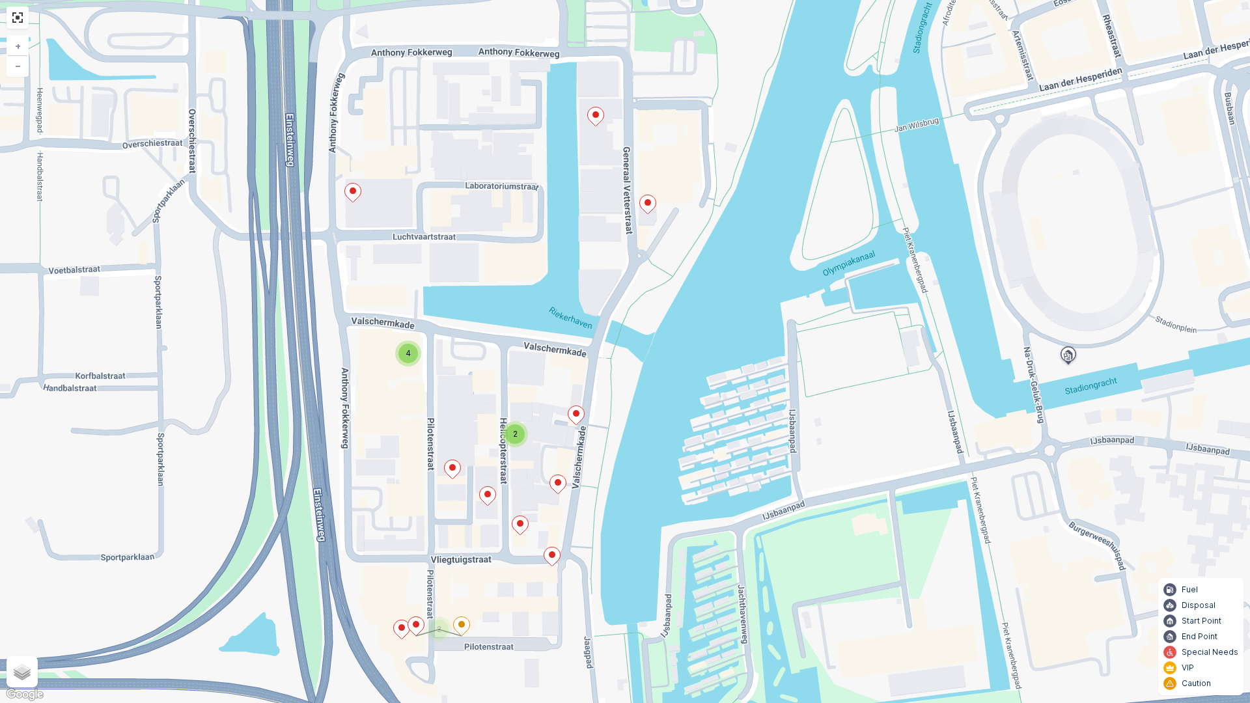
click at [488, 496] on ellipse at bounding box center [488, 494] width 7 height 7
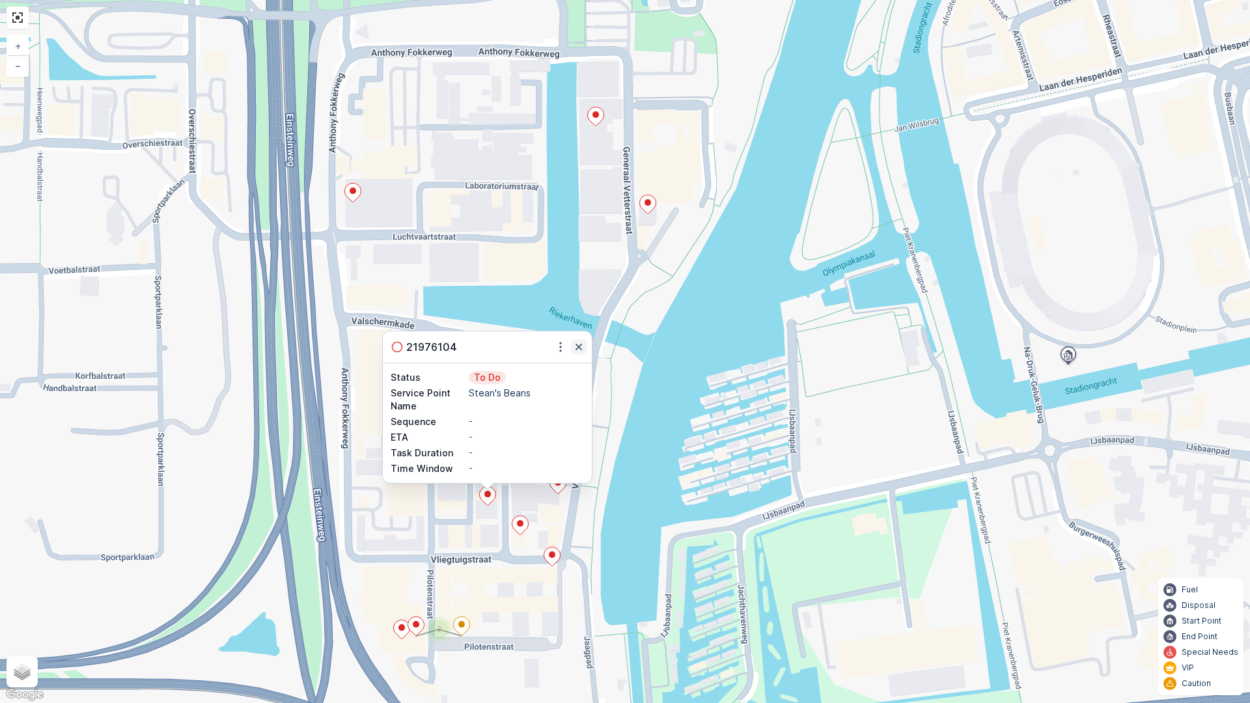
click at [578, 345] on icon "button" at bounding box center [579, 347] width 7 height 7
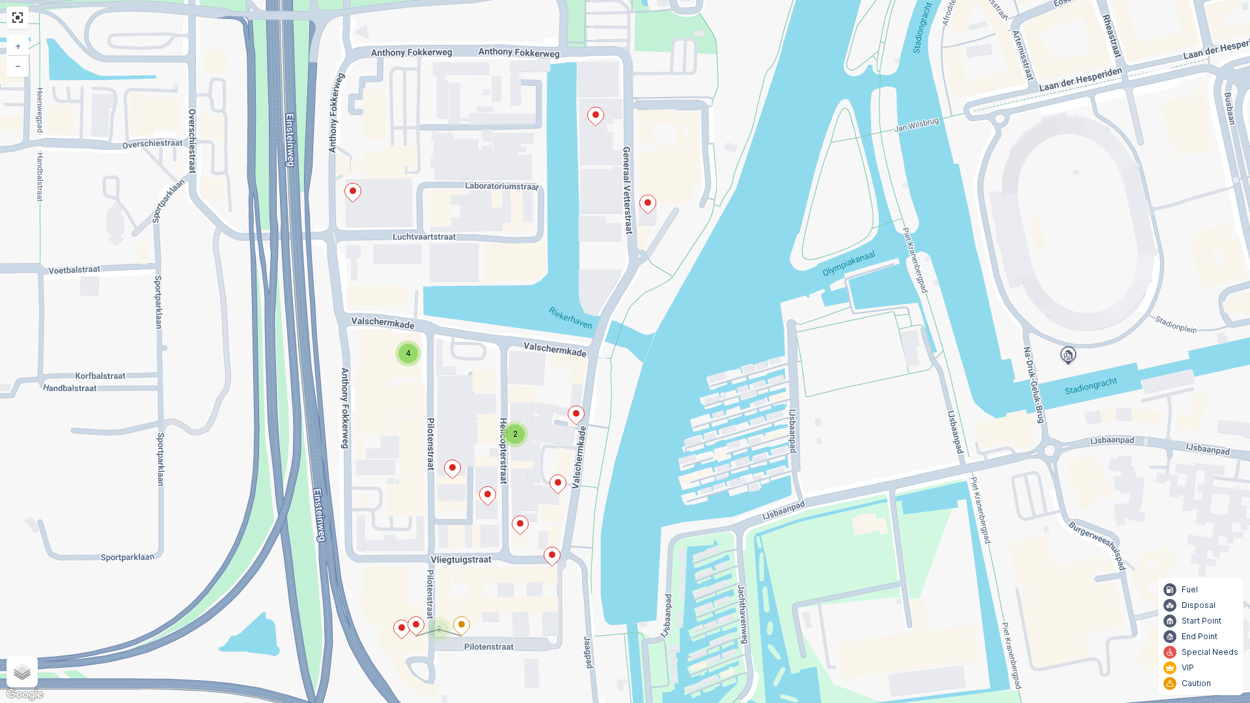
click at [563, 485] on icon at bounding box center [558, 484] width 16 height 19
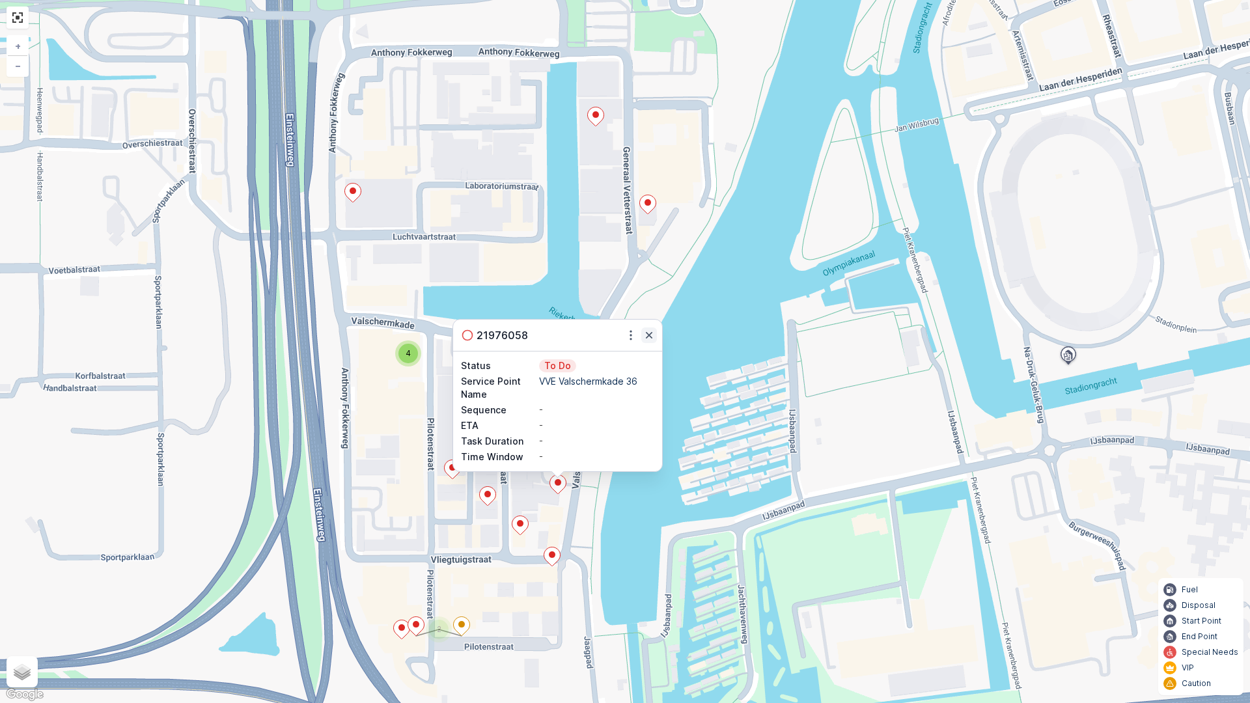
click at [651, 337] on icon "button" at bounding box center [649, 335] width 7 height 7
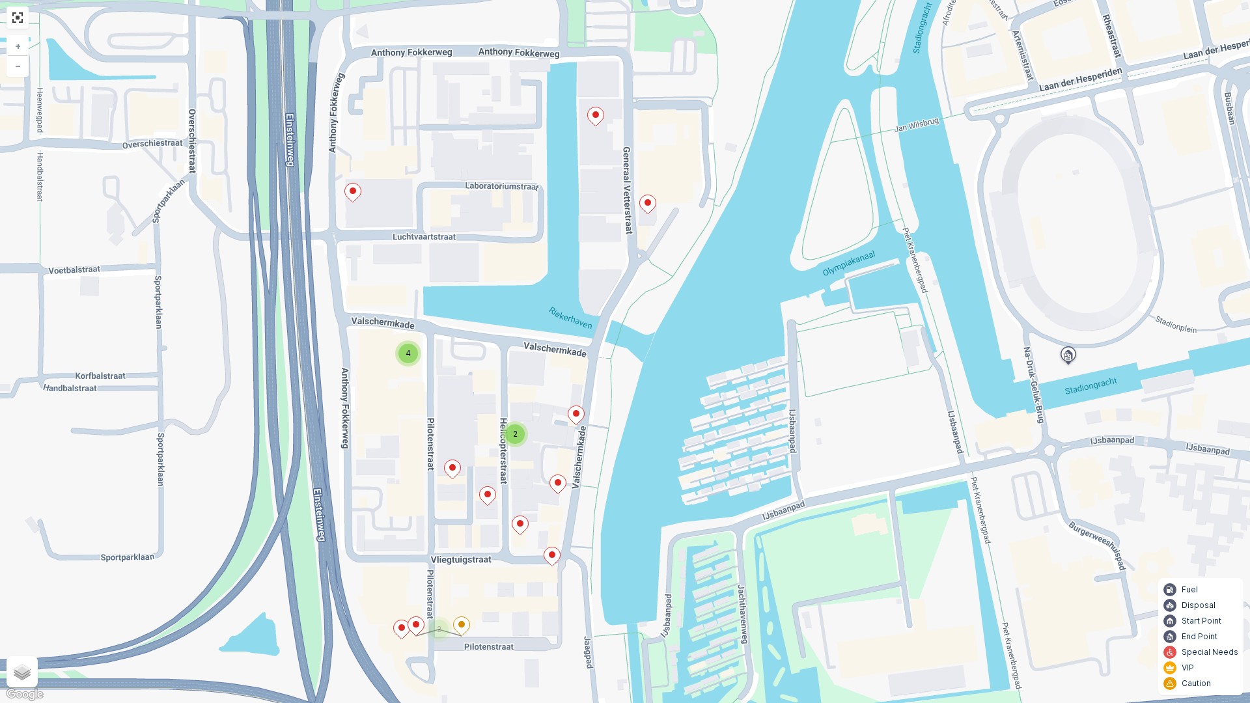
click at [451, 470] on ellipse at bounding box center [452, 467] width 7 height 7
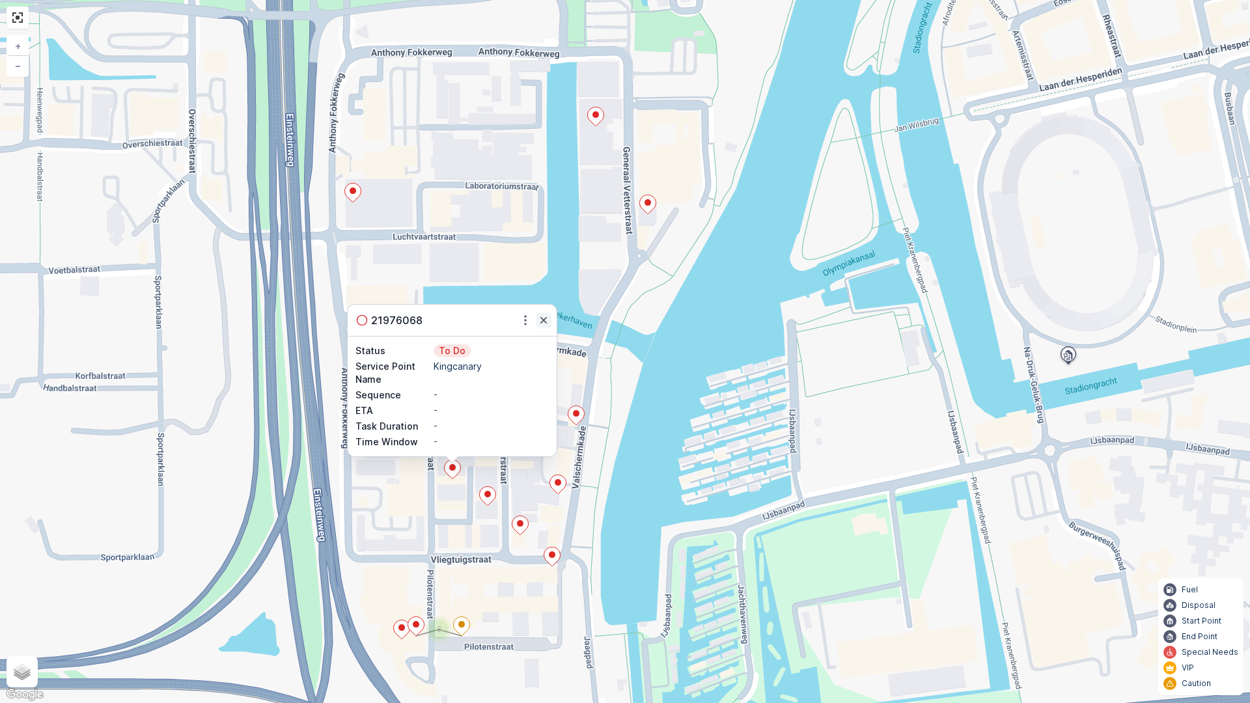
click at [544, 321] on icon "button" at bounding box center [544, 320] width 7 height 7
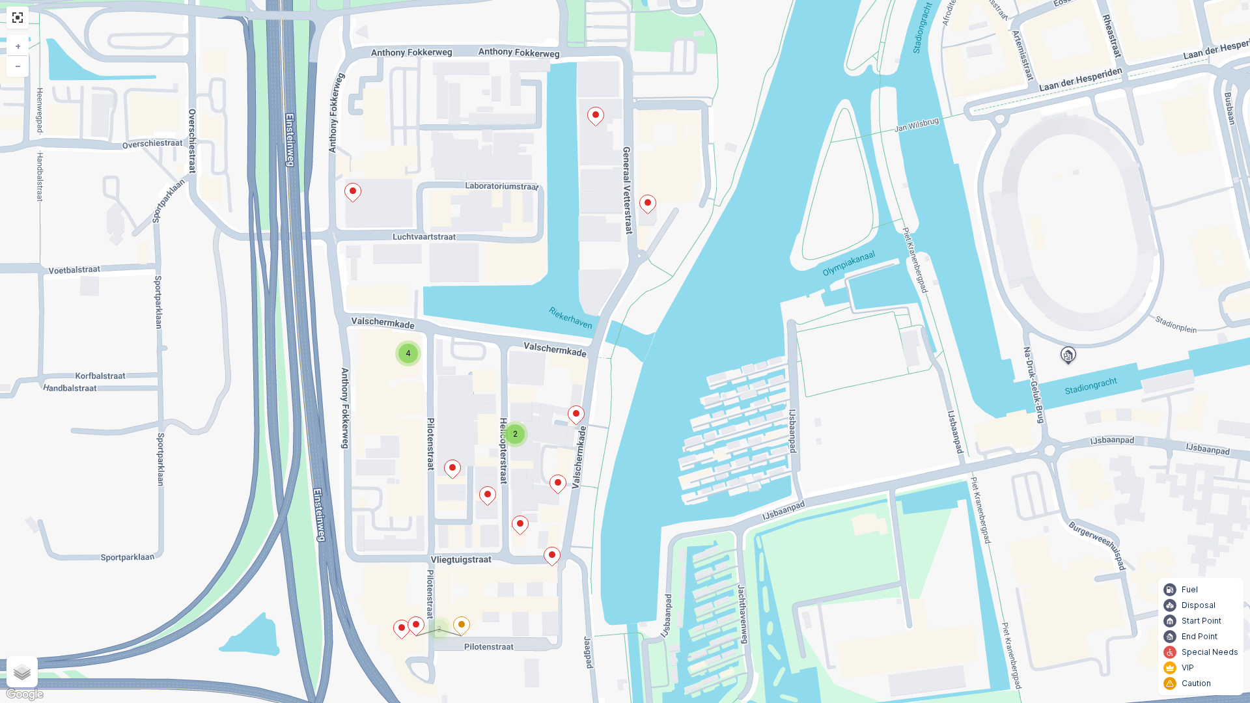
click at [577, 417] on ellipse at bounding box center [576, 413] width 7 height 7
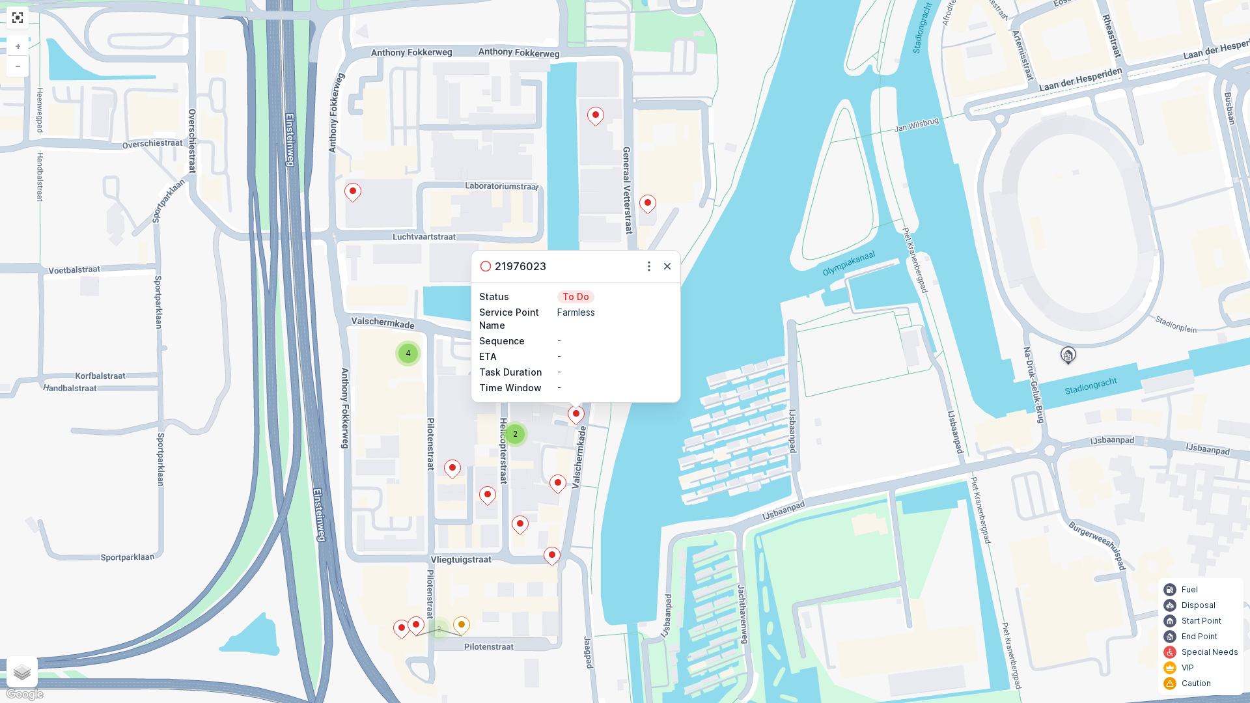
click at [669, 275] on div "21976023" at bounding box center [575, 266] width 209 height 31
click at [669, 267] on icon "button" at bounding box center [667, 266] width 7 height 7
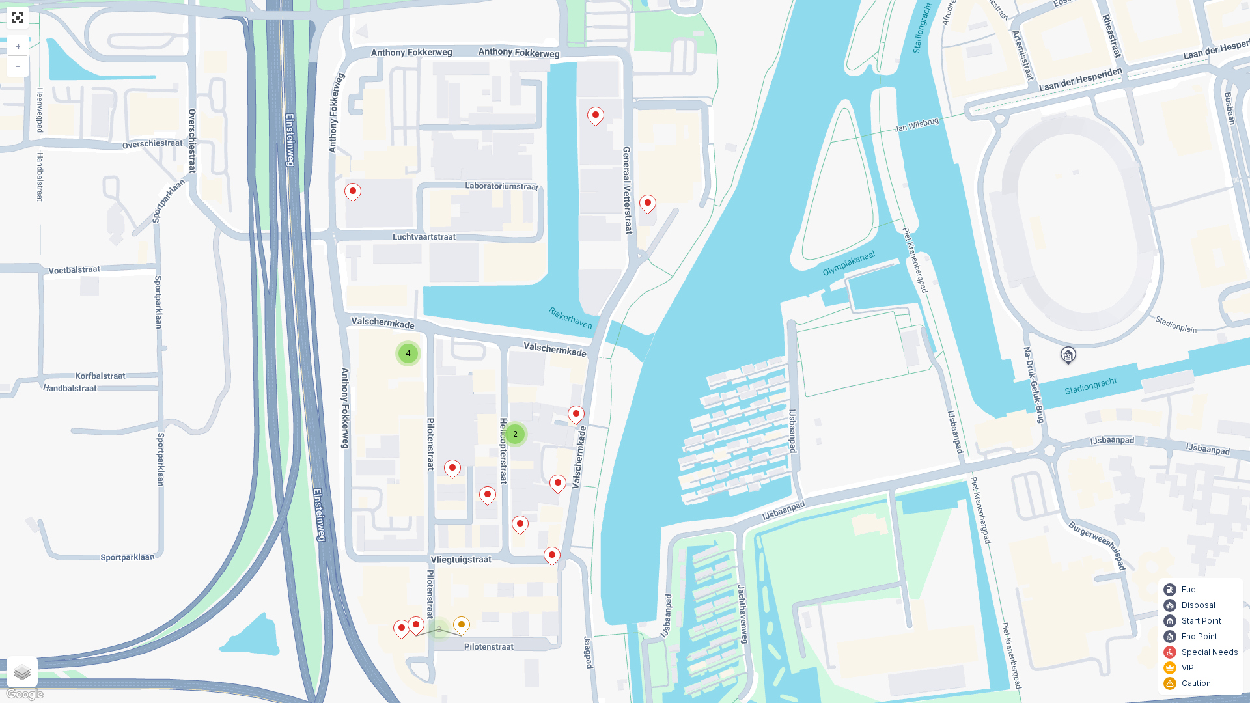
click at [486, 494] on ellipse at bounding box center [488, 494] width 7 height 7
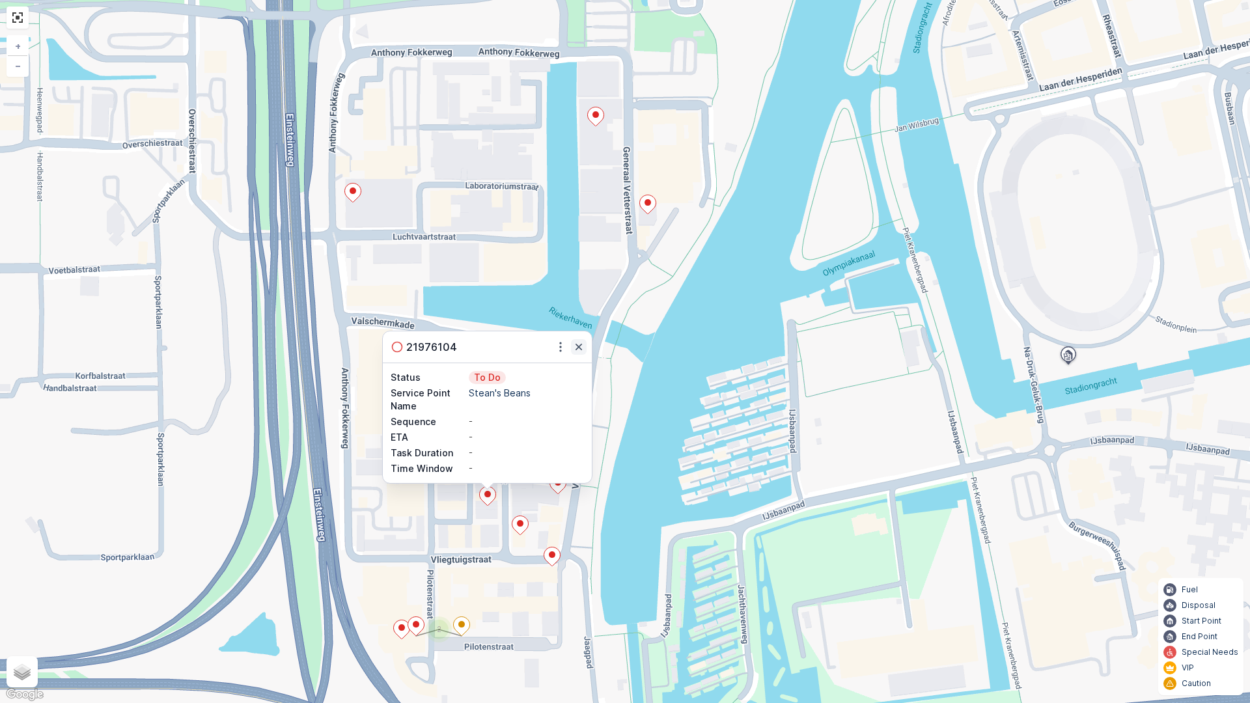
click at [578, 347] on icon "button" at bounding box center [579, 347] width 7 height 7
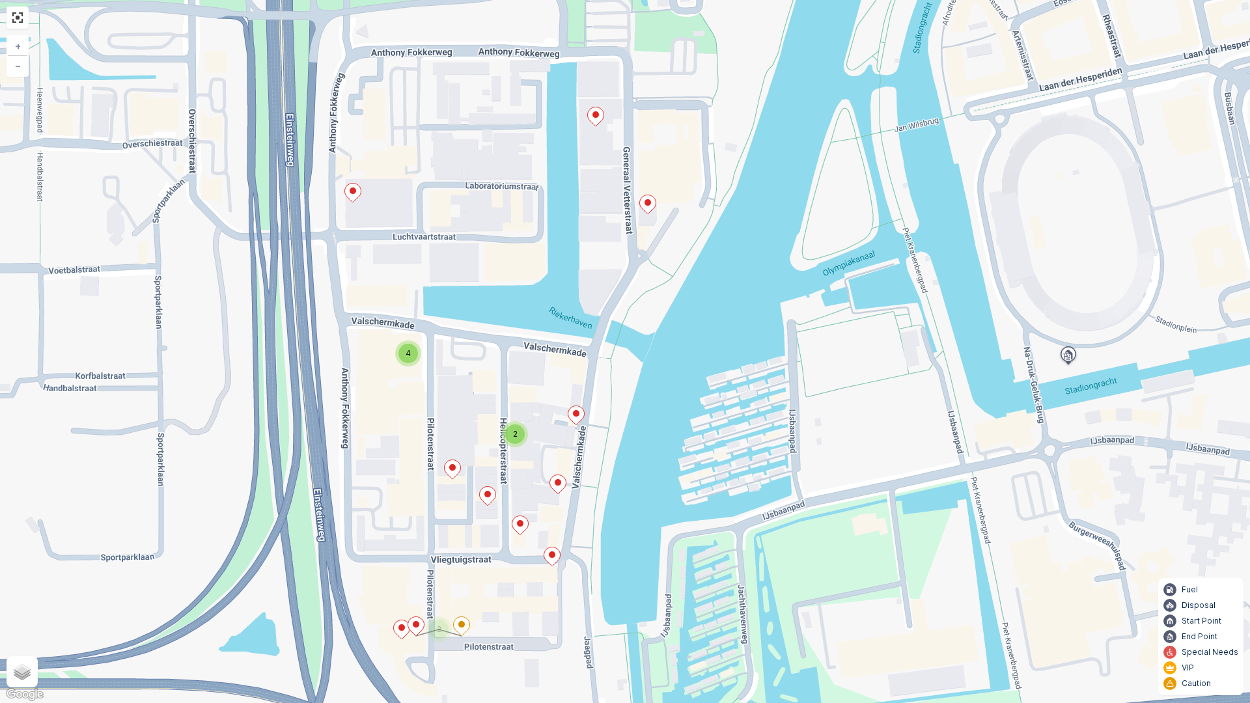
click at [518, 443] on div "2" at bounding box center [515, 435] width 20 height 20
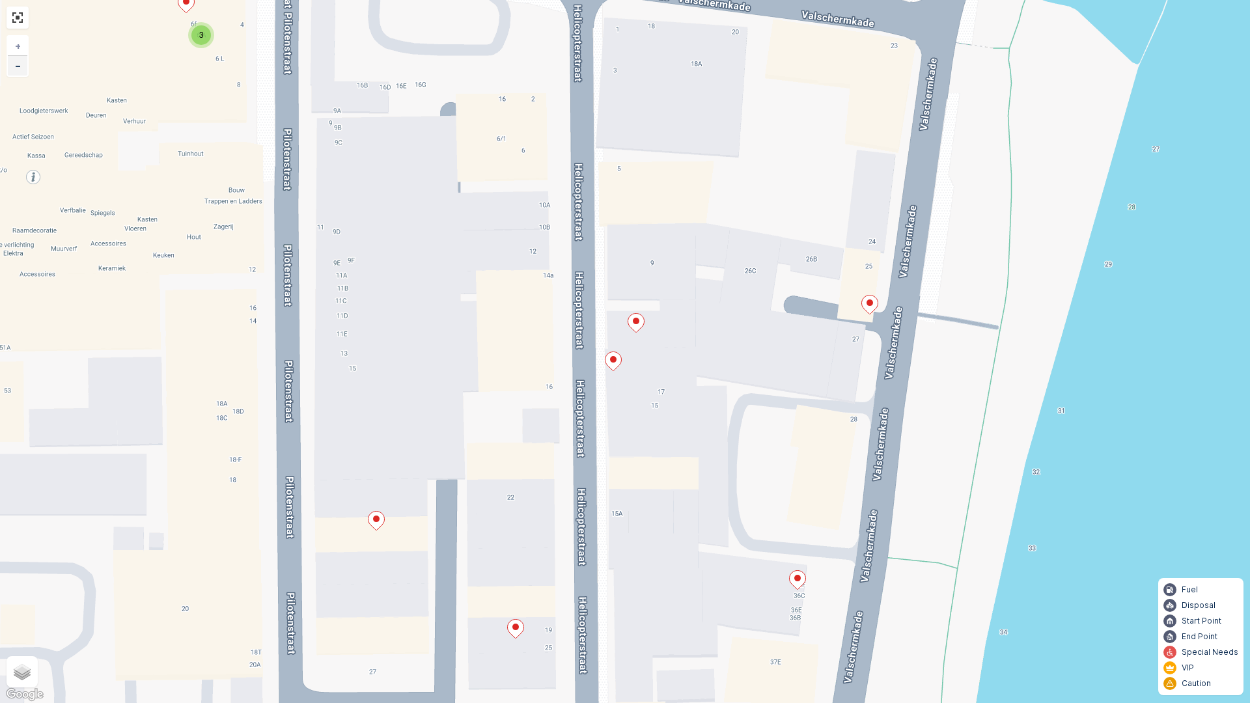
click at [19, 71] on link "−" at bounding box center [18, 66] width 20 height 20
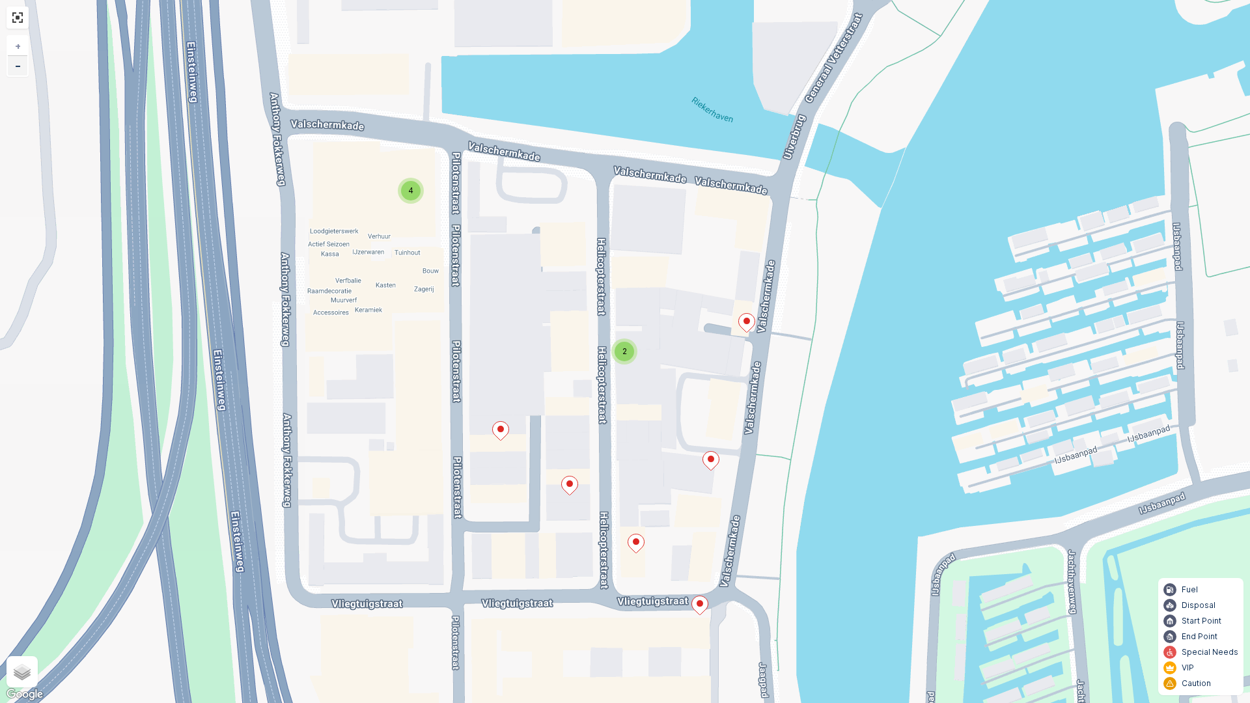
click at [19, 71] on link "−" at bounding box center [18, 66] width 20 height 20
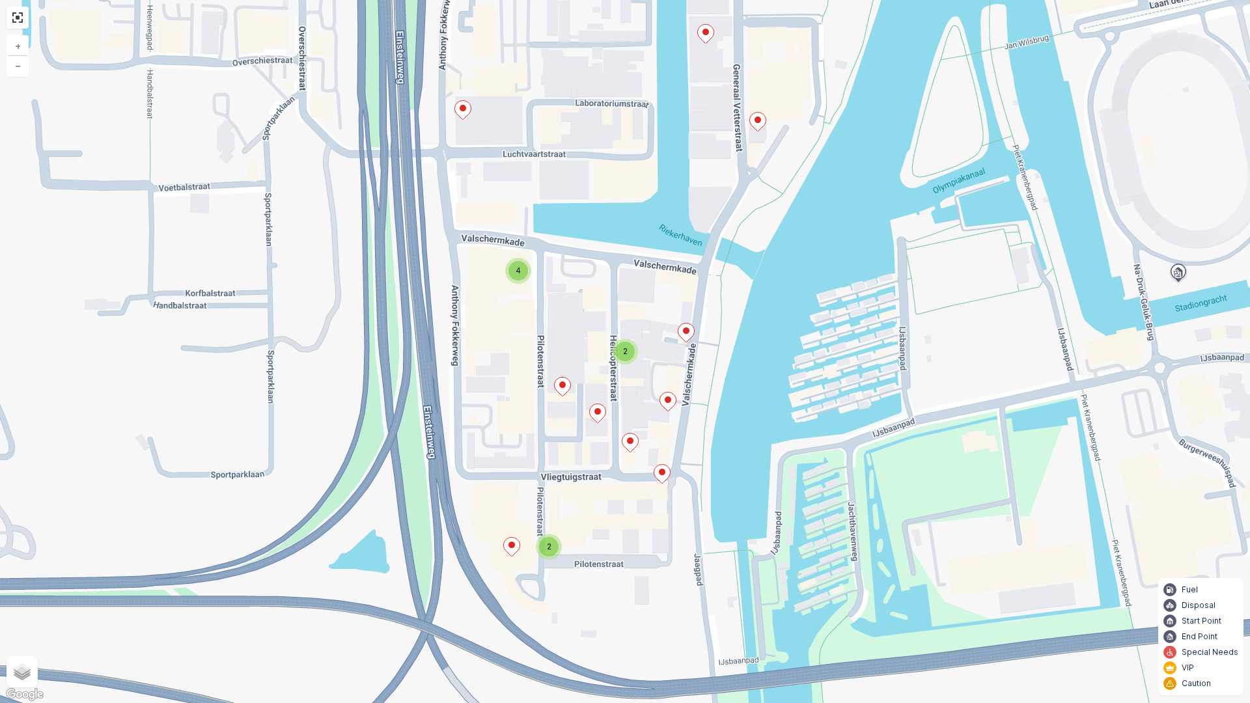
click at [624, 356] on span "2" at bounding box center [625, 351] width 5 height 10
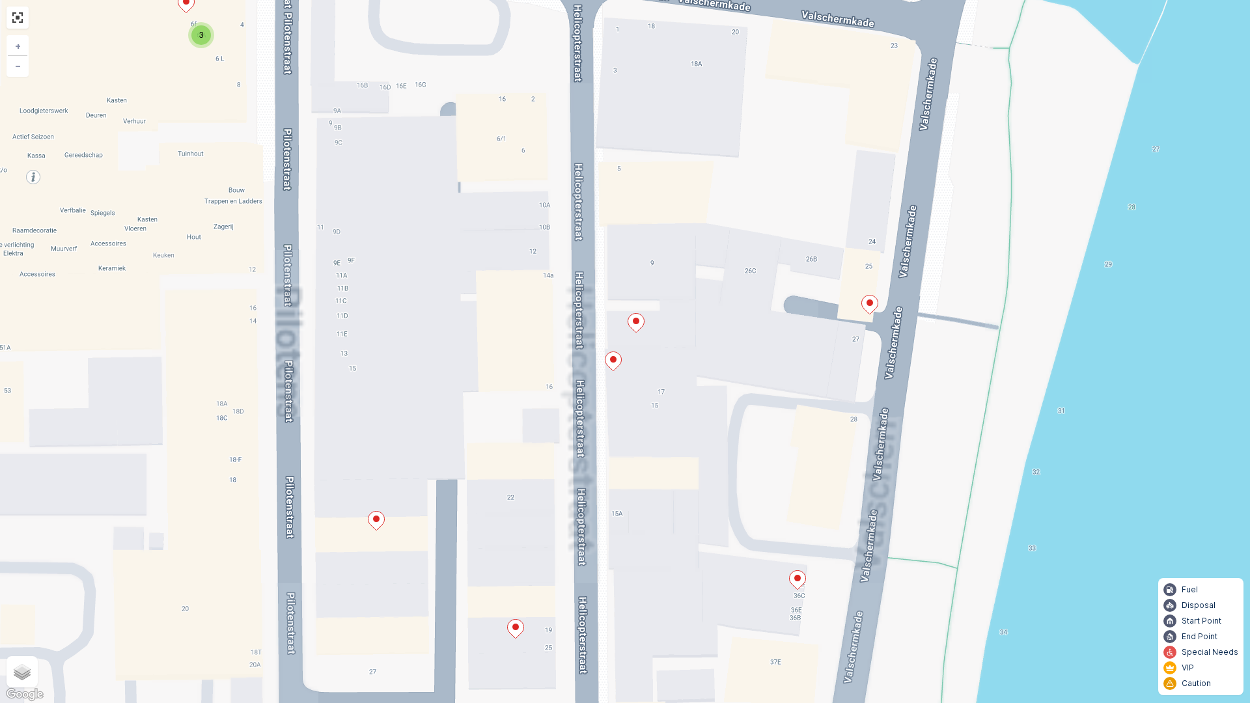
click at [624, 356] on div "2 3 + − Satellite Roadmap Terrain Hybrid Leaflet Keyboard shortcuts Map Data Ma…" at bounding box center [625, 351] width 1250 height 703
click at [615, 363] on icon at bounding box center [614, 361] width 16 height 19
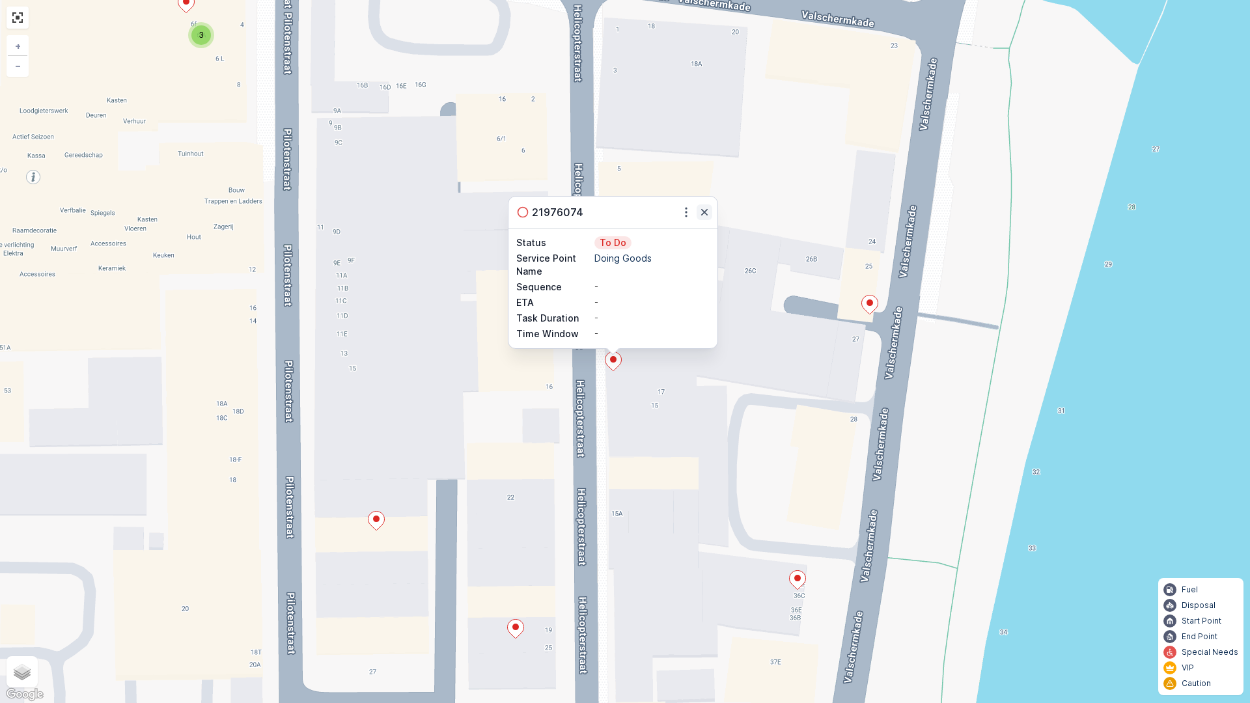
click at [704, 217] on icon "button" at bounding box center [704, 212] width 13 height 13
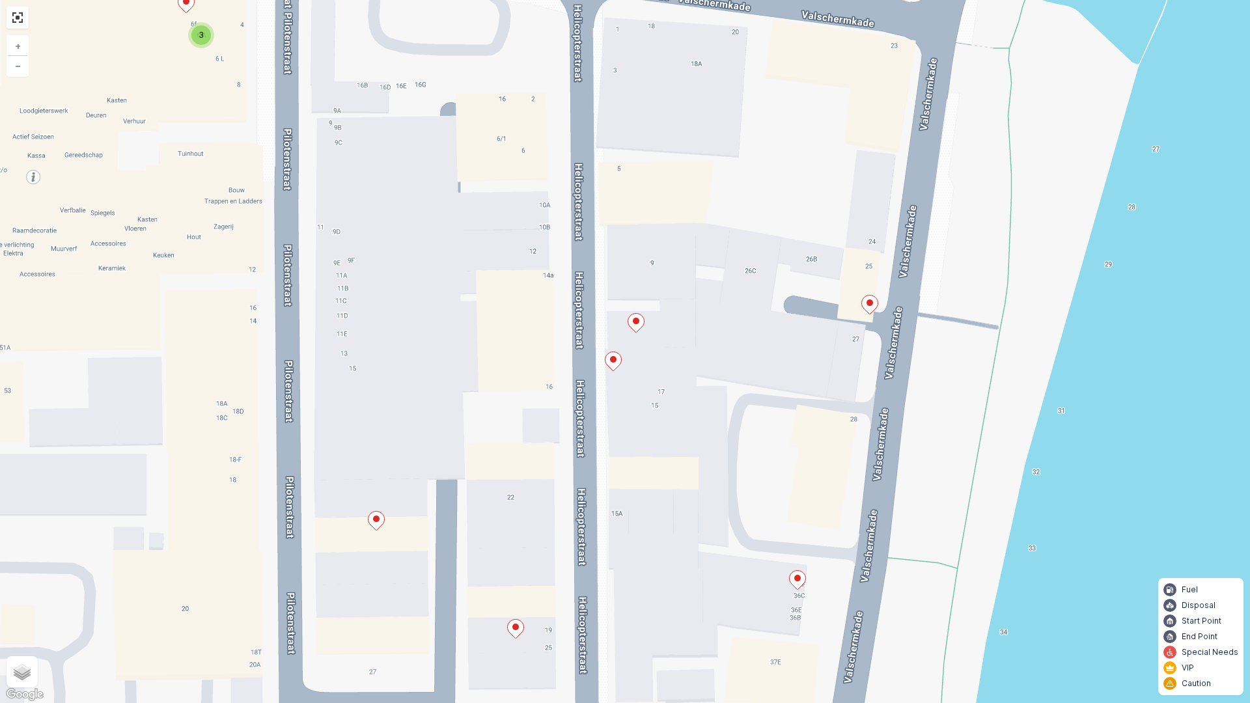
click at [641, 318] on icon at bounding box center [636, 323] width 16 height 19
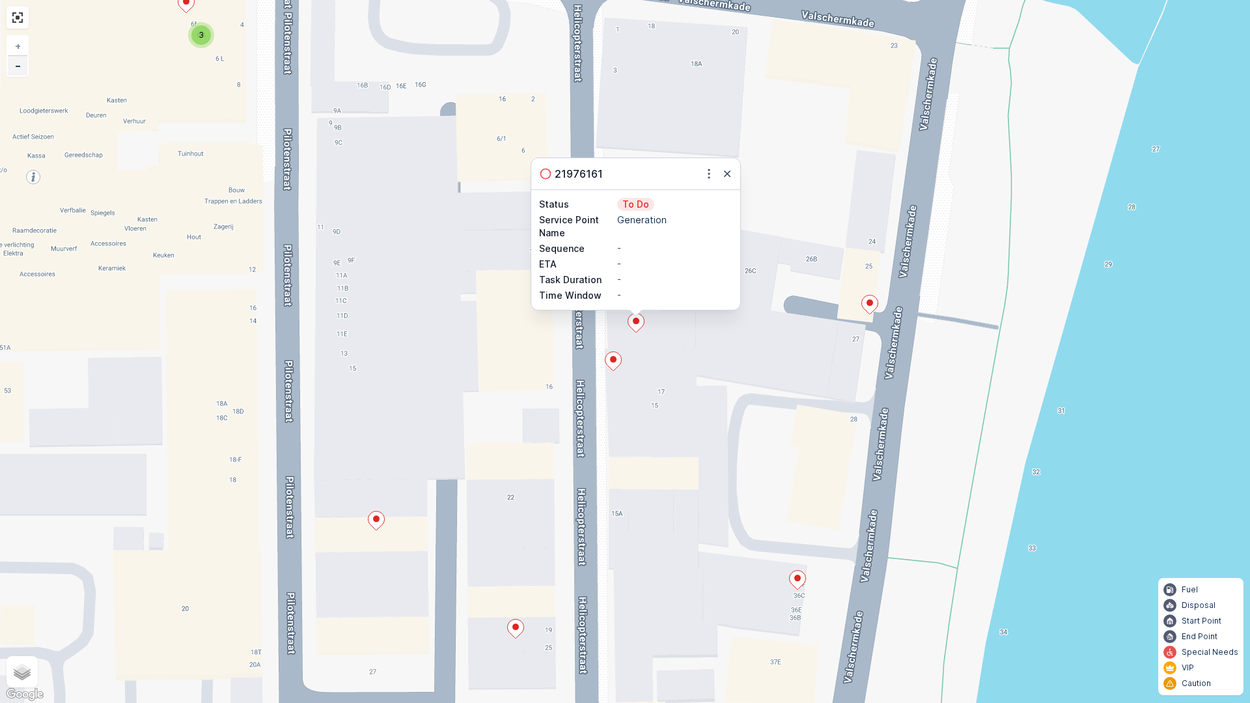
click at [21, 74] on link "−" at bounding box center [18, 66] width 20 height 20
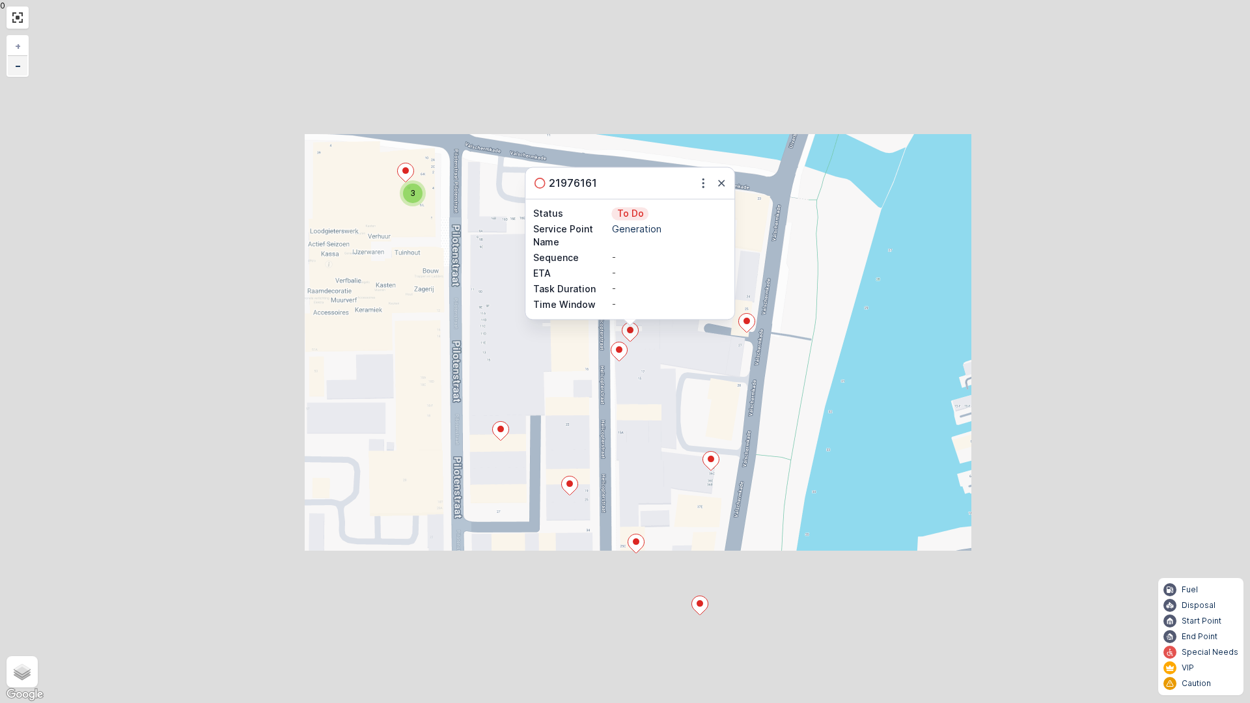
click at [21, 74] on link "−" at bounding box center [18, 66] width 20 height 20
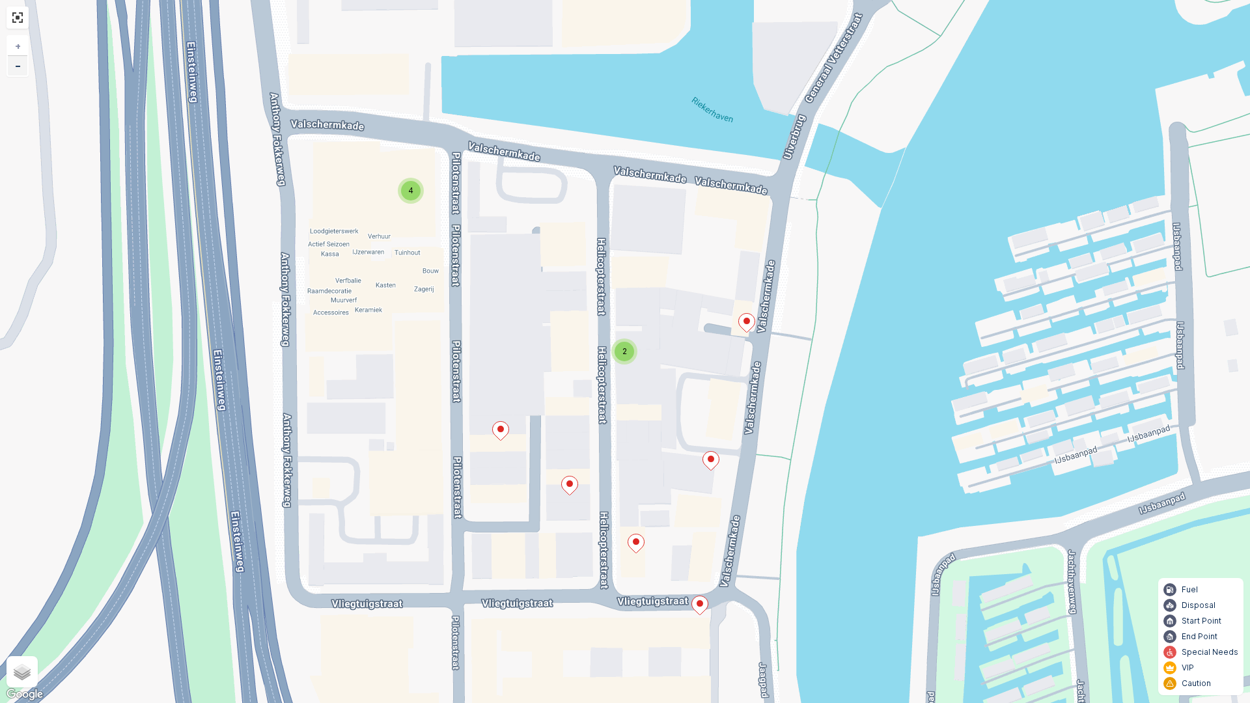
click at [21, 74] on link "−" at bounding box center [18, 66] width 20 height 20
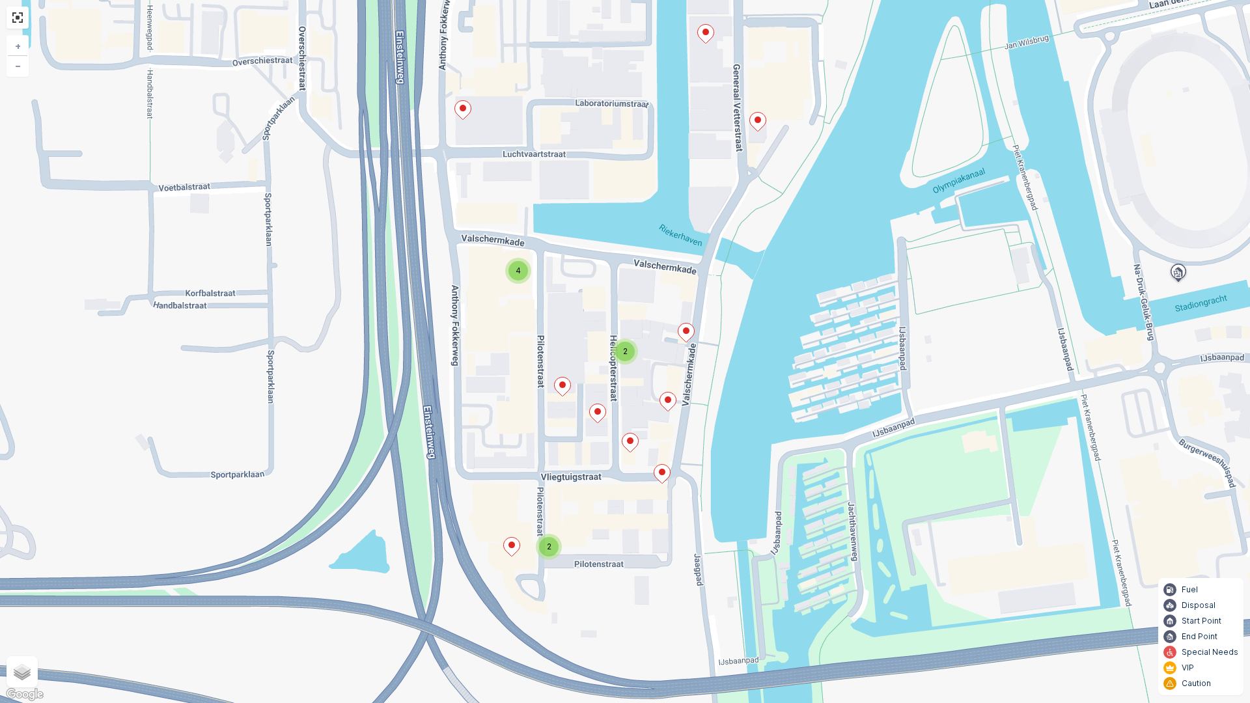
click at [688, 343] on div at bounding box center [686, 334] width 17 height 23
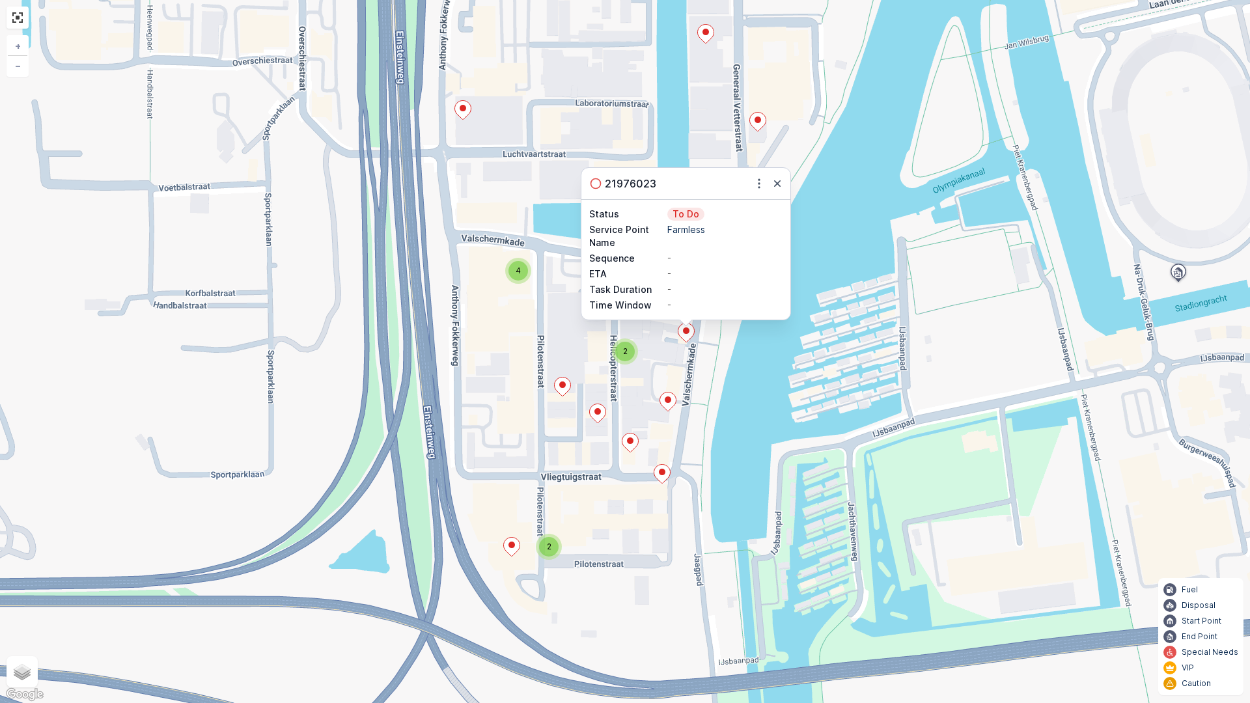
click at [667, 401] on ellipse at bounding box center [668, 400] width 7 height 7
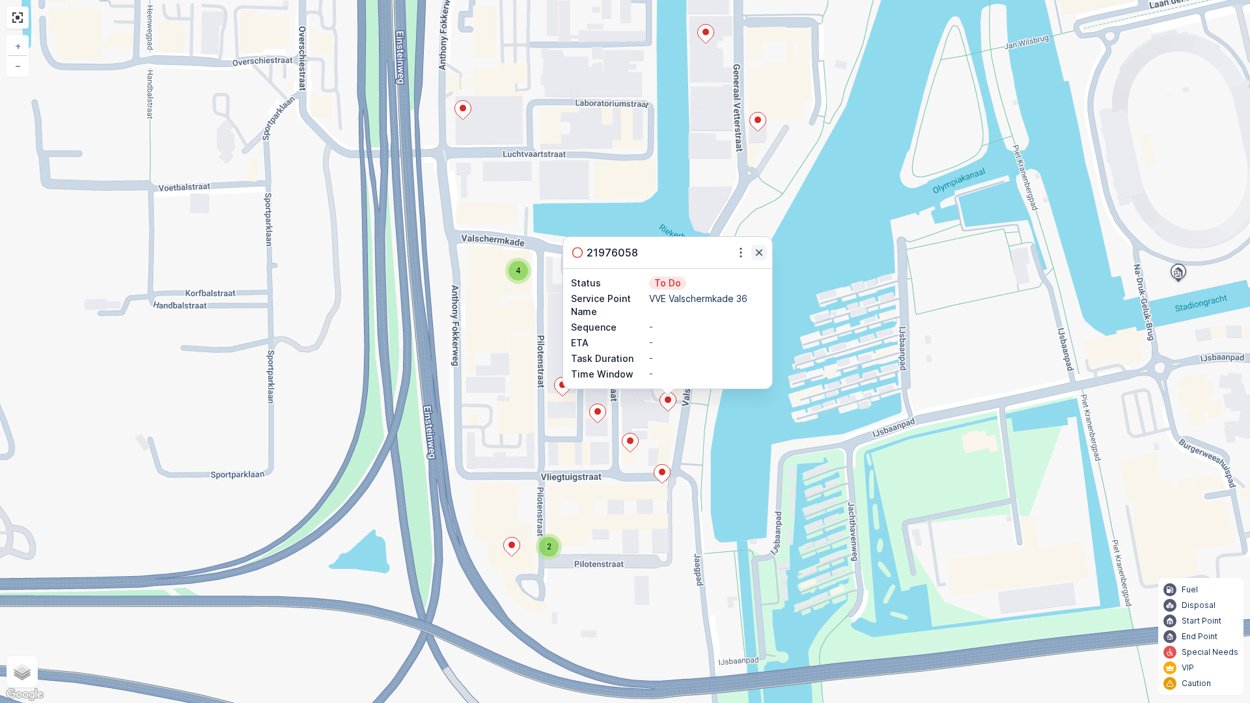
click at [758, 251] on icon "button" at bounding box center [759, 252] width 7 height 7
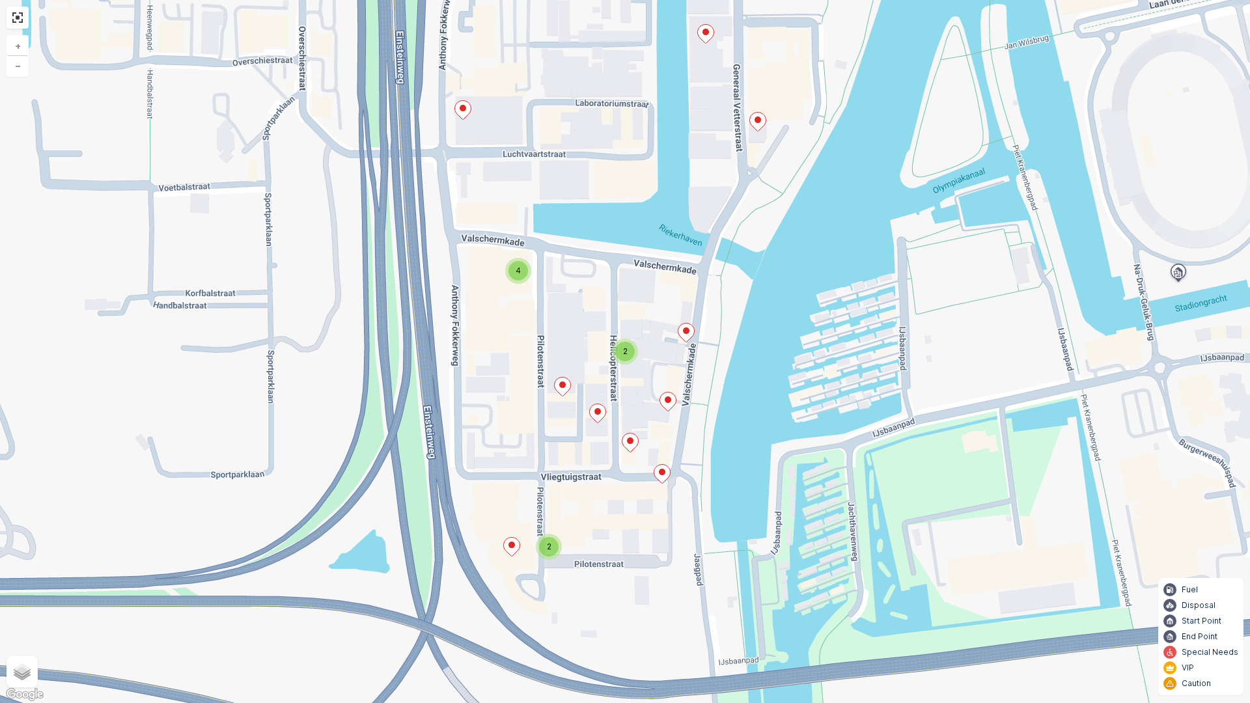
click at [662, 475] on ellipse at bounding box center [662, 472] width 7 height 7
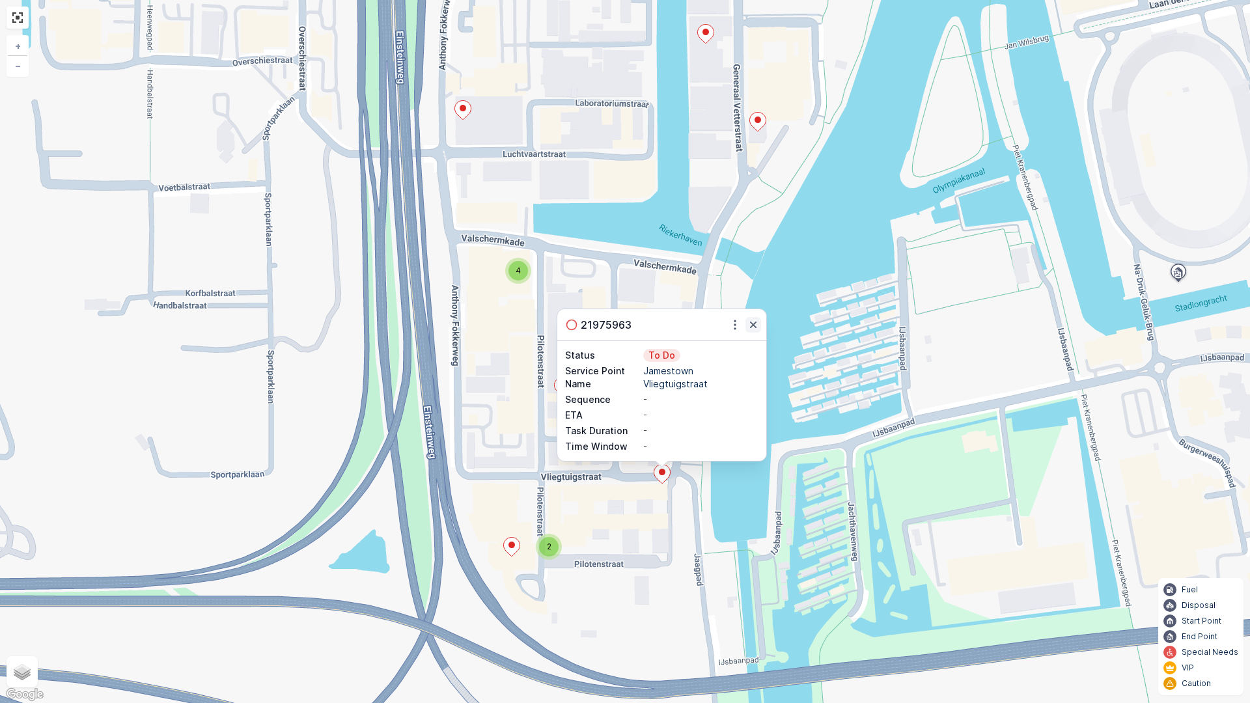
click at [757, 326] on icon "button" at bounding box center [753, 324] width 13 height 13
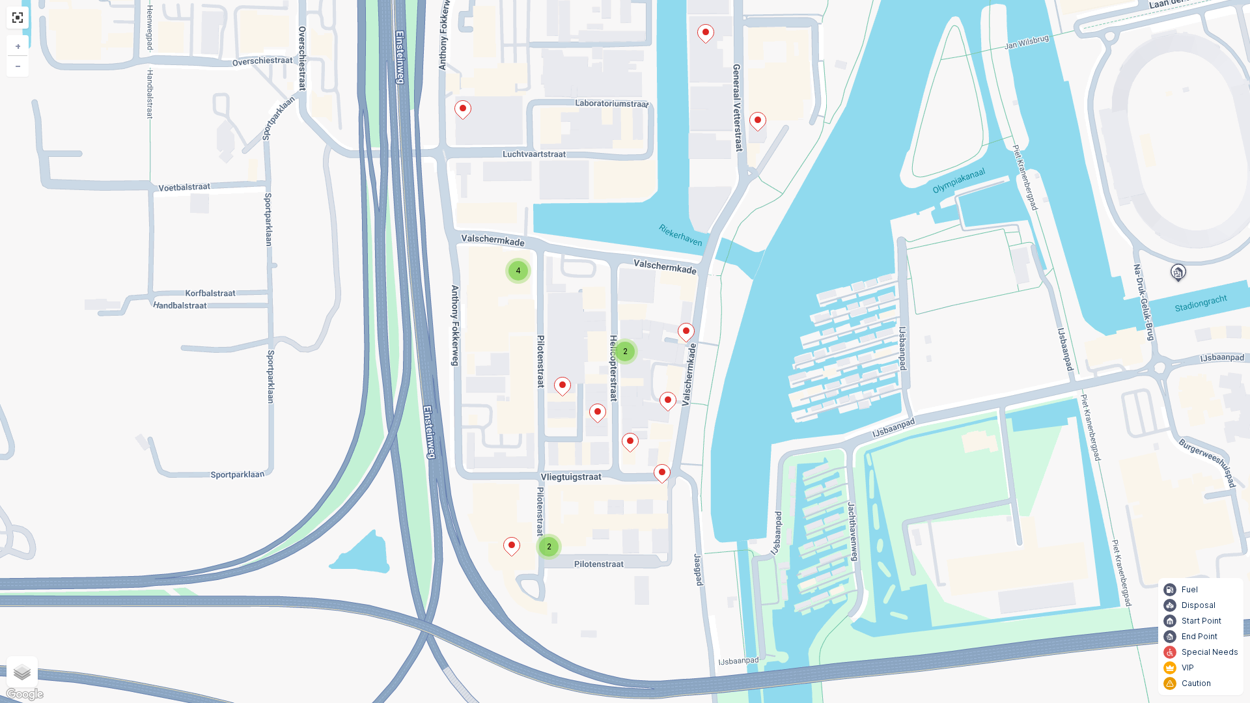
click at [633, 441] on ellipse at bounding box center [630, 441] width 7 height 7
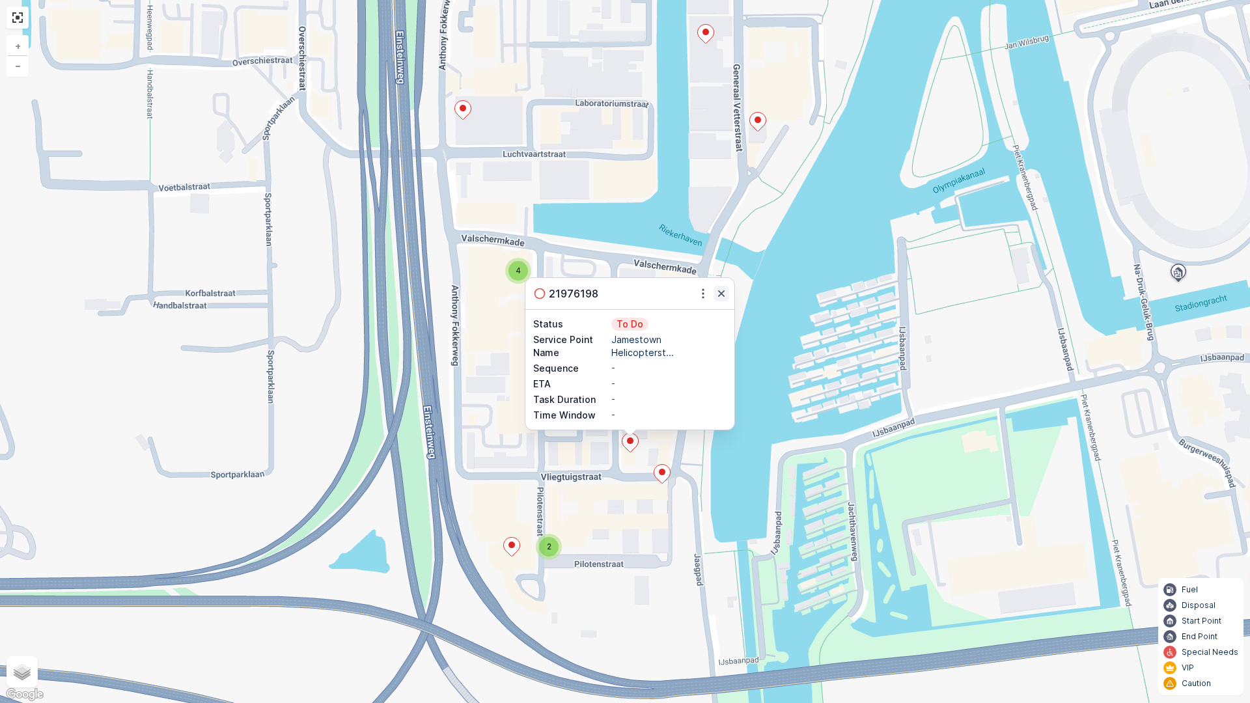
click at [720, 301] on button "button" at bounding box center [722, 294] width 16 height 16
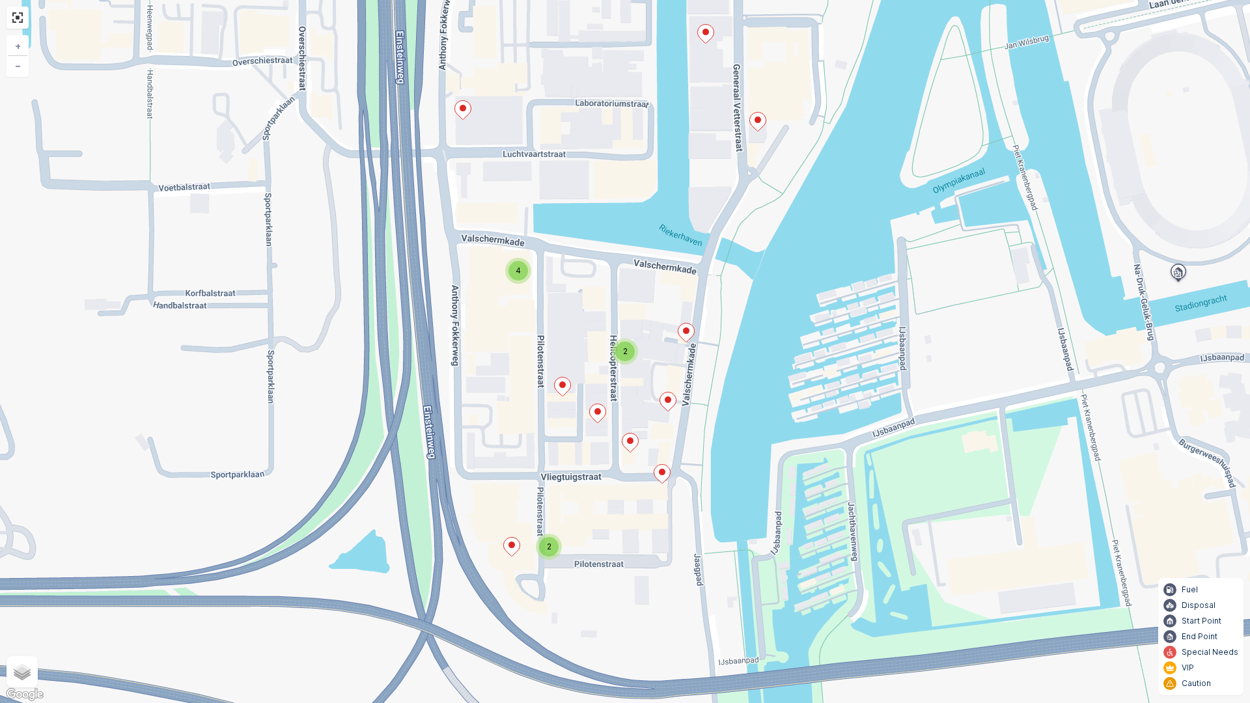
click at [604, 412] on icon at bounding box center [598, 413] width 16 height 19
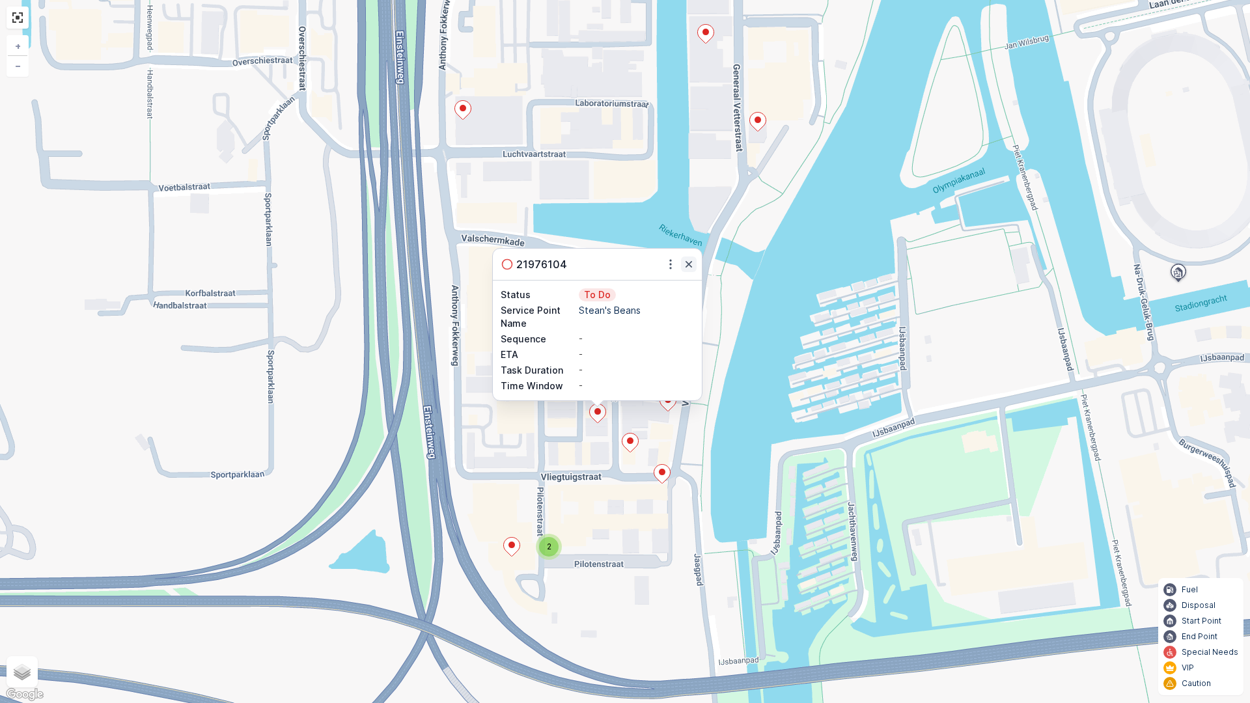
click at [687, 266] on icon "button" at bounding box center [689, 264] width 7 height 7
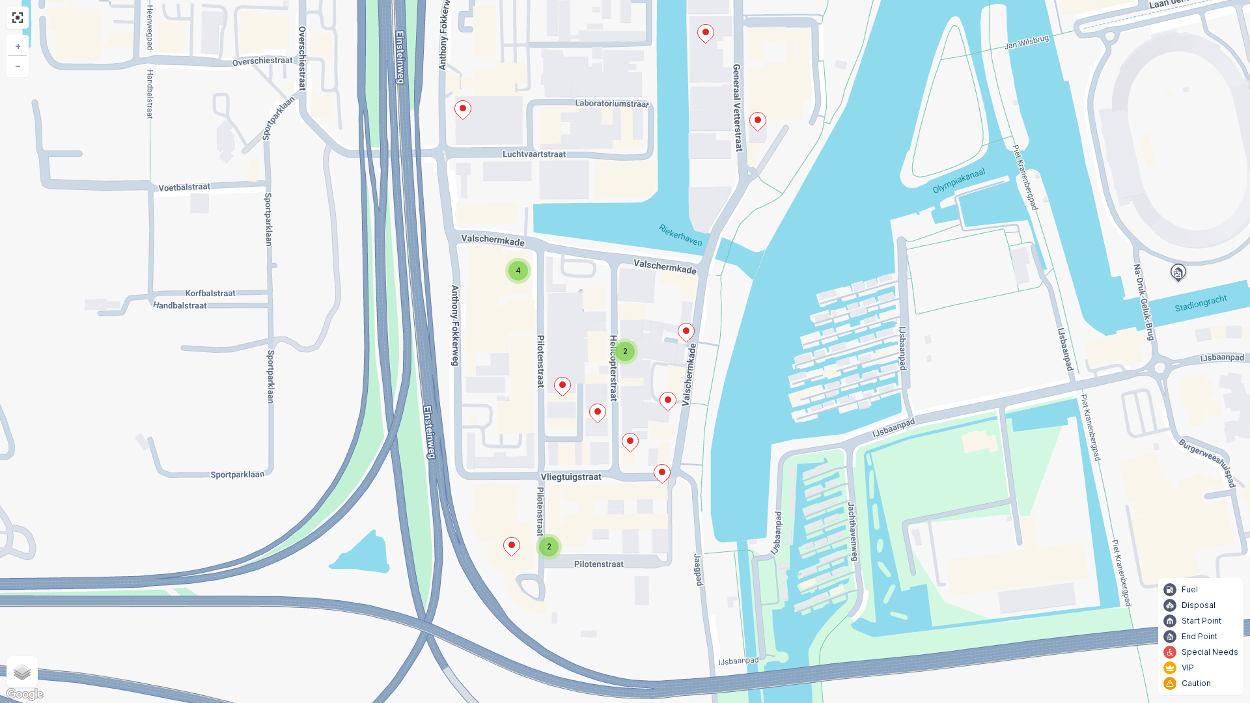
click at [568, 388] on icon at bounding box center [563, 387] width 16 height 19
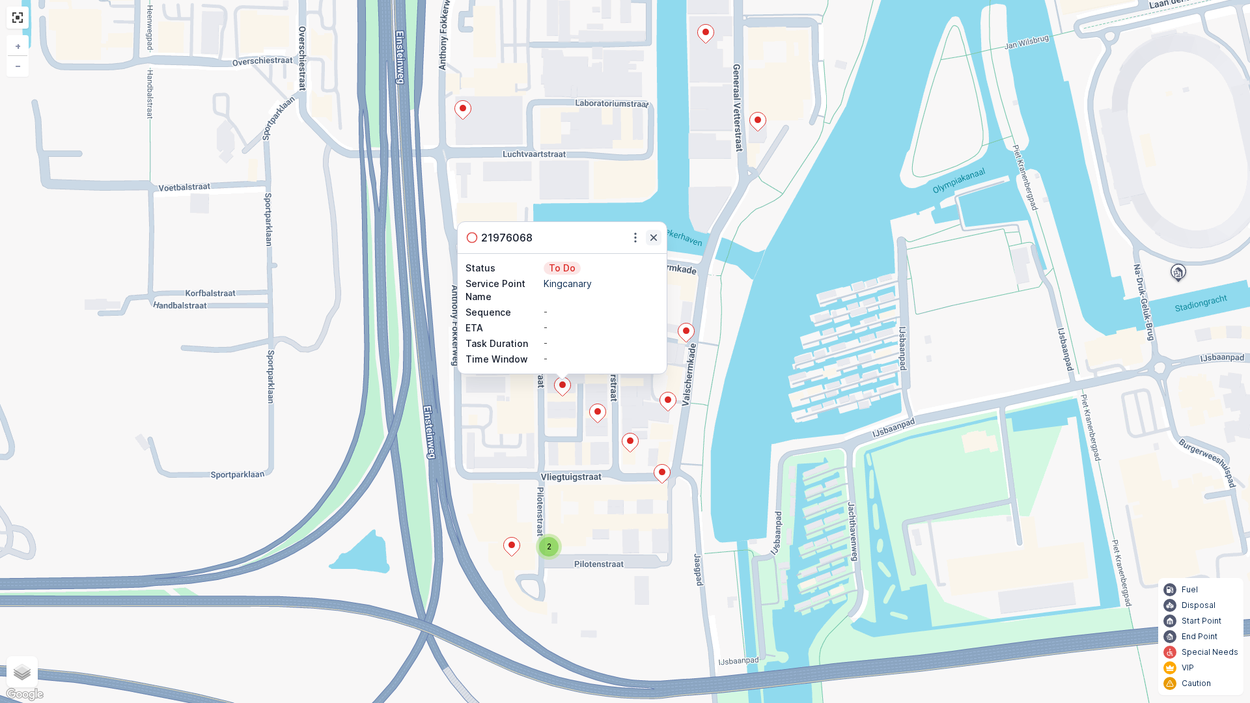
click at [656, 238] on icon "button" at bounding box center [653, 237] width 13 height 13
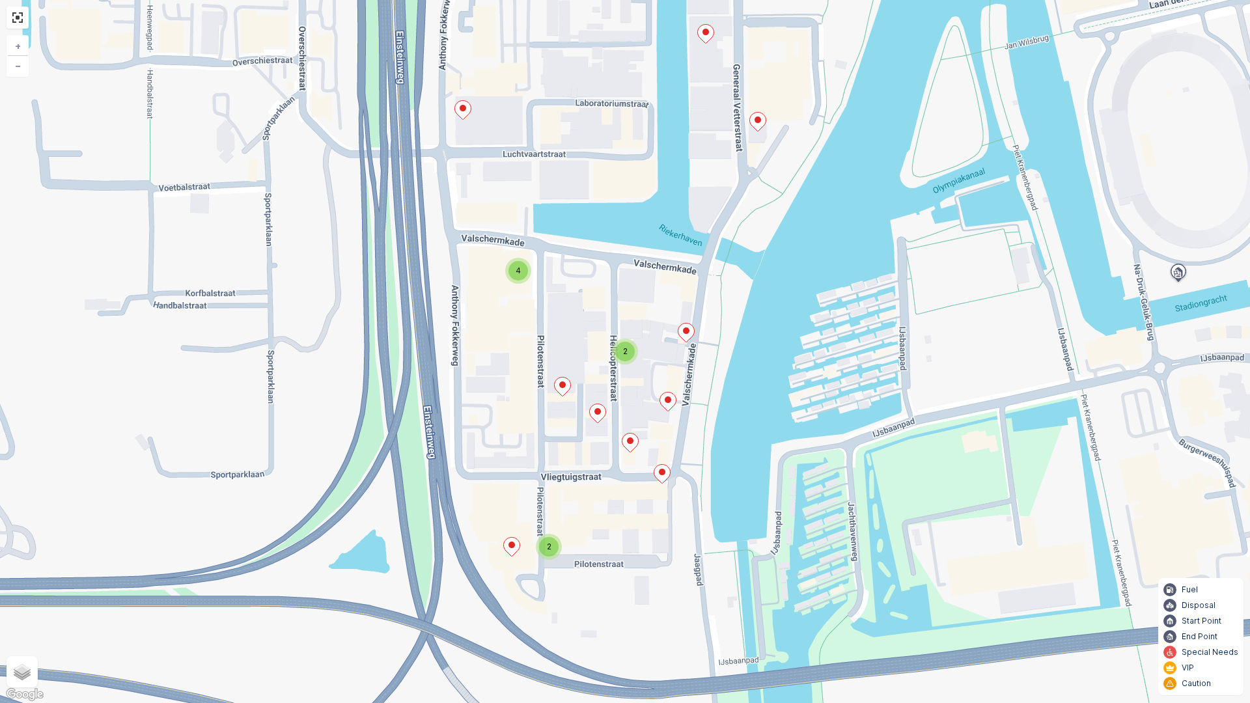
click at [517, 261] on div "4" at bounding box center [519, 271] width 20 height 20
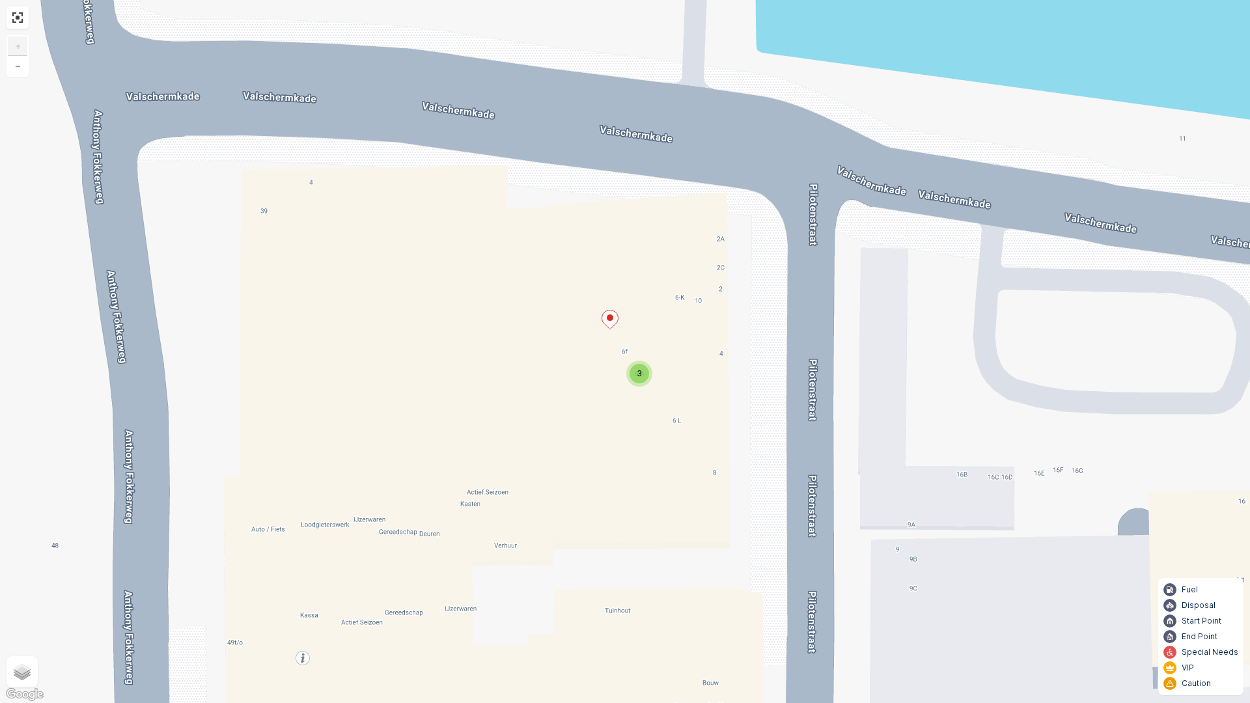
click at [641, 374] on span "3" at bounding box center [639, 374] width 5 height 10
click at [613, 318] on ellipse at bounding box center [610, 318] width 7 height 7
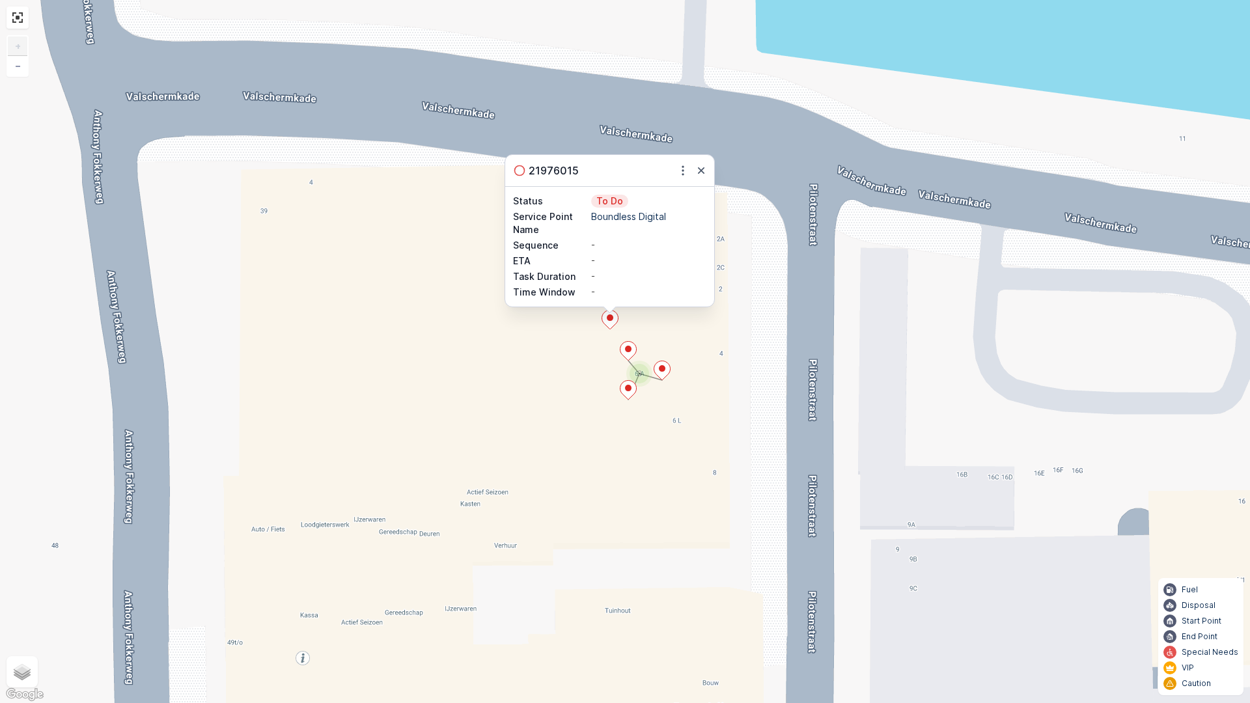
click at [625, 341] on icon at bounding box center [628, 351] width 17 height 20
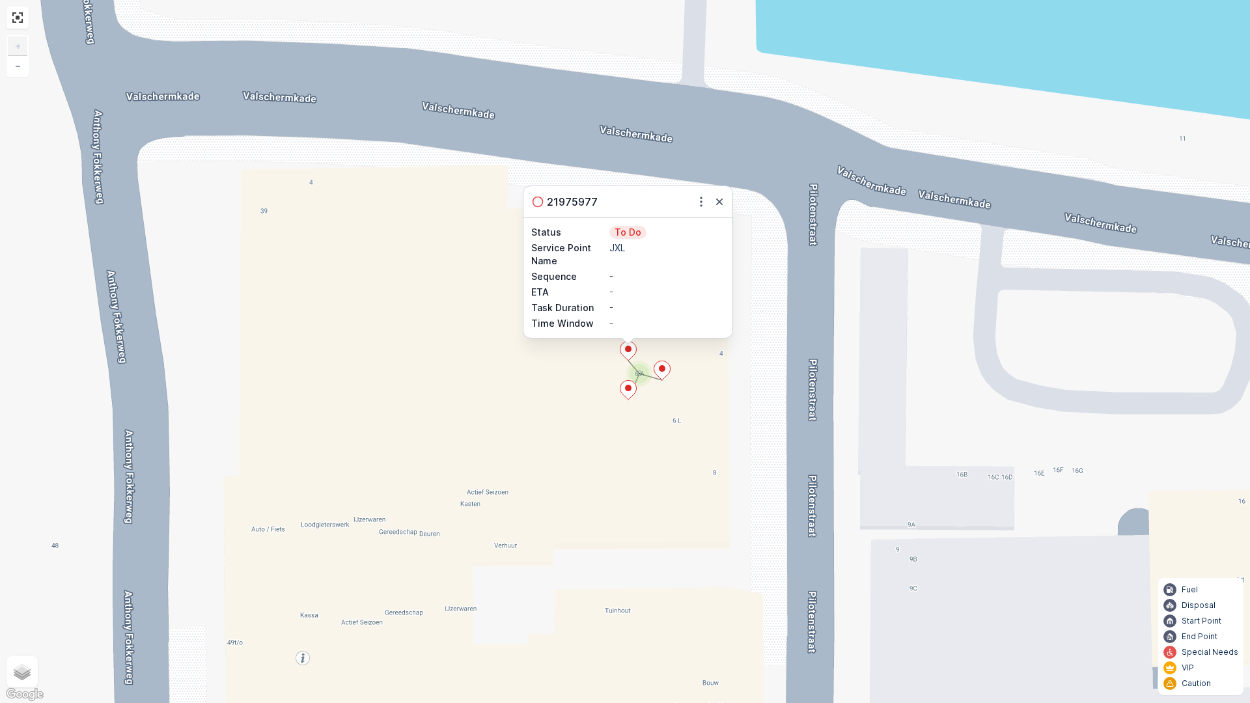
click at [633, 391] on icon at bounding box center [629, 390] width 16 height 19
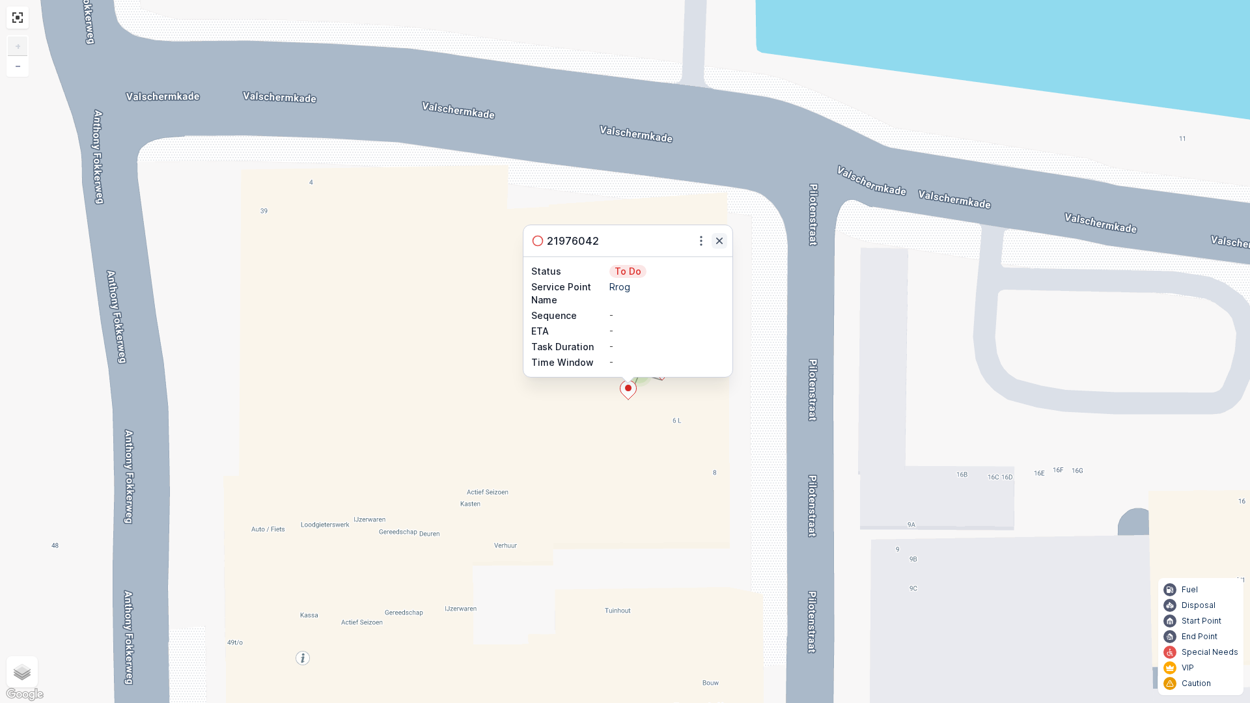
click at [725, 243] on icon "button" at bounding box center [719, 240] width 13 height 13
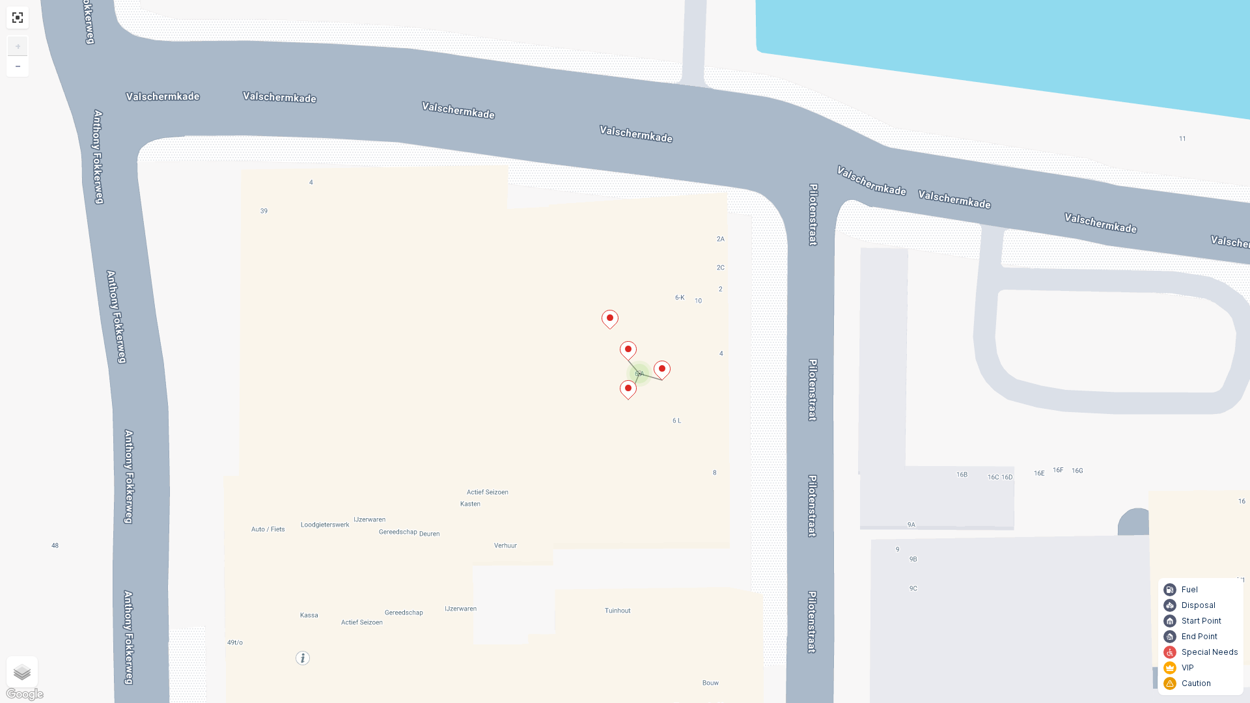
click at [663, 376] on icon at bounding box center [662, 370] width 16 height 19
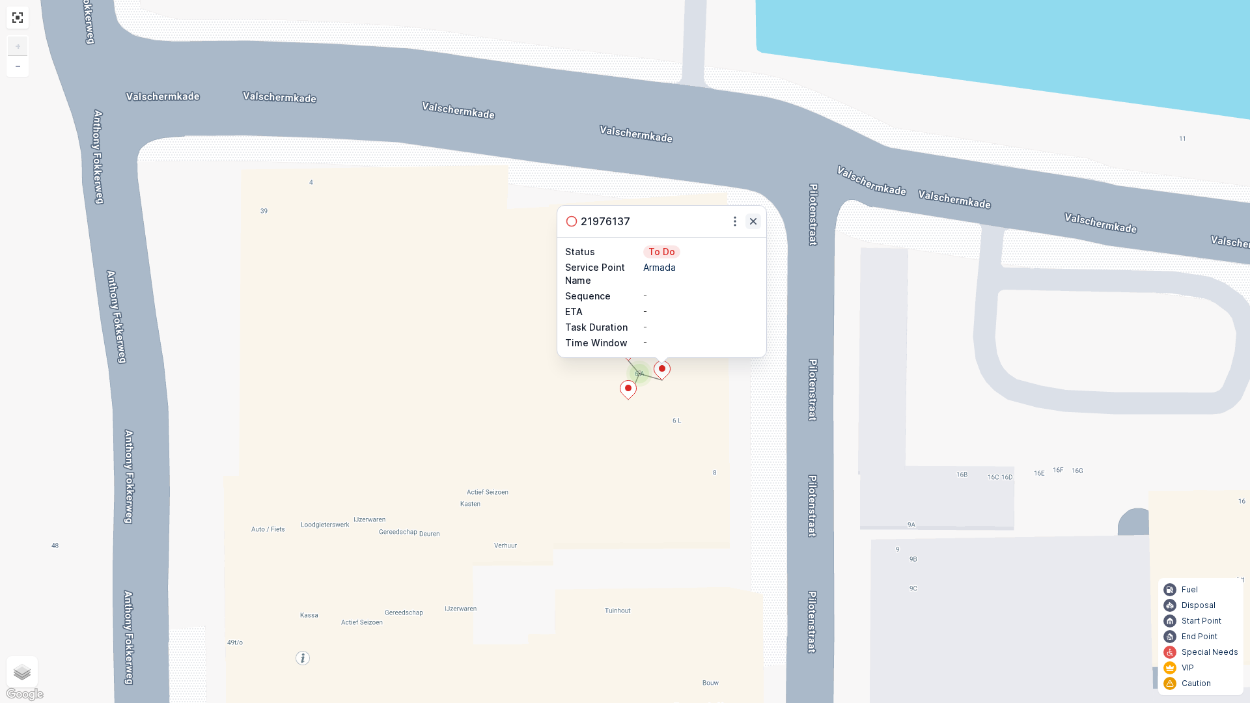
click at [751, 220] on icon "button" at bounding box center [753, 221] width 13 height 13
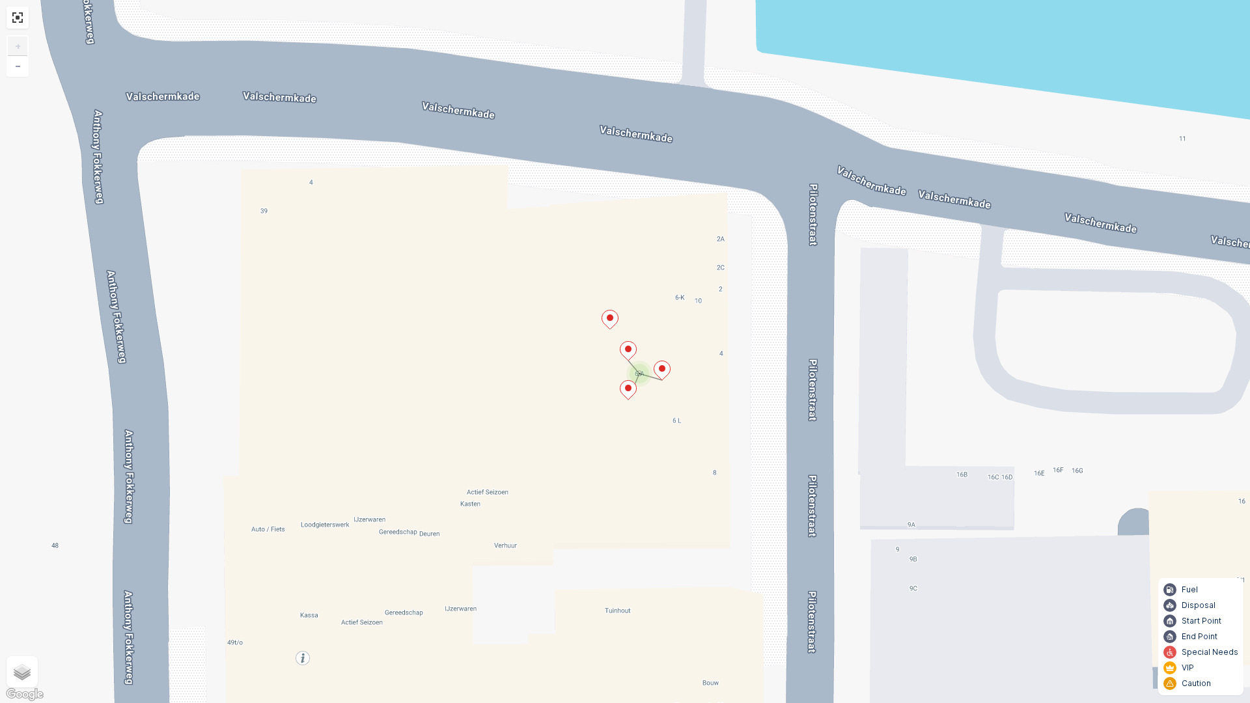
click at [24, 77] on div "2 3 + − Satellite Roadmap Terrain Hybrid Leaflet Keyboard shortcuts Map Data Ma…" at bounding box center [625, 351] width 1250 height 703
drag, startPoint x: 24, startPoint y: 77, endPoint x: 14, endPoint y: 64, distance: 16.7
click at [14, 64] on div "2 3 + − Satellite Roadmap Terrain Hybrid Leaflet Keyboard shortcuts Map Data Ma…" at bounding box center [625, 351] width 1250 height 703
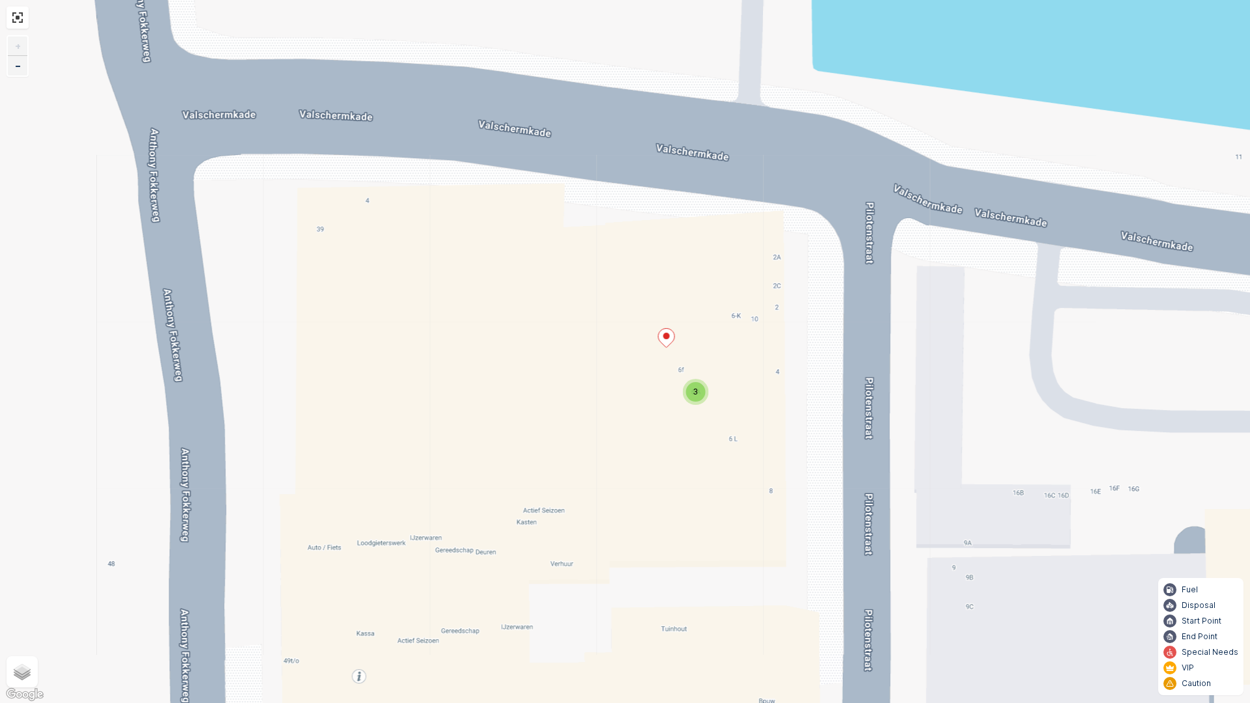
click at [14, 64] on link "−" at bounding box center [18, 66] width 20 height 20
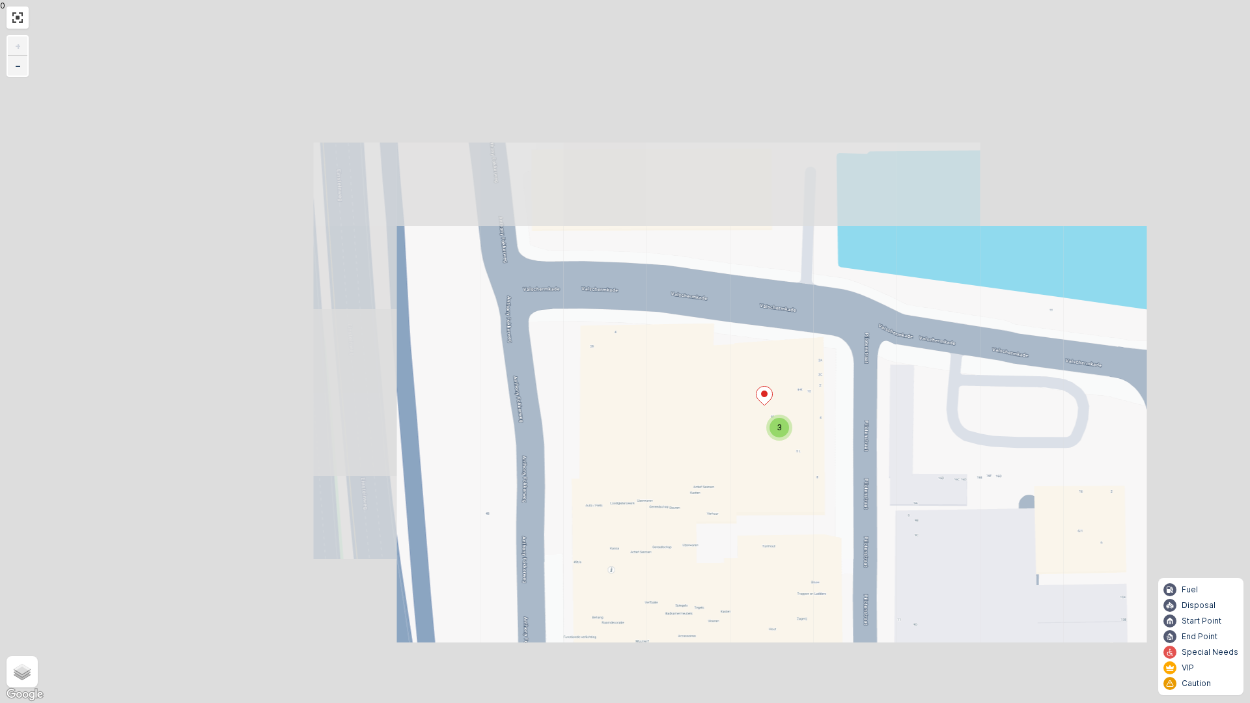
click at [14, 64] on link "−" at bounding box center [18, 66] width 20 height 20
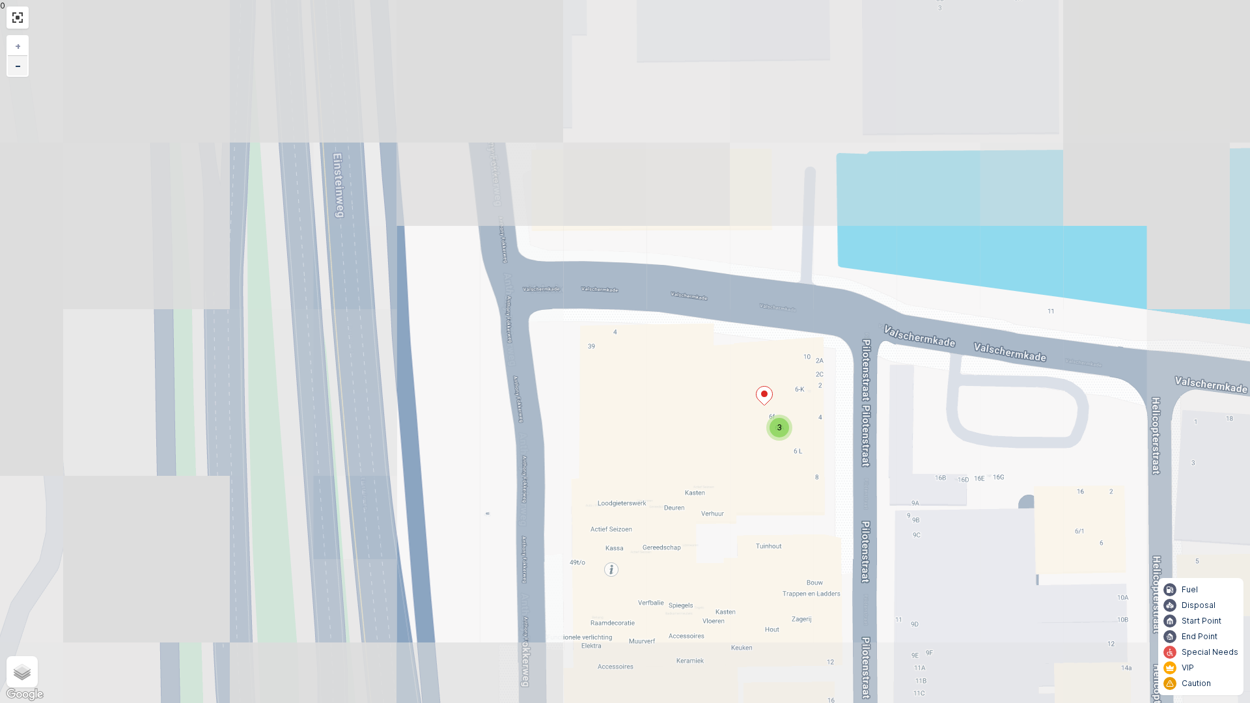
click at [14, 64] on link "−" at bounding box center [18, 66] width 20 height 20
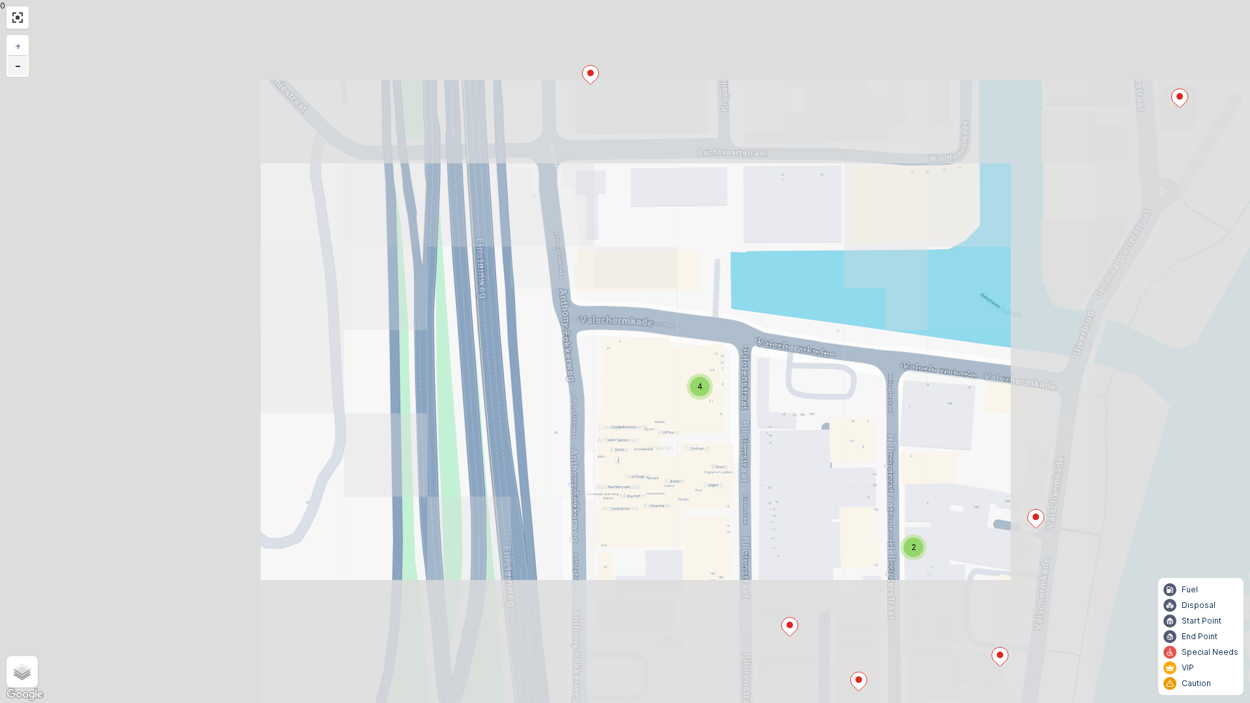
click at [14, 64] on link "−" at bounding box center [18, 66] width 20 height 20
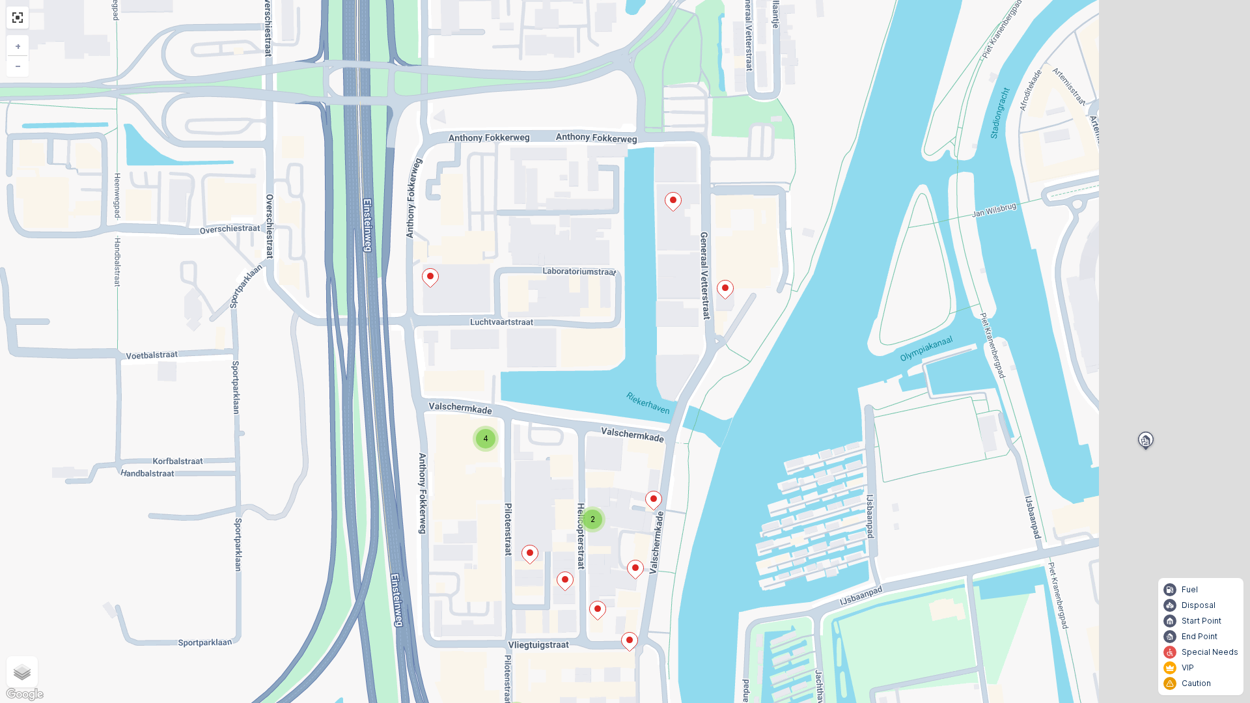
drag, startPoint x: 687, startPoint y: 262, endPoint x: 509, endPoint y: 333, distance: 192.0
click at [509, 333] on div "2 2 4 + − Satellite Roadmap Terrain Hybrid Leaflet Keyboard shortcuts Map Data …" at bounding box center [625, 351] width 1250 height 703
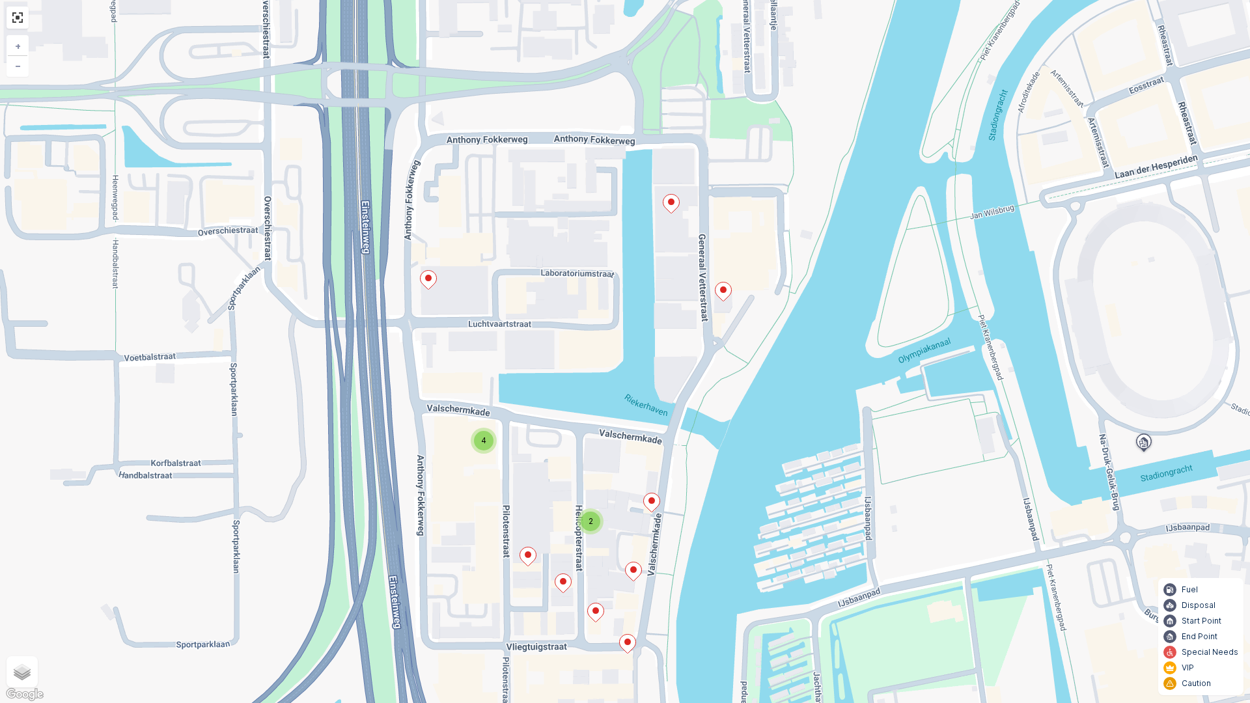
click at [424, 282] on icon at bounding box center [429, 280] width 16 height 19
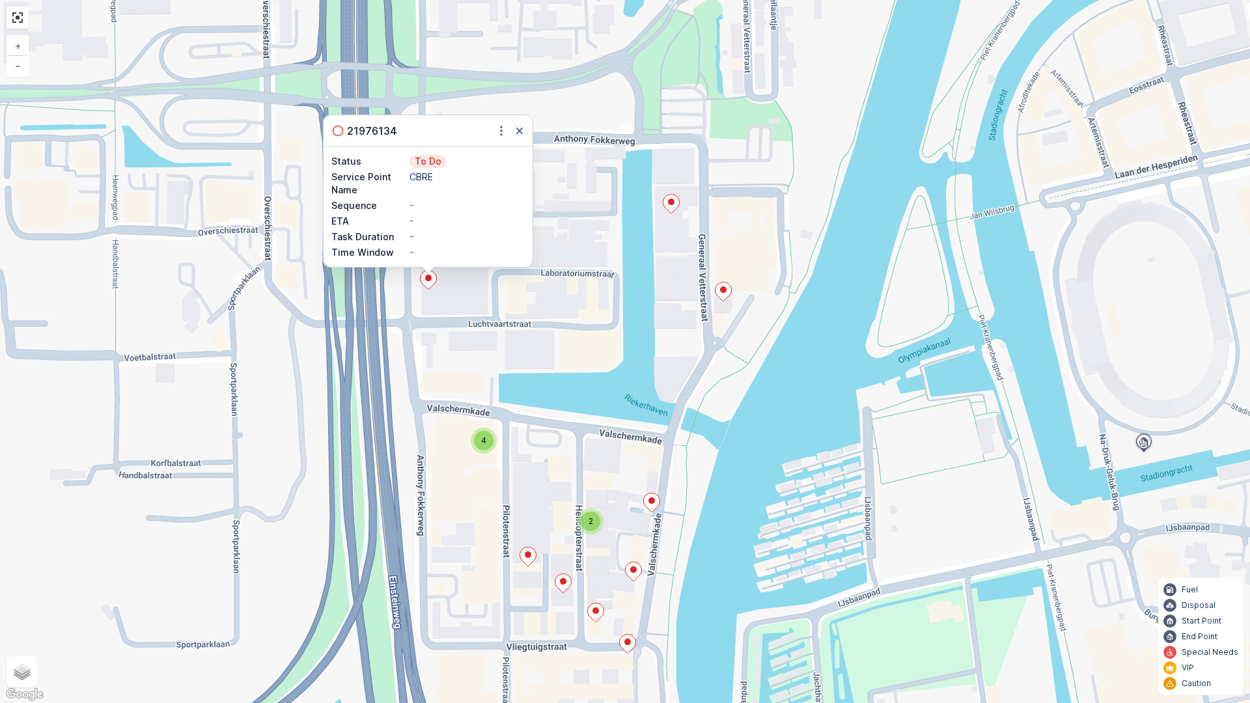
click at [675, 212] on icon at bounding box center [671, 204] width 17 height 20
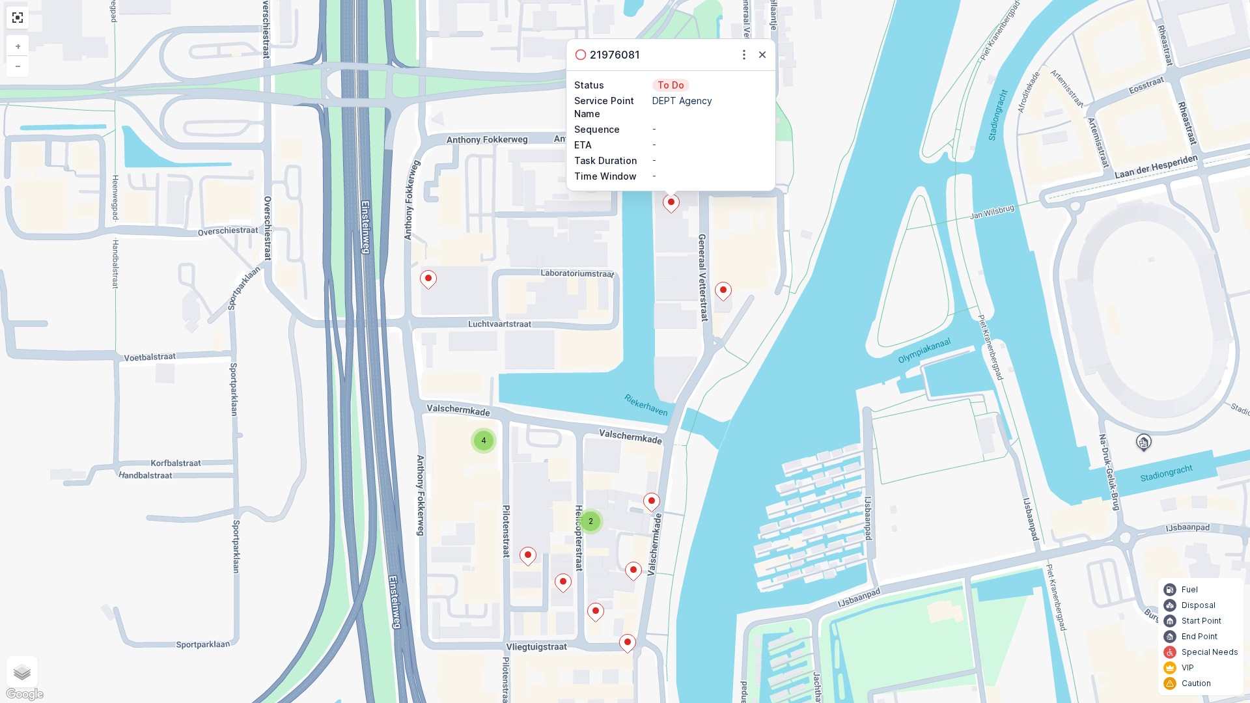
click at [725, 290] on ellipse at bounding box center [723, 290] width 7 height 7
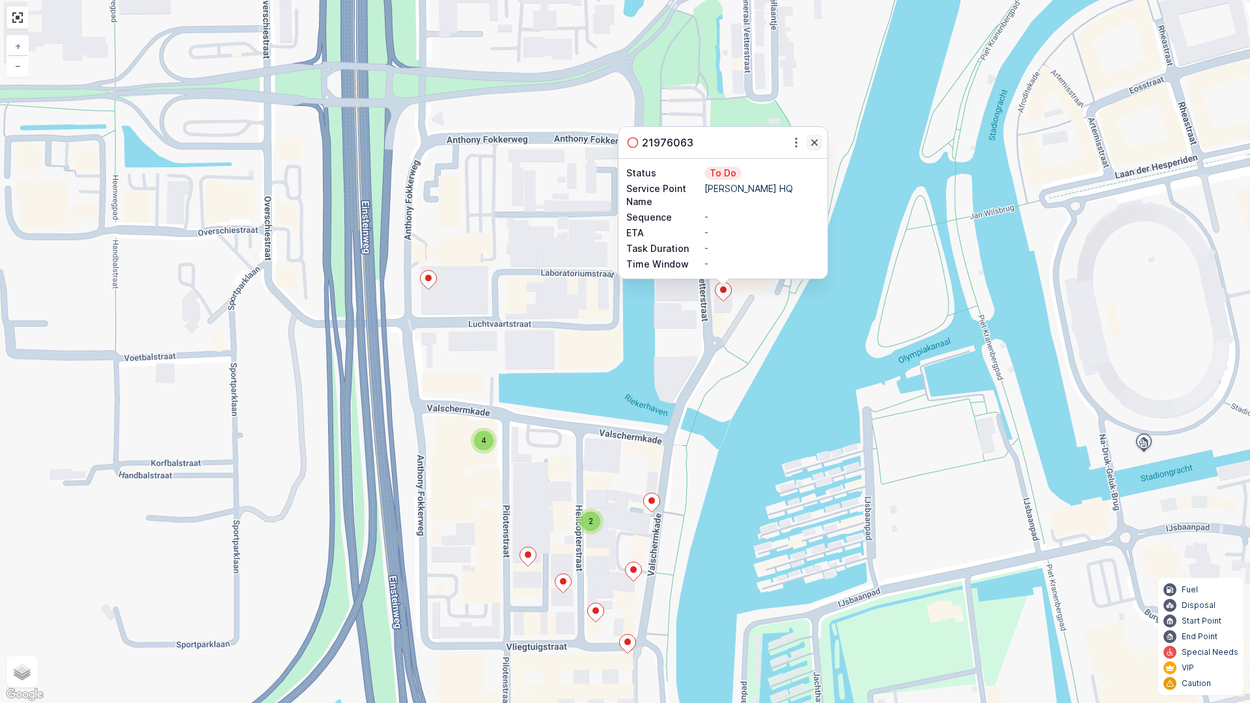
drag, startPoint x: 817, startPoint y: 132, endPoint x: 811, endPoint y: 148, distance: 17.9
click at [811, 148] on div "21976063" at bounding box center [723, 142] width 209 height 31
click at [811, 148] on icon "button" at bounding box center [814, 142] width 13 height 13
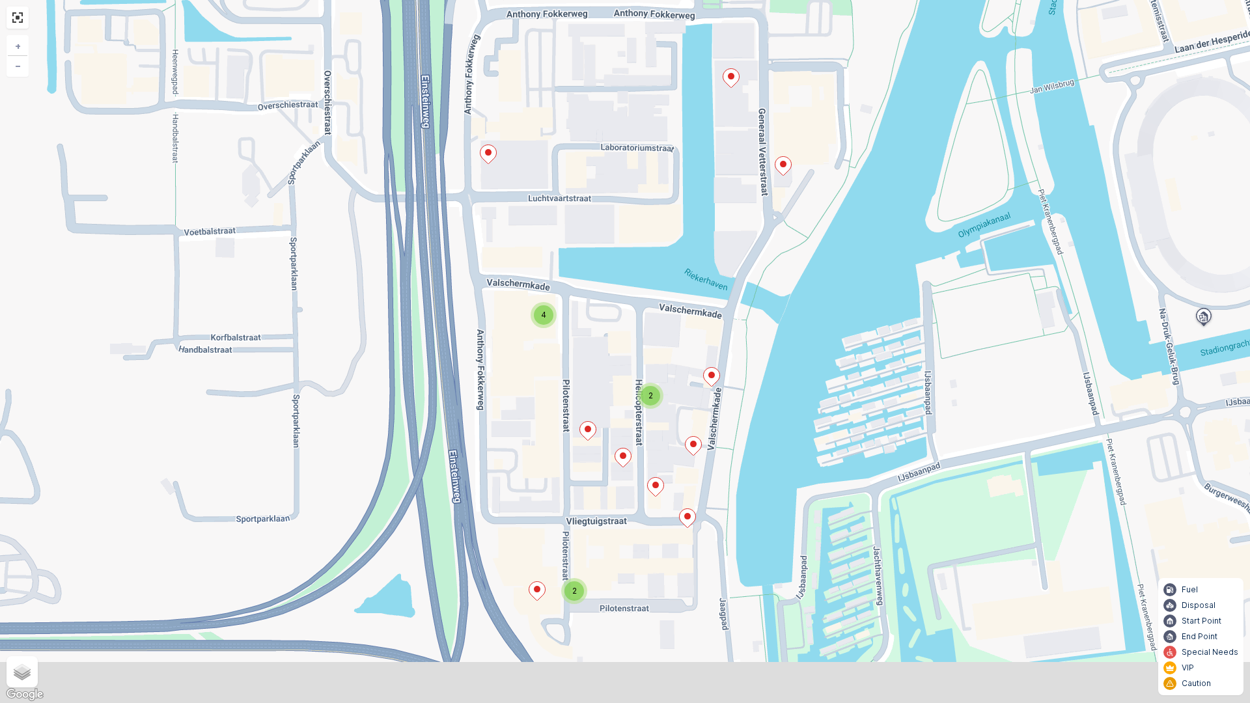
drag, startPoint x: 569, startPoint y: 483, endPoint x: 632, endPoint y: 355, distance: 142.7
click at [632, 355] on div "2 2 4 + − Satellite Roadmap Terrain Hybrid Leaflet Keyboard shortcuts Map Data …" at bounding box center [625, 351] width 1250 height 703
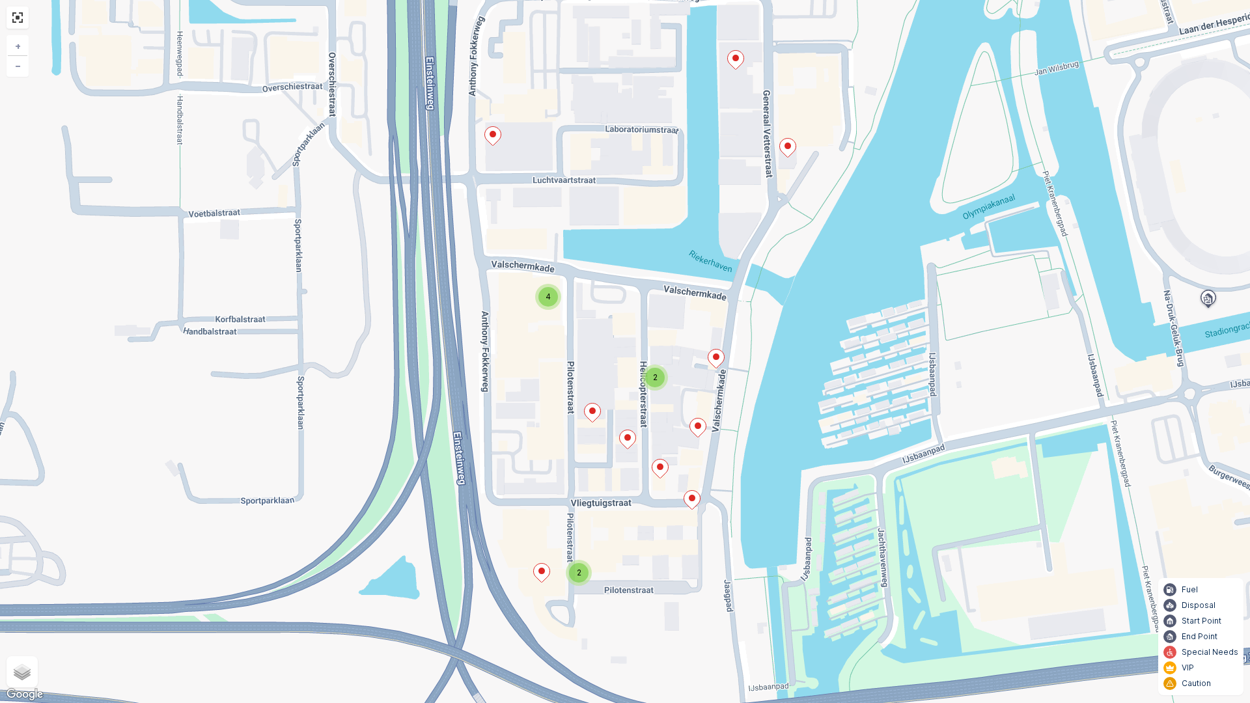
drag, startPoint x: 632, startPoint y: 457, endPoint x: 643, endPoint y: 417, distance: 40.4
click at [636, 430] on icon at bounding box center [628, 439] width 16 height 19
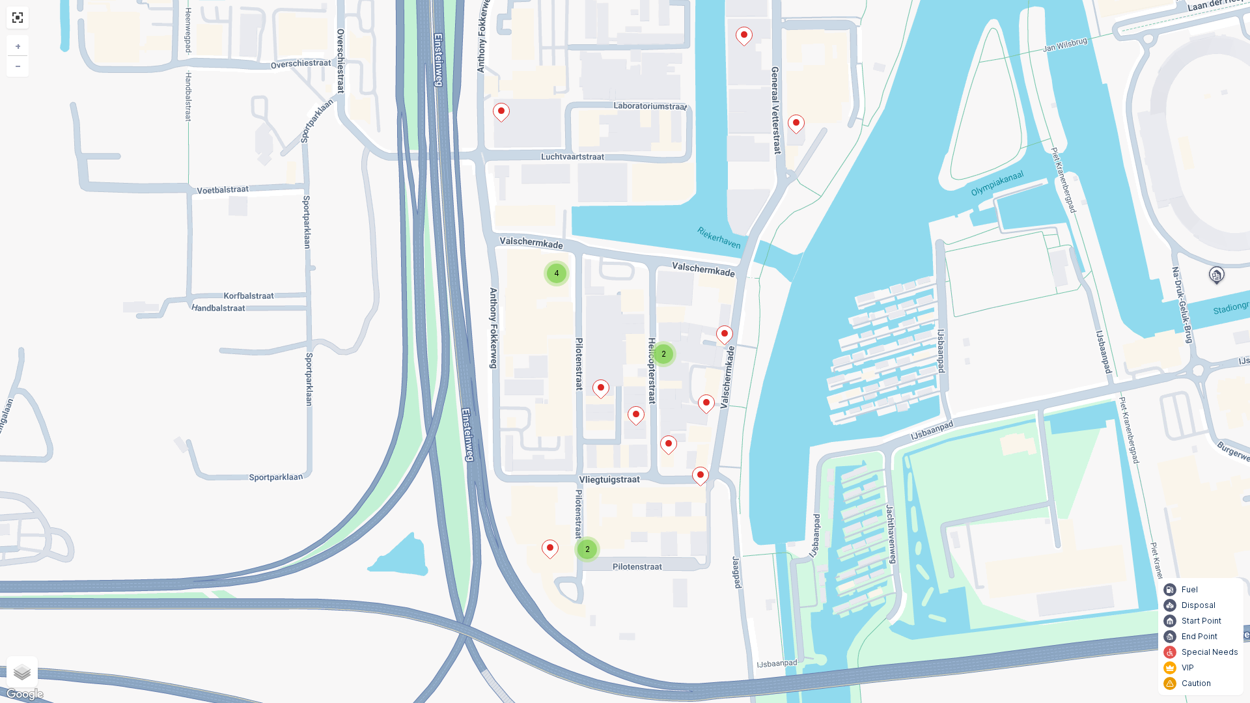
click at [637, 417] on ellipse at bounding box center [636, 414] width 7 height 7
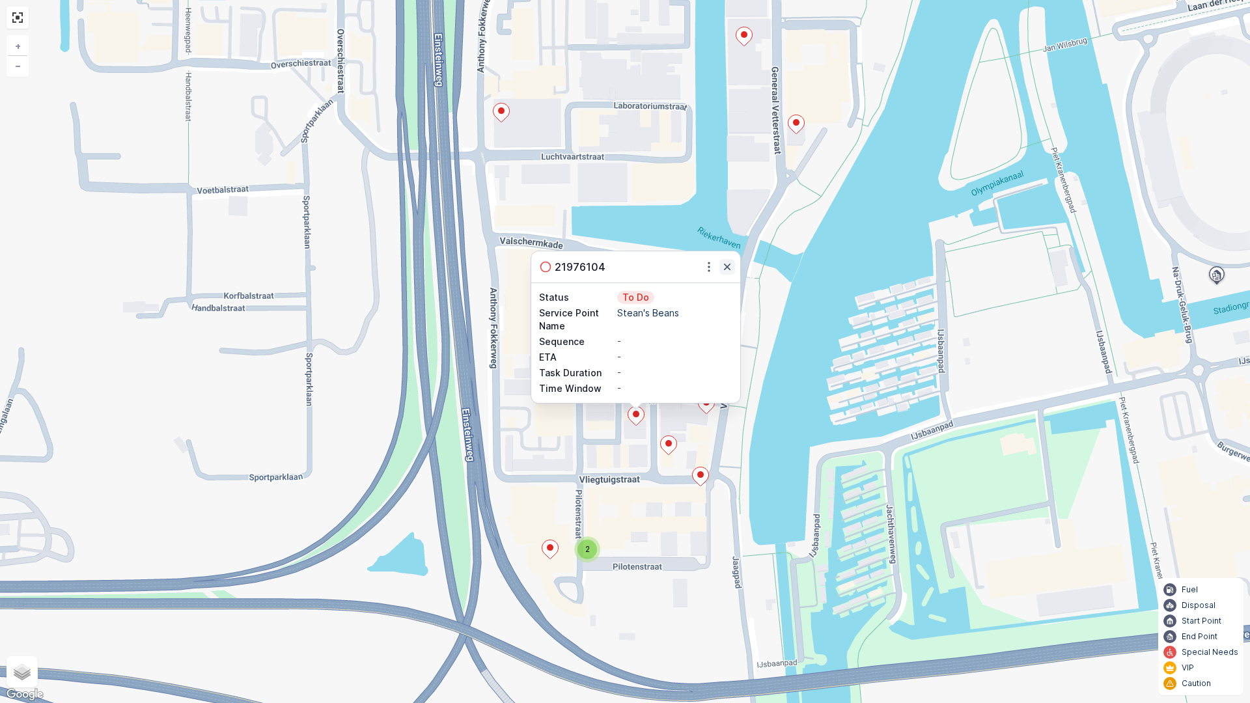
click at [729, 265] on icon "button" at bounding box center [727, 267] width 7 height 7
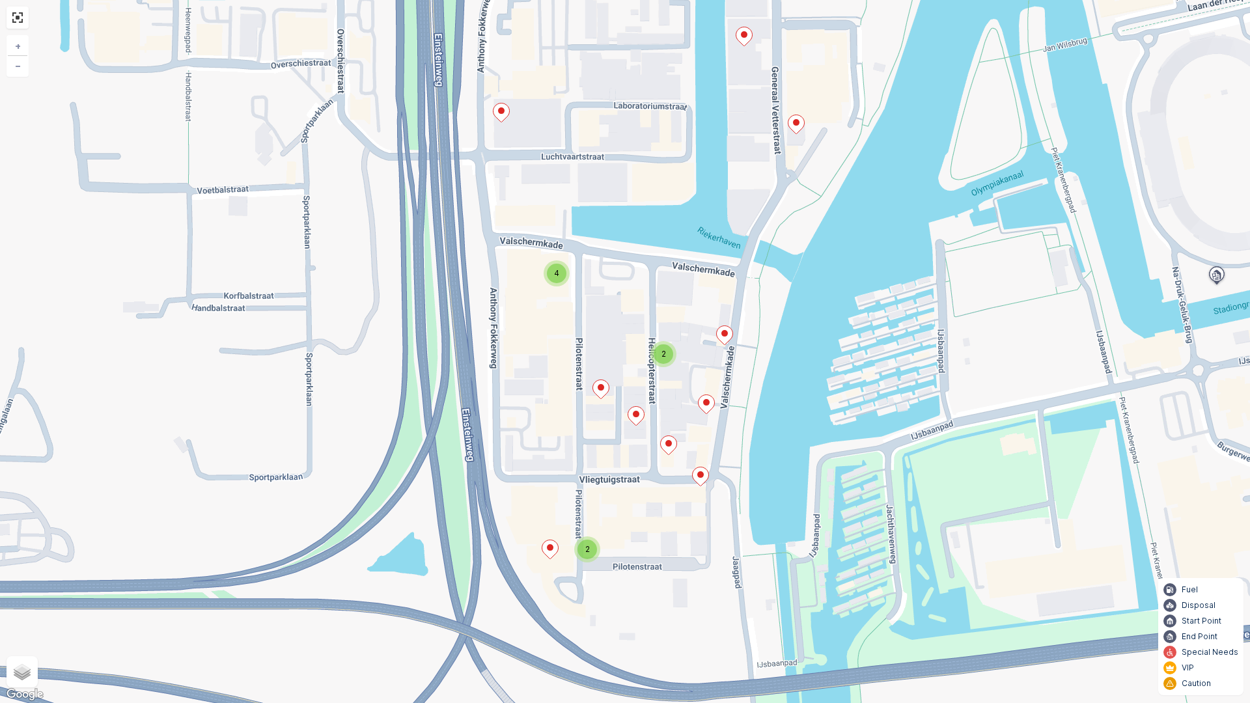
click at [663, 354] on span "2" at bounding box center [664, 354] width 5 height 10
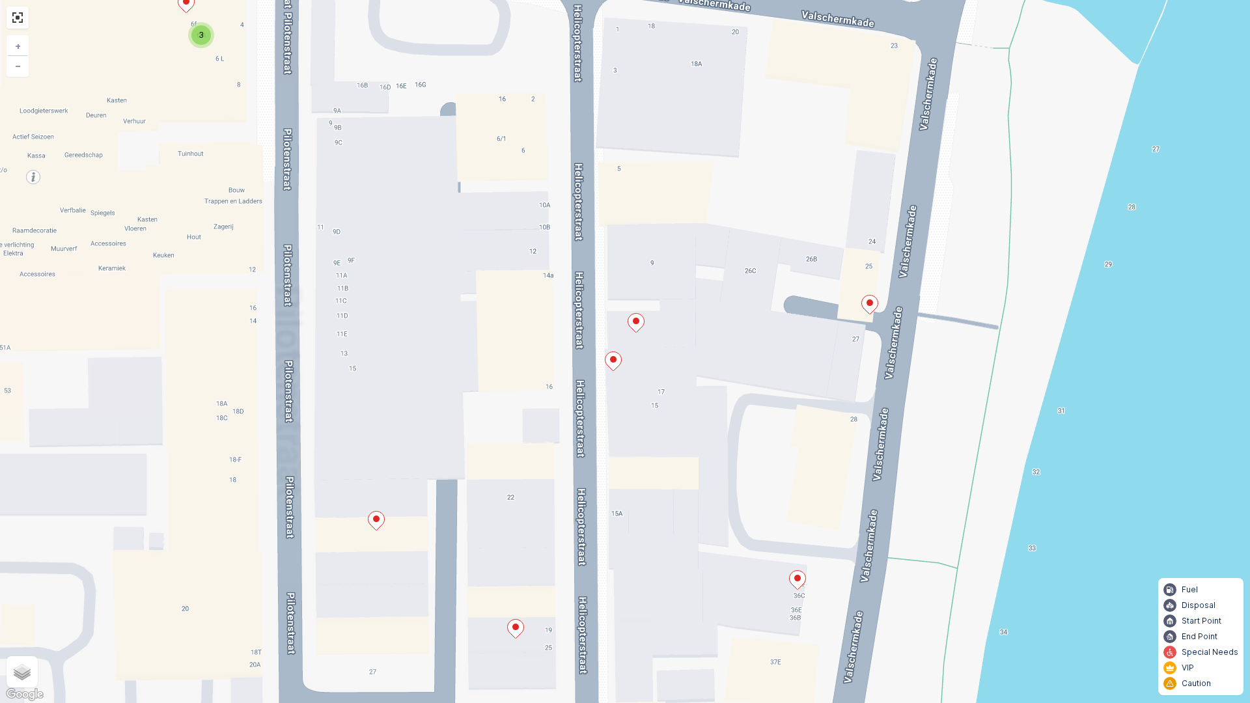
click at [616, 362] on icon at bounding box center [614, 361] width 16 height 19
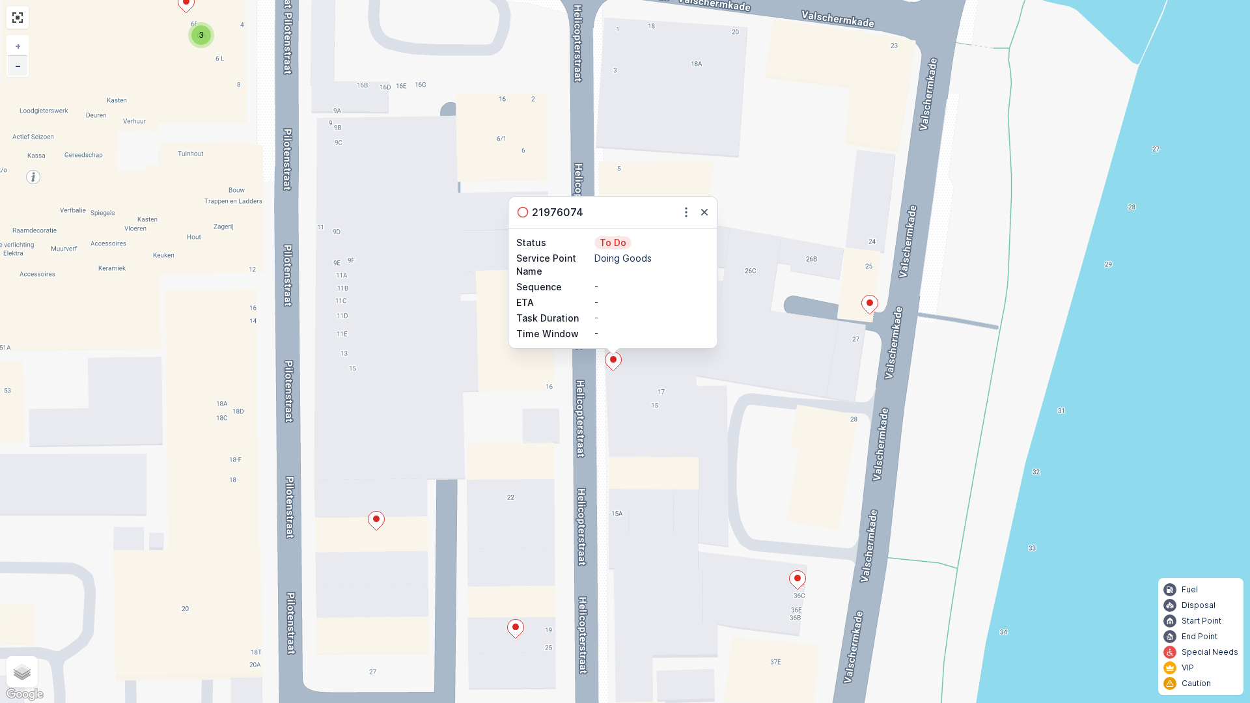
click at [18, 70] on span "−" at bounding box center [18, 65] width 7 height 11
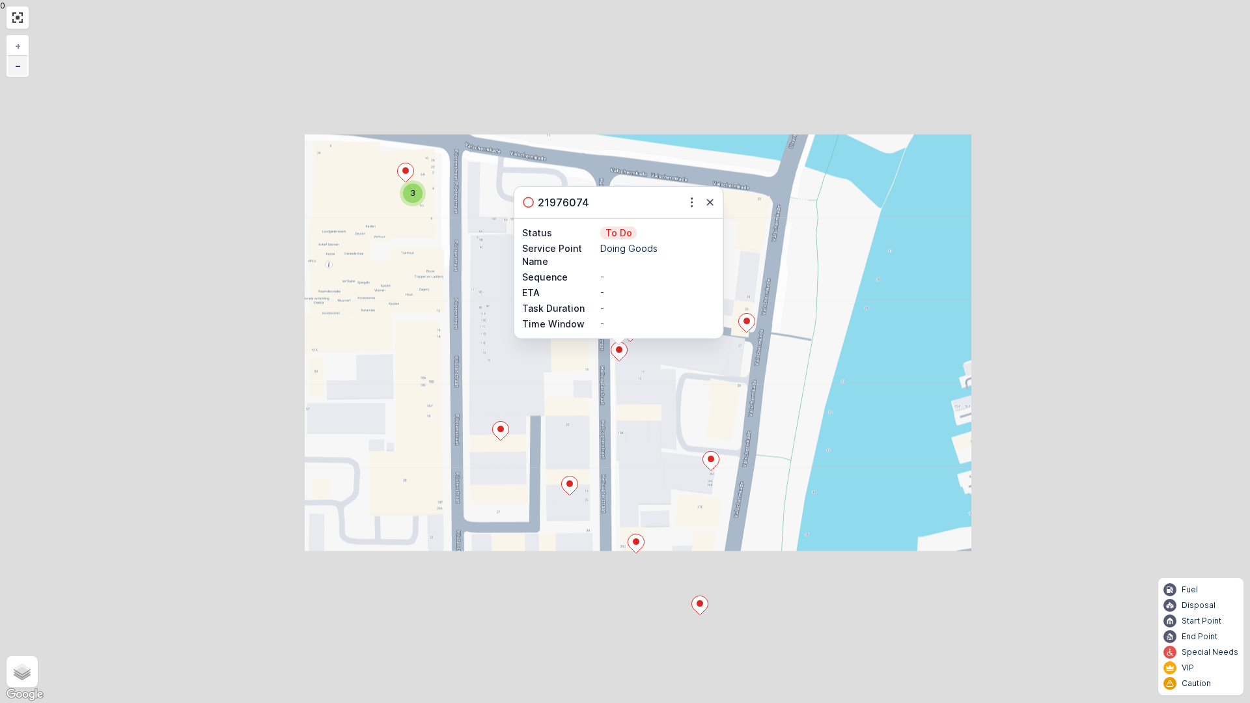
click at [18, 70] on span "−" at bounding box center [18, 65] width 7 height 11
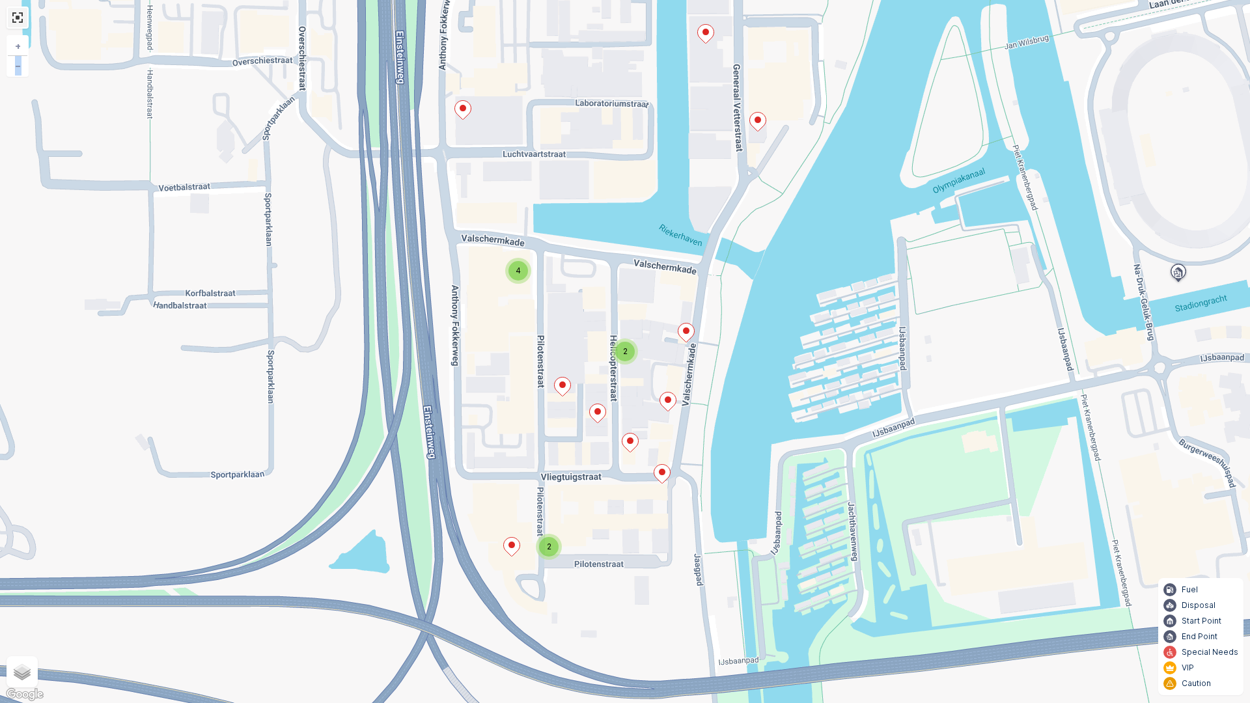
click at [13, 18] on link at bounding box center [18, 18] width 20 height 20
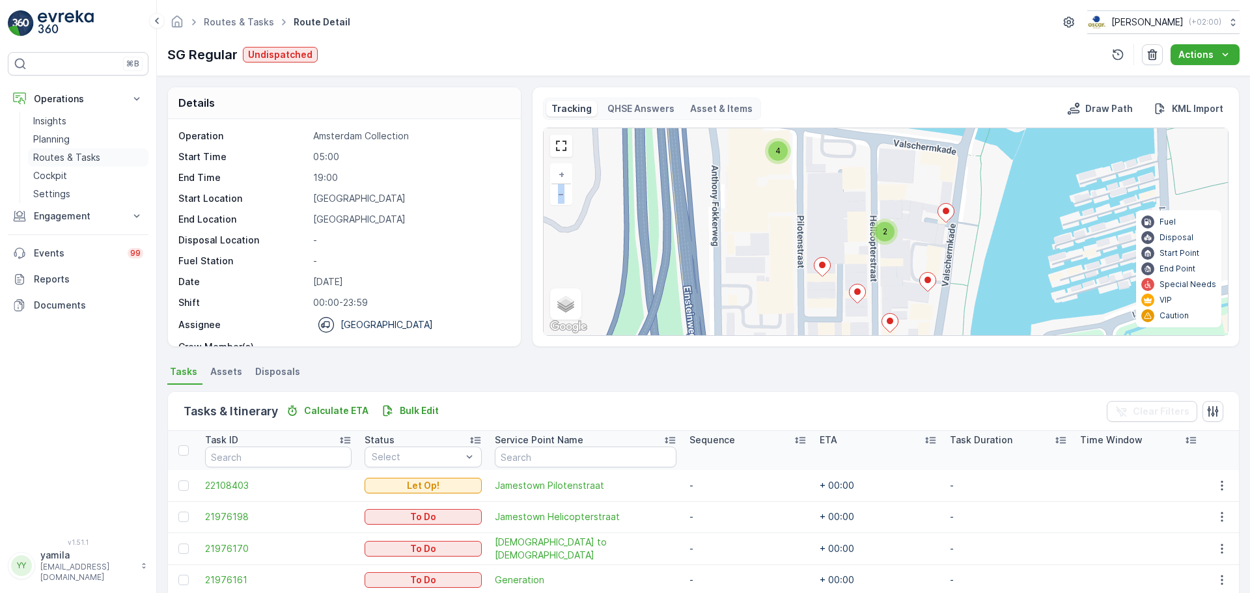
click at [98, 157] on p "Routes & Tasks" at bounding box center [66, 157] width 67 height 13
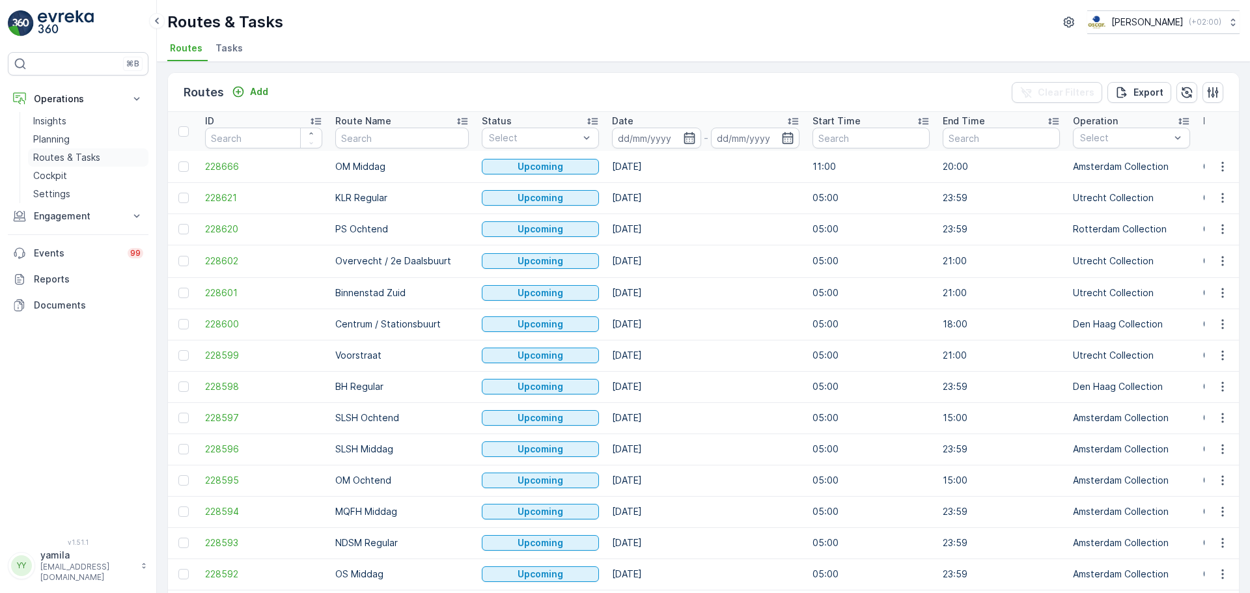
click at [69, 161] on p "Routes & Tasks" at bounding box center [66, 157] width 67 height 13
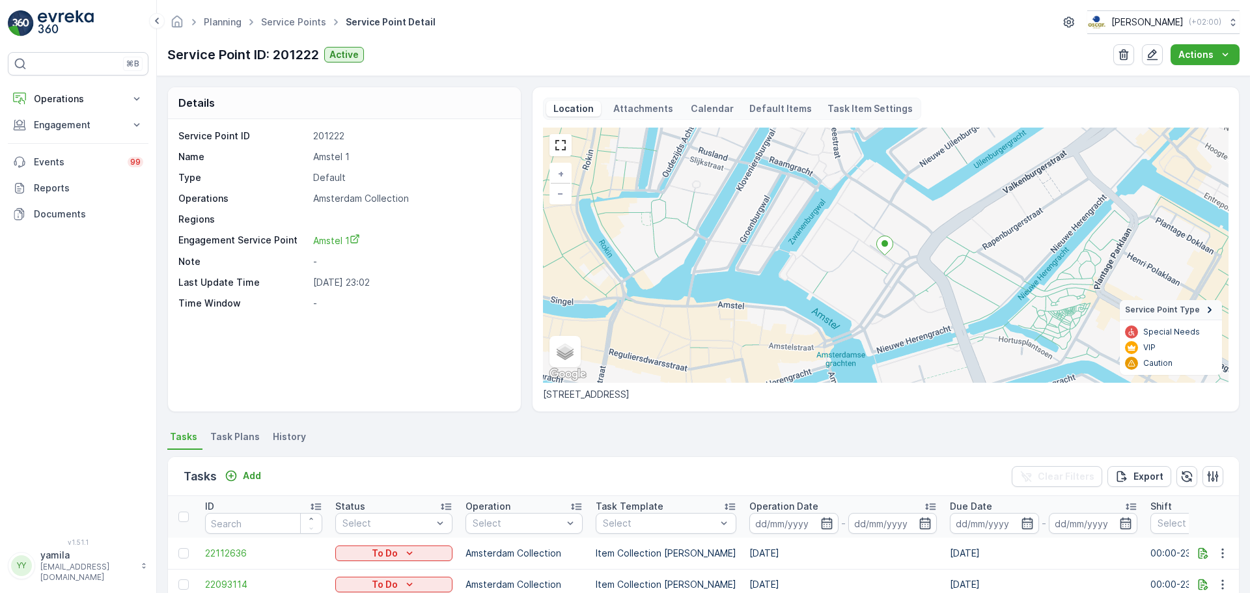
click at [244, 429] on li "Task Plans" at bounding box center [236, 439] width 57 height 22
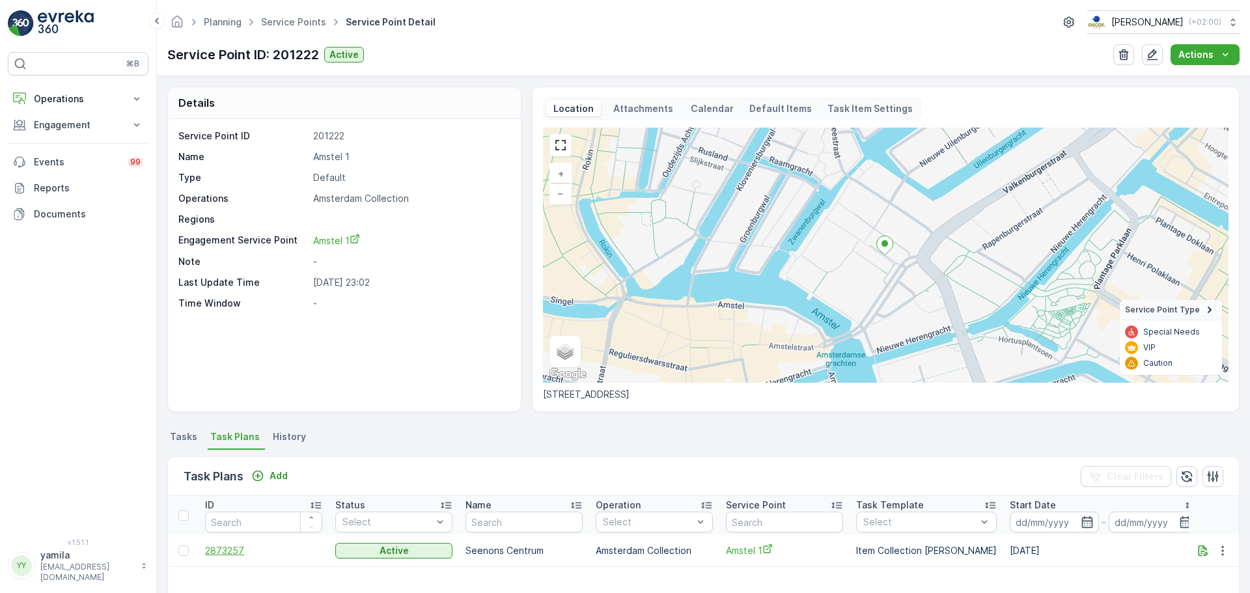
click at [226, 552] on span "2873257" at bounding box center [263, 550] width 117 height 13
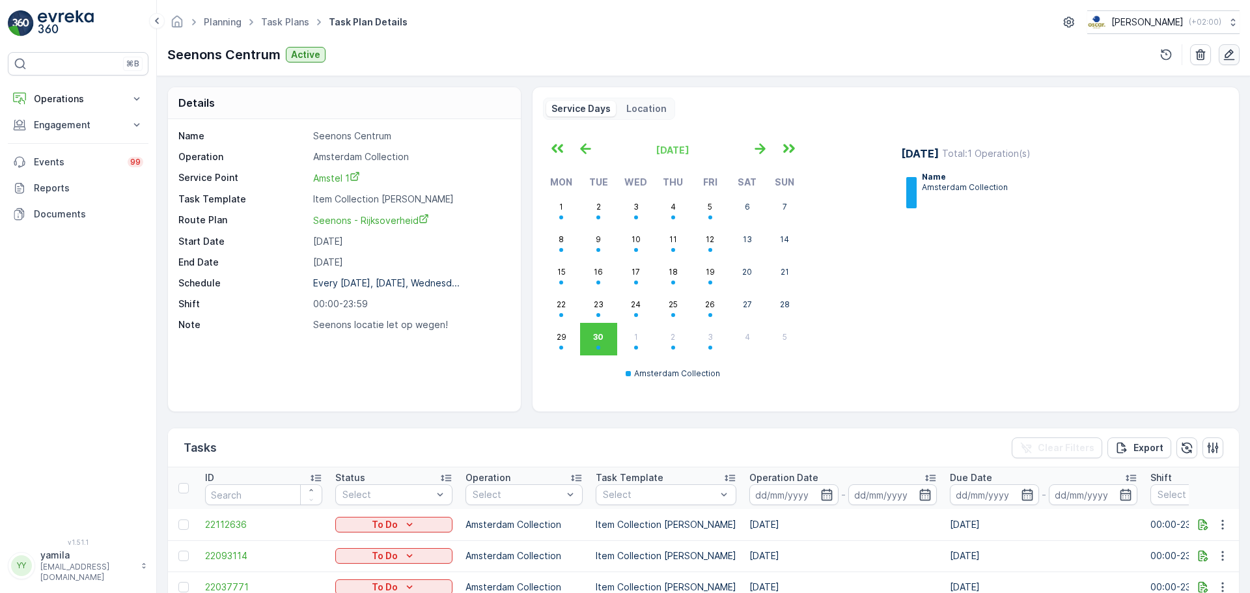
click at [1232, 59] on icon "button" at bounding box center [1229, 54] width 11 height 11
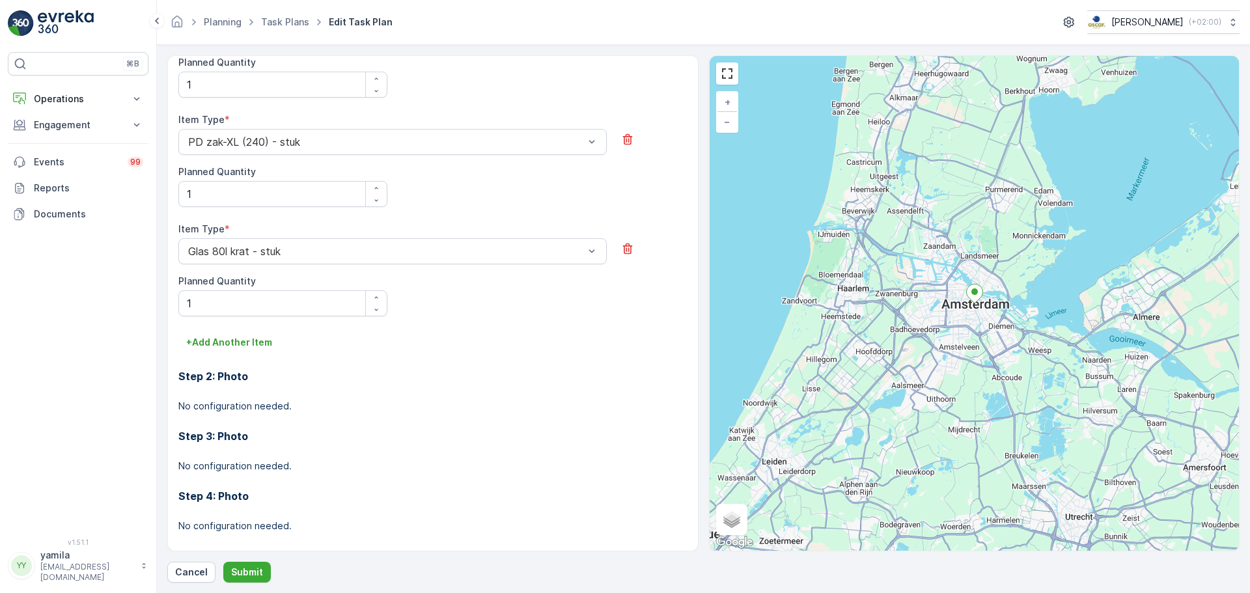
click at [319, 458] on div "Step 3: Photo No configuration needed." at bounding box center [432, 443] width 509 height 60
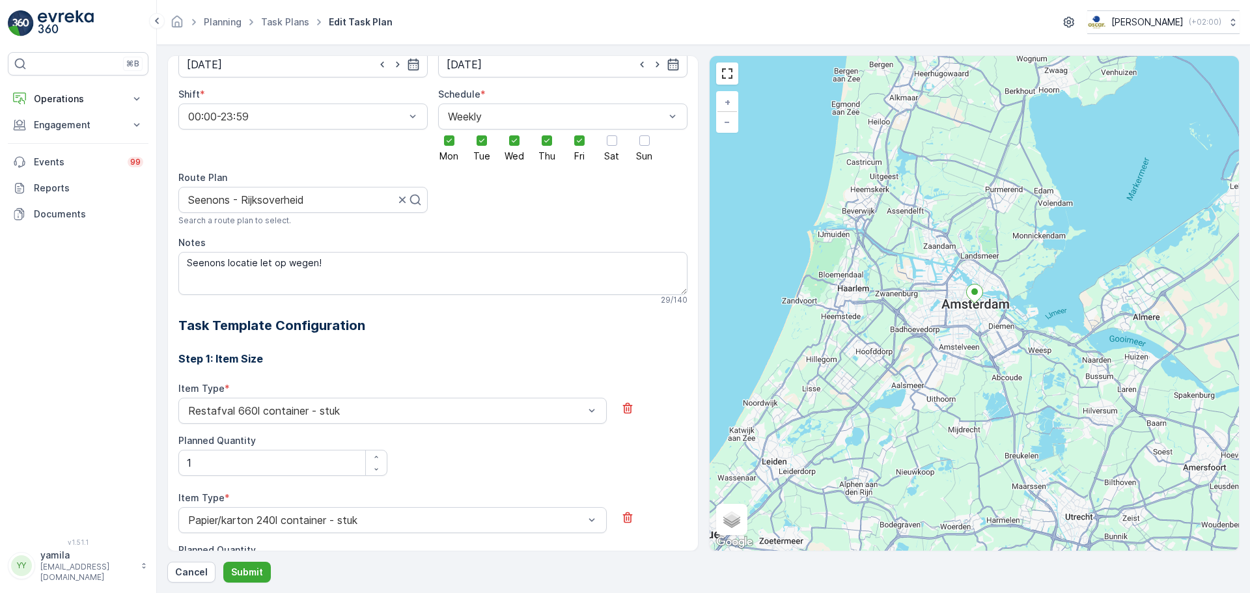
scroll to position [89, 0]
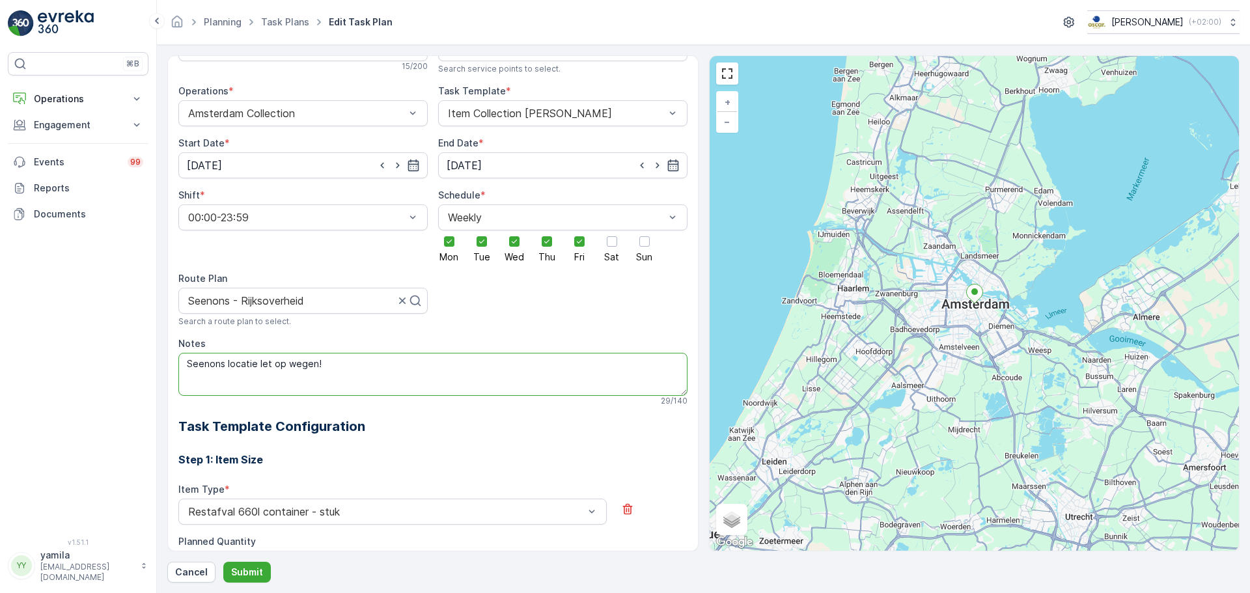
click at [272, 360] on textarea "Seenons locatie let op wegen!" at bounding box center [432, 374] width 509 height 43
click at [256, 386] on textarea "Seenons locatie let op wegen!" at bounding box center [432, 374] width 509 height 43
click at [326, 369] on textarea "Seenons locatie let op wegen!" at bounding box center [432, 374] width 509 height 43
drag, startPoint x: 263, startPoint y: 369, endPoint x: 171, endPoint y: 379, distance: 93.1
click at [171, 379] on div "All future tasks generated from this task plan will be affected by this edit. T…" at bounding box center [432, 303] width 531 height 496
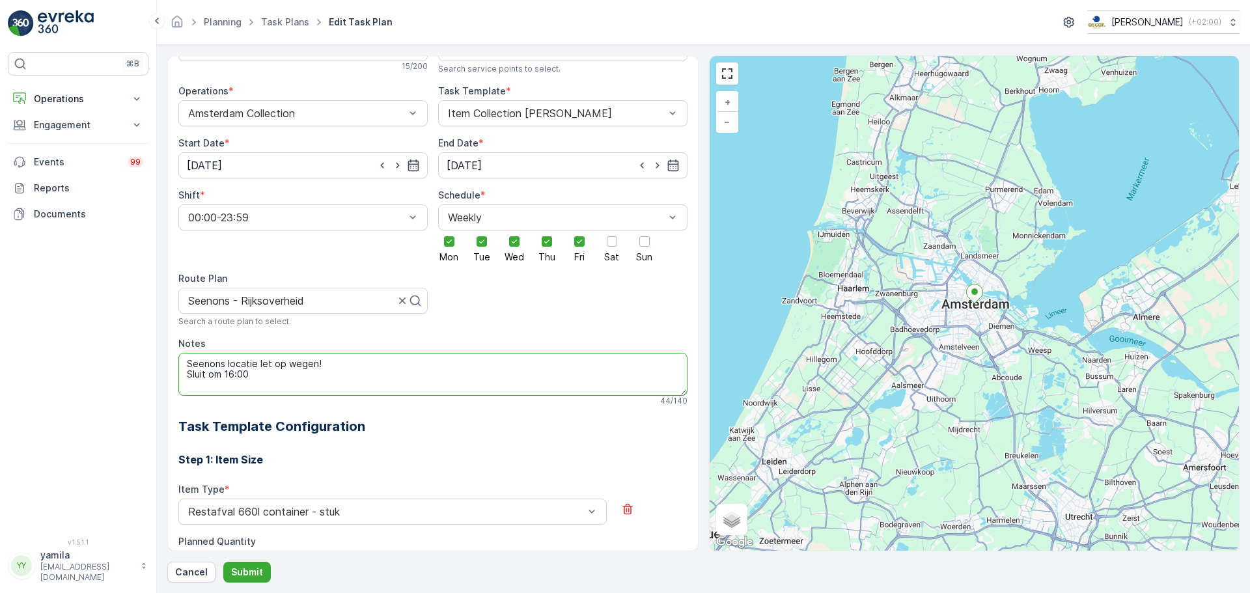
drag, startPoint x: 261, startPoint y: 376, endPoint x: 188, endPoint y: 375, distance: 72.9
click at [188, 375] on textarea "Seenons locatie let op wegen! Sluit om 16:00" at bounding box center [432, 374] width 509 height 43
type textarea "Seenons locatie let op wegen! Service voor 16:00"
click at [252, 576] on p "Submit" at bounding box center [247, 572] width 32 height 13
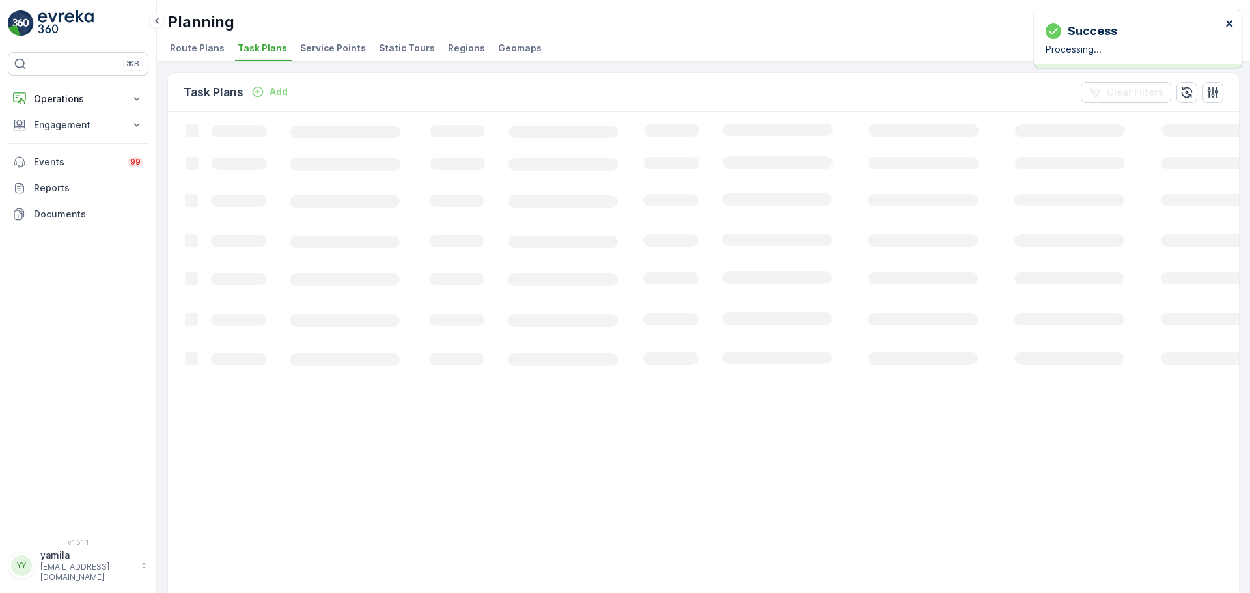
click at [1228, 23] on icon "close" at bounding box center [1229, 23] width 7 height 7
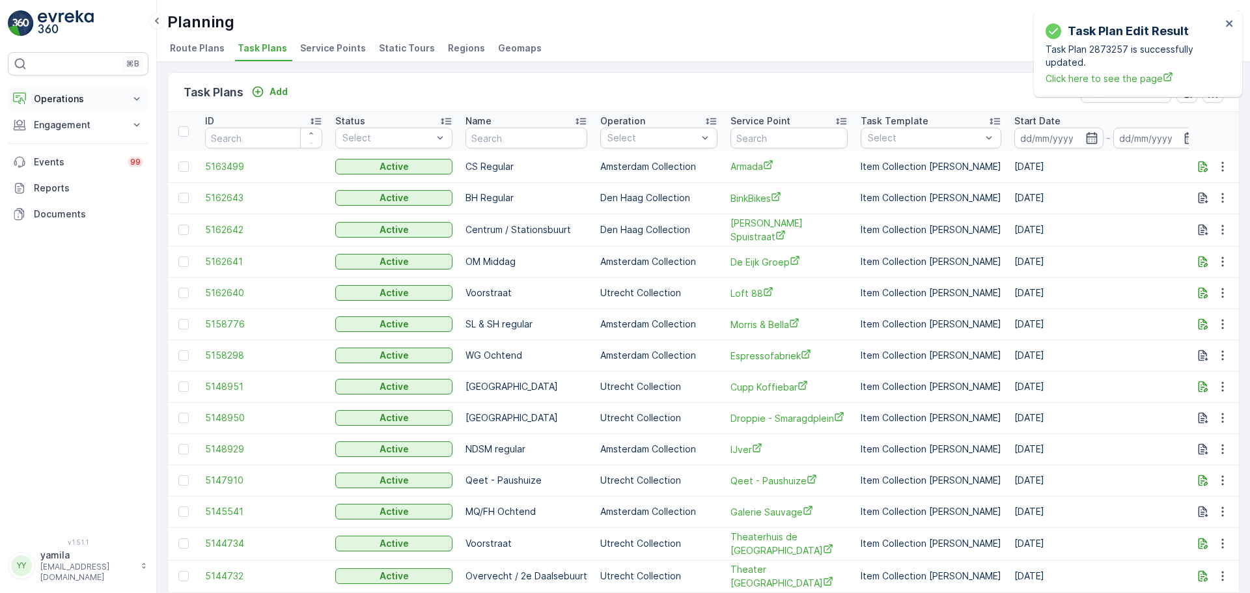
drag, startPoint x: 75, startPoint y: 75, endPoint x: 67, endPoint y: 105, distance: 31.0
click at [67, 105] on div "⌘B Operations Insights Planning Routes & Tasks Cockpit Settings Engagement Insi…" at bounding box center [78, 287] width 141 height 471
click at [67, 105] on p "Operations" at bounding box center [78, 98] width 89 height 13
click at [74, 162] on p "Routes & Tasks" at bounding box center [66, 157] width 67 height 13
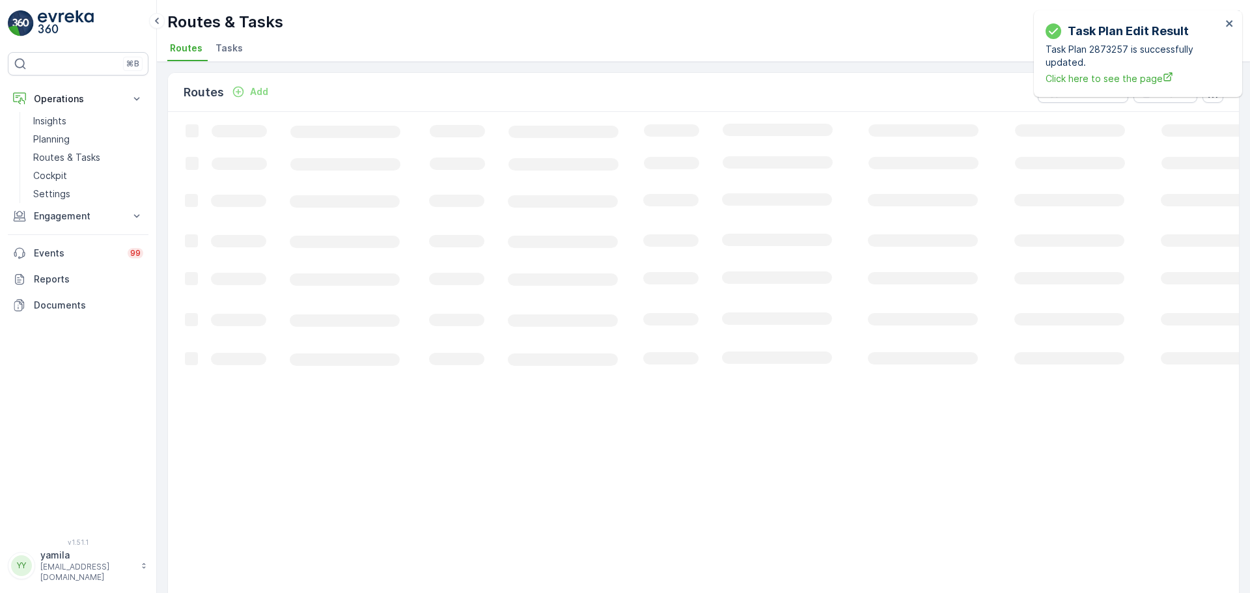
click at [223, 46] on span "Tasks" at bounding box center [229, 48] width 27 height 13
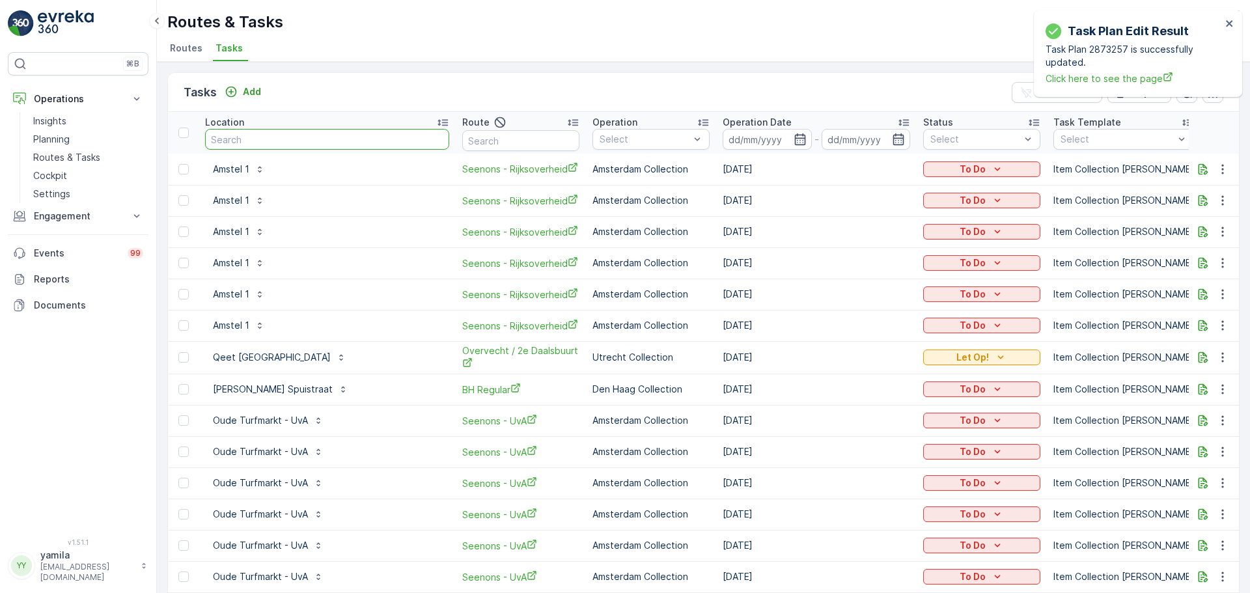
click at [251, 144] on input "text" at bounding box center [327, 139] width 244 height 21
type input "droppie"
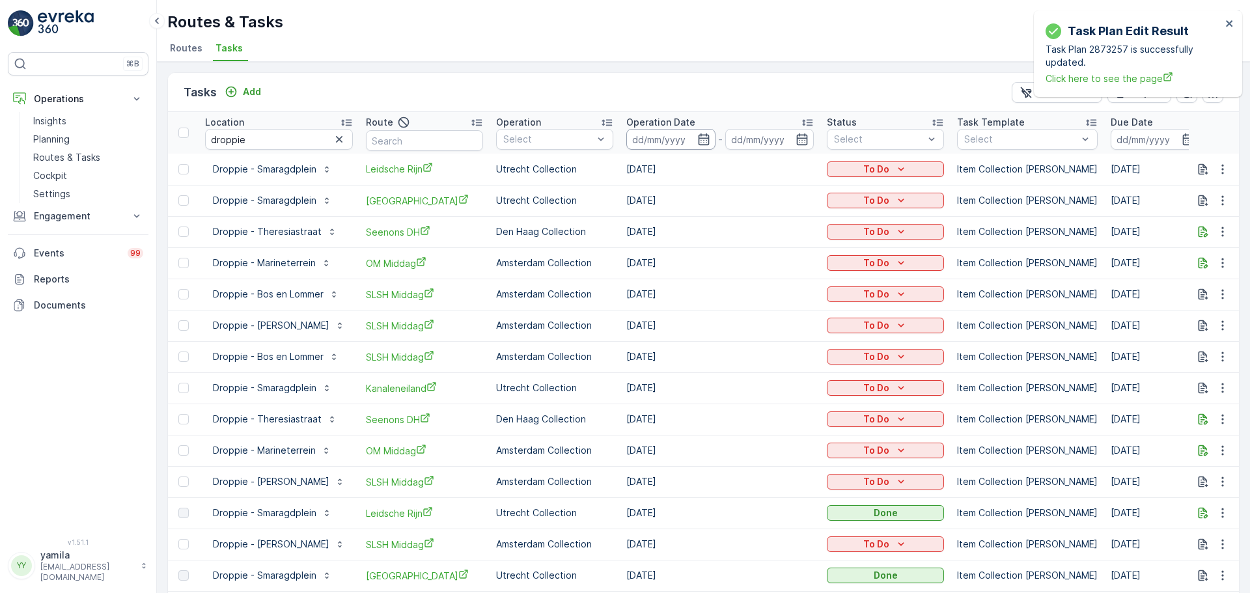
click at [716, 133] on input at bounding box center [670, 139] width 89 height 21
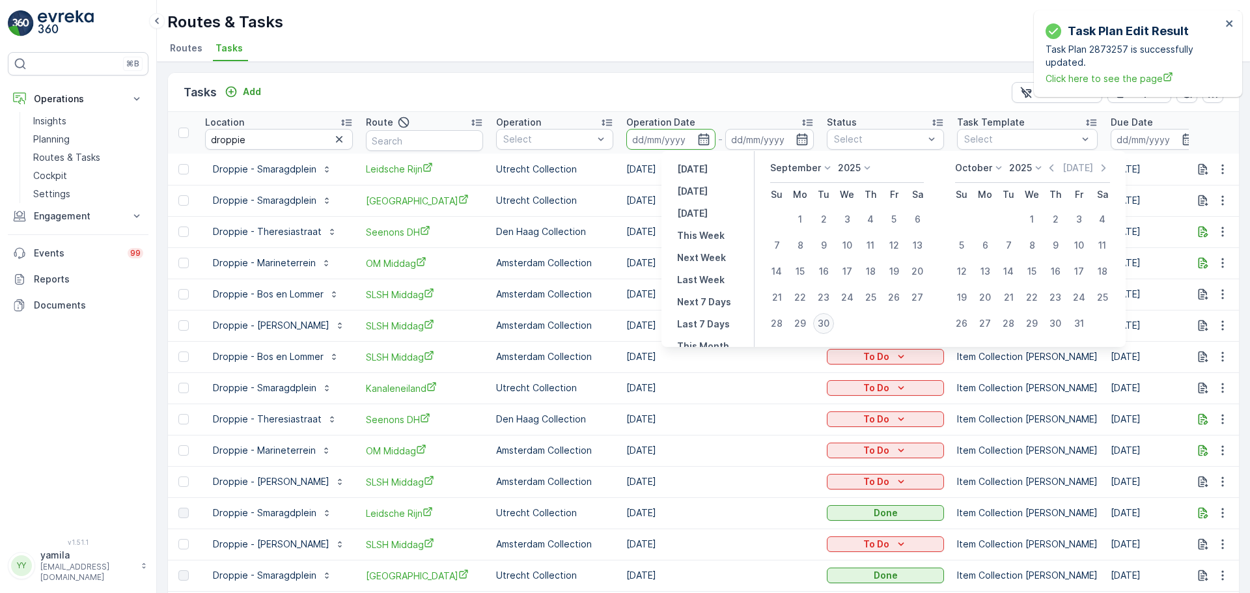
click at [828, 326] on div "30" at bounding box center [823, 323] width 21 height 21
type input "[DATE]"
click at [828, 326] on div "30" at bounding box center [823, 323] width 21 height 21
type input "[DATE]"
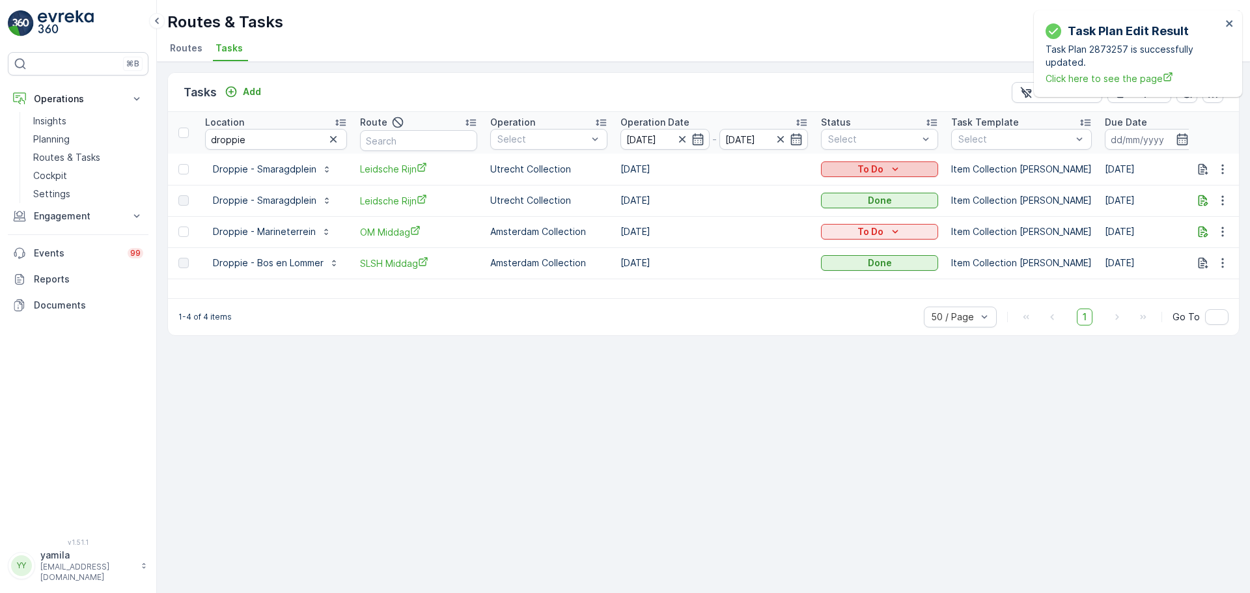
click at [889, 169] on icon "To Do" at bounding box center [895, 169] width 13 height 13
click at [856, 191] on div "Done" at bounding box center [864, 189] width 83 height 18
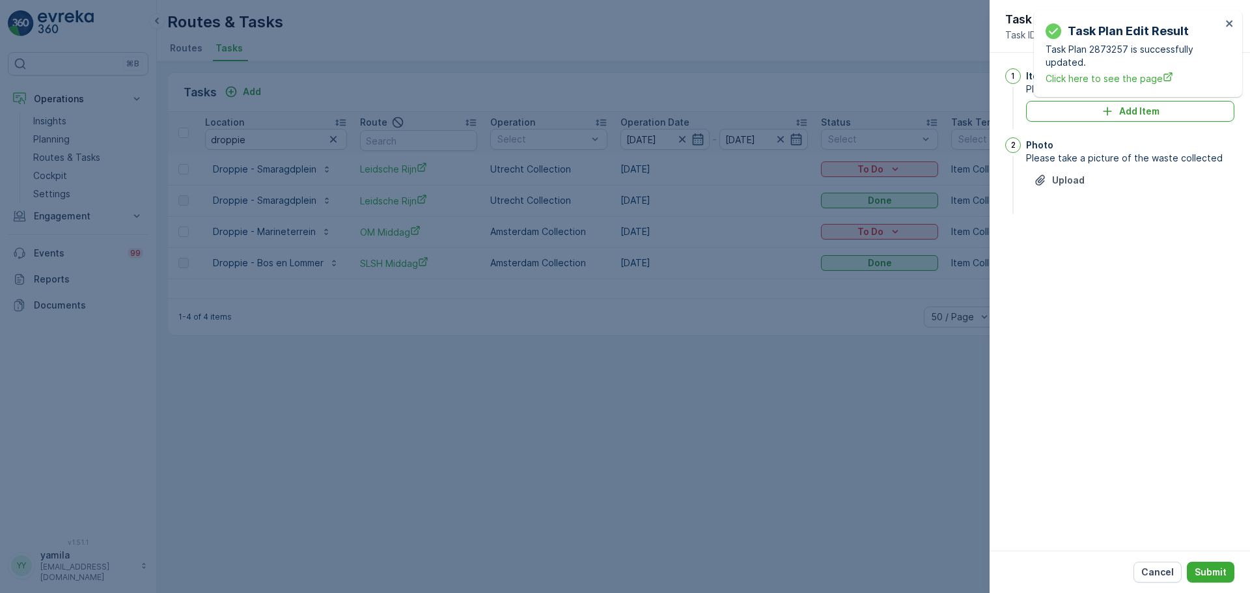
click at [1231, 15] on div "Task Plan Edit Result Task Plan 2873257 is successfully updated. Click here to …" at bounding box center [1138, 53] width 208 height 87
click at [1228, 23] on icon "close" at bounding box center [1229, 23] width 7 height 7
click at [677, 422] on div at bounding box center [625, 296] width 1250 height 593
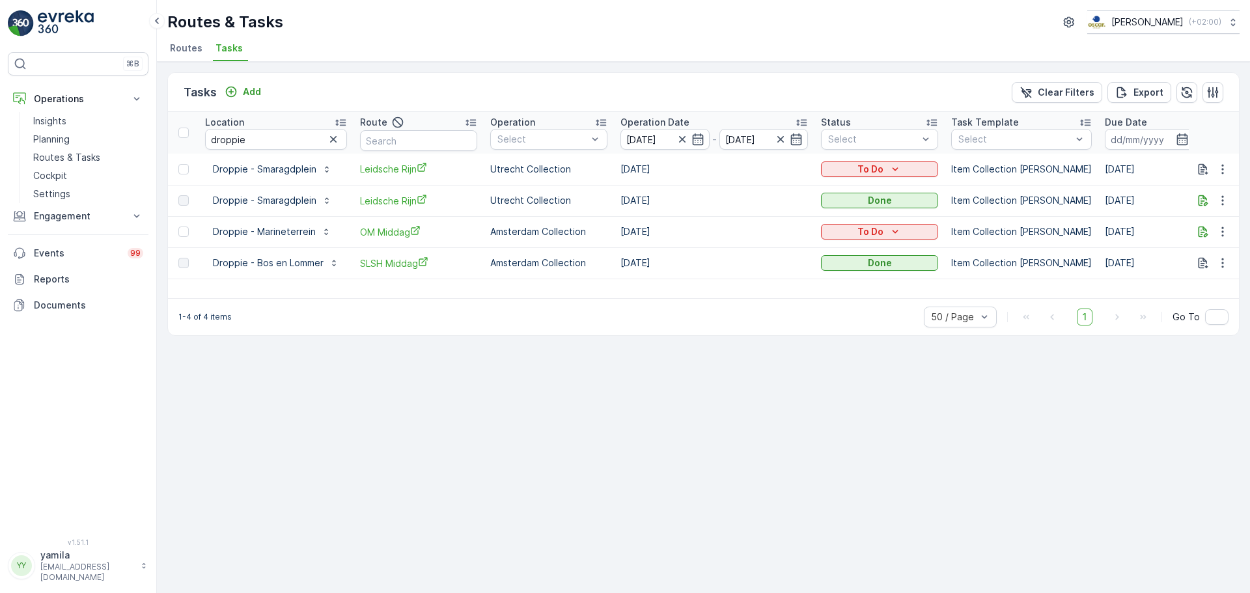
click at [894, 152] on th "Status Select" at bounding box center [880, 133] width 130 height 42
click at [880, 171] on p "To Do" at bounding box center [871, 169] width 26 height 13
click at [850, 266] on span "Probleem" at bounding box center [849, 261] width 42 height 13
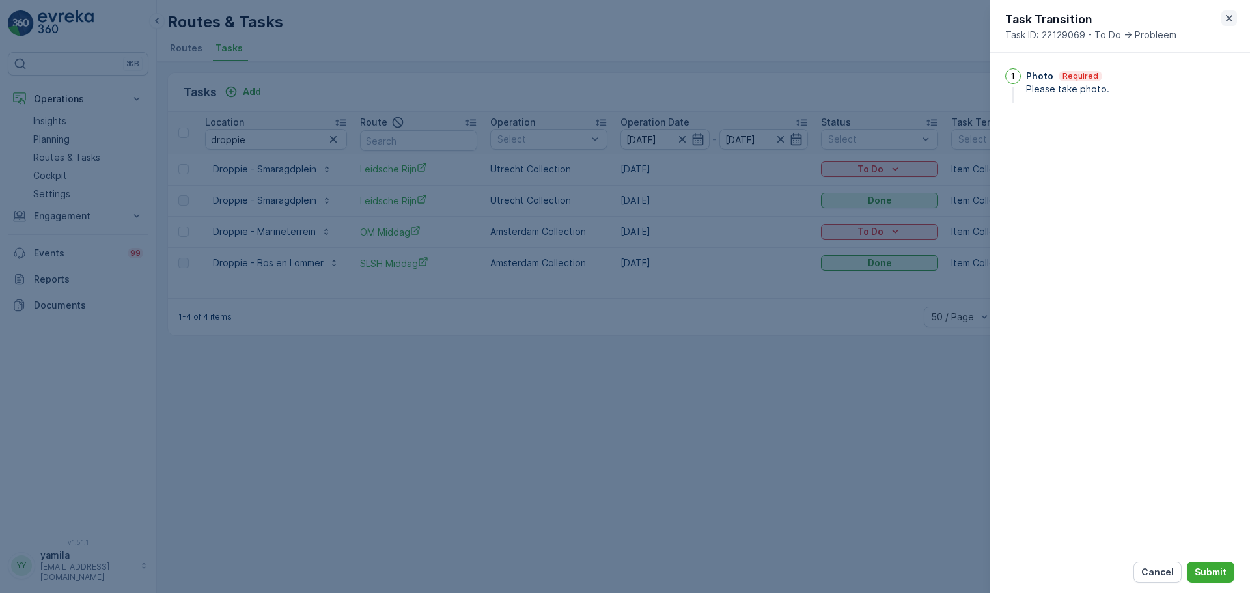
click at [1230, 23] on icon "button" at bounding box center [1229, 18] width 13 height 13
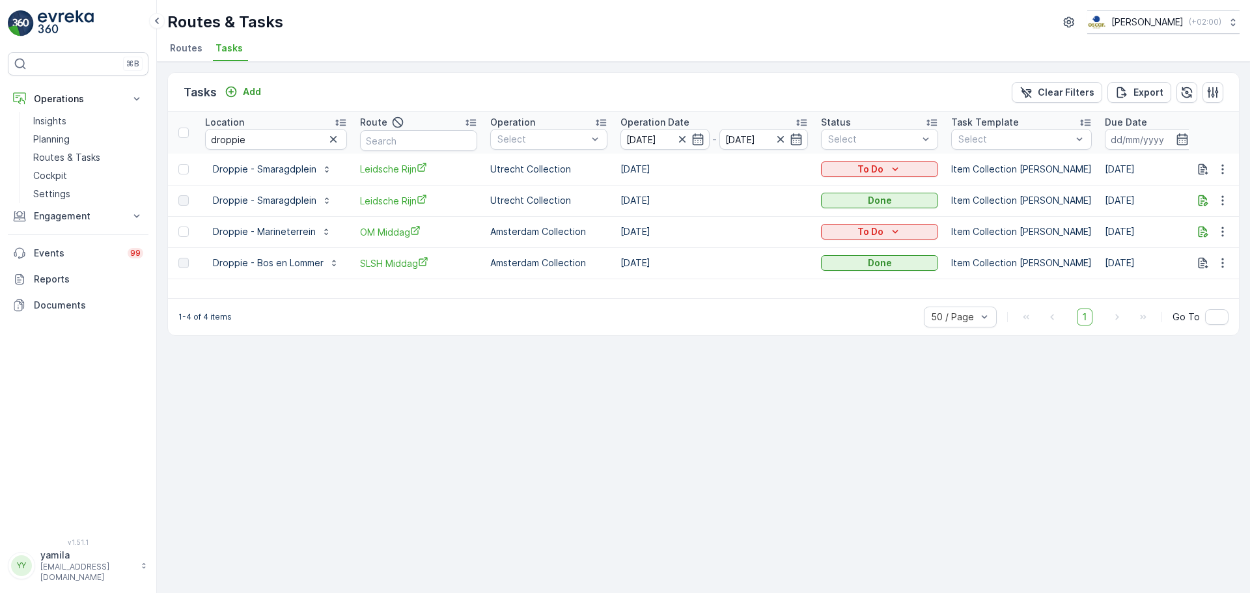
drag, startPoint x: 909, startPoint y: 175, endPoint x: 1108, endPoint y: 212, distance: 202.8
click at [1108, 212] on tbody "Droppie - Smaragdplein Leidsche Rijn Utrecht Collection [DATE] To Do Item Colle…" at bounding box center [1185, 216] width 2034 height 125
click at [1225, 199] on icon "button" at bounding box center [1222, 200] width 13 height 13
click at [1203, 221] on span "See More Details" at bounding box center [1208, 220] width 76 height 13
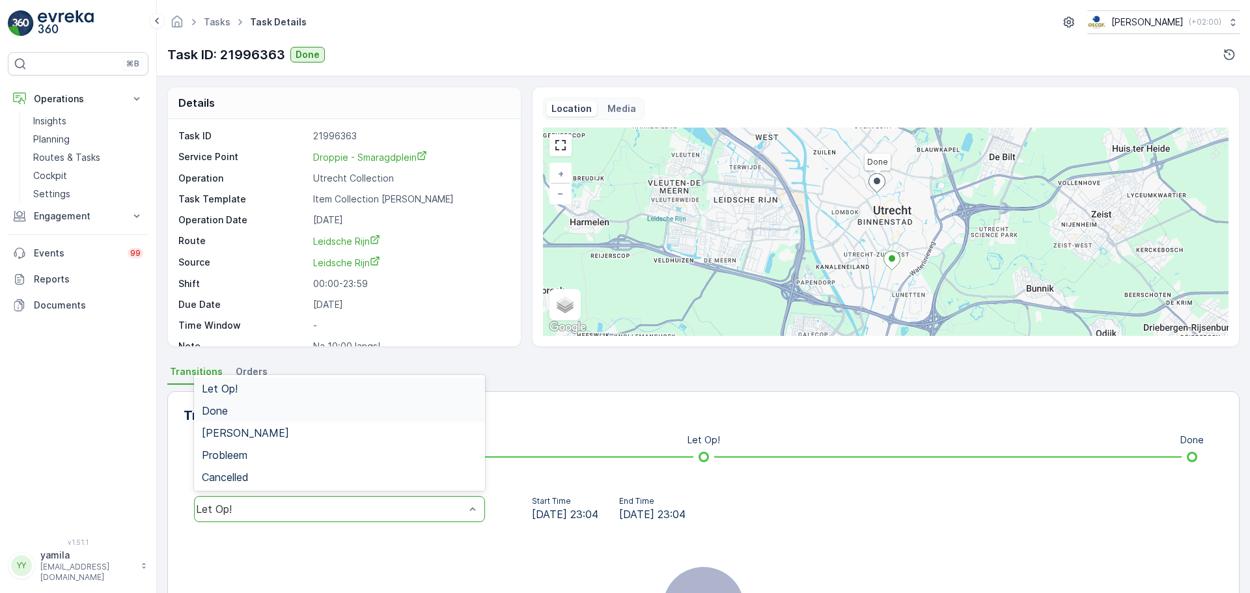
click at [373, 408] on div "Done" at bounding box center [339, 411] width 275 height 12
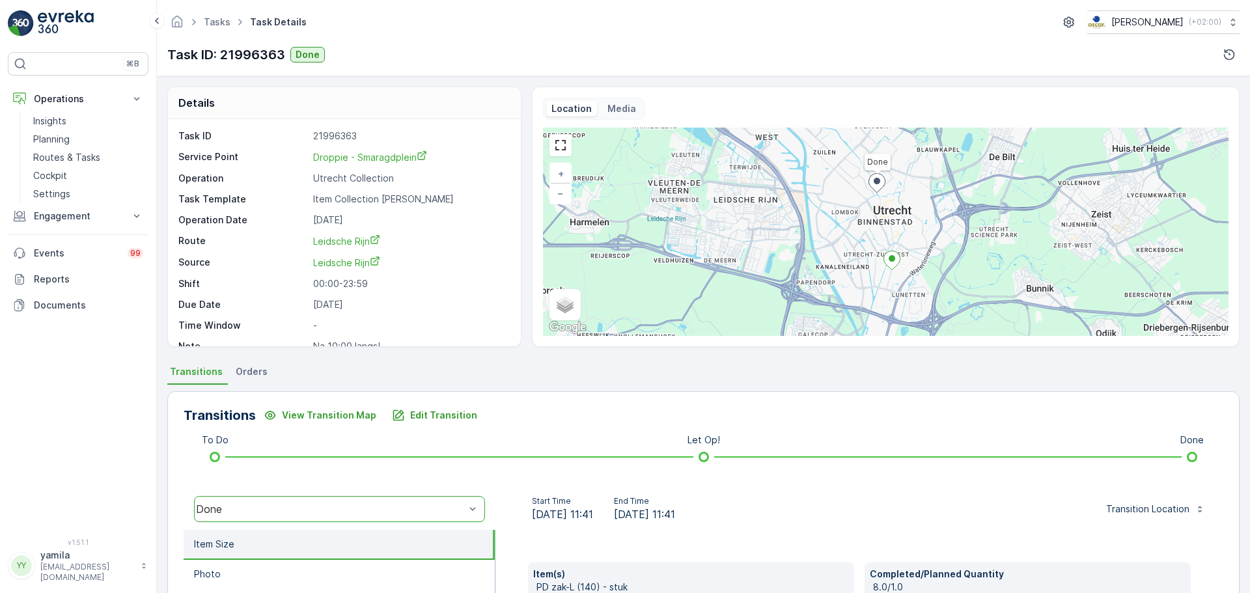
scroll to position [228, 0]
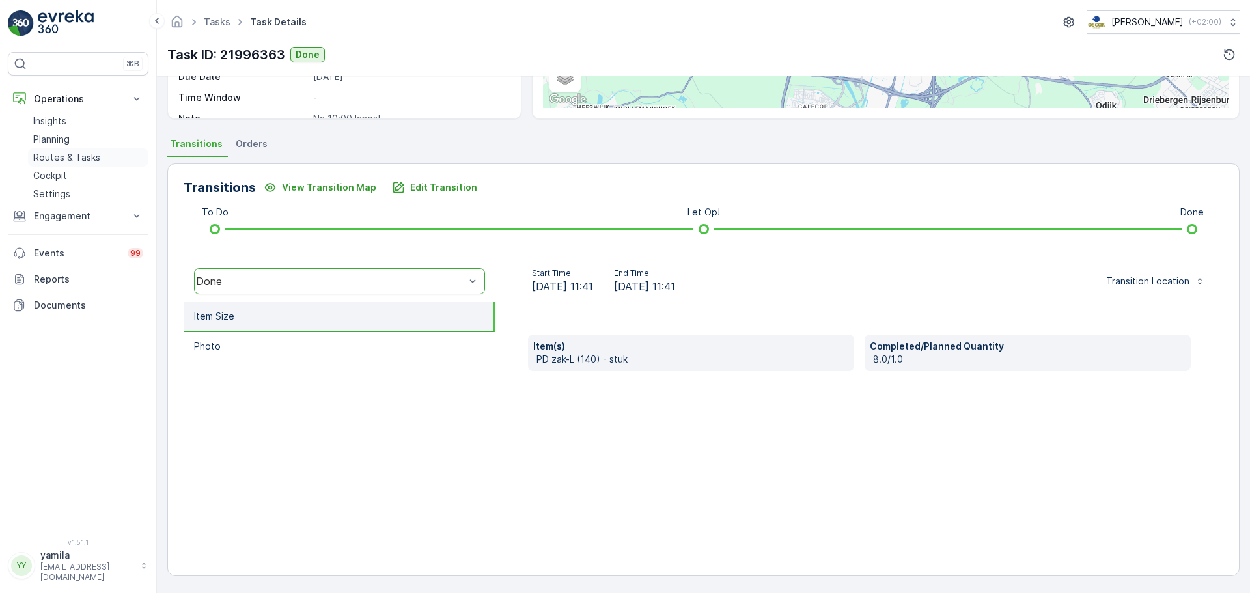
click at [93, 160] on p "Routes & Tasks" at bounding box center [66, 157] width 67 height 13
